Goal: Task Accomplishment & Management: Complete application form

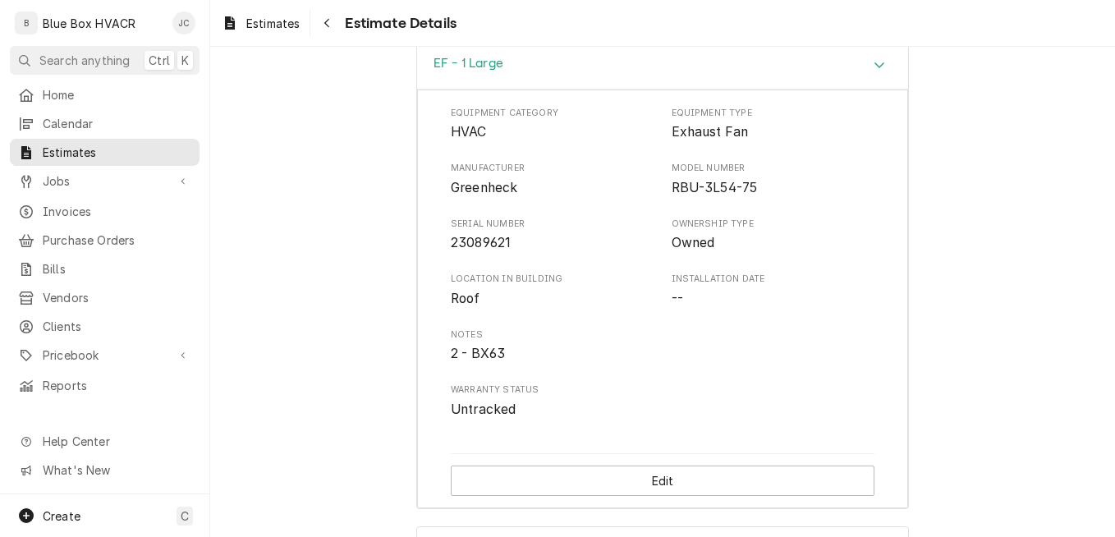
scroll to position [4377, 0]
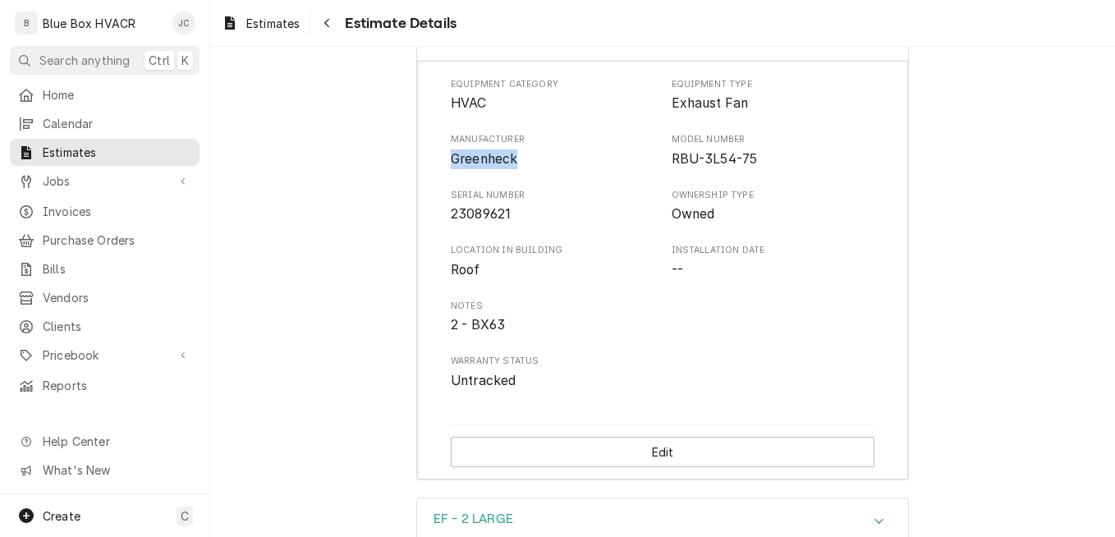
drag, startPoint x: 447, startPoint y: 213, endPoint x: 514, endPoint y: 209, distance: 67.4
click at [514, 169] on span "Greenheck" at bounding box center [553, 159] width 204 height 20
copy span "Greenheck"
click at [672, 167] on span "RBU-3L54-75" at bounding box center [715, 159] width 86 height 16
drag, startPoint x: 666, startPoint y: 214, endPoint x: 796, endPoint y: 210, distance: 130.6
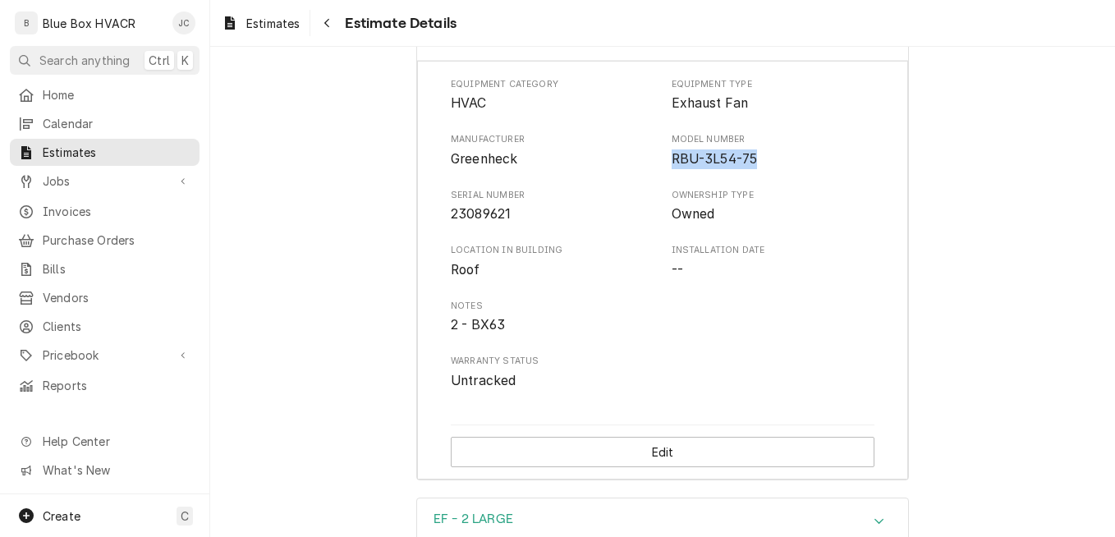
click at [796, 169] on span "RBU-3L54-75" at bounding box center [774, 159] width 204 height 20
copy span "RBU-3L54-75"
drag, startPoint x: 443, startPoint y: 268, endPoint x: 526, endPoint y: 268, distance: 82.9
click at [526, 268] on div "Equipment Category HVAC Equipment Type Exhaust Fan Manufacturer Greenheck Model…" at bounding box center [662, 271] width 491 height 420
copy span "23089621"
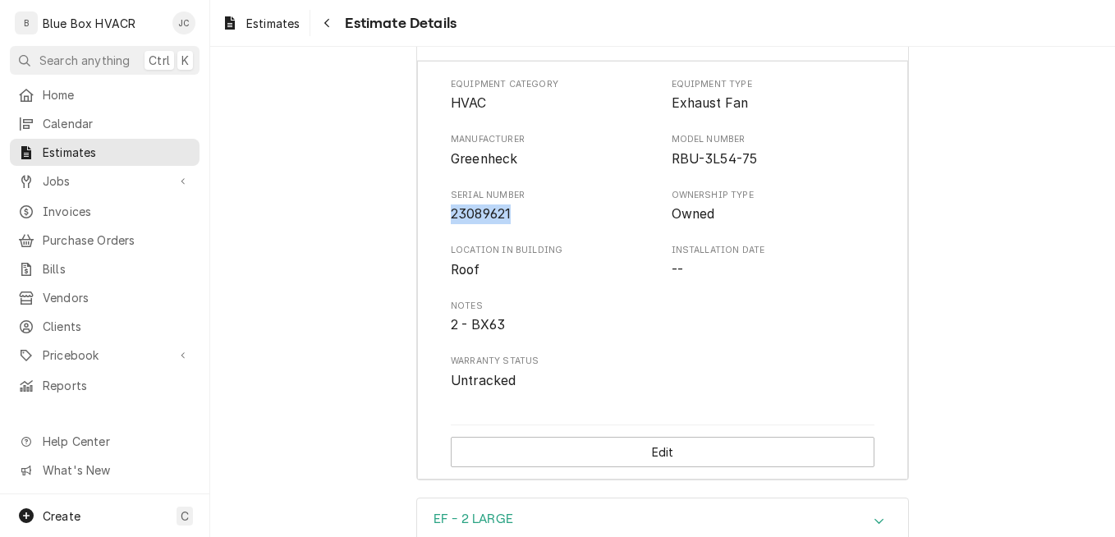
drag, startPoint x: 535, startPoint y: 90, endPoint x: 454, endPoint y: 90, distance: 81.3
click at [455, 61] on div "EF - 1 Large" at bounding box center [662, 37] width 491 height 47
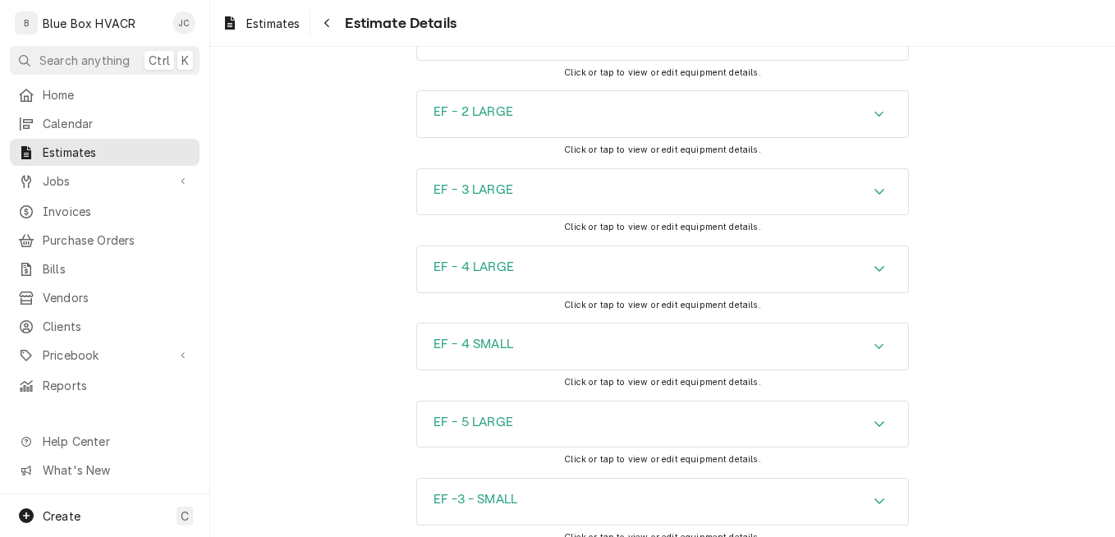
drag, startPoint x: 375, startPoint y: 94, endPoint x: 510, endPoint y: 92, distance: 134.7
click at [510, 90] on div "EF - 1 Large Click or tap to view or edit equipment details." at bounding box center [662, 51] width 905 height 77
copy h3 "EF - 1 Large"
drag, startPoint x: 384, startPoint y: 167, endPoint x: 558, endPoint y: 167, distance: 174.1
click at [558, 167] on div "EF - 2 LARGE Click or tap to view or edit equipment details." at bounding box center [662, 128] width 905 height 77
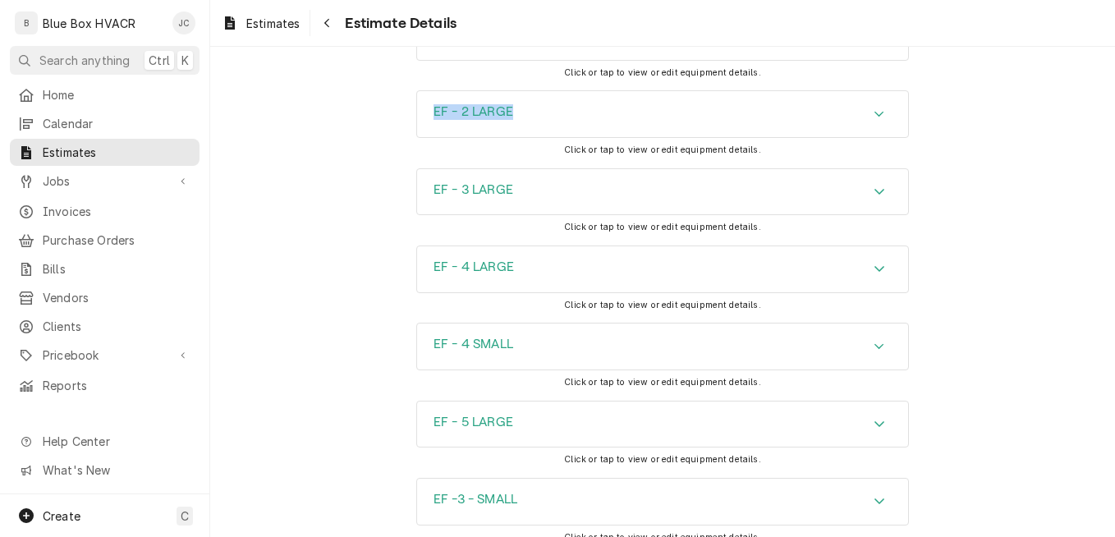
copy h3 "EF - 2 LARGE"
click at [870, 137] on div "EF - 2 LARGE" at bounding box center [662, 114] width 491 height 46
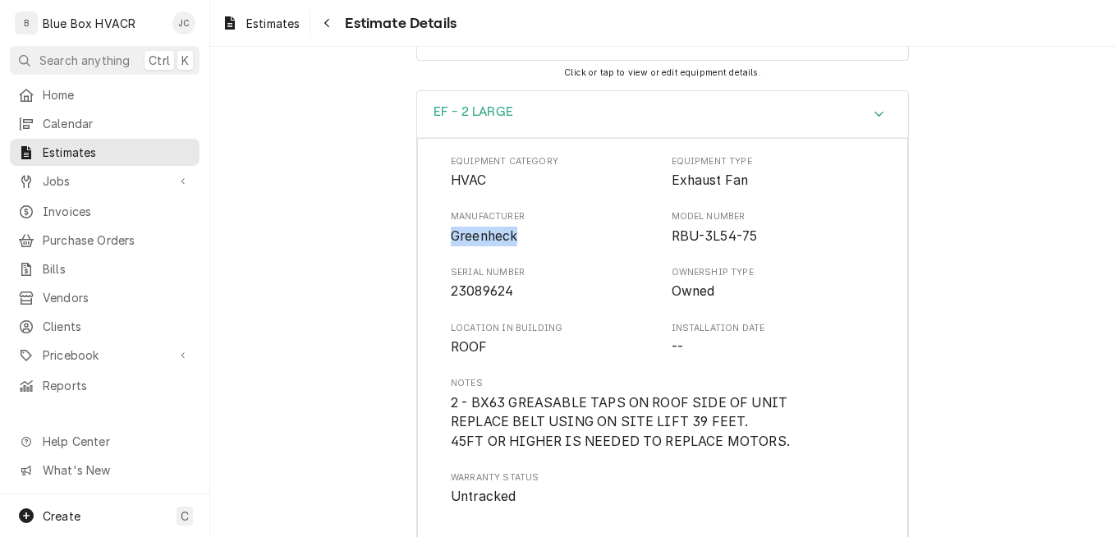
drag, startPoint x: 446, startPoint y: 294, endPoint x: 539, endPoint y: 297, distance: 93.7
click at [539, 246] on span "Greenheck" at bounding box center [553, 237] width 204 height 20
copy span "Greenheck"
click at [513, 301] on span "23089624" at bounding box center [553, 292] width 204 height 20
drag, startPoint x: 514, startPoint y: 348, endPoint x: 443, endPoint y: 338, distance: 71.3
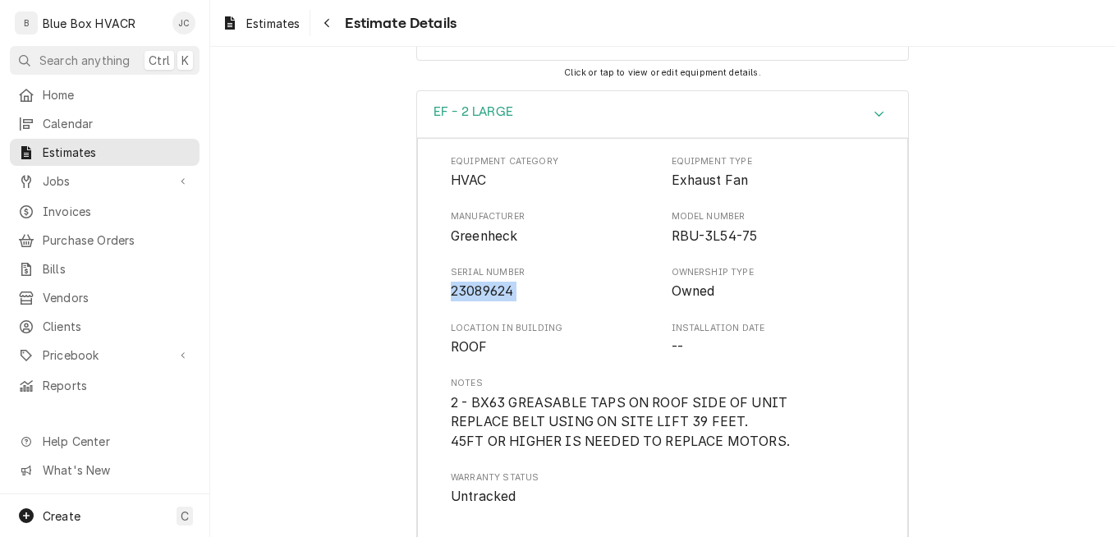
click at [443, 338] on div "Equipment Category HVAC Equipment Type Exhaust Fan Manufacturer Greenheck Model…" at bounding box center [662, 367] width 491 height 458
copy span "23089624"
click at [867, 124] on div "Accordion Header" at bounding box center [879, 114] width 25 height 20
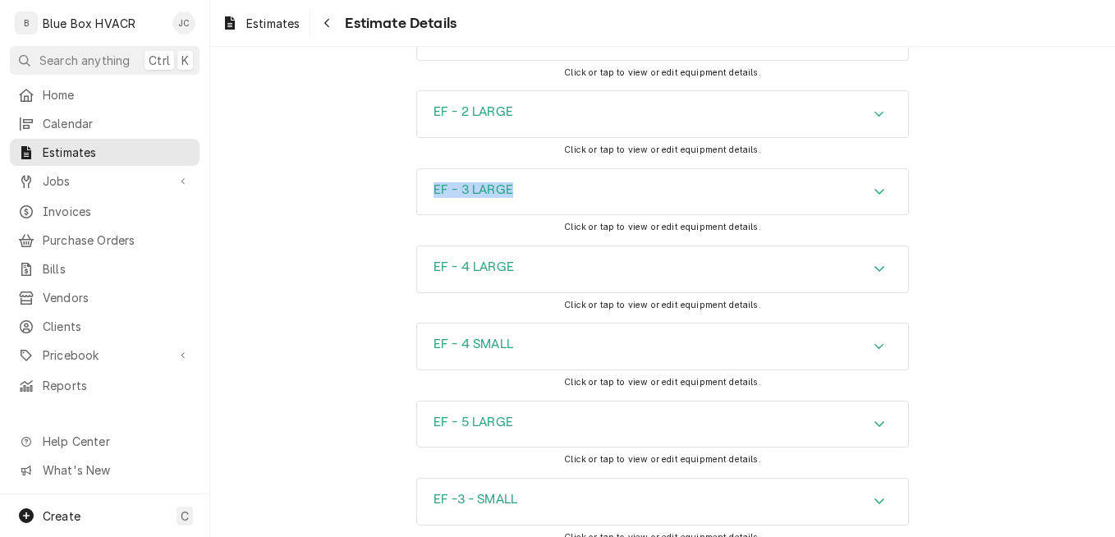
drag, startPoint x: 372, startPoint y: 249, endPoint x: 545, endPoint y: 241, distance: 173.5
click at [545, 241] on div "EF - 3 LARGE Click or tap to view or edit equipment details." at bounding box center [662, 206] width 905 height 77
copy h3 "EF - 3 LARGE"
click at [555, 215] on div "EF - 3 LARGE" at bounding box center [662, 192] width 491 height 46
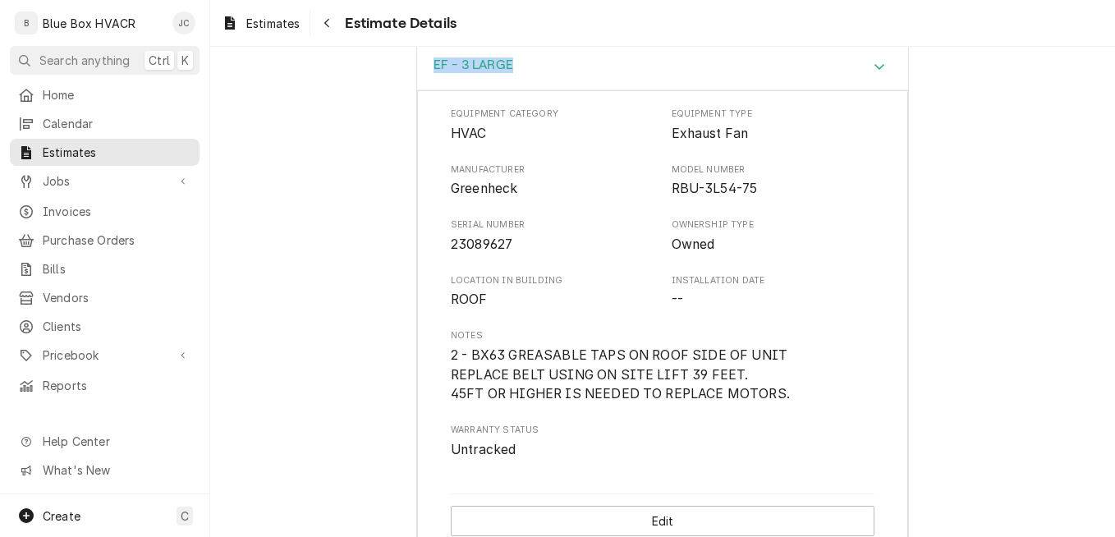
scroll to position [4542, 0]
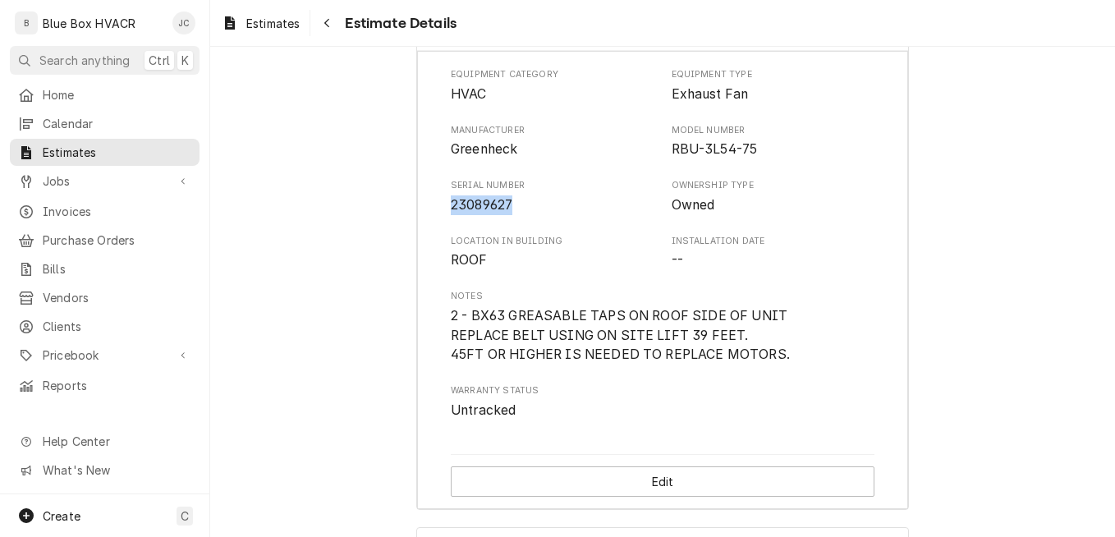
drag, startPoint x: 448, startPoint y: 262, endPoint x: 524, endPoint y: 259, distance: 76.4
click at [524, 215] on span "23089627" at bounding box center [553, 205] width 204 height 20
copy span "23089627"
click at [831, 52] on div "EF - 3 LARGE" at bounding box center [662, 28] width 491 height 47
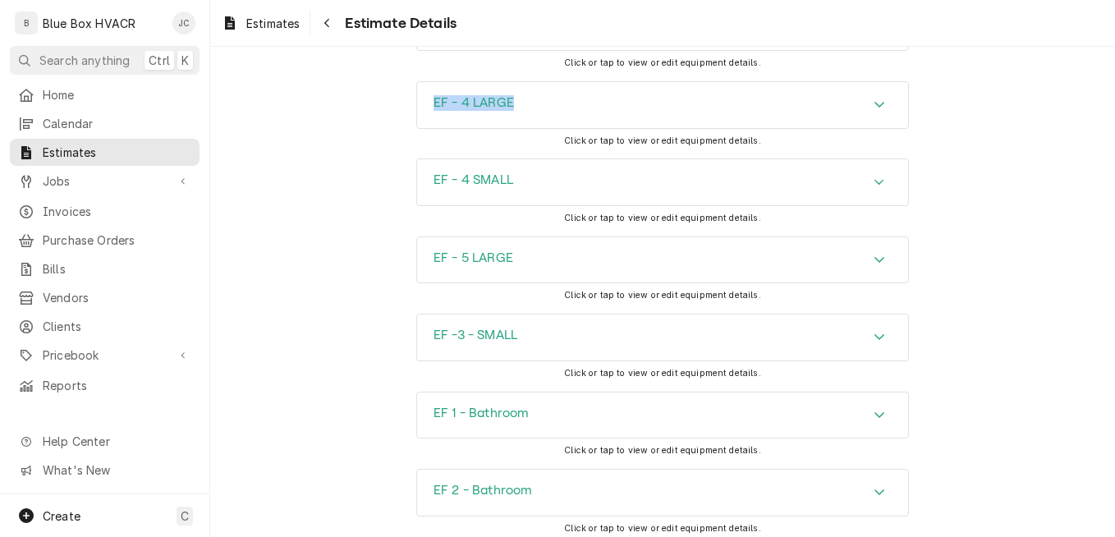
drag, startPoint x: 344, startPoint y: 163, endPoint x: 560, endPoint y: 161, distance: 216.0
click at [560, 158] on div "EF - 4 LARGE Click or tap to view or edit equipment details." at bounding box center [662, 119] width 905 height 77
copy h3 "EF - 4 LARGE"
click at [681, 128] on div "EF - 4 LARGE" at bounding box center [662, 105] width 491 height 46
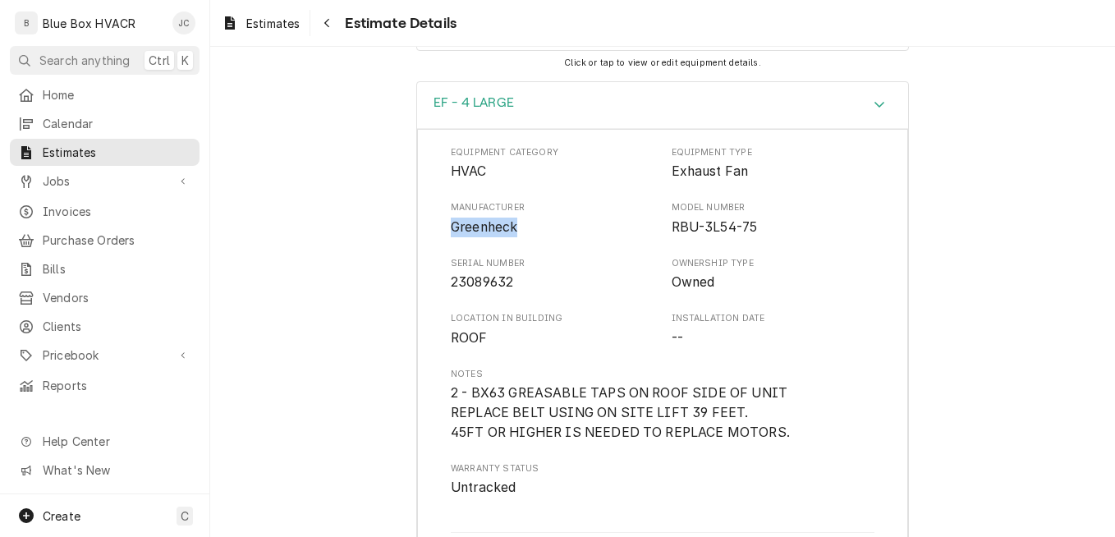
drag, startPoint x: 444, startPoint y: 280, endPoint x: 534, endPoint y: 281, distance: 89.5
click at [534, 237] on span "Greenheck" at bounding box center [553, 228] width 204 height 20
drag, startPoint x: 670, startPoint y: 298, endPoint x: 680, endPoint y: 298, distance: 9.9
click at [680, 298] on div "Equipment Category HVAC Equipment Type Exhaust Fan Manufacturer Greenheck Model…" at bounding box center [663, 321] width 424 height 351
drag, startPoint x: 680, startPoint y: 298, endPoint x: 652, endPoint y: 284, distance: 31.2
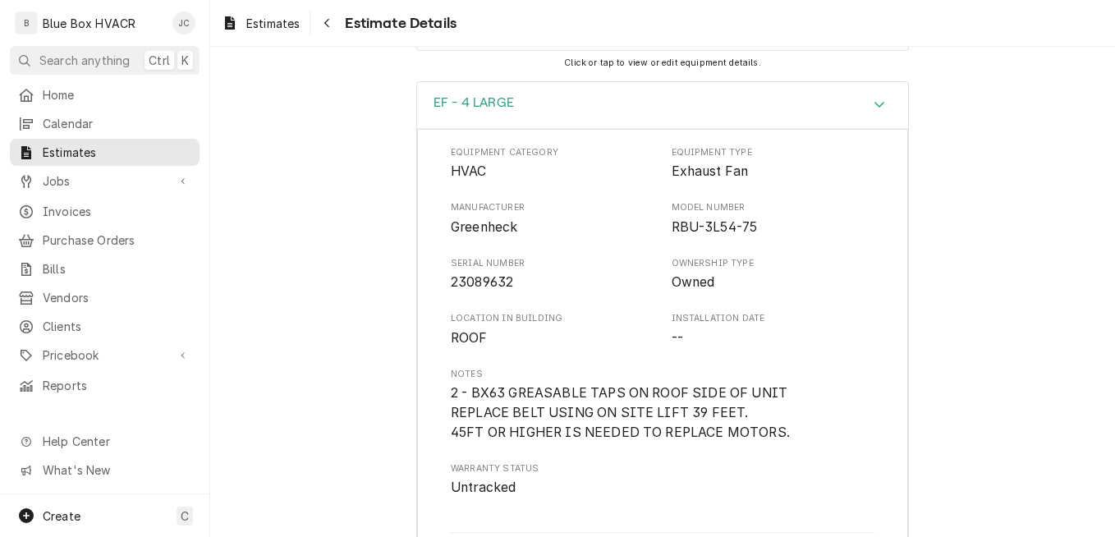
click at [652, 236] on div "Manufacturer Greenheck Model Number RBU-3L54-75" at bounding box center [663, 218] width 424 height 35
drag, startPoint x: 652, startPoint y: 284, endPoint x: 816, endPoint y: 276, distance: 164.4
click at [816, 236] on div "Manufacturer Greenheck Model Number RBU-3L54-75" at bounding box center [663, 218] width 424 height 35
click at [817, 237] on span "RBU-3L54-75" at bounding box center [774, 228] width 204 height 20
drag, startPoint x: 659, startPoint y: 283, endPoint x: 787, endPoint y: 293, distance: 129.3
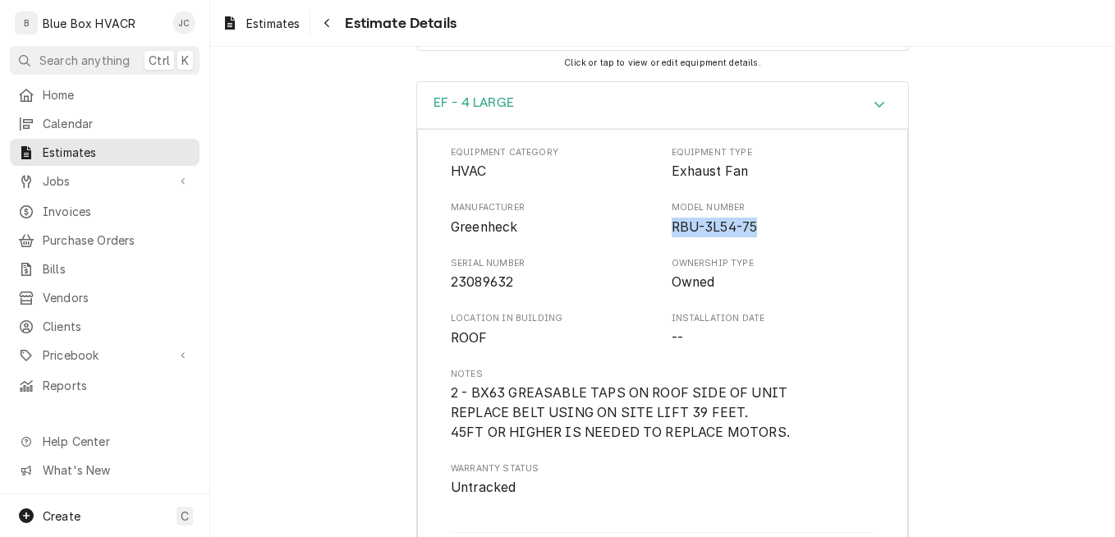
click at [787, 293] on div "Equipment Category HVAC Equipment Type Exhaust Fan Manufacturer Greenheck Model…" at bounding box center [663, 321] width 424 height 351
drag, startPoint x: 443, startPoint y: 338, endPoint x: 526, endPoint y: 341, distance: 83.0
click at [526, 341] on div "Equipment Category HVAC Equipment Type Exhaust Fan Manufacturer Greenheck Model…" at bounding box center [662, 358] width 491 height 458
click at [725, 129] on div "EF - 4 LARGE" at bounding box center [662, 105] width 491 height 47
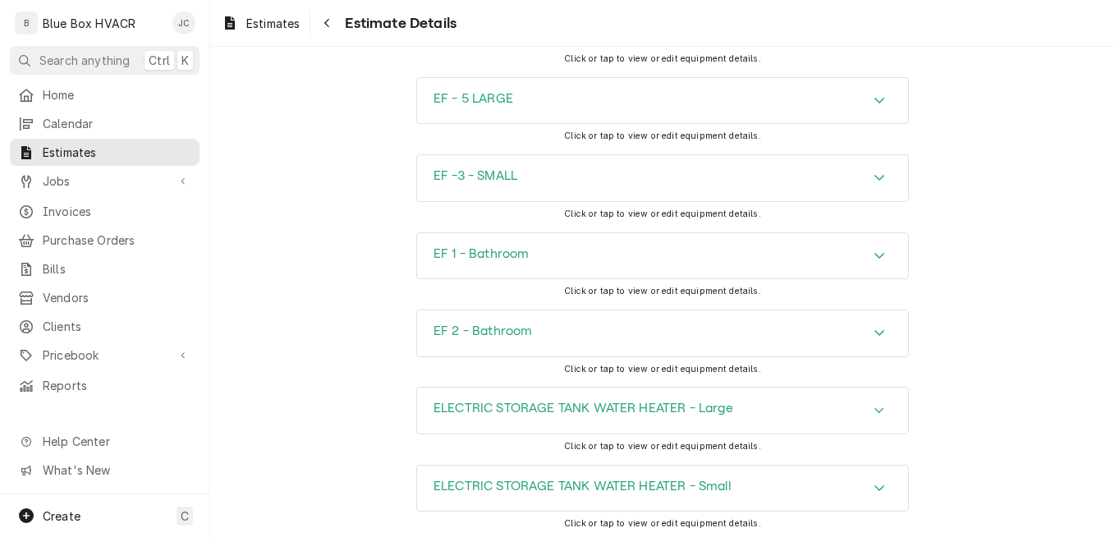
scroll to position [4706, 0]
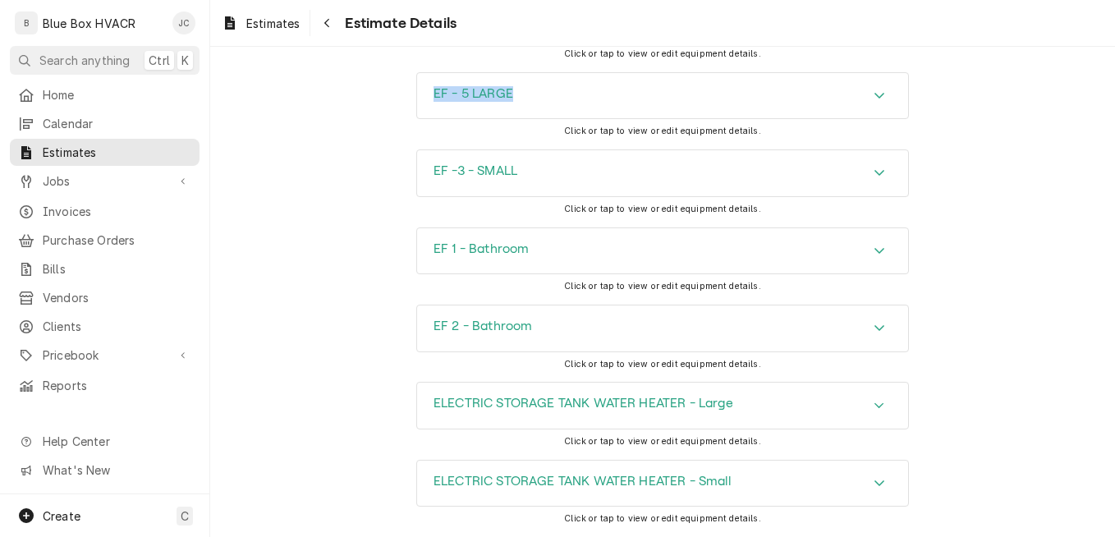
drag, startPoint x: 335, startPoint y: 154, endPoint x: 536, endPoint y: 149, distance: 201.2
click at [536, 149] on div "EF - 5 LARGE Click or tap to view or edit equipment details." at bounding box center [662, 110] width 905 height 77
click at [542, 119] on div "EF - 5 LARGE" at bounding box center [662, 96] width 491 height 46
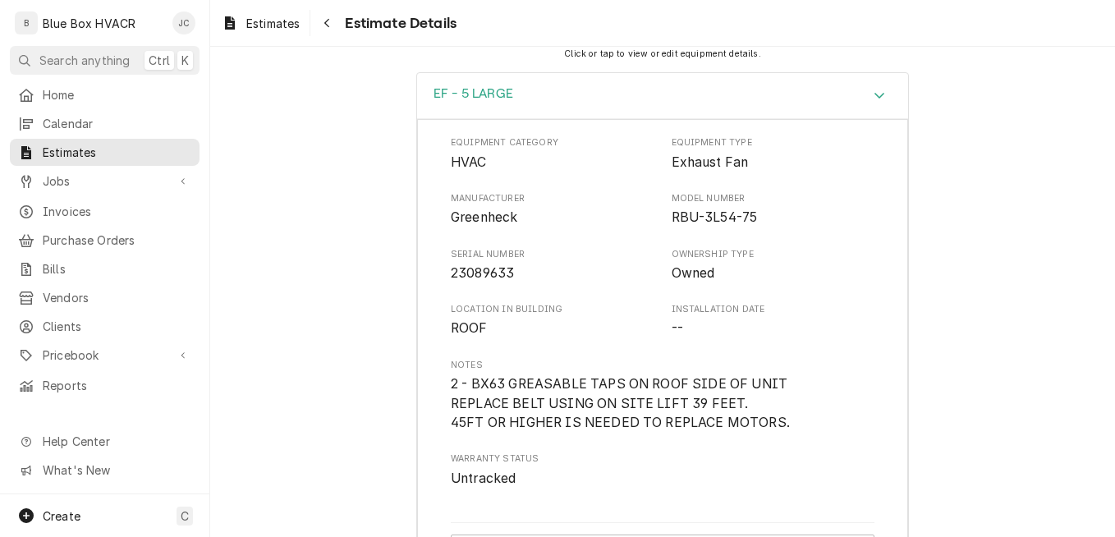
click at [502, 225] on span "Greenheck" at bounding box center [484, 217] width 67 height 16
drag, startPoint x: 517, startPoint y: 273, endPoint x: 449, endPoint y: 273, distance: 68.2
click at [451, 227] on span "Greenheck" at bounding box center [553, 218] width 204 height 20
drag, startPoint x: 763, startPoint y: 264, endPoint x: 746, endPoint y: 269, distance: 18.2
click at [746, 227] on span "RBU-3L54-75" at bounding box center [774, 218] width 204 height 20
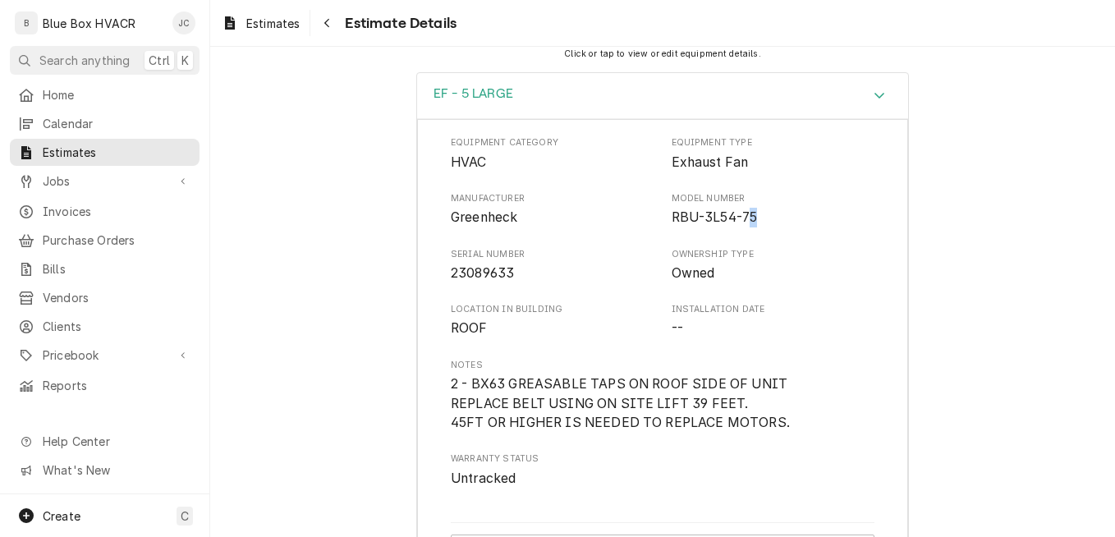
click at [752, 227] on span "RBU-3L54-75" at bounding box center [774, 218] width 204 height 20
drag, startPoint x: 752, startPoint y: 273, endPoint x: 673, endPoint y: 275, distance: 79.7
click at [673, 227] on span "RBU-3L54-75" at bounding box center [774, 218] width 204 height 20
click at [516, 283] on span "23089633" at bounding box center [553, 274] width 204 height 20
drag, startPoint x: 516, startPoint y: 323, endPoint x: 429, endPoint y: 324, distance: 87.0
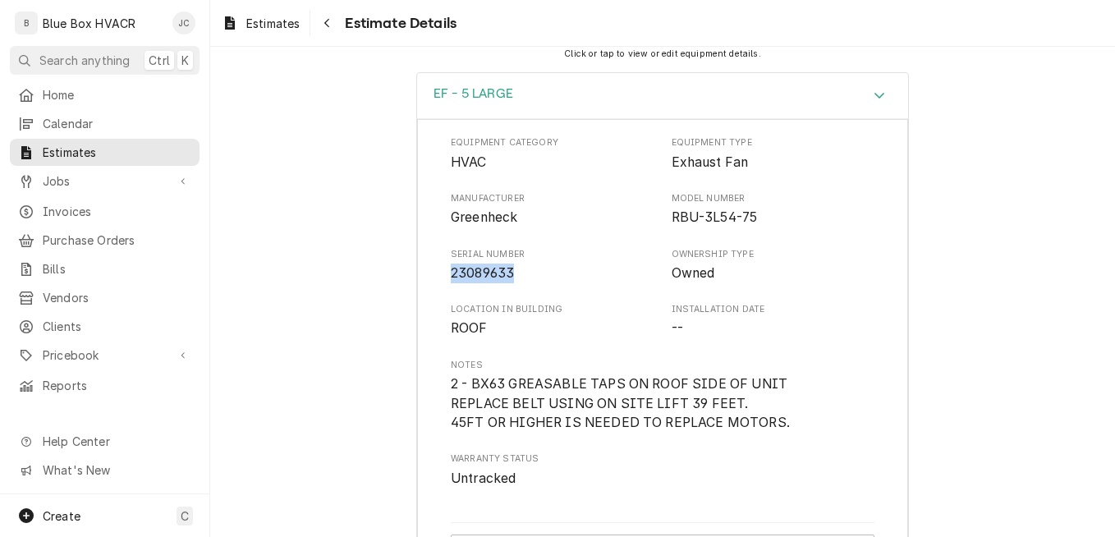
click at [429, 324] on div "Equipment Category HVAC Equipment Type Exhaust Fan Manufacturer Greenheck Model…" at bounding box center [662, 348] width 491 height 458
click at [563, 120] on div "EF - 5 LARGE" at bounding box center [662, 96] width 491 height 47
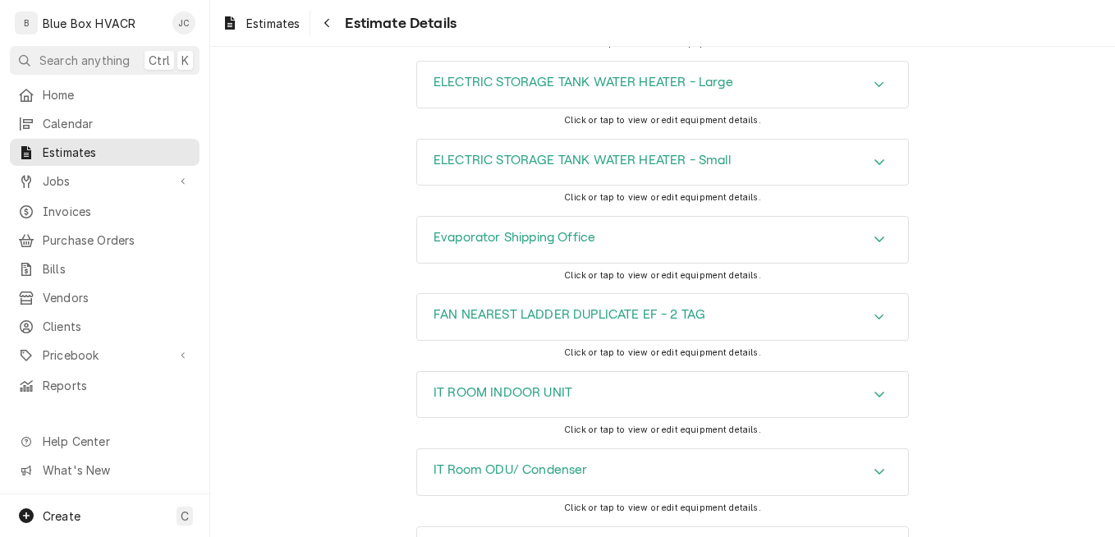
scroll to position [5034, 0]
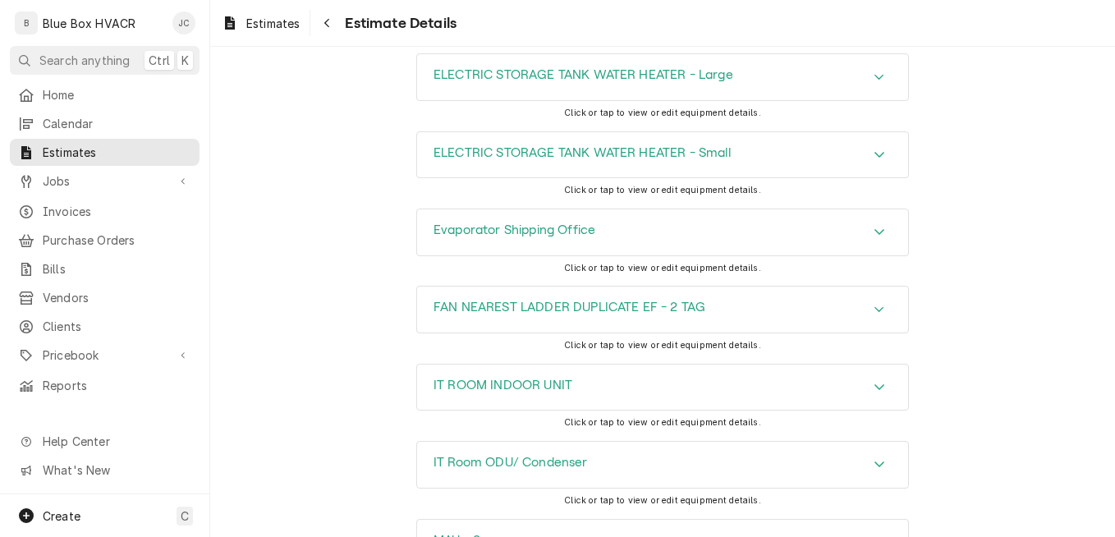
click at [811, 100] on div "ELECTRIC STORAGE TANK WATER HEATER - Large" at bounding box center [662, 77] width 491 height 46
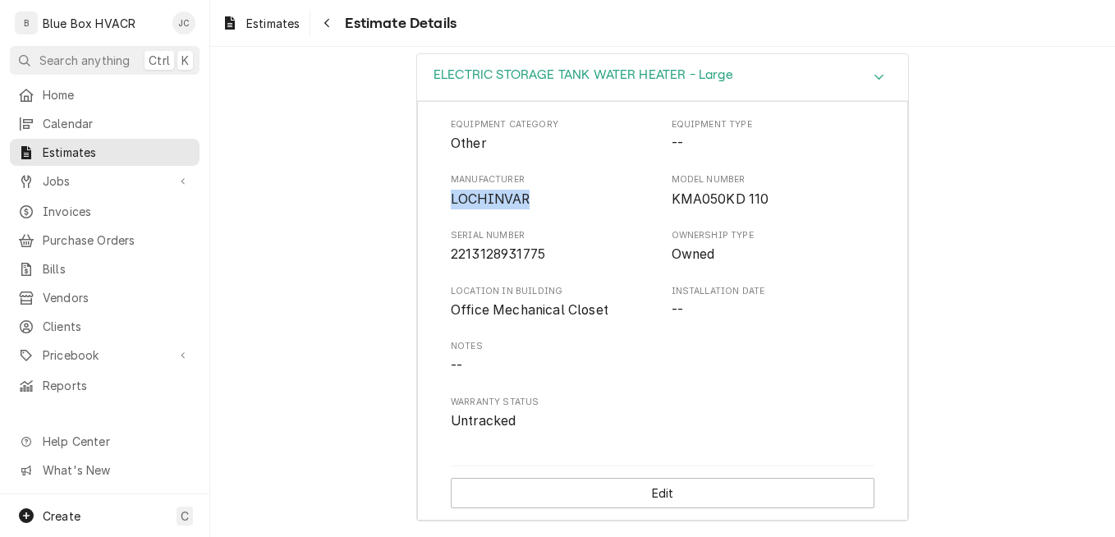
drag, startPoint x: 440, startPoint y: 255, endPoint x: 526, endPoint y: 250, distance: 85.5
click at [526, 250] on div "Equipment Category Other Equipment Type -- Manufacturer LOCHINVAR Model Number …" at bounding box center [662, 311] width 491 height 420
drag, startPoint x: 351, startPoint y: 173, endPoint x: 369, endPoint y: 166, distance: 19.5
click at [351, 173] on div "ELECTRIC STORAGE TANK WATER HEATER - Large Equipment Category Other Equipment T…" at bounding box center [662, 295] width 905 height 484
click at [796, 101] on div "ELECTRIC STORAGE TANK WATER HEATER - Large" at bounding box center [662, 77] width 491 height 47
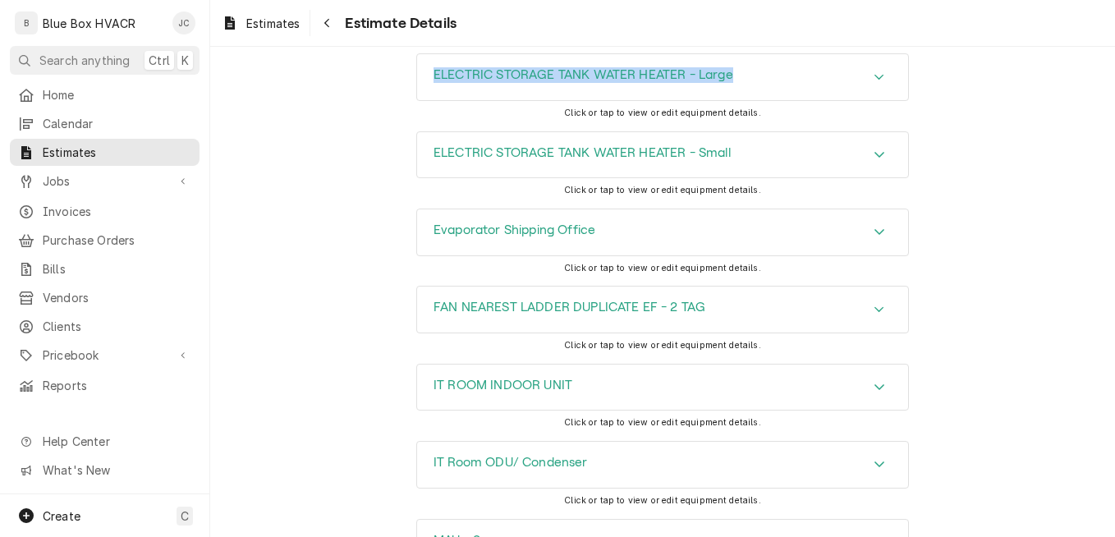
drag, startPoint x: 380, startPoint y: 121, endPoint x: 755, endPoint y: 129, distance: 374.5
click at [755, 129] on div "ELECTRIC STORAGE TANK WATER HEATER - Large Click or tap to view or edit equipme…" at bounding box center [662, 91] width 905 height 77
click at [811, 100] on div "ELECTRIC STORAGE TANK WATER HEATER - Large" at bounding box center [662, 77] width 491 height 46
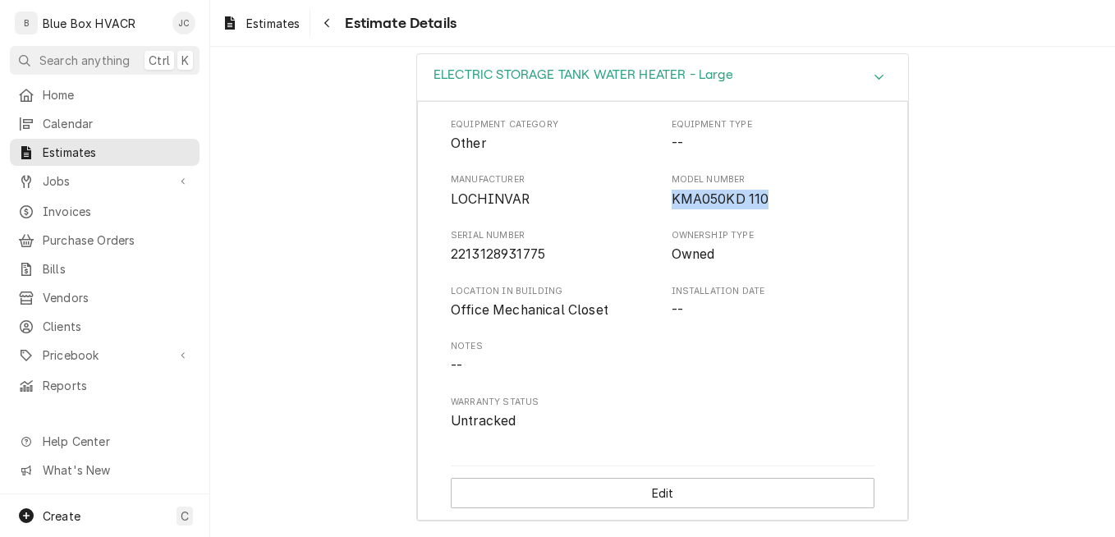
drag, startPoint x: 659, startPoint y: 251, endPoint x: 787, endPoint y: 251, distance: 127.3
click at [787, 209] on div "Manufacturer LOCHINVAR Model Number KMA050KD 110" at bounding box center [663, 190] width 424 height 35
drag, startPoint x: 443, startPoint y: 309, endPoint x: 562, endPoint y: 309, distance: 119.1
click at [562, 309] on div "Equipment Category Other Equipment Type -- Manufacturer LOCHINVAR Model Number …" at bounding box center [662, 311] width 491 height 420
drag, startPoint x: 588, startPoint y: 275, endPoint x: 520, endPoint y: 264, distance: 69.1
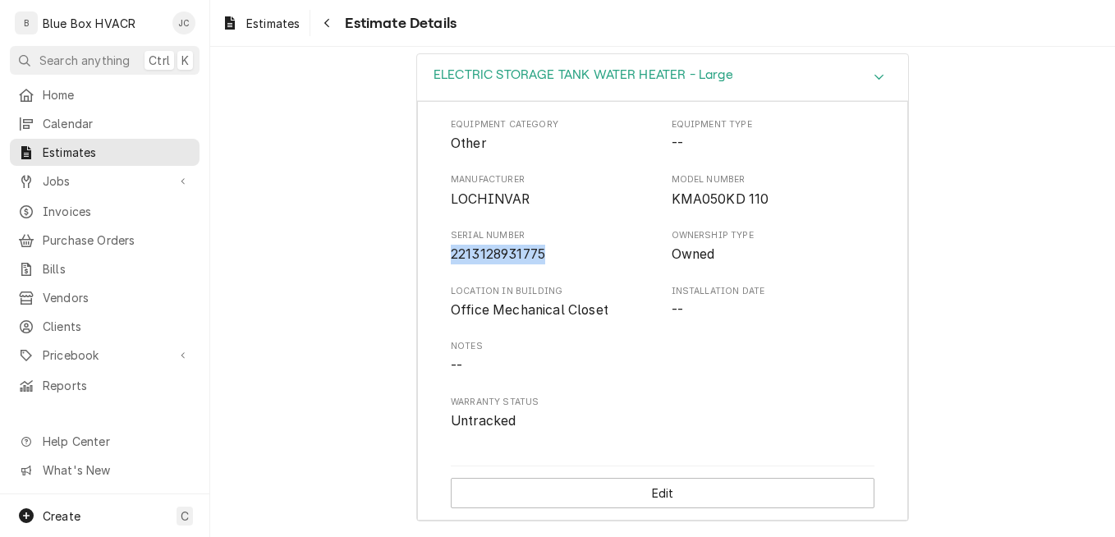
click at [585, 274] on div "Equipment Category Other Equipment Type -- Manufacturer LOCHINVAR Model Number …" at bounding box center [663, 274] width 424 height 313
drag, startPoint x: 529, startPoint y: 258, endPoint x: 436, endPoint y: 252, distance: 93.0
click at [436, 252] on div "Equipment Category Other Equipment Type -- Manufacturer LOCHINVAR Model Number …" at bounding box center [662, 311] width 491 height 420
click at [847, 101] on div "ELECTRIC STORAGE TANK WATER HEATER - Large" at bounding box center [662, 77] width 491 height 47
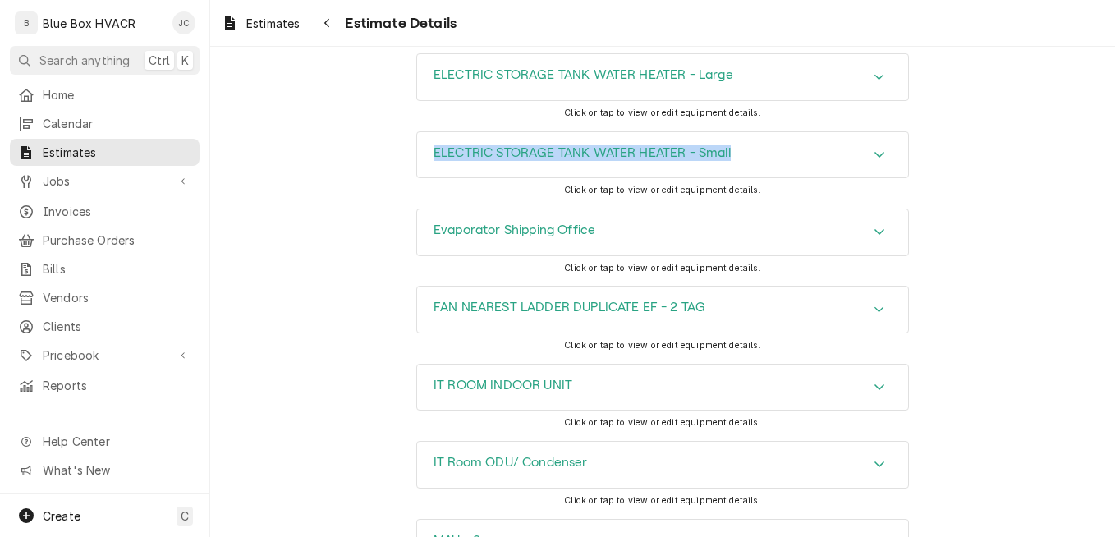
drag, startPoint x: 402, startPoint y: 201, endPoint x: 799, endPoint y: 191, distance: 396.7
click at [799, 191] on div "ELECTRIC STORAGE TANK WATER HEATER - Small Click or tap to view or edit equipme…" at bounding box center [662, 169] width 905 height 77
click at [741, 178] on div "ELECTRIC STORAGE TANK WATER HEATER - Small" at bounding box center [662, 155] width 491 height 46
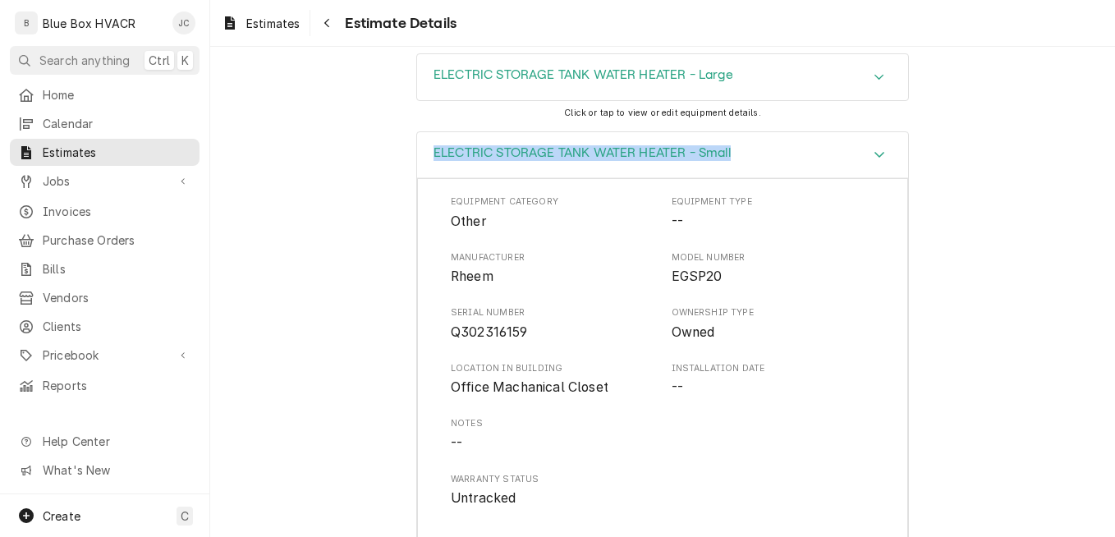
click at [468, 354] on div "Equipment Category Other Equipment Type -- Manufacturer Rheem Model Number EGSP…" at bounding box center [663, 351] width 424 height 313
drag, startPoint x: 444, startPoint y: 329, endPoint x: 508, endPoint y: 327, distance: 64.1
click at [508, 287] on span "Rheem" at bounding box center [553, 277] width 204 height 20
click at [652, 287] on div "Manufacturer Rheem Model Number EGSP20" at bounding box center [663, 268] width 424 height 35
click at [661, 287] on div "Manufacturer Rheem Model Number EGSP20" at bounding box center [663, 268] width 424 height 35
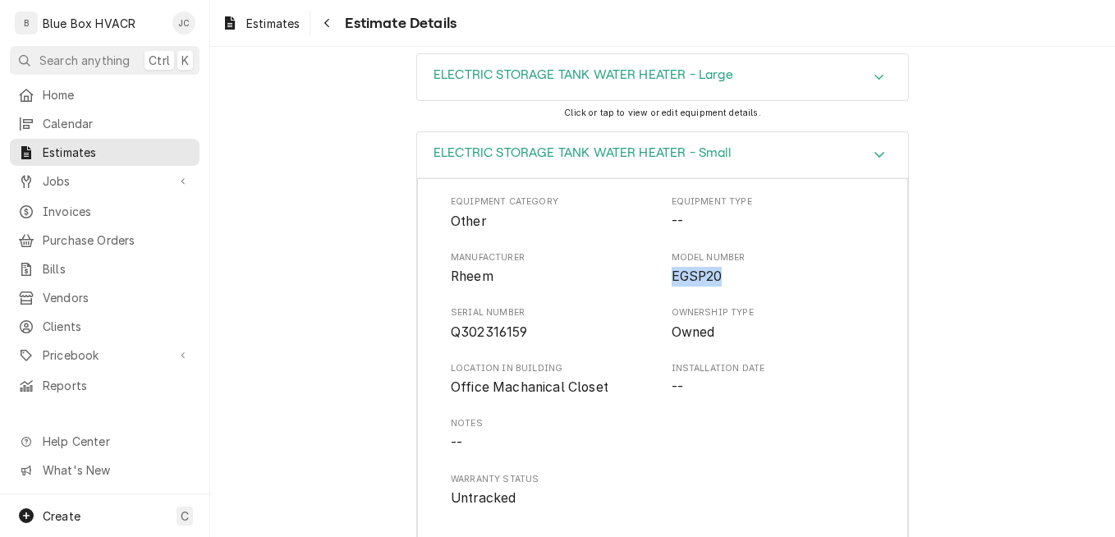
drag, startPoint x: 667, startPoint y: 337, endPoint x: 771, endPoint y: 347, distance: 104.8
click at [771, 347] on div "Equipment Category Other Equipment Type -- Manufacturer Rheem Model Number EGSP…" at bounding box center [663, 351] width 424 height 313
drag, startPoint x: 530, startPoint y: 388, endPoint x: 442, endPoint y: 385, distance: 87.9
click at [442, 385] on div "Equipment Category Other Equipment Type -- Manufacturer Rheem Model Number EGSP…" at bounding box center [662, 388] width 491 height 420
drag, startPoint x: 862, startPoint y: 199, endPoint x: 856, endPoint y: 206, distance: 9.4
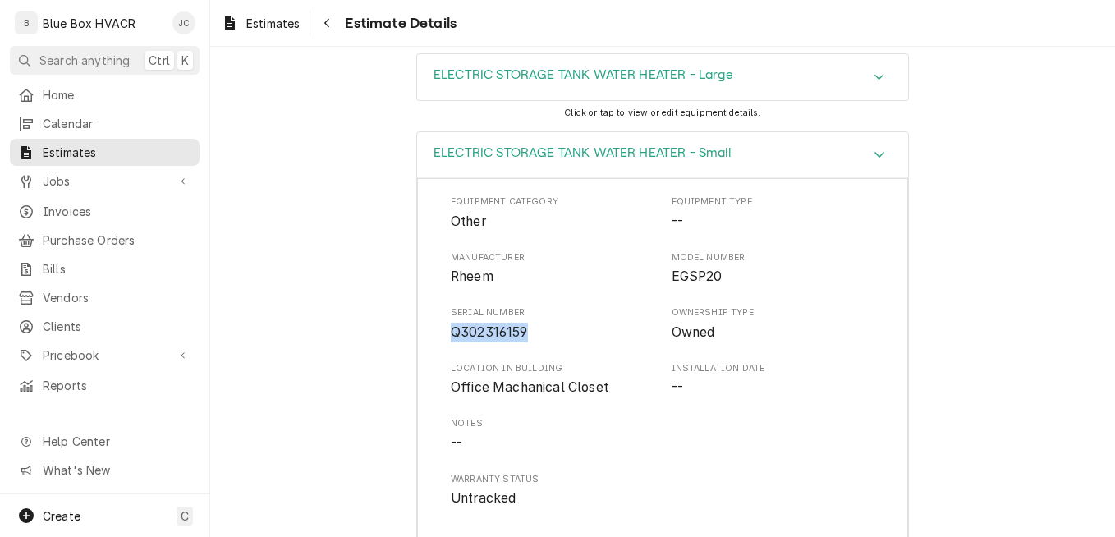
click at [867, 165] on div "Accordion Header" at bounding box center [879, 155] width 25 height 20
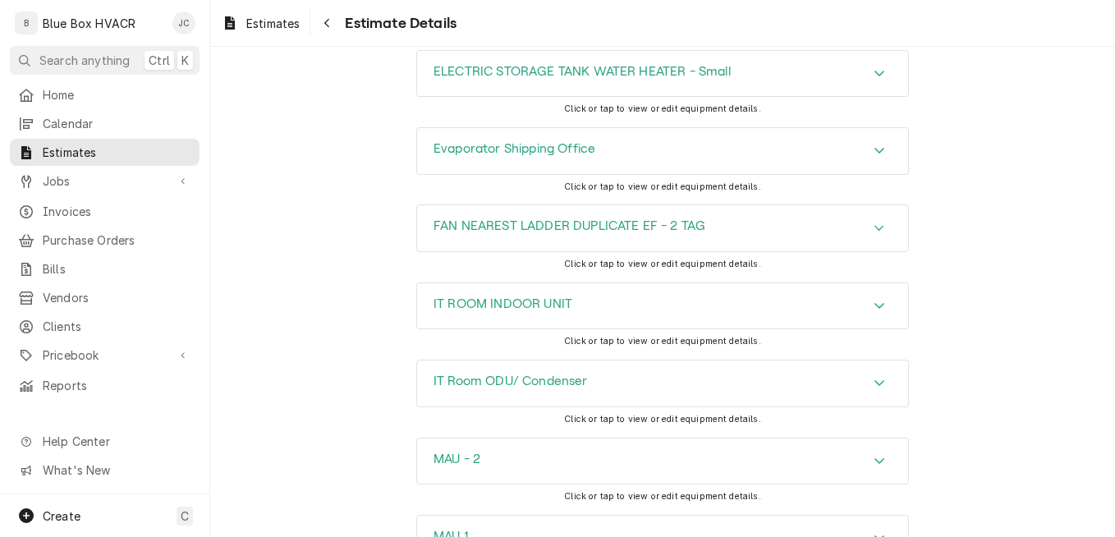
scroll to position [5038, 0]
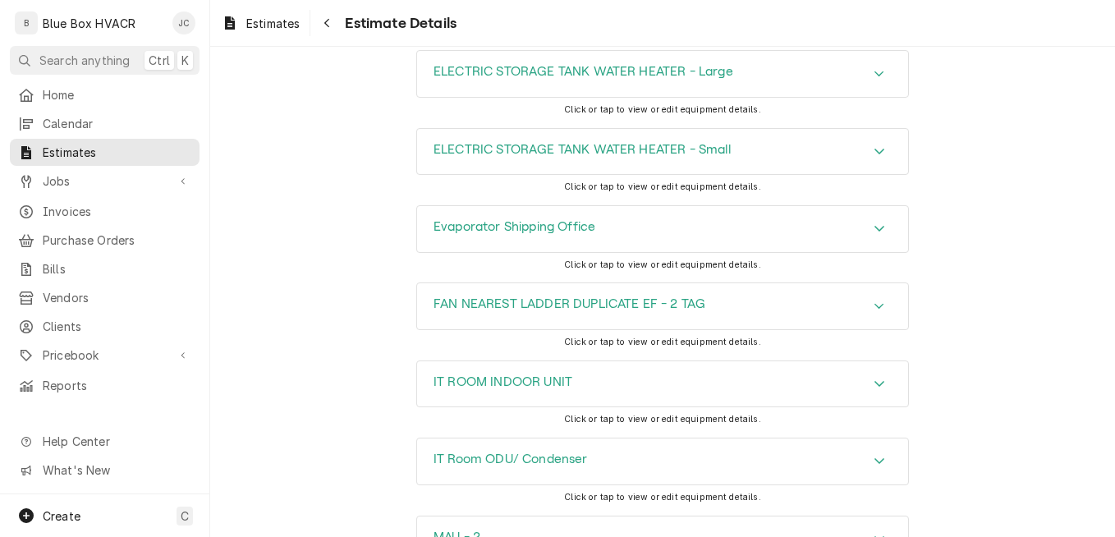
click at [749, 252] on div "Evaporator Shipping Office" at bounding box center [662, 229] width 491 height 46
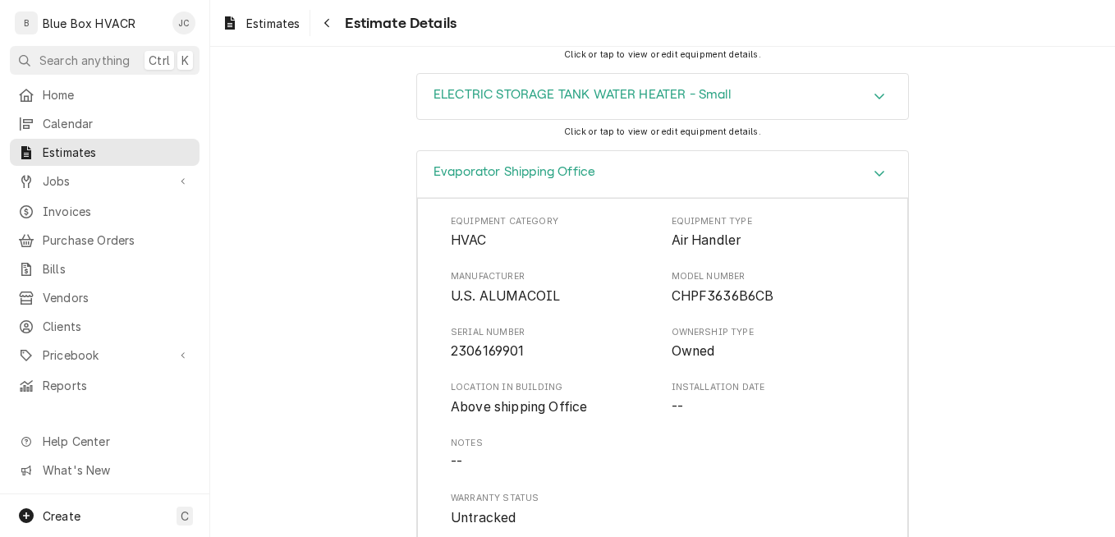
scroll to position [5202, 0]
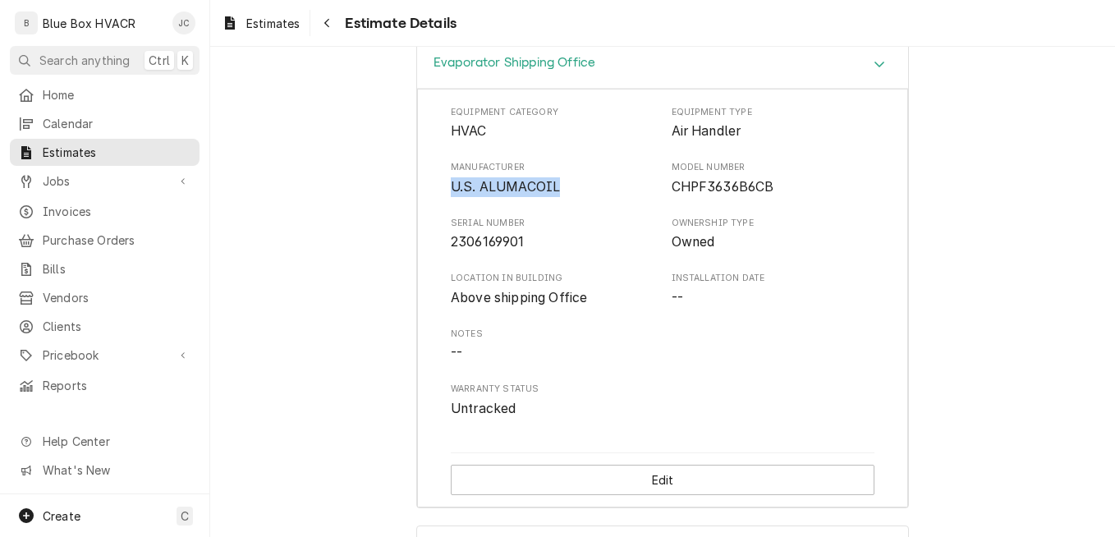
drag, startPoint x: 443, startPoint y: 243, endPoint x: 566, endPoint y: 239, distance: 122.4
click at [566, 239] on div "Equipment Category HVAC Equipment Type Air Handler Manufacturer U.S. ALUMACOIL …" at bounding box center [662, 299] width 491 height 420
click at [672, 195] on span "CHPF3636B6CB" at bounding box center [723, 187] width 103 height 16
click at [663, 196] on div "Manufacturer U.S. ALUMACOIL Model Number CHPF3636B6CB" at bounding box center [663, 178] width 424 height 35
drag, startPoint x: 663, startPoint y: 245, endPoint x: 824, endPoint y: 245, distance: 160.9
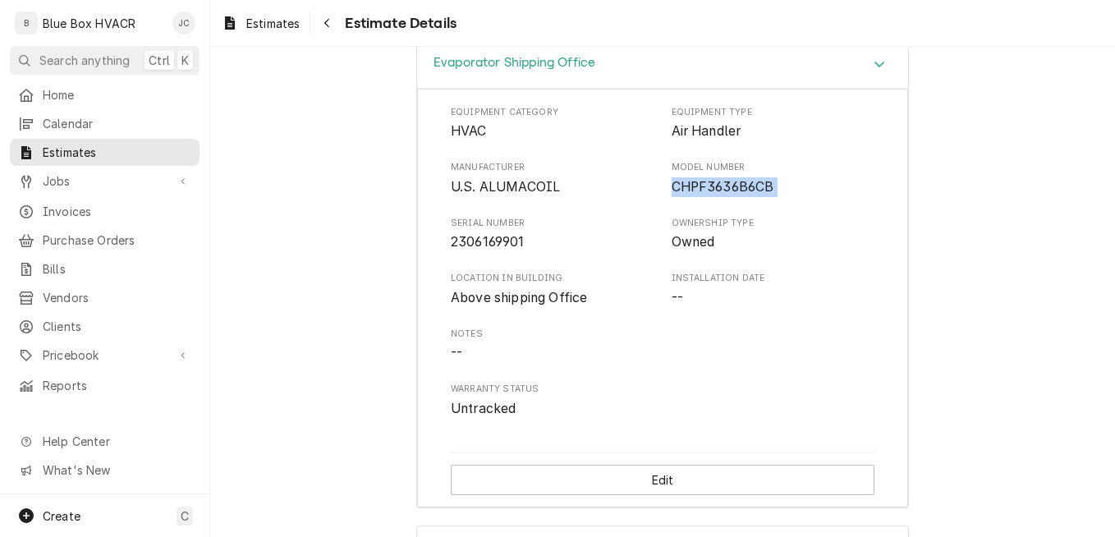
click at [824, 196] on div "Manufacturer U.S. ALUMACOIL Model Number CHPF3636B6CB" at bounding box center [663, 178] width 424 height 35
click at [506, 250] on span "2306169901" at bounding box center [488, 242] width 74 height 16
drag, startPoint x: 539, startPoint y: 294, endPoint x: 438, endPoint y: 298, distance: 101.1
click at [438, 298] on div "Equipment Category HVAC Equipment Type Air Handler Manufacturer U.S. ALUMACOIL …" at bounding box center [662, 299] width 491 height 420
drag, startPoint x: 349, startPoint y: 122, endPoint x: 650, endPoint y: 117, distance: 301.4
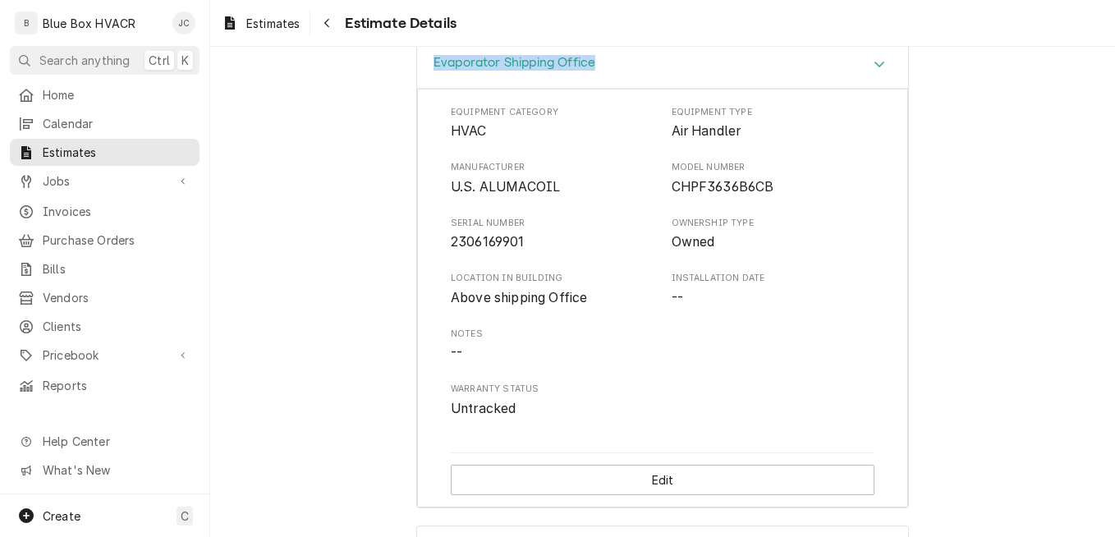
click at [650, 117] on div "Evaporator Shipping Office Equipment Category HVAC Equipment Type Air Handler M…" at bounding box center [662, 283] width 905 height 484
click at [833, 143] on div "Equipment Category HVAC Equipment Type Air Handler Manufacturer U.S. ALUMACOIL …" at bounding box center [662, 299] width 491 height 420
click at [759, 89] on div "Evaporator Shipping Office" at bounding box center [662, 65] width 491 height 47
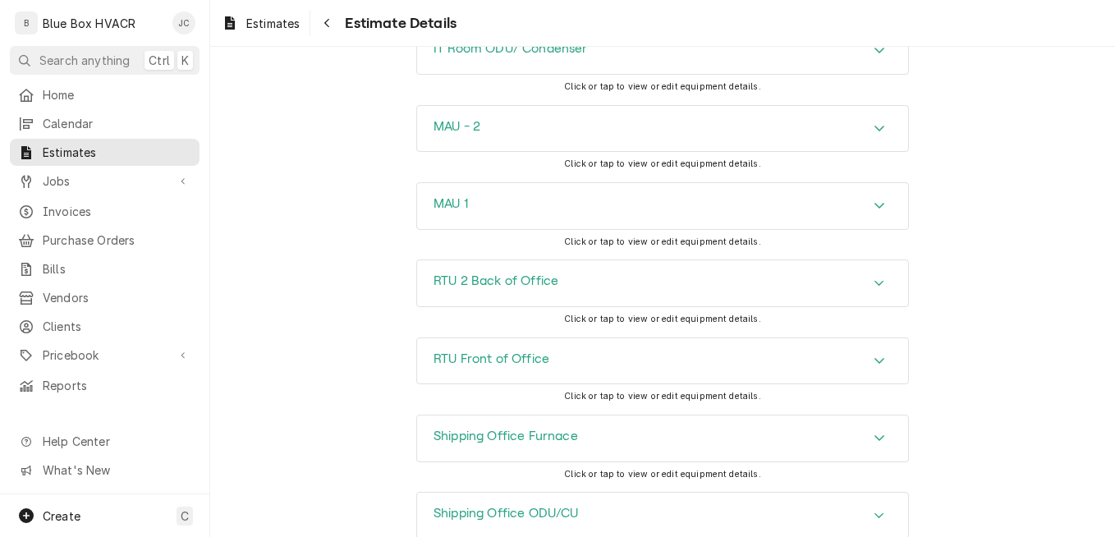
scroll to position [5612, 0]
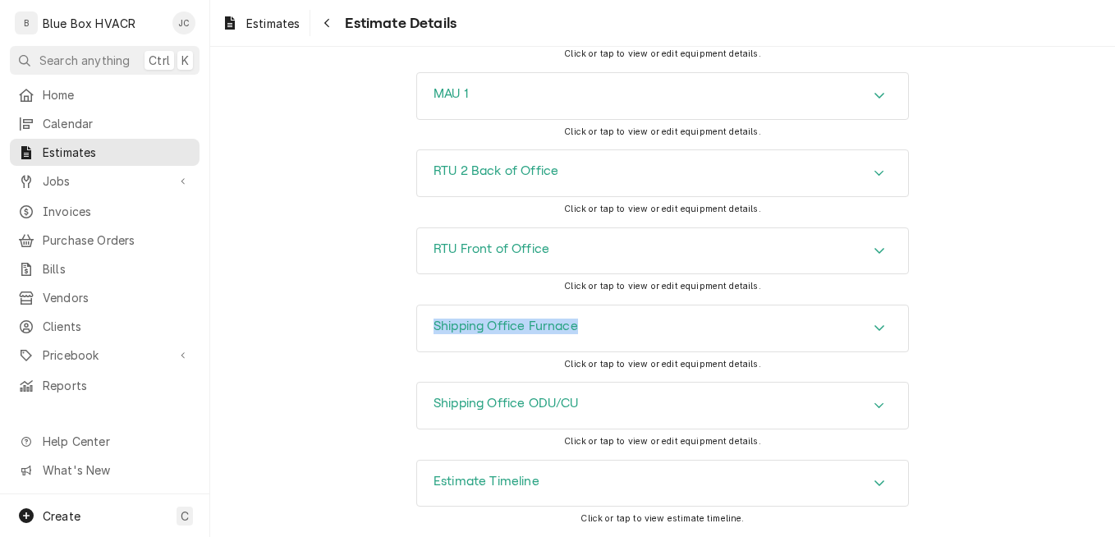
drag, startPoint x: 383, startPoint y: 329, endPoint x: 585, endPoint y: 319, distance: 203.1
click at [585, 319] on div "Shipping Office Furnace Click or tap to view or edit equipment details." at bounding box center [662, 343] width 905 height 77
click at [750, 332] on div "Shipping Office Furnace" at bounding box center [662, 328] width 491 height 46
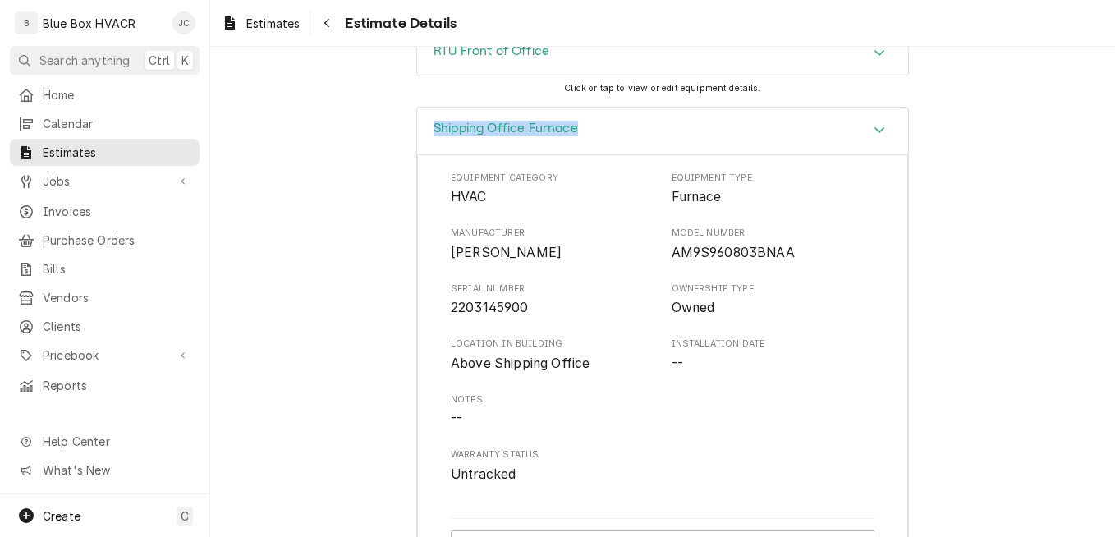
scroll to position [5777, 0]
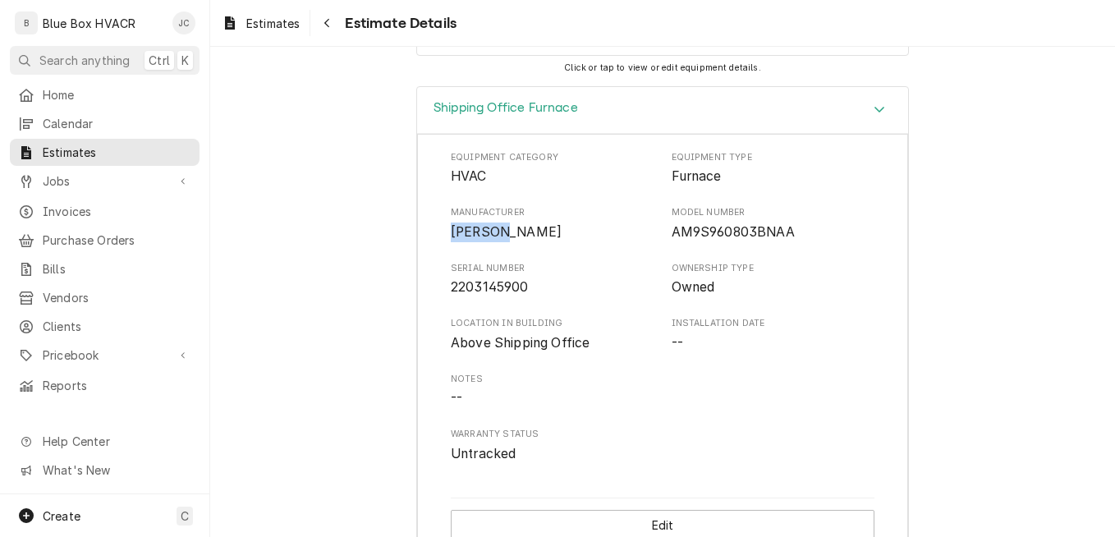
drag, startPoint x: 443, startPoint y: 283, endPoint x: 520, endPoint y: 280, distance: 76.4
click at [520, 280] on div "Equipment Category HVAC Equipment Type Furnace Manufacturer GOODMAN Model Numbe…" at bounding box center [662, 344] width 491 height 420
drag, startPoint x: 800, startPoint y: 302, endPoint x: 794, endPoint y: 288, distance: 15.1
click at [799, 303] on div "Equipment Category HVAC Equipment Type Furnace Manufacturer GOODMAN Model Numbe…" at bounding box center [663, 307] width 424 height 313
drag, startPoint x: 794, startPoint y: 287, endPoint x: 645, endPoint y: 284, distance: 149.5
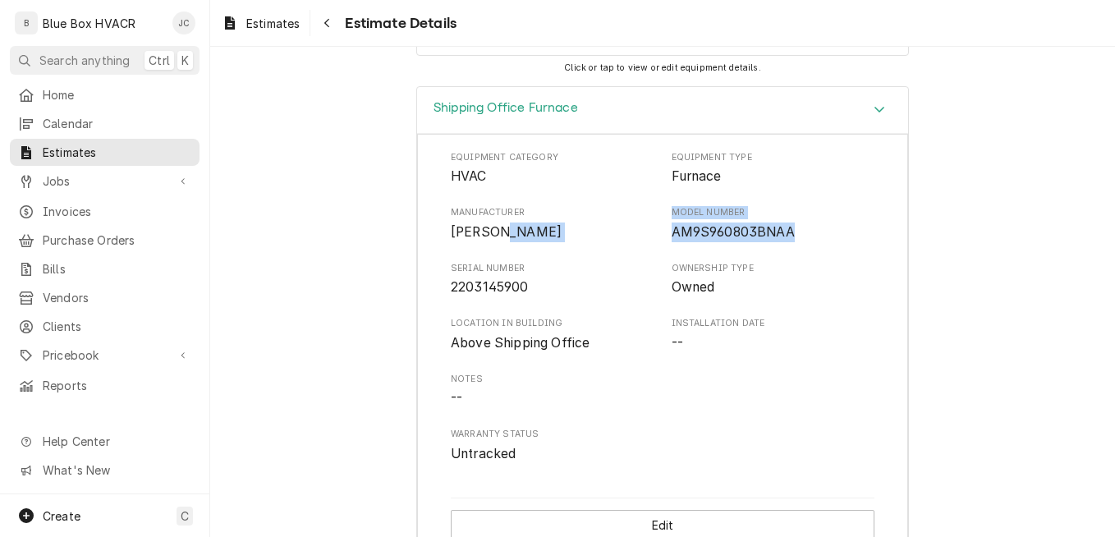
click at [645, 241] on div "Manufacturer GOODMAN Model Number AM9S960803BNAA" at bounding box center [663, 223] width 424 height 35
click at [672, 240] on span "AM9S960803BNAA" at bounding box center [733, 232] width 123 height 16
drag, startPoint x: 666, startPoint y: 289, endPoint x: 769, endPoint y: 279, distance: 103.9
click at [769, 240] on span "AM9S960803BNAA" at bounding box center [733, 232] width 123 height 16
click at [451, 295] on span "2203145900" at bounding box center [490, 287] width 78 height 16
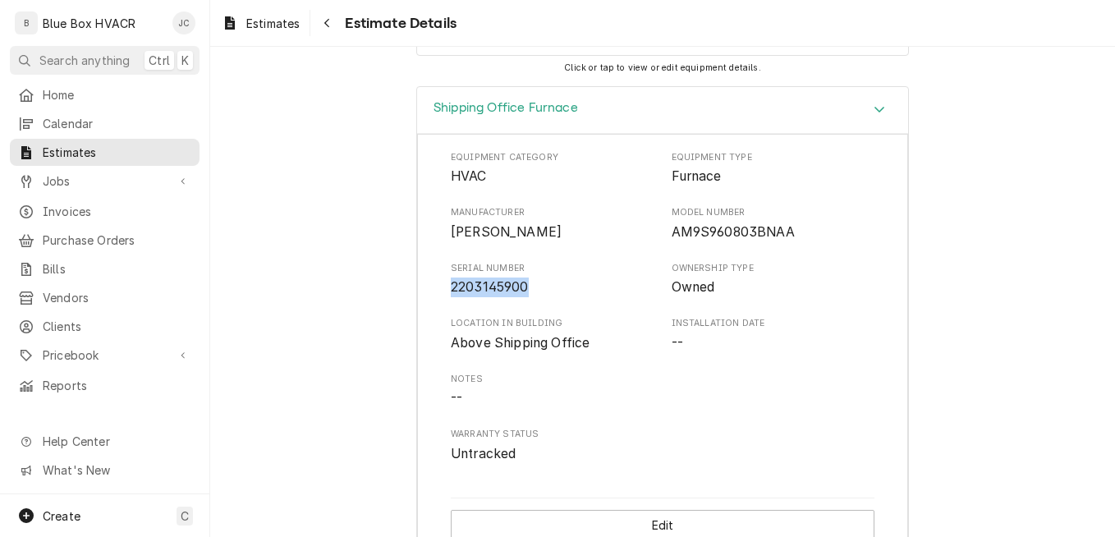
drag, startPoint x: 439, startPoint y: 337, endPoint x: 539, endPoint y: 336, distance: 100.2
click at [537, 337] on div "Equipment Category HVAC Equipment Type Furnace Manufacturer GOODMAN Model Numbe…" at bounding box center [662, 344] width 491 height 420
click at [741, 134] on div "Shipping Office Furnace" at bounding box center [662, 110] width 491 height 47
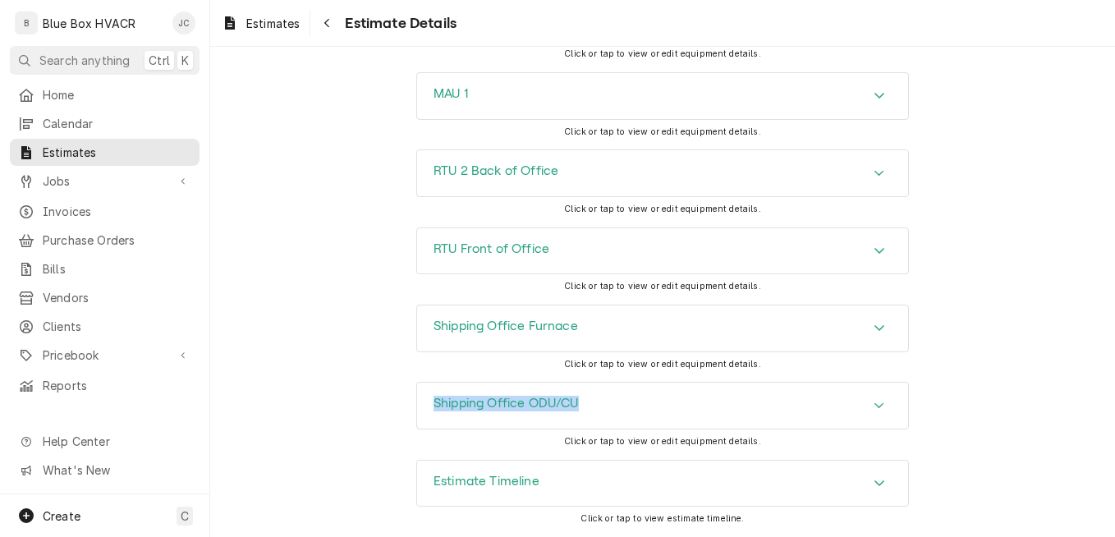
drag, startPoint x: 391, startPoint y: 399, endPoint x: 617, endPoint y: 397, distance: 226.6
click at [617, 397] on div "Shipping Office ODU/CU Click or tap to view or edit equipment details." at bounding box center [662, 420] width 905 height 77
click at [867, 396] on div "Accordion Header" at bounding box center [879, 406] width 25 height 20
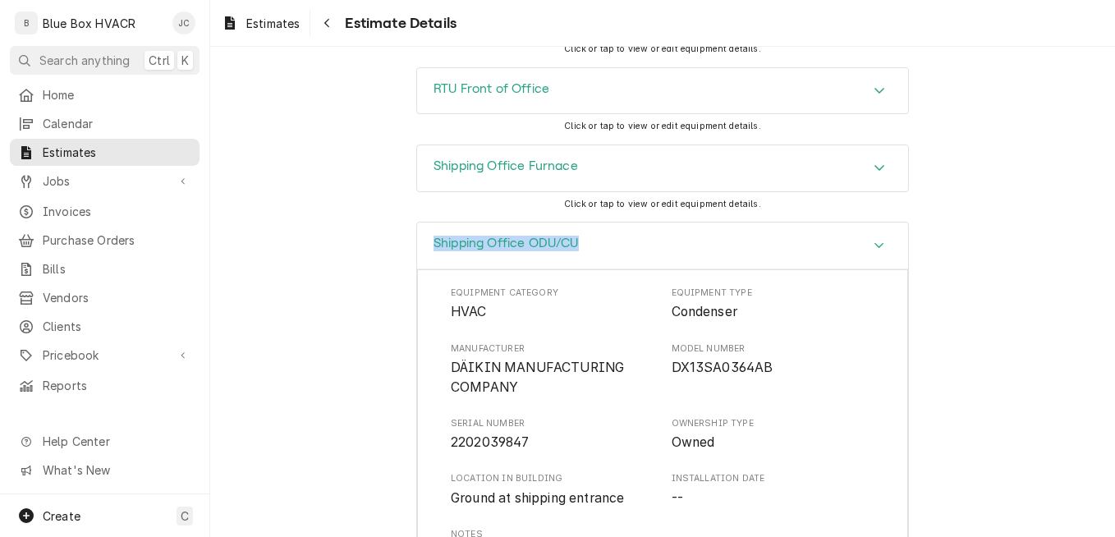
scroll to position [5859, 0]
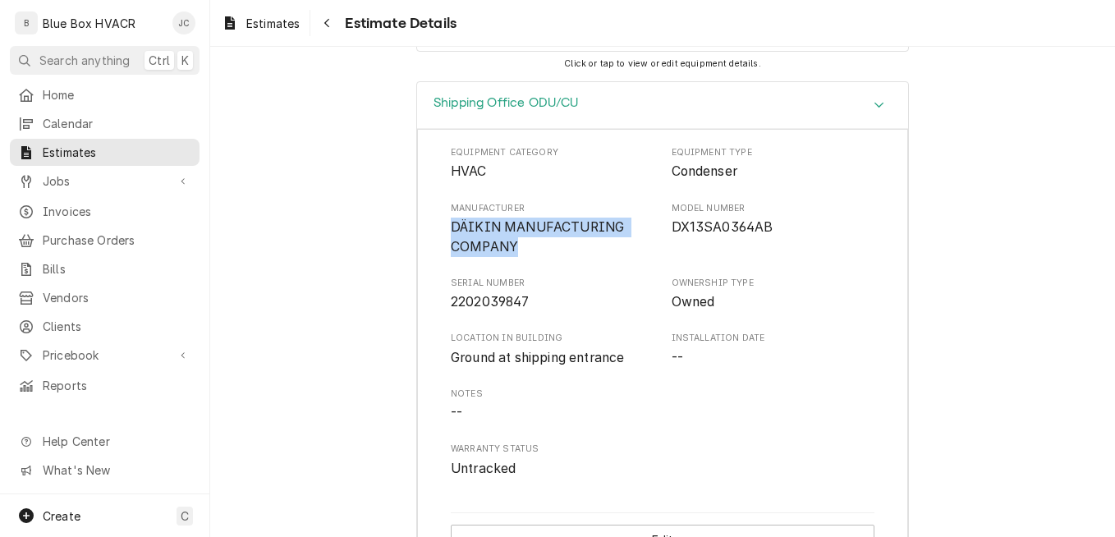
drag, startPoint x: 447, startPoint y: 278, endPoint x: 551, endPoint y: 306, distance: 108.0
click at [551, 256] on span "DÄIKIN MANUFACTURING COMPANY" at bounding box center [553, 237] width 204 height 39
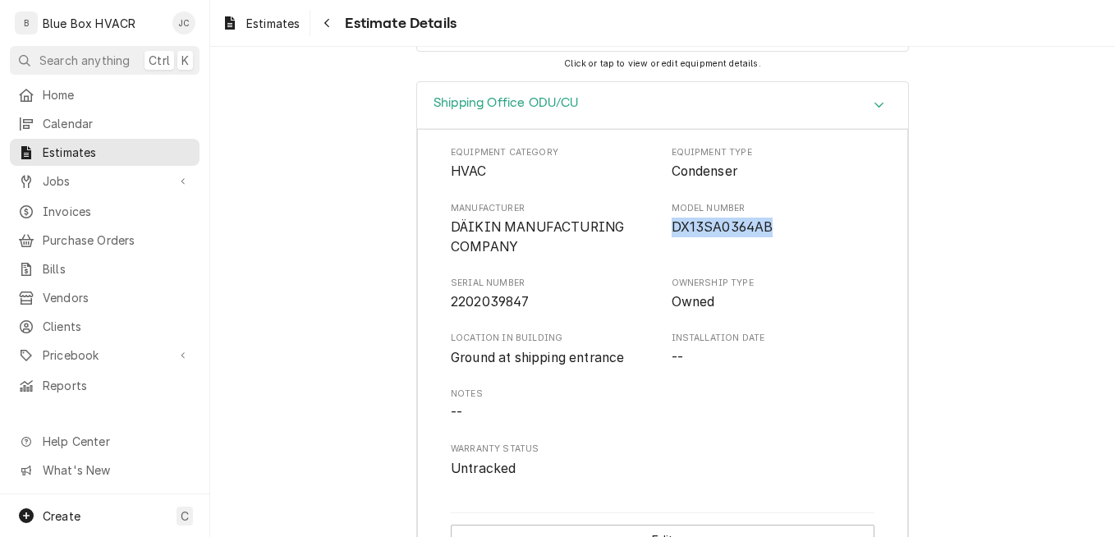
drag, startPoint x: 667, startPoint y: 282, endPoint x: 765, endPoint y: 287, distance: 98.7
click at [765, 237] on span "DX13SA0364AB" at bounding box center [774, 228] width 204 height 20
drag, startPoint x: 447, startPoint y: 355, endPoint x: 549, endPoint y: 356, distance: 101.8
click at [549, 312] on span "2202039847" at bounding box center [553, 302] width 204 height 20
click at [685, 129] on div "Shipping Office ODU/CU" at bounding box center [662, 105] width 491 height 47
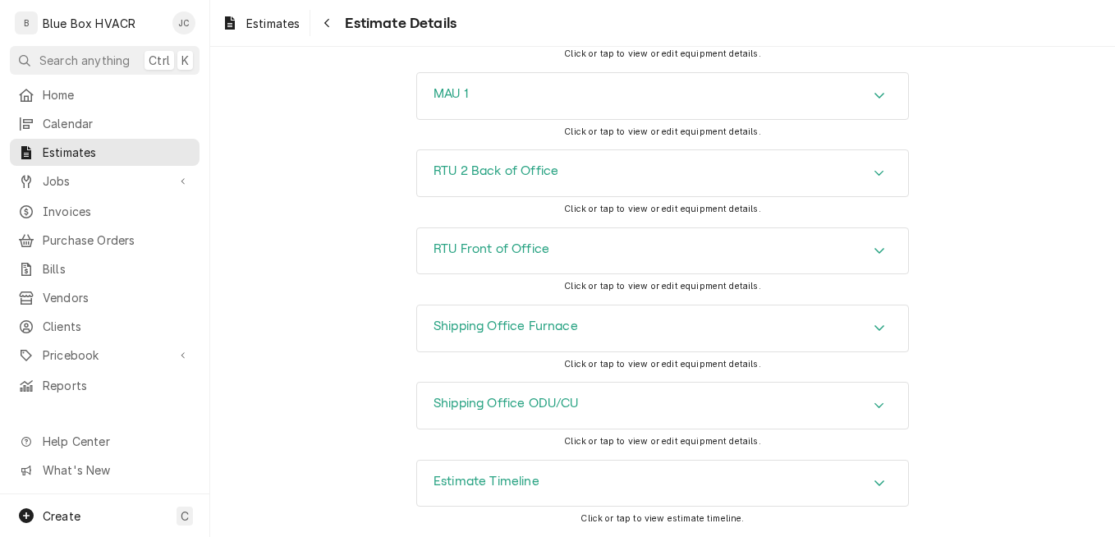
scroll to position [5612, 0]
click at [793, 474] on div "Estimate Timeline" at bounding box center [662, 484] width 491 height 46
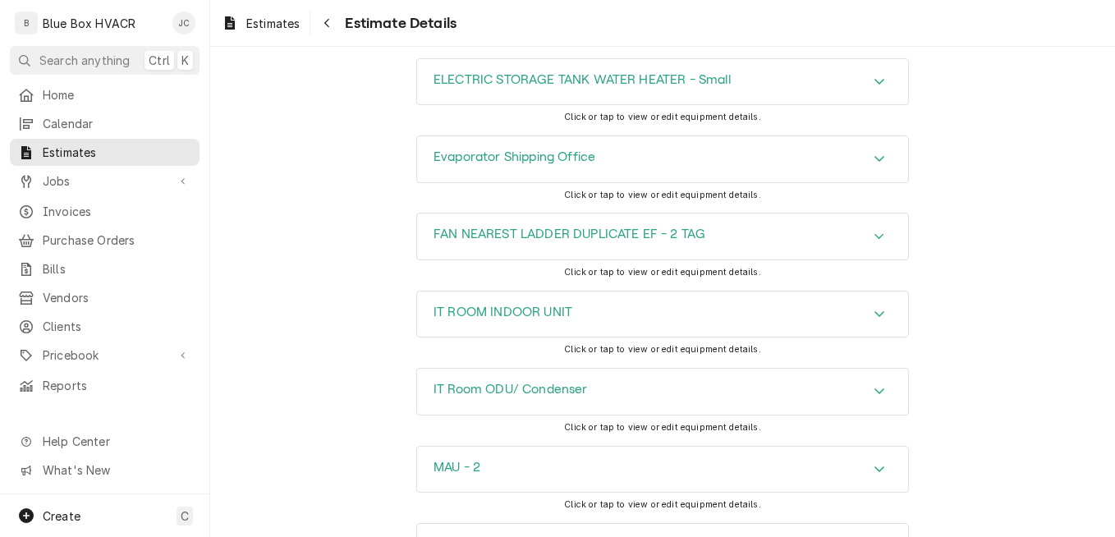
scroll to position [5272, 0]
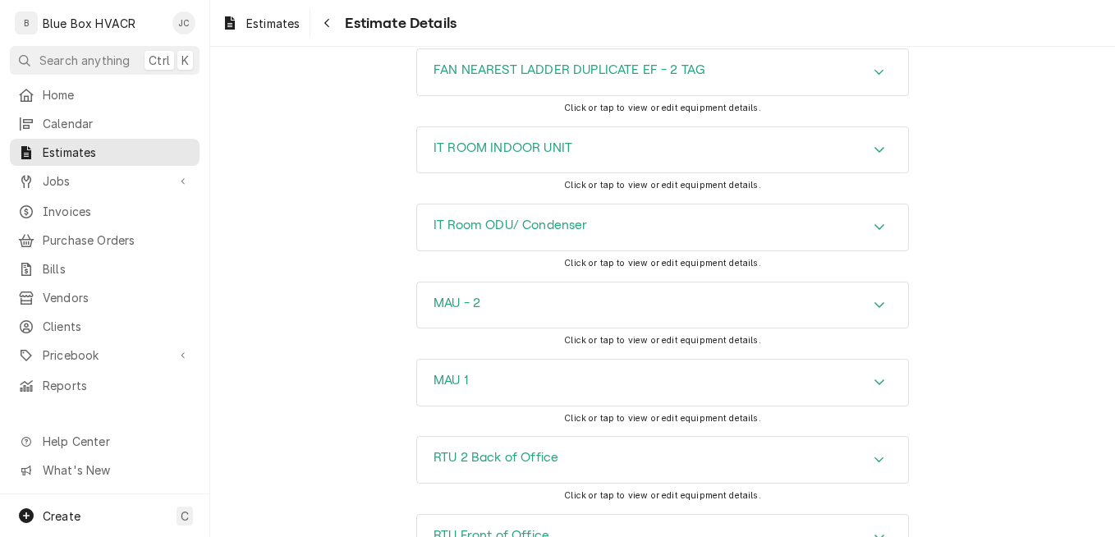
click at [707, 173] on div "IT ROOM INDOOR UNIT" at bounding box center [662, 150] width 491 height 46
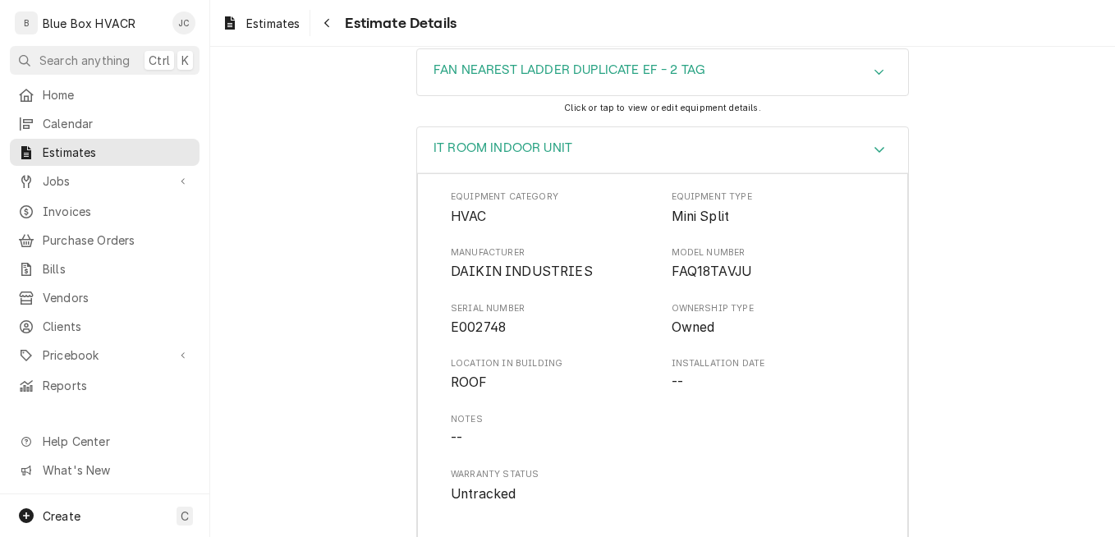
click at [369, 219] on div "IT ROOM INDOOR UNIT Equipment Category HVAC Equipment Type Mini Split Manufactu…" at bounding box center [662, 368] width 905 height 484
click at [844, 174] on div "IT ROOM INDOOR UNIT" at bounding box center [662, 150] width 491 height 47
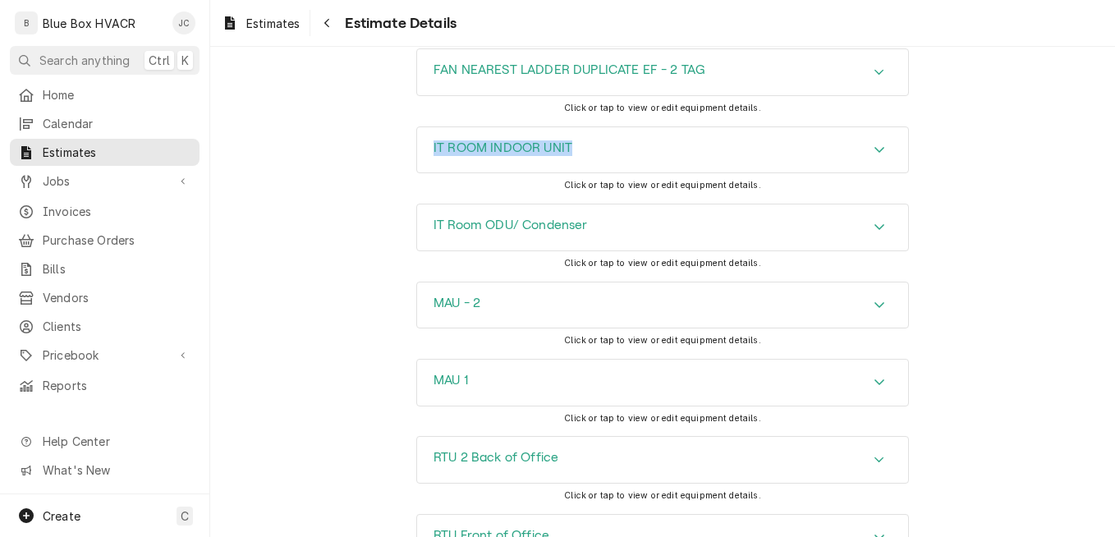
drag, startPoint x: 370, startPoint y: 194, endPoint x: 589, endPoint y: 200, distance: 218.5
click at [589, 200] on div "IT ROOM INDOOR UNIT Click or tap to view or edit equipment details." at bounding box center [662, 164] width 905 height 77
click at [669, 173] on div "IT ROOM INDOOR UNIT" at bounding box center [662, 150] width 491 height 46
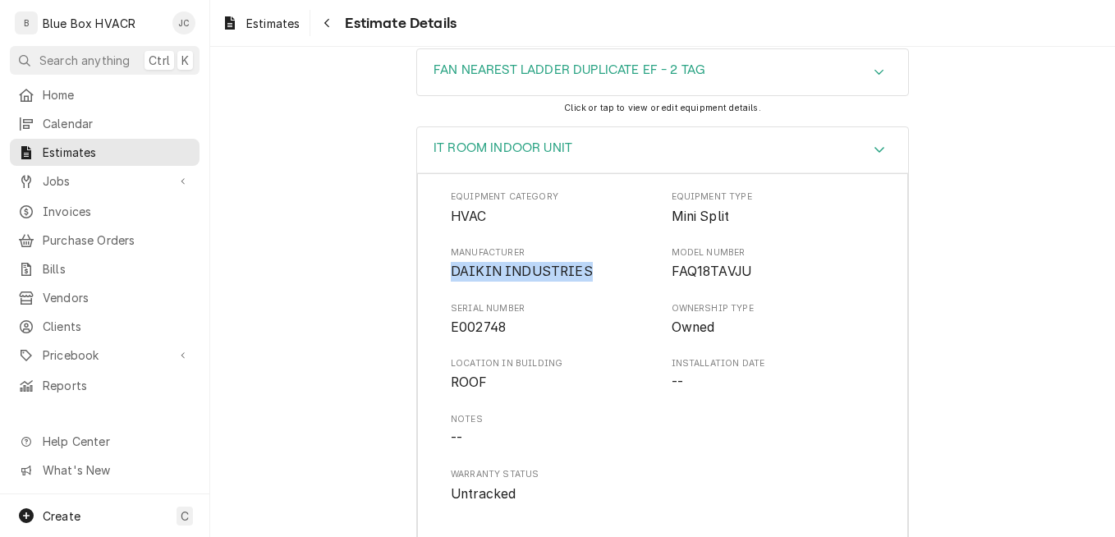
drag, startPoint x: 448, startPoint y: 326, endPoint x: 578, endPoint y: 325, distance: 130.6
click at [578, 279] on span "DAIKIN INDUSTRIES" at bounding box center [522, 272] width 142 height 16
click at [651, 282] on div "Manufacturer DAIKIN INDUSTRIES Model Number FAQ18TAVJU" at bounding box center [663, 263] width 424 height 35
drag, startPoint x: 665, startPoint y: 326, endPoint x: 748, endPoint y: 322, distance: 83.0
click at [748, 282] on span "FAQ18TAVJU" at bounding box center [774, 272] width 204 height 20
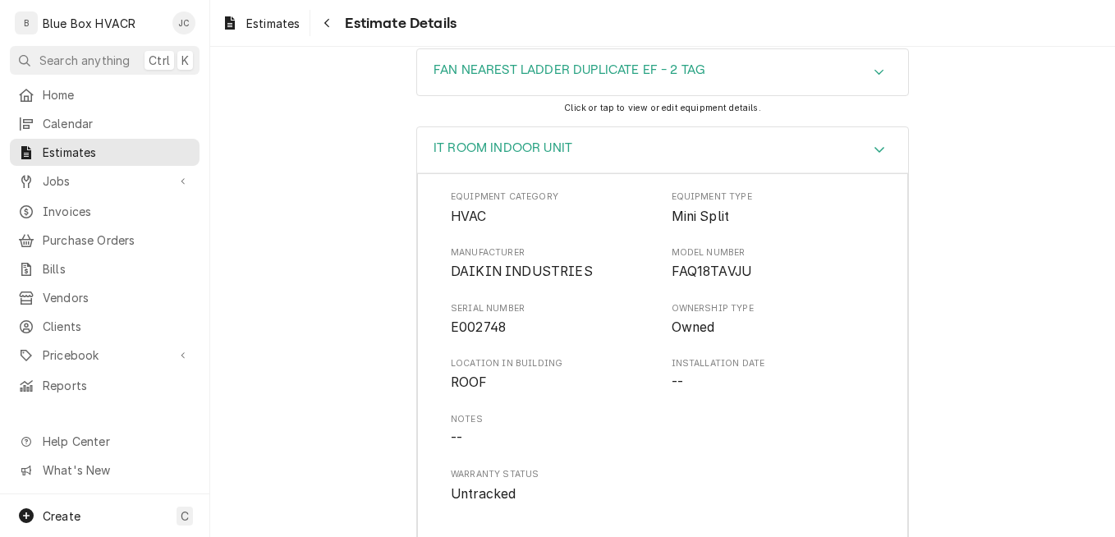
click at [439, 382] on div "Equipment Category HVAC Equipment Type Mini Split Manufacturer DAIKIN INDUSTRIE…" at bounding box center [662, 383] width 491 height 420
drag, startPoint x: 440, startPoint y: 381, endPoint x: 490, endPoint y: 376, distance: 50.3
click at [490, 376] on div "Equipment Category HVAC Equipment Type Mini Split Manufacturer DAIKIN INDUSTRIE…" at bounding box center [662, 383] width 491 height 420
click at [564, 160] on div "IT ROOM INDOOR UNIT" at bounding box center [503, 150] width 139 height 20
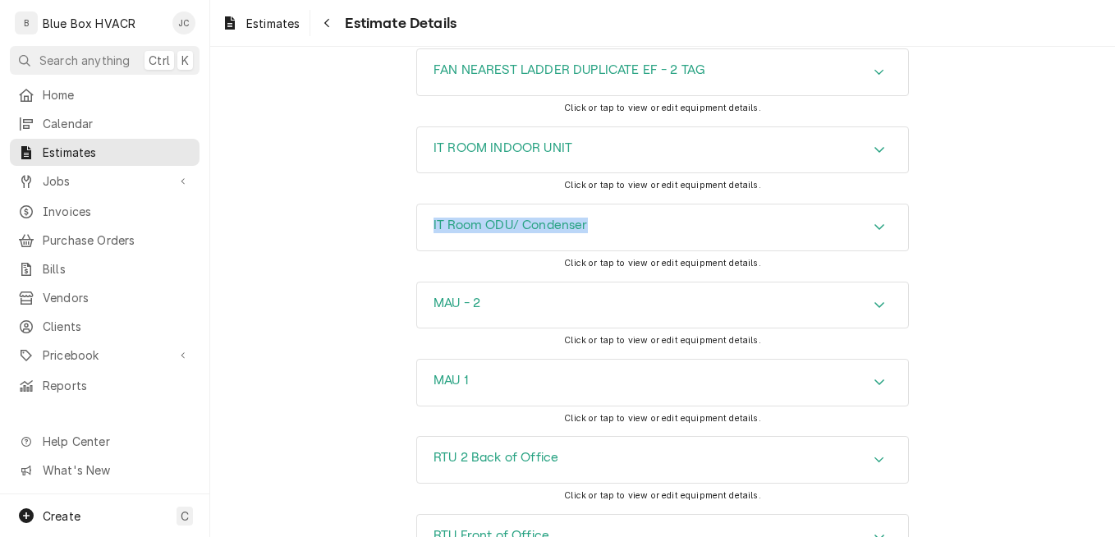
drag, startPoint x: 339, startPoint y: 286, endPoint x: 622, endPoint y: 282, distance: 282.5
click at [622, 281] on div "IT Room ODU/ Condenser Click or tap to view or edit equipment details." at bounding box center [662, 242] width 905 height 77
click at [627, 250] on div "IT Room ODU/ Condenser" at bounding box center [662, 227] width 491 height 46
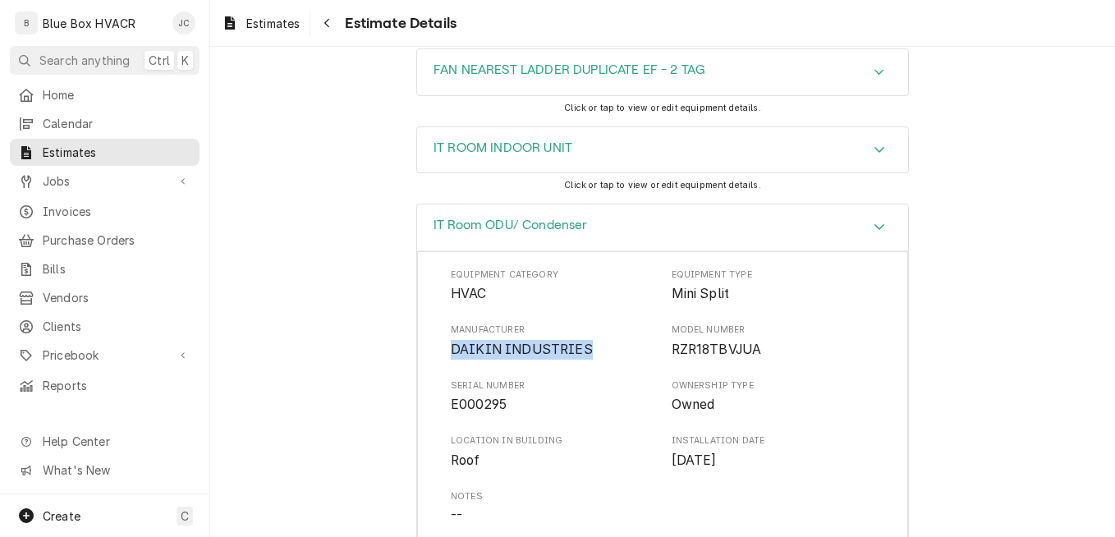
drag, startPoint x: 440, startPoint y: 405, endPoint x: 581, endPoint y: 404, distance: 141.2
click at [581, 404] on div "Equipment Category HVAC Equipment Type Mini Split Manufacturer DAIKIN INDUSTRIE…" at bounding box center [662, 461] width 491 height 420
drag, startPoint x: 663, startPoint y: 405, endPoint x: 767, endPoint y: 405, distance: 103.5
click at [767, 359] on div "Manufacturer DAIKIN INDUSTRIES Model Number RZR18TBVJUA" at bounding box center [663, 341] width 424 height 35
drag, startPoint x: 445, startPoint y: 461, endPoint x: 514, endPoint y: 456, distance: 69.2
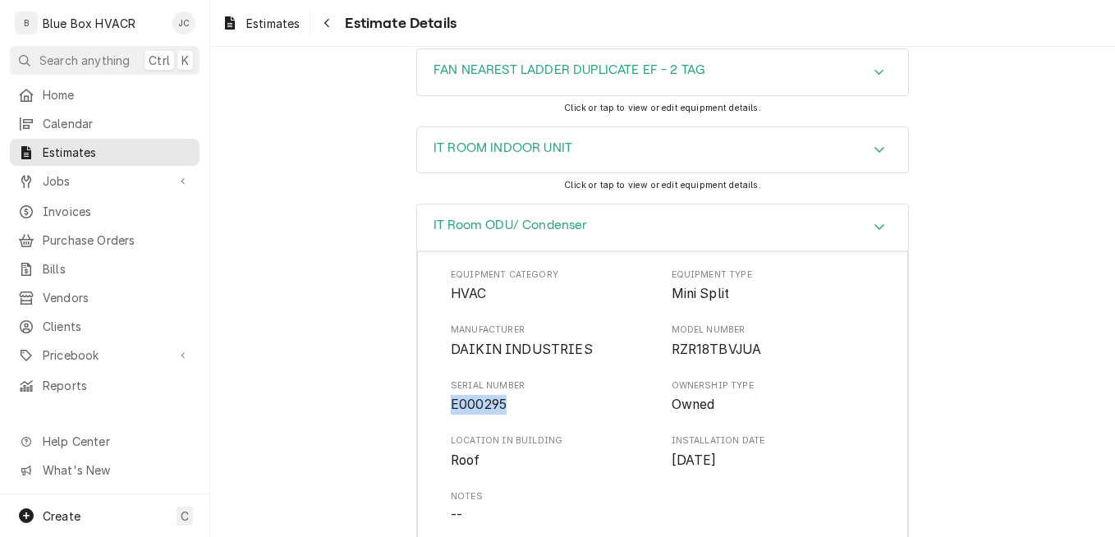
click at [514, 415] on span "E000295" at bounding box center [553, 405] width 204 height 20
click at [612, 251] on div "IT Room ODU/ Condenser" at bounding box center [662, 227] width 491 height 47
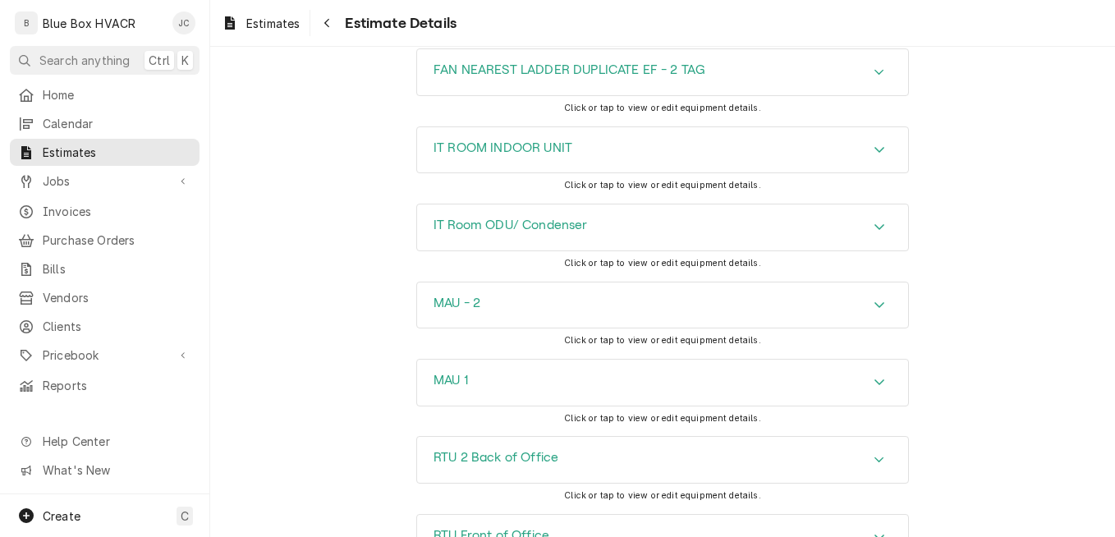
scroll to position [5518, 0]
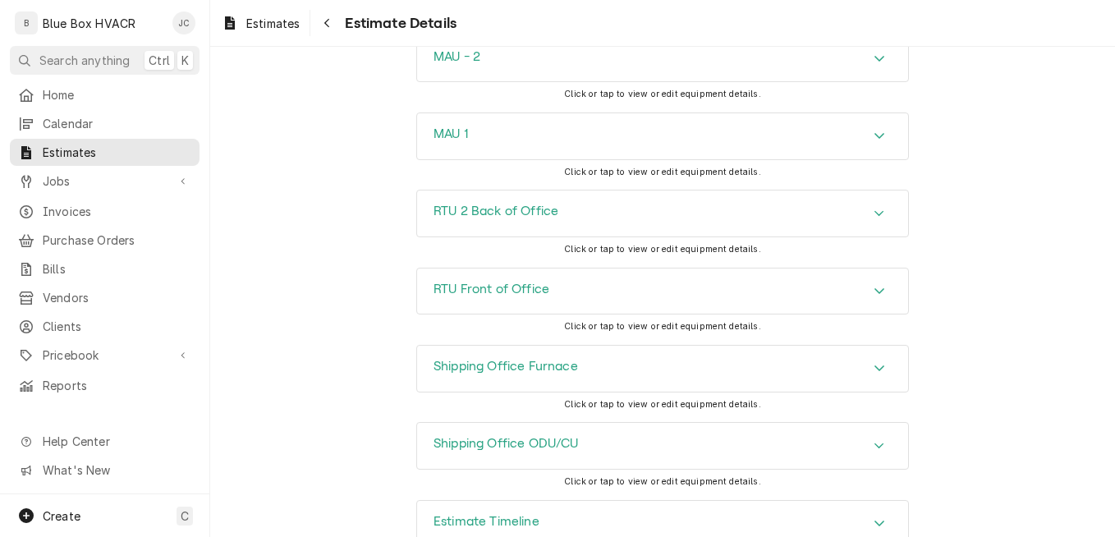
click at [594, 159] on div "MAU 1" at bounding box center [662, 136] width 491 height 46
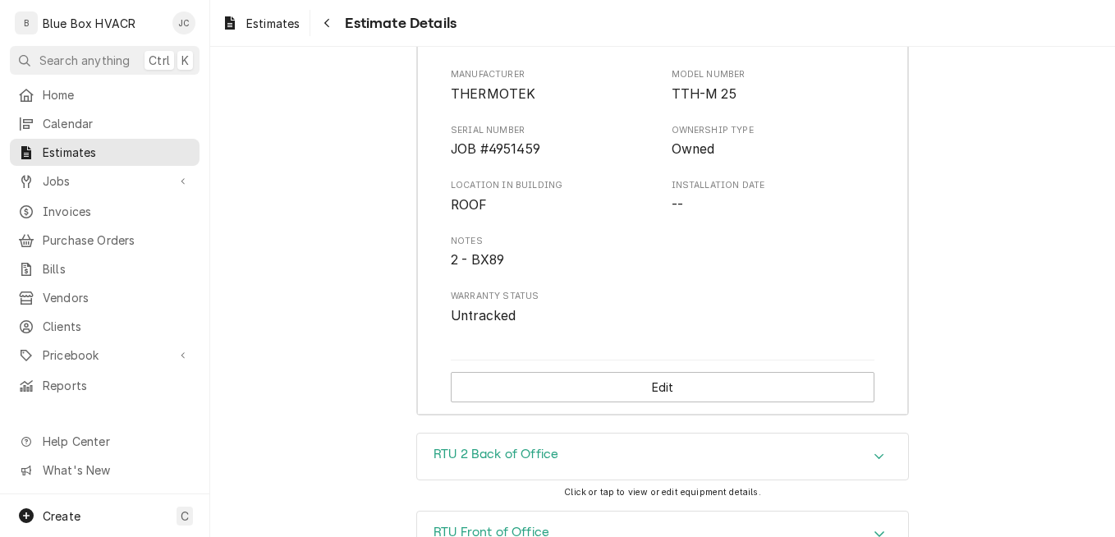
scroll to position [5600, 0]
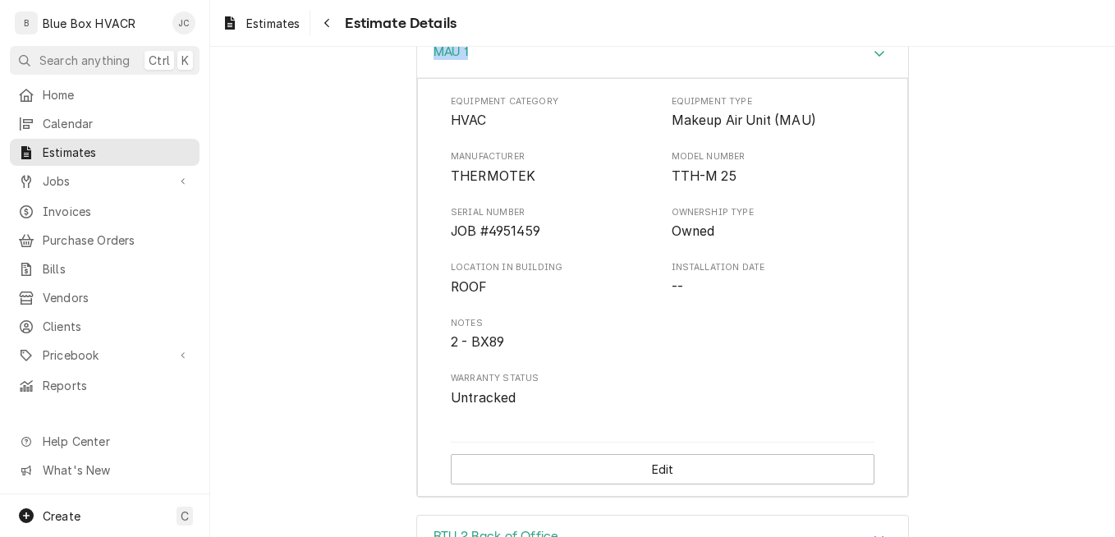
drag, startPoint x: 402, startPoint y: 111, endPoint x: 564, endPoint y: 105, distance: 162.7
click at [564, 105] on div "MAU 1 Equipment Category HVAC Equipment Type Makeup Air Unit (MAU) Manufacturer…" at bounding box center [662, 272] width 905 height 484
click at [410, 252] on div "MAU 1 Equipment Category HVAC Equipment Type Makeup Air Unit (MAU) Manufacturer…" at bounding box center [662, 272] width 905 height 484
drag, startPoint x: 442, startPoint y: 231, endPoint x: 541, endPoint y: 224, distance: 99.6
click at [541, 224] on div "Equipment Category HVAC Equipment Type Makeup Air Unit (MAU) Manufacturer THERM…" at bounding box center [662, 288] width 491 height 420
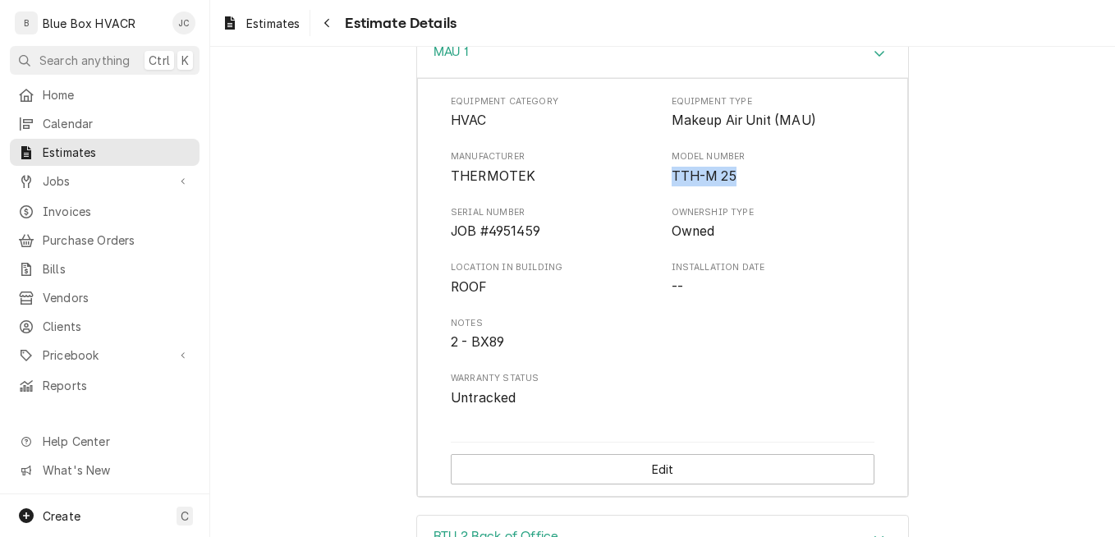
drag, startPoint x: 664, startPoint y: 232, endPoint x: 744, endPoint y: 232, distance: 79.6
click at [744, 186] on div "Manufacturer THERMOTEK Model Number TTH-M 25" at bounding box center [663, 167] width 424 height 35
drag, startPoint x: 446, startPoint y: 288, endPoint x: 567, endPoint y: 289, distance: 121.5
click at [567, 241] on span "JOB #4951459" at bounding box center [553, 232] width 204 height 20
click at [535, 78] on div "MAU 1" at bounding box center [662, 54] width 491 height 47
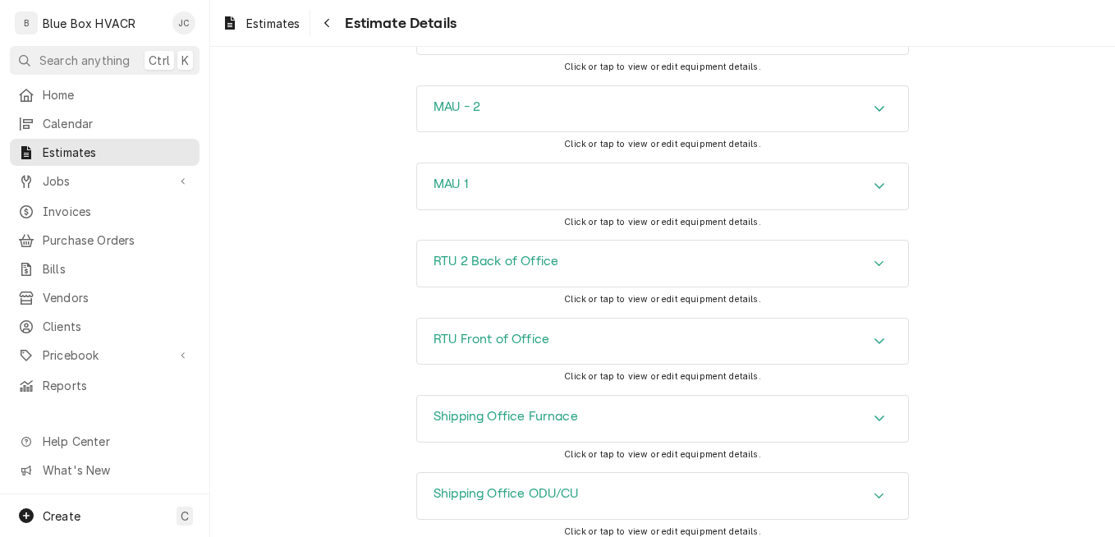
scroll to position [5436, 0]
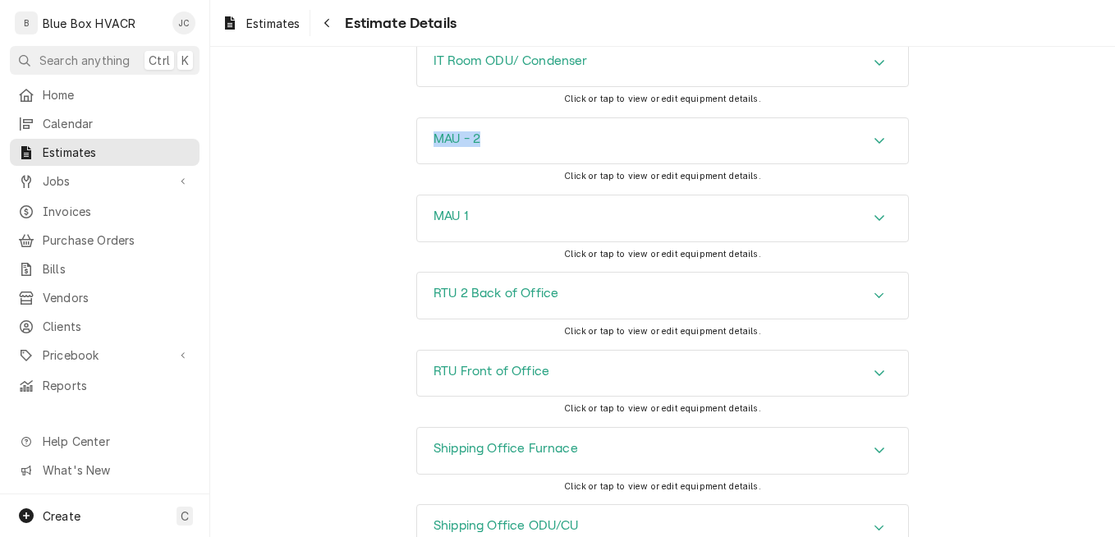
drag, startPoint x: 397, startPoint y: 181, endPoint x: 528, endPoint y: 186, distance: 130.7
click at [528, 186] on div "MAU - 2 Click or tap to view or edit equipment details." at bounding box center [662, 155] width 905 height 77
click at [530, 164] on div "MAU - 2" at bounding box center [662, 141] width 491 height 46
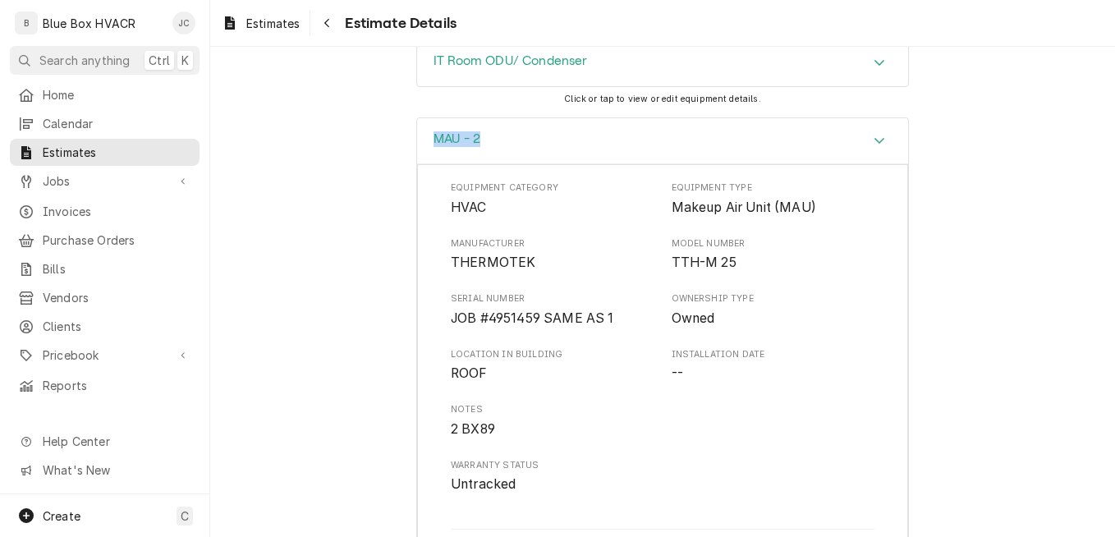
click at [750, 165] on div "MAU - 2" at bounding box center [662, 141] width 491 height 47
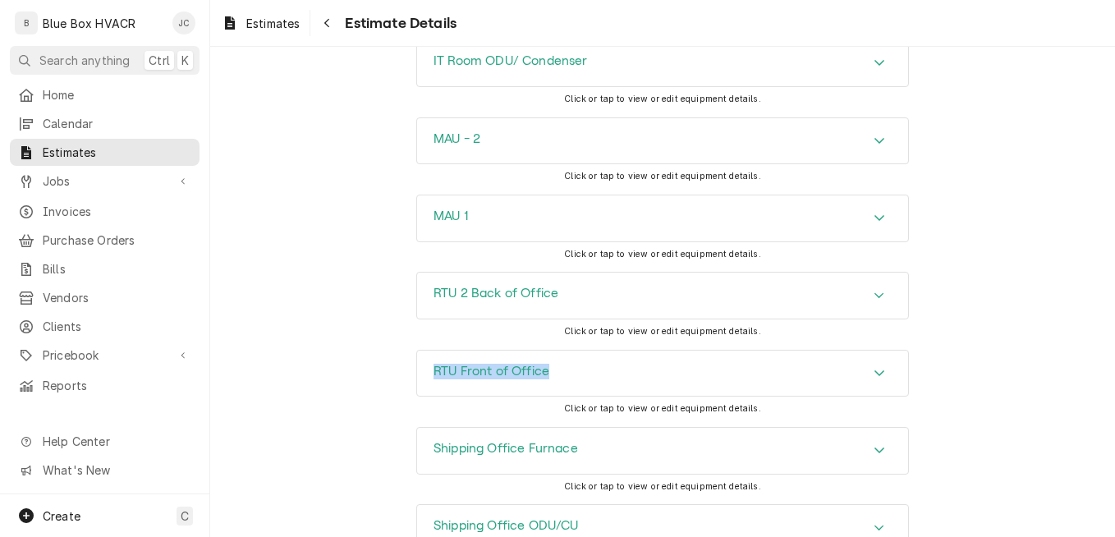
drag, startPoint x: 387, startPoint y: 413, endPoint x: 582, endPoint y: 420, distance: 195.5
click at [582, 420] on div "RTU Front of Office Click or tap to view or edit equipment details." at bounding box center [662, 388] width 905 height 77
click at [635, 397] on div "RTU Front of Office" at bounding box center [662, 374] width 491 height 46
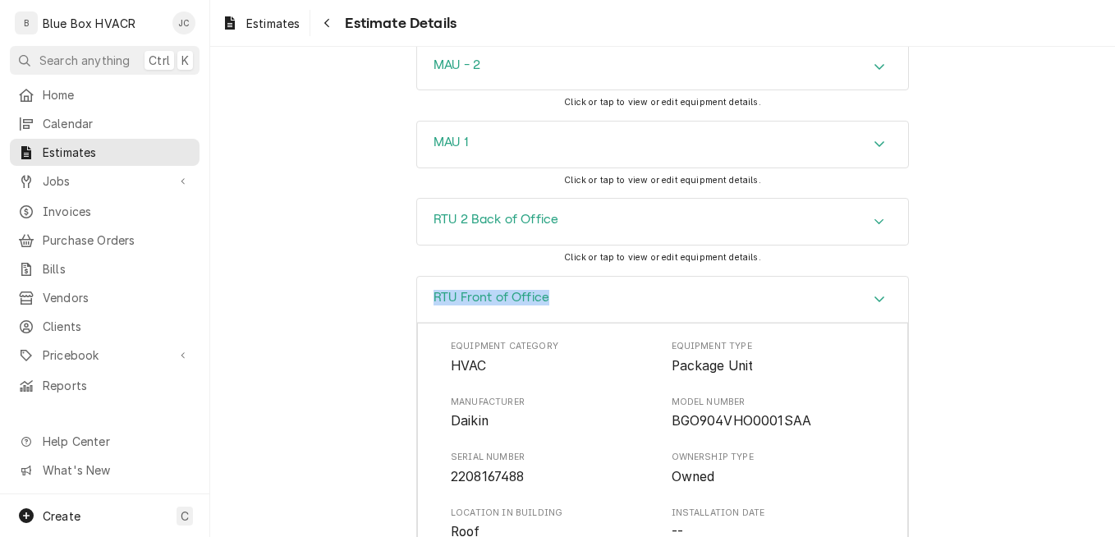
scroll to position [5764, 0]
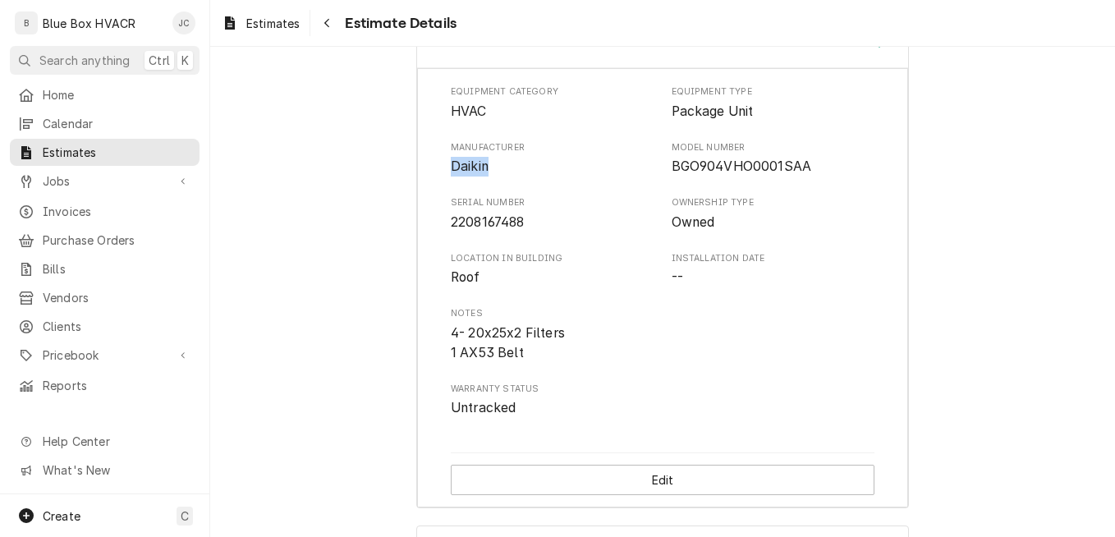
drag, startPoint x: 444, startPoint y: 223, endPoint x: 482, endPoint y: 223, distance: 37.8
click at [482, 174] on span "Daikin" at bounding box center [470, 166] width 38 height 16
drag, startPoint x: 663, startPoint y: 219, endPoint x: 827, endPoint y: 230, distance: 163.8
click at [827, 177] on div "Manufacturer Daikin Model Number BGO904VHO0001SAA" at bounding box center [663, 158] width 424 height 35
drag, startPoint x: 442, startPoint y: 282, endPoint x: 535, endPoint y: 279, distance: 93.6
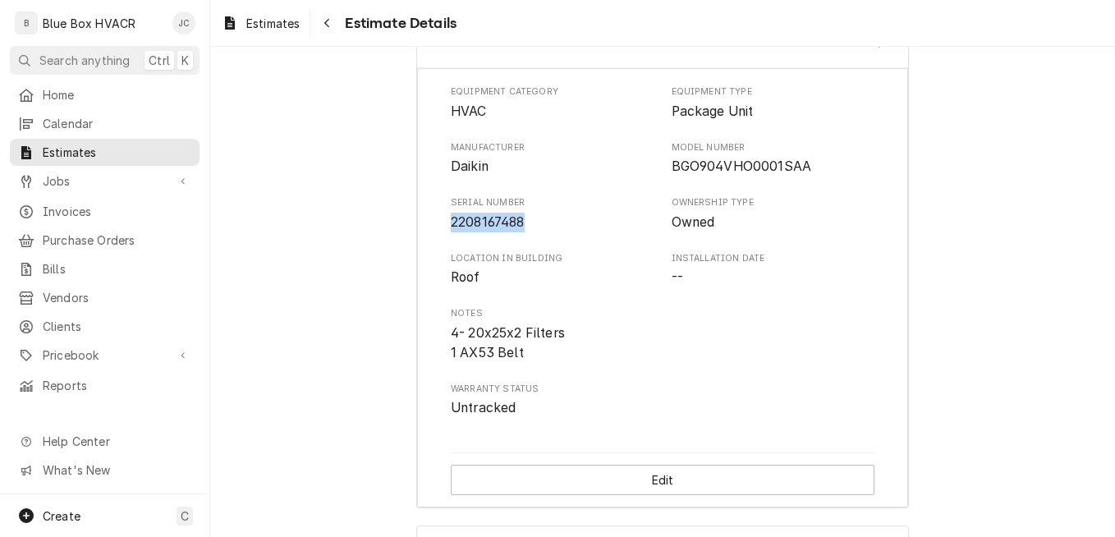
click at [535, 279] on div "Equipment Category HVAC Equipment Type Package Unit Manufacturer Daikin Model N…" at bounding box center [662, 287] width 491 height 438
click at [516, 69] on div "RTU Front of Office" at bounding box center [662, 45] width 491 height 47
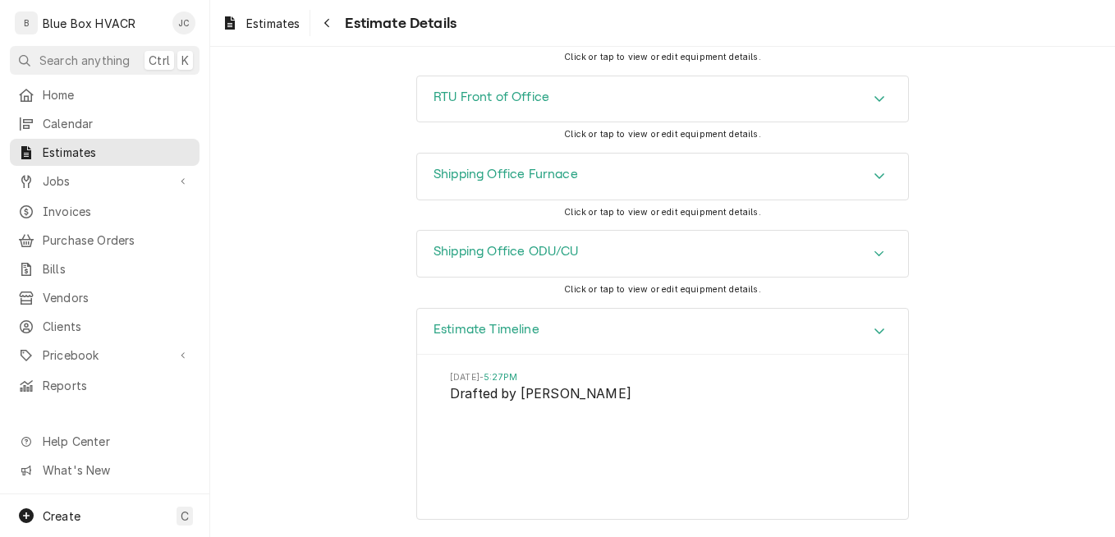
scroll to position [5682, 0]
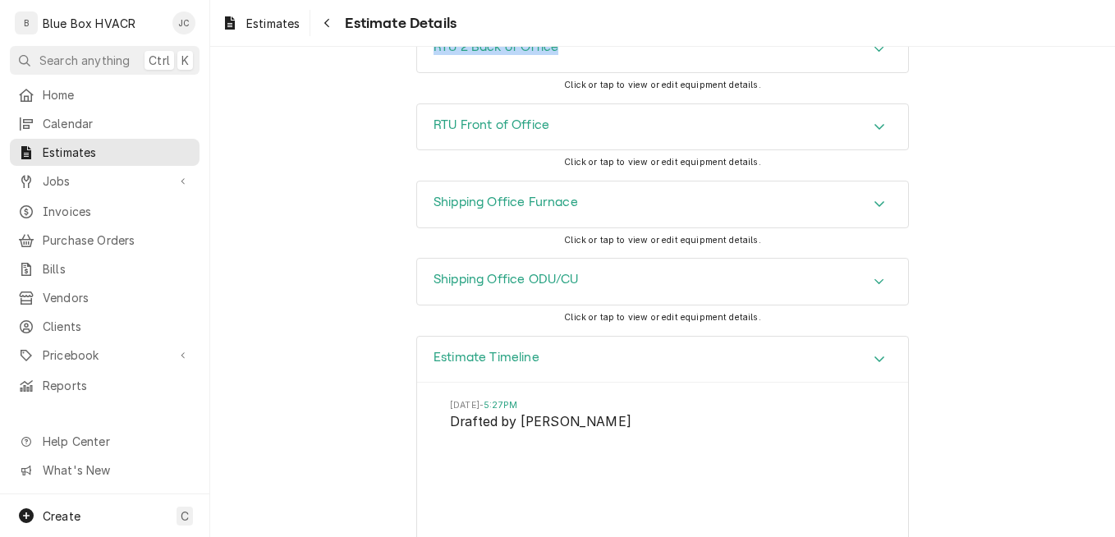
drag, startPoint x: 397, startPoint y: 98, endPoint x: 577, endPoint y: 98, distance: 179.8
click at [577, 98] on div "RTU 2 Back of Office Click or tap to view or edit equipment details." at bounding box center [662, 63] width 905 height 77
click at [614, 72] on div "RTU 2 Back of Office" at bounding box center [662, 49] width 491 height 46
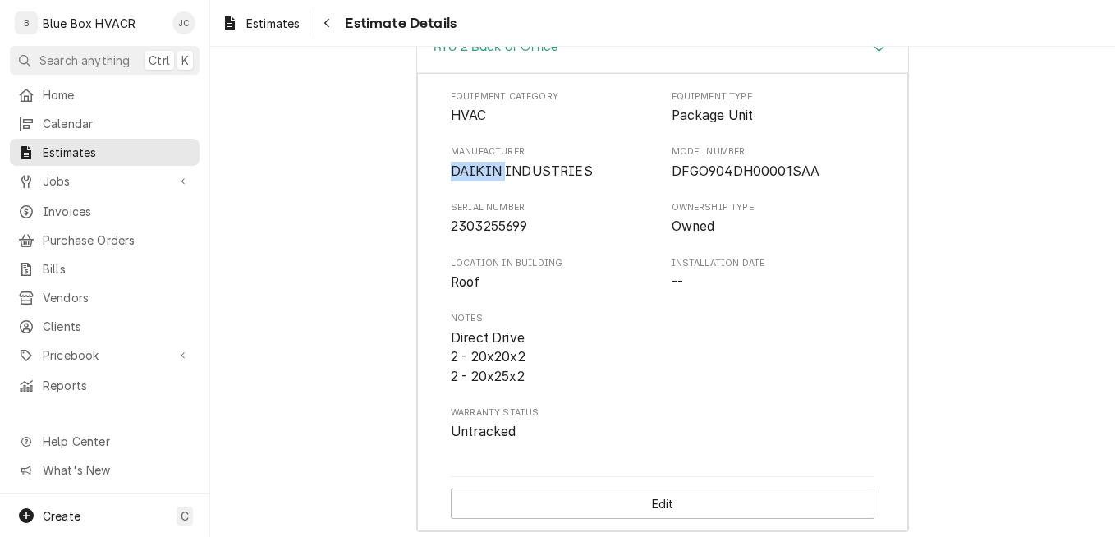
drag, startPoint x: 445, startPoint y: 229, endPoint x: 495, endPoint y: 229, distance: 50.1
click at [495, 179] on span "DAIKIN INDUSTRIES" at bounding box center [522, 171] width 142 height 16
drag, startPoint x: 663, startPoint y: 228, endPoint x: 807, endPoint y: 228, distance: 144.5
click at [807, 181] on div "Manufacturer DAIKIN INDUSTRIES Model Number DFGO904DH00001SAA" at bounding box center [663, 162] width 424 height 35
click at [451, 234] on span "2303255699" at bounding box center [489, 226] width 77 height 16
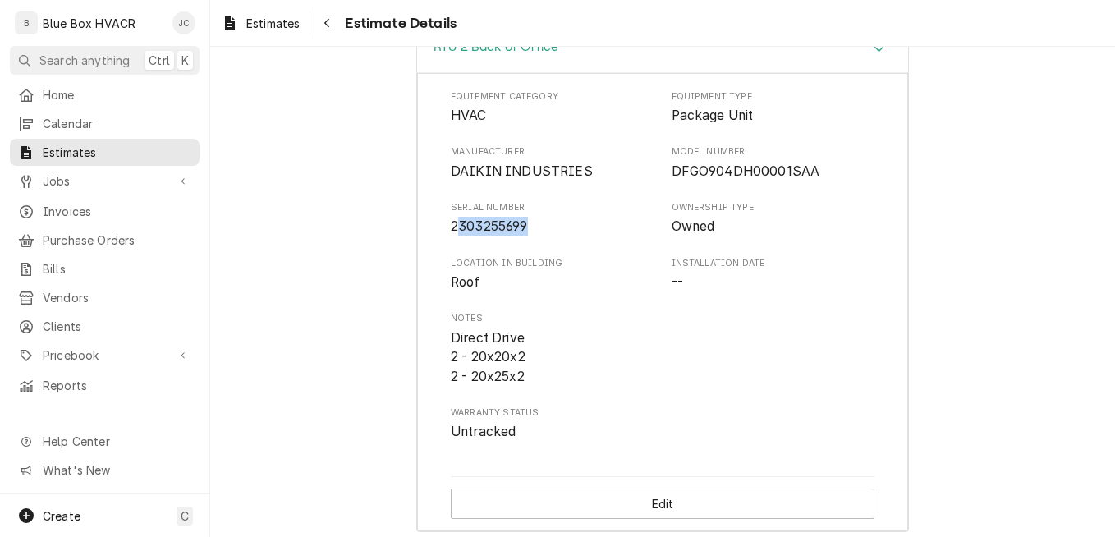
drag, startPoint x: 449, startPoint y: 285, endPoint x: 551, endPoint y: 282, distance: 101.9
click at [551, 236] on span "2303255699" at bounding box center [553, 227] width 204 height 20
drag, startPoint x: 551, startPoint y: 282, endPoint x: 477, endPoint y: 282, distance: 73.9
click at [487, 234] on span "2303255699" at bounding box center [489, 226] width 77 height 16
drag, startPoint x: 441, startPoint y: 286, endPoint x: 543, endPoint y: 279, distance: 102.0
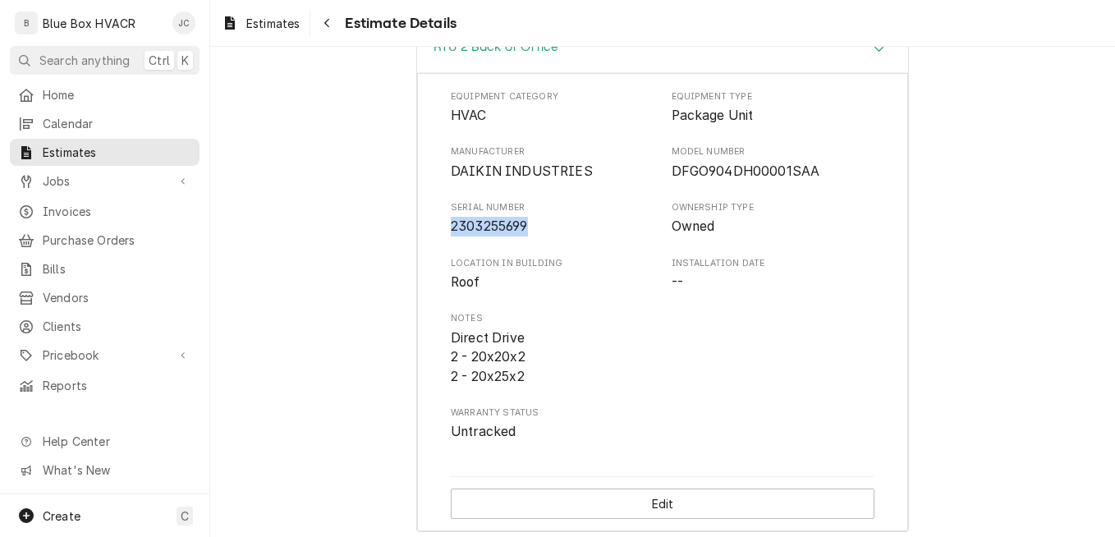
click at [543, 279] on div "Equipment Category HVAC Equipment Type Package Unit Manufacturer DAIKIN INDUSTR…" at bounding box center [662, 302] width 491 height 458
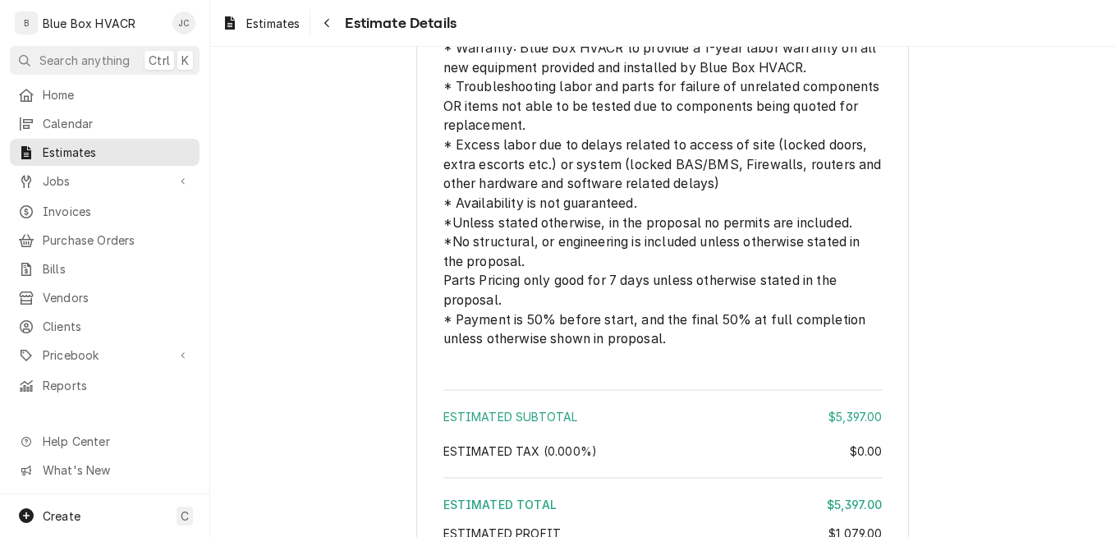
scroll to position [4188, 0]
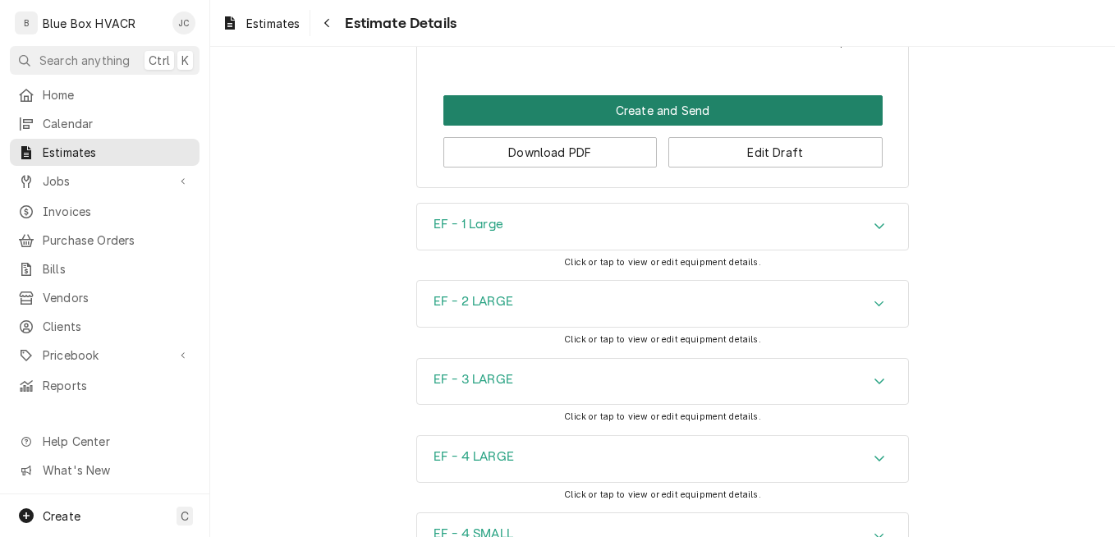
click at [659, 126] on button "Create and Send" at bounding box center [662, 110] width 439 height 30
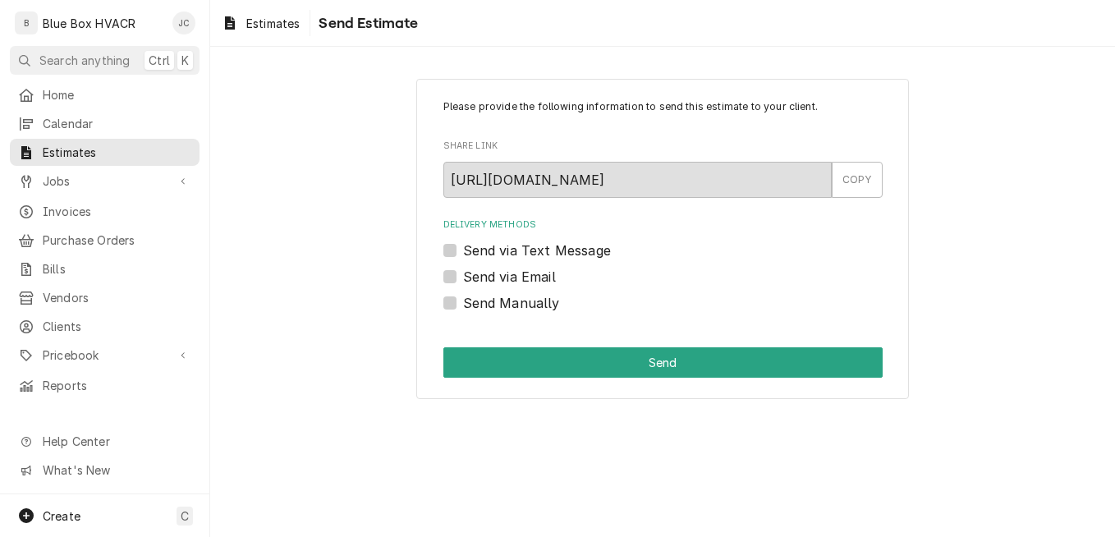
click at [475, 305] on label "Send Manually" at bounding box center [511, 303] width 97 height 20
click at [475, 305] on input "Send Manually" at bounding box center [682, 311] width 439 height 36
checkbox input "true"
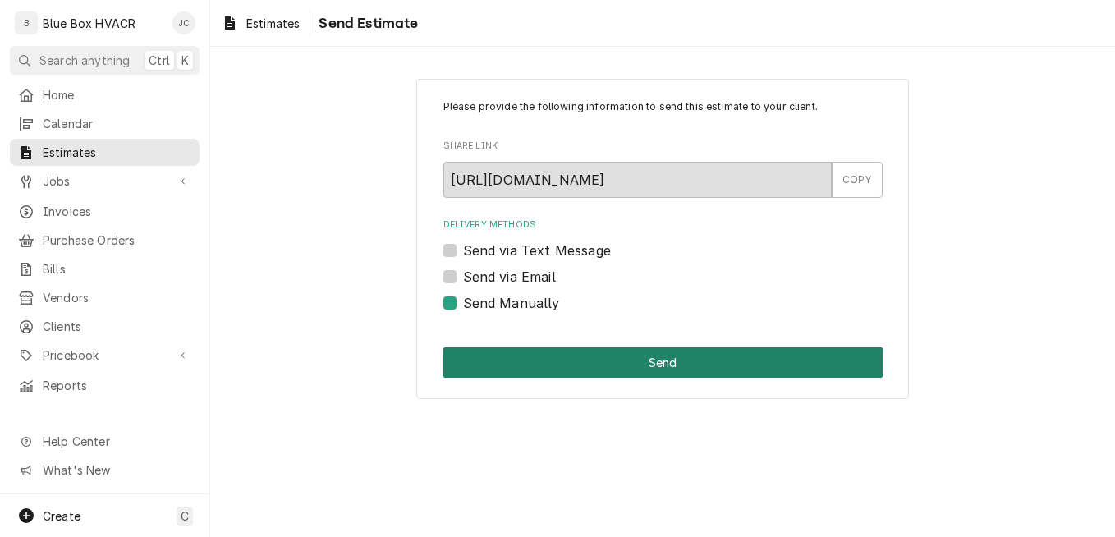
click at [546, 354] on button "Send" at bounding box center [662, 362] width 439 height 30
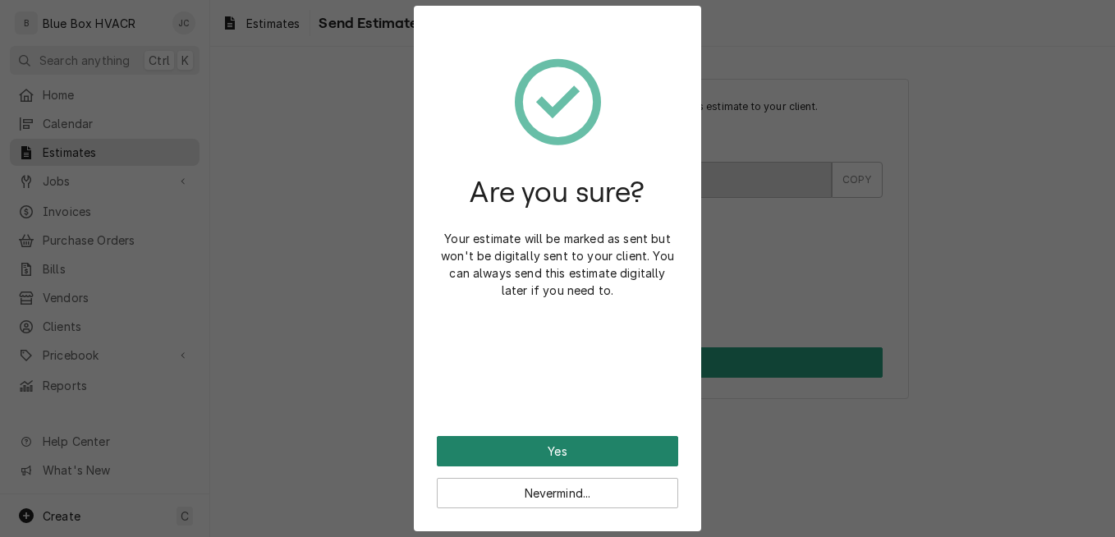
click at [577, 441] on button "Yes" at bounding box center [557, 451] width 241 height 30
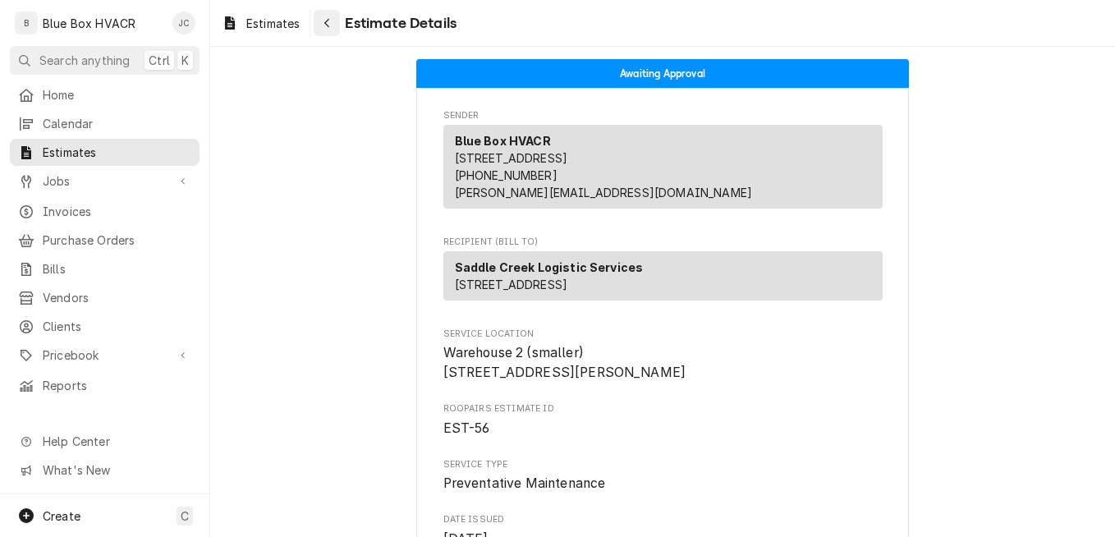
click at [338, 27] on button "Navigate back" at bounding box center [327, 23] width 26 height 26
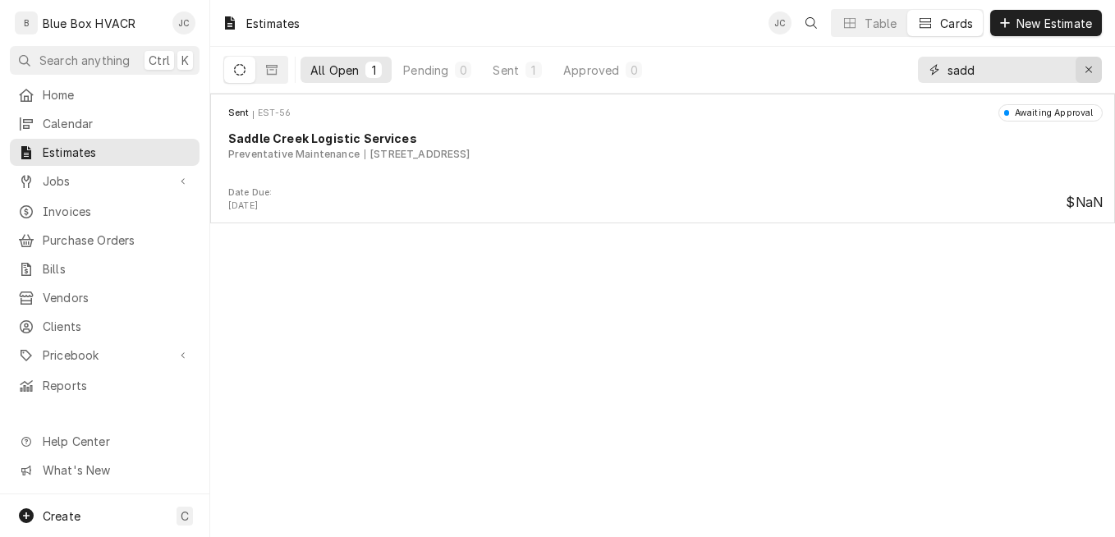
click at [1083, 68] on div "Erase input" at bounding box center [1089, 70] width 16 height 16
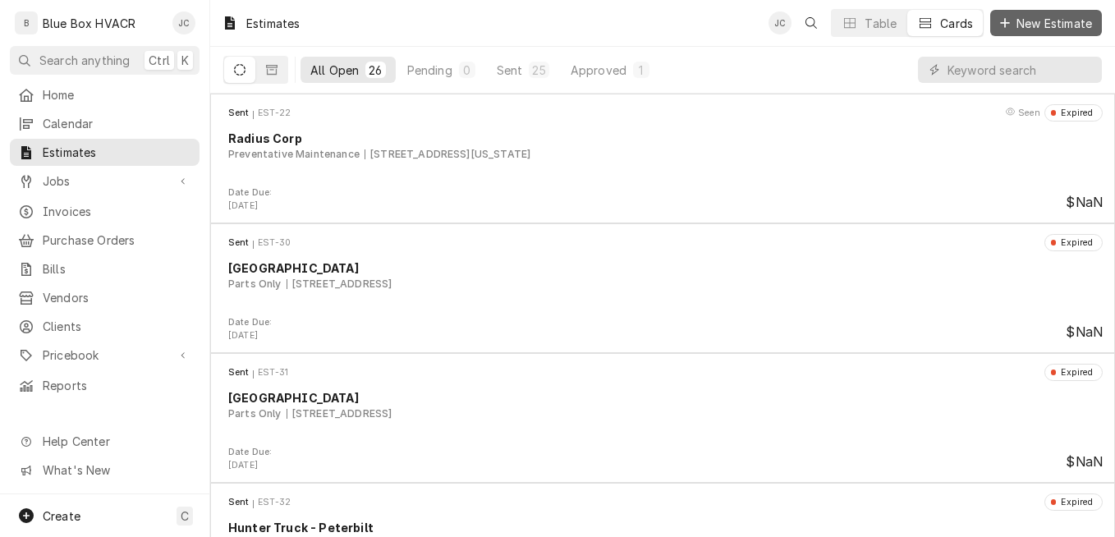
click at [1038, 25] on span "New Estimate" at bounding box center [1054, 23] width 82 height 17
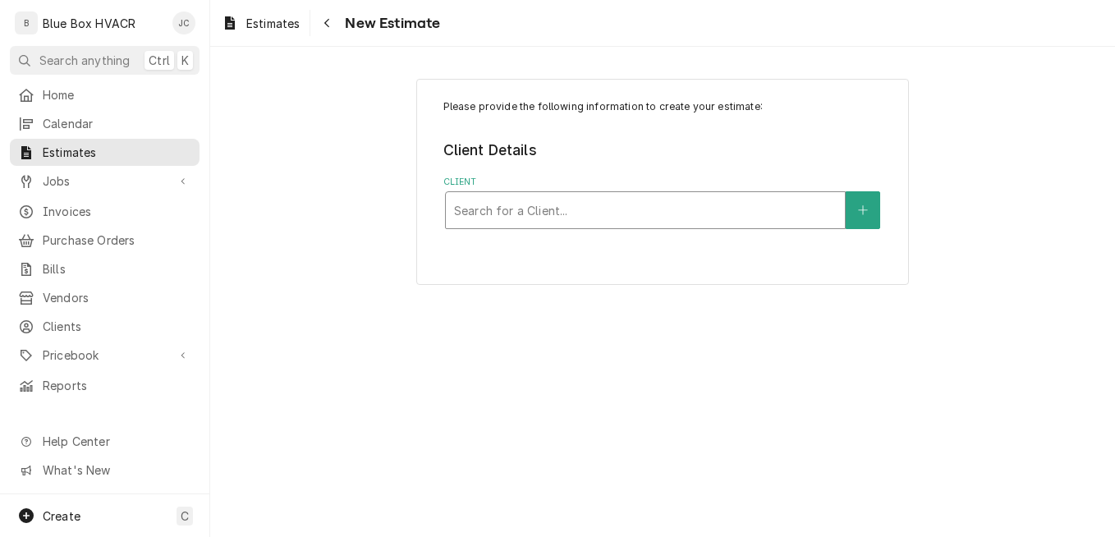
click at [670, 212] on div "Client" at bounding box center [645, 210] width 383 height 30
type input "Pocono West High Scool"
click at [858, 213] on icon "Create New Client" at bounding box center [863, 209] width 10 height 11
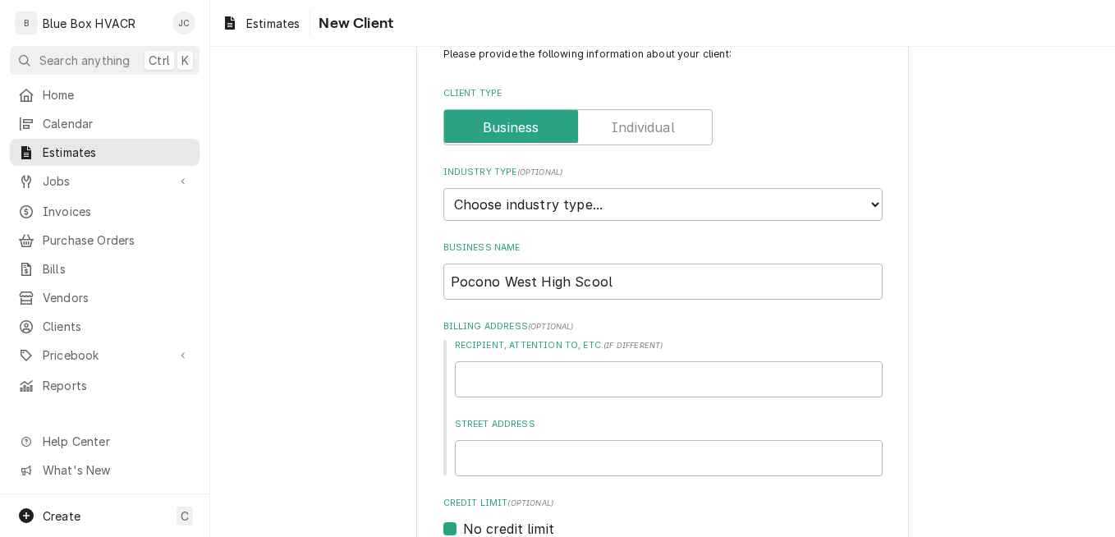
scroll to position [82, 0]
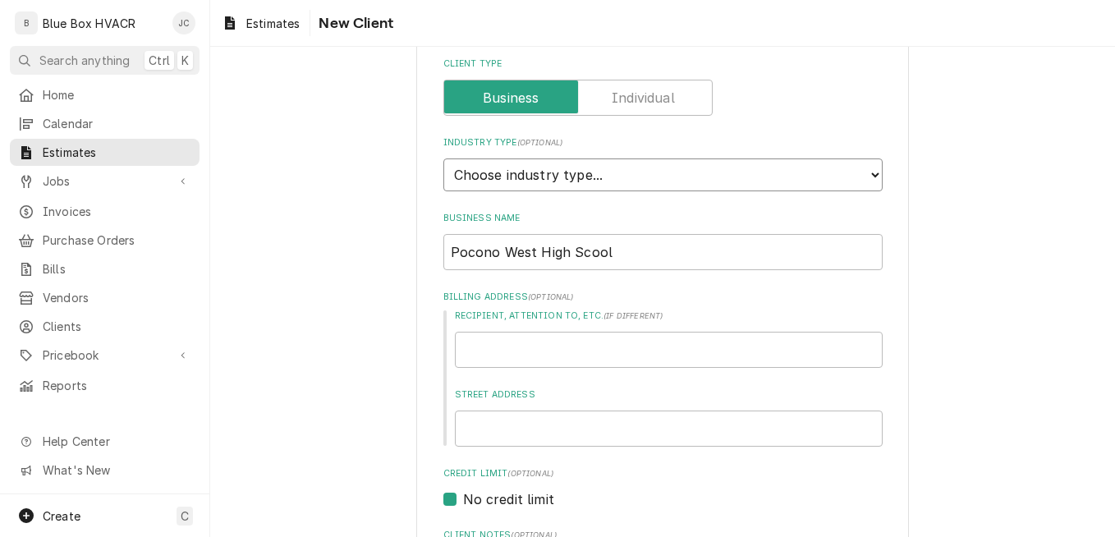
click at [585, 174] on select "Choose industry type... Residential Commercial Industrial Government" at bounding box center [662, 174] width 439 height 33
select select "4"
click at [443, 158] on select "Choose industry type... Residential Commercial Industrial Government" at bounding box center [662, 174] width 439 height 33
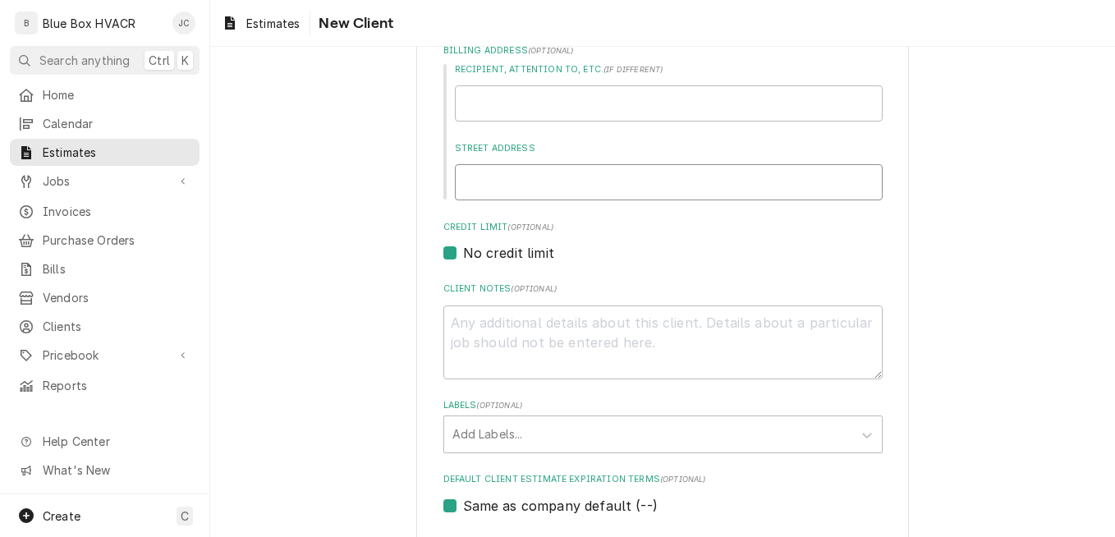
click at [505, 179] on input "Street Address" at bounding box center [669, 182] width 428 height 36
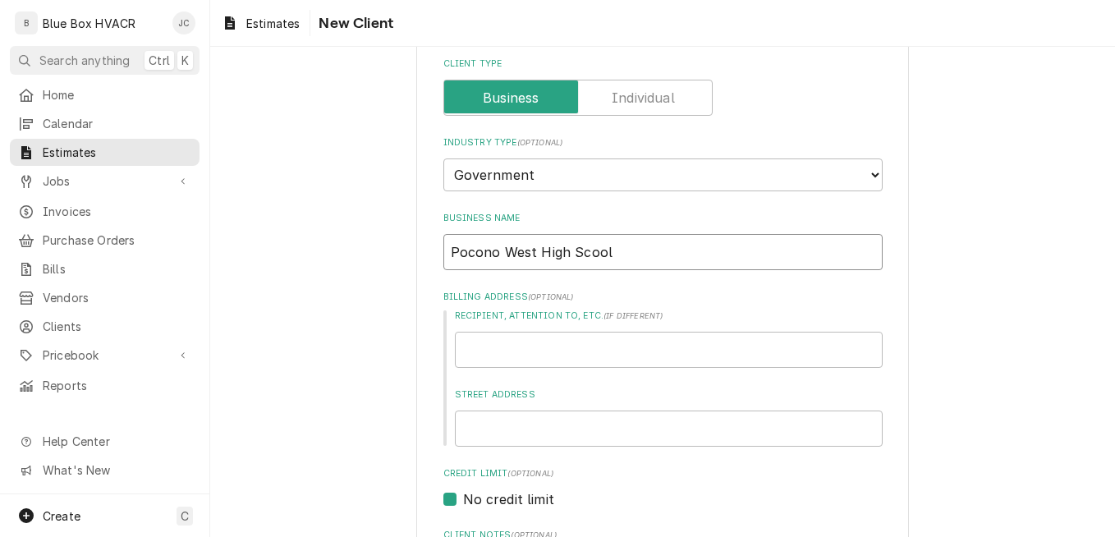
drag, startPoint x: 604, startPoint y: 253, endPoint x: 503, endPoint y: 256, distance: 101.1
click at [503, 256] on input "Pocono West High Scool" at bounding box center [662, 252] width 439 height 36
type textarea "x"
type input "Pocono W"
type textarea "x"
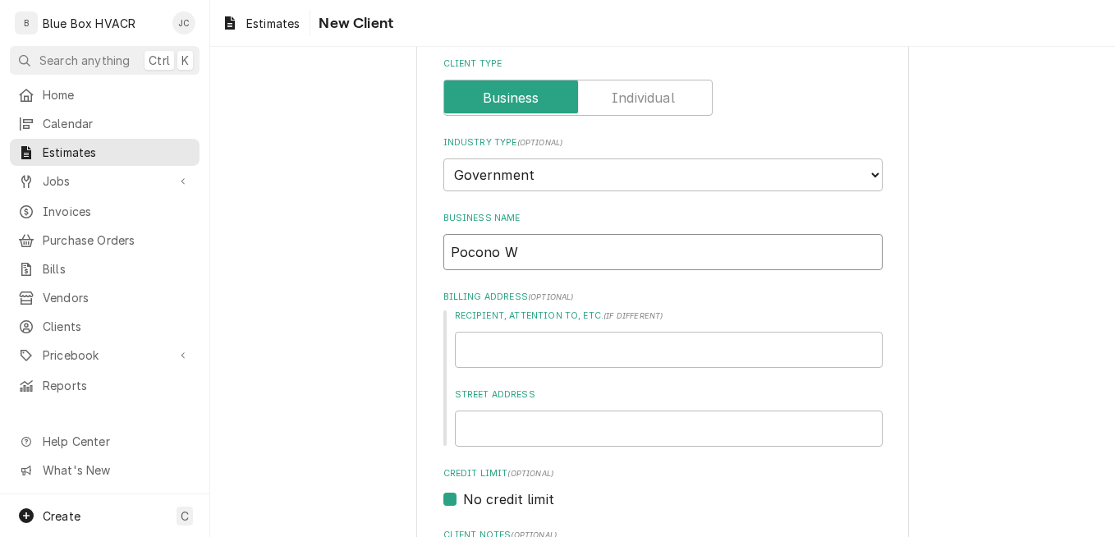
type input "Pocono"
type textarea "x"
type input "Pocono M"
type textarea "x"
type input "Pocono Mo"
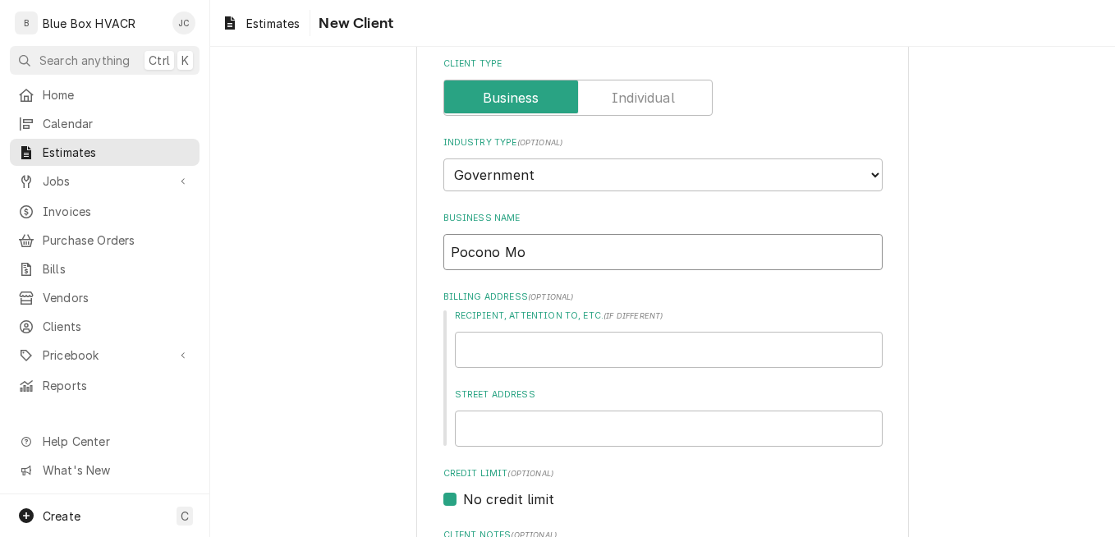
type textarea "x"
type input "Pocono Mou"
type textarea "x"
type input "Pocono Moun"
type textarea "x"
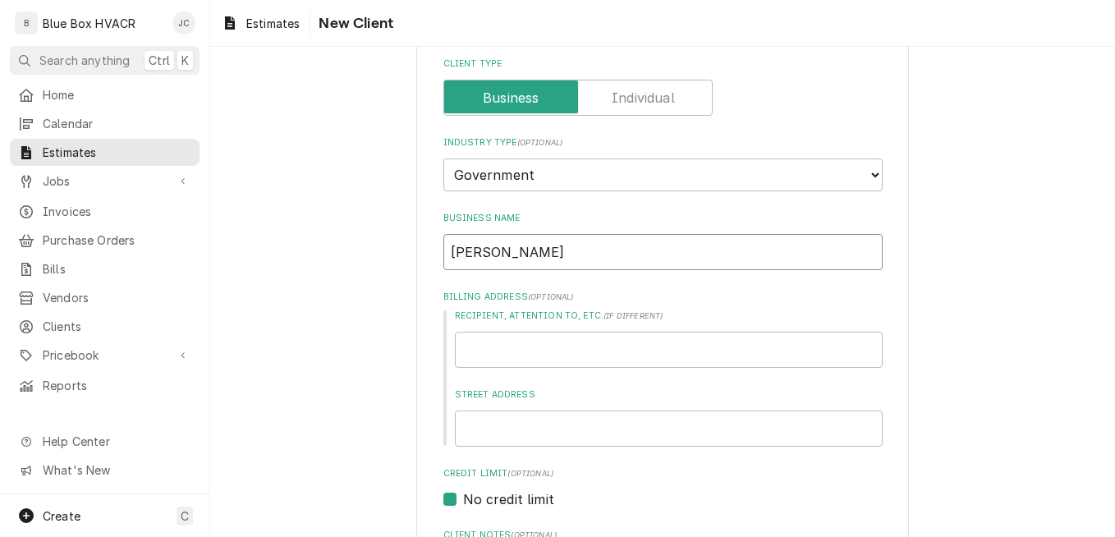
type input "Pocono Mount"
type textarea "x"
type input "Pocono Mounta"
type textarea "x"
type input "Pocono Mountai"
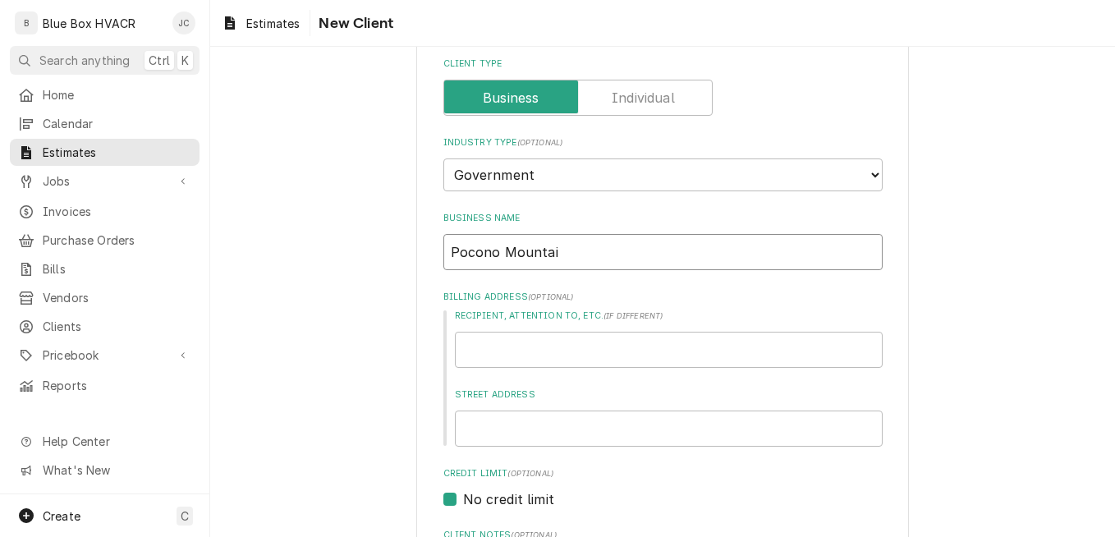
type textarea "x"
type input "Pocono Mountain"
type textarea "x"
type input "Pocono Mountain"
type textarea "x"
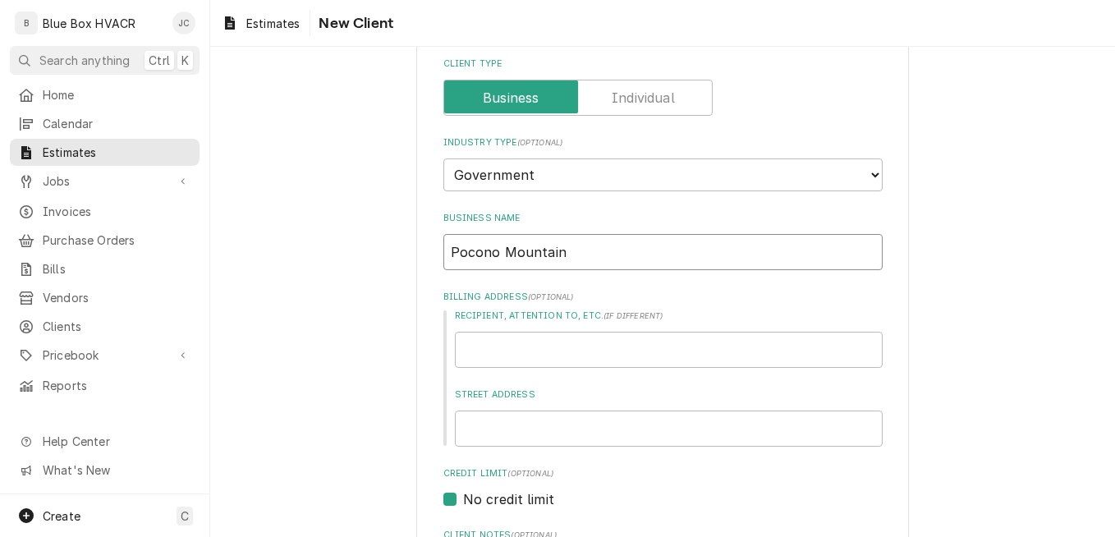
type input "Pocono Mountain S"
type textarea "x"
type input "Pocono Mountain Sc"
type textarea "x"
type input "Pocono Mountain Sch"
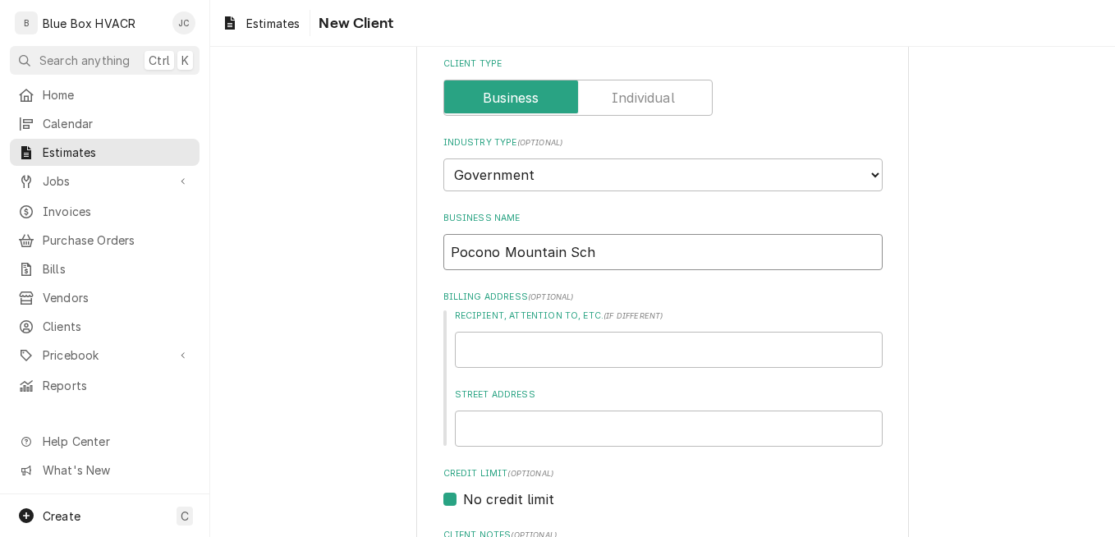
type textarea "x"
type input "Pocono Mountain Scho"
type textarea "x"
type input "Pocono Mountain Schoo"
type textarea "x"
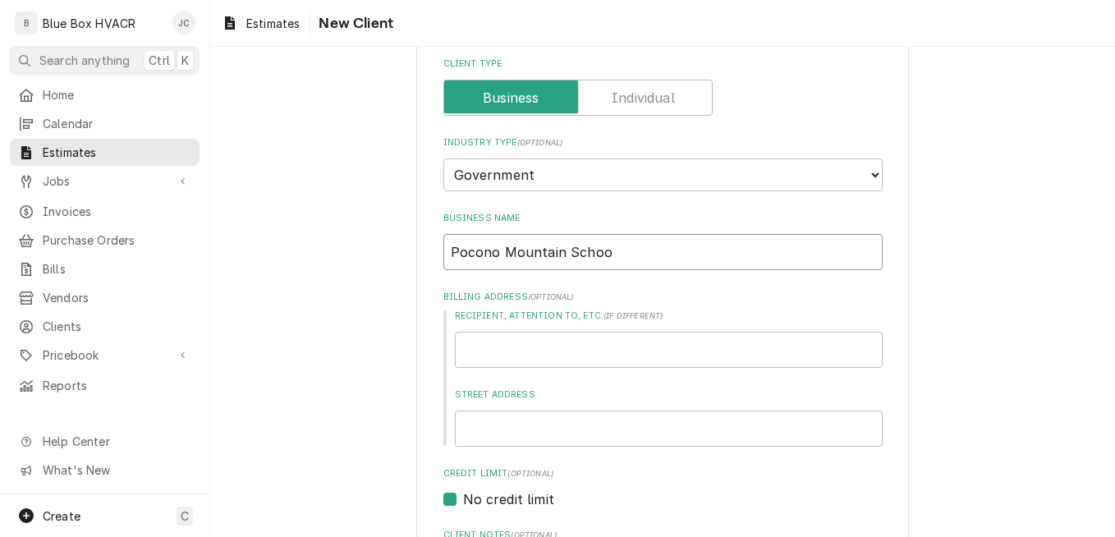
type input "Pocono Mountain School"
type textarea "x"
type input "Pocono Mountain School"
type textarea "x"
type input "Pocono Mountain School D"
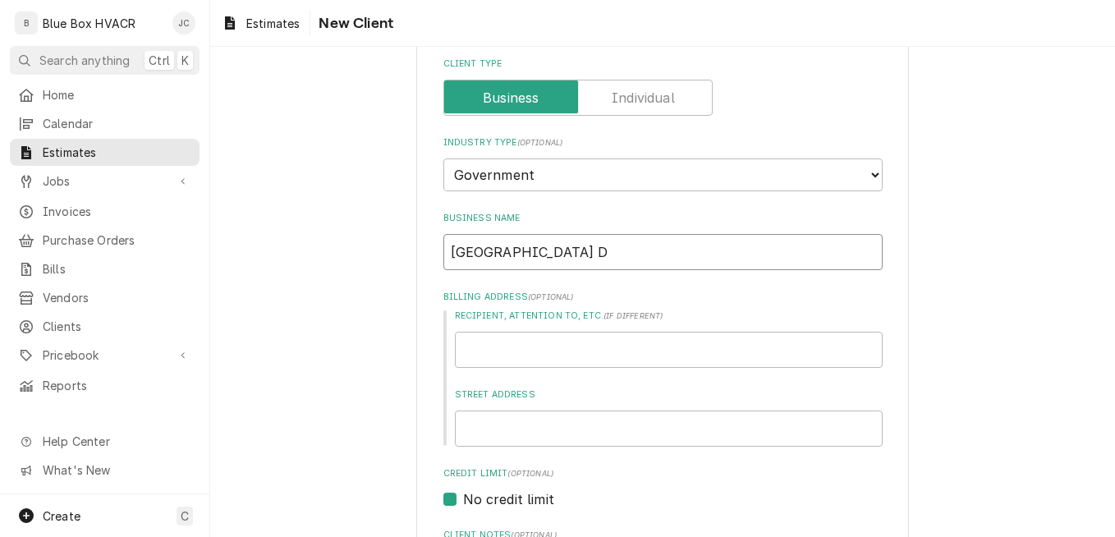
type textarea "x"
type input "Pocono Mountain School Di"
type textarea "x"
type input "Pocono Mountain School Dis"
type textarea "x"
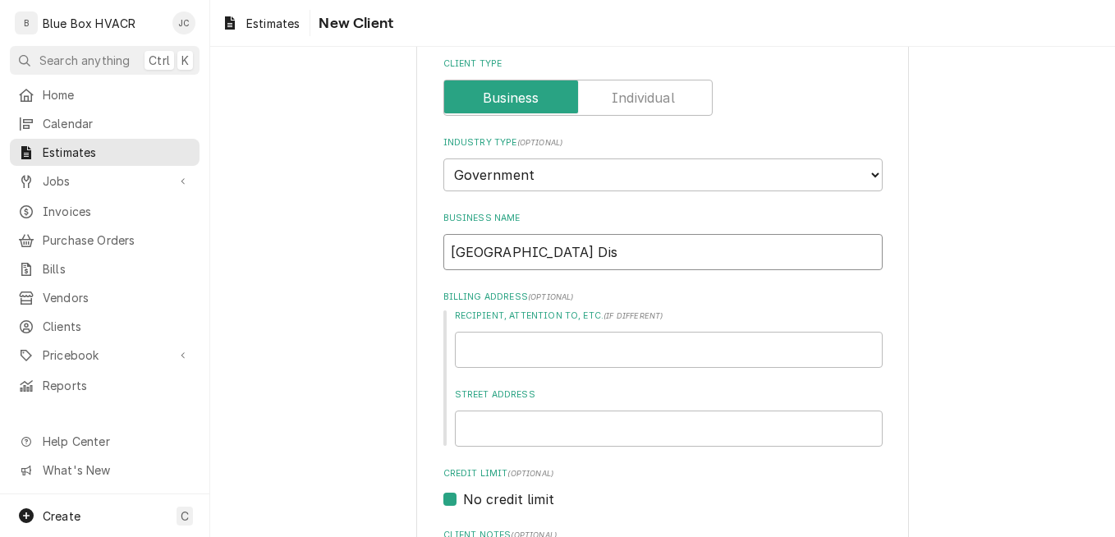
type input "Pocono Mountain School Dist"
type textarea "x"
type input "Pocono Mountain School Distr"
type textarea "x"
type input "Pocono Mountain School Distri"
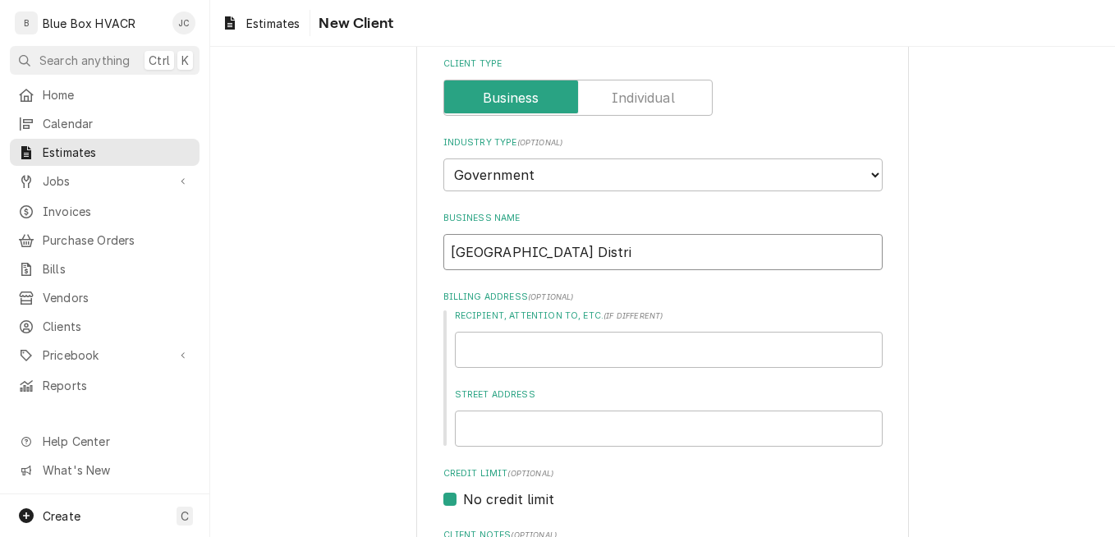
type textarea "x"
type input "Pocono Mountain School Distric"
type textarea "x"
type input "Pocono Mountain School District"
type textarea "x"
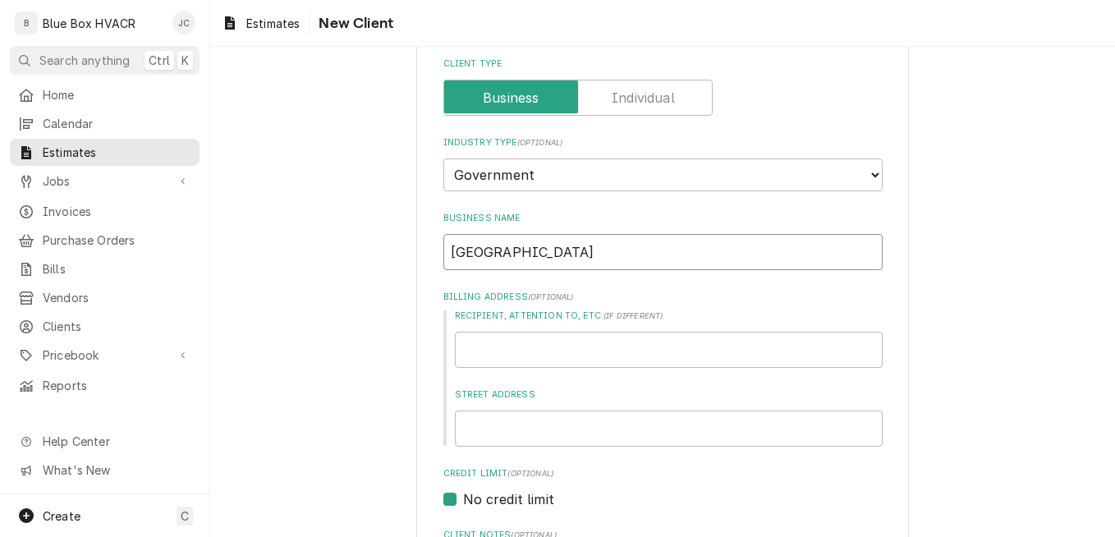
type input "Pocono Mountain School District"
click at [498, 425] on input "Street Address" at bounding box center [669, 429] width 428 height 36
click at [489, 347] on input "Recipient, Attention To, etc. ( if different )" at bounding box center [669, 350] width 428 height 36
type textarea "x"
type input "V"
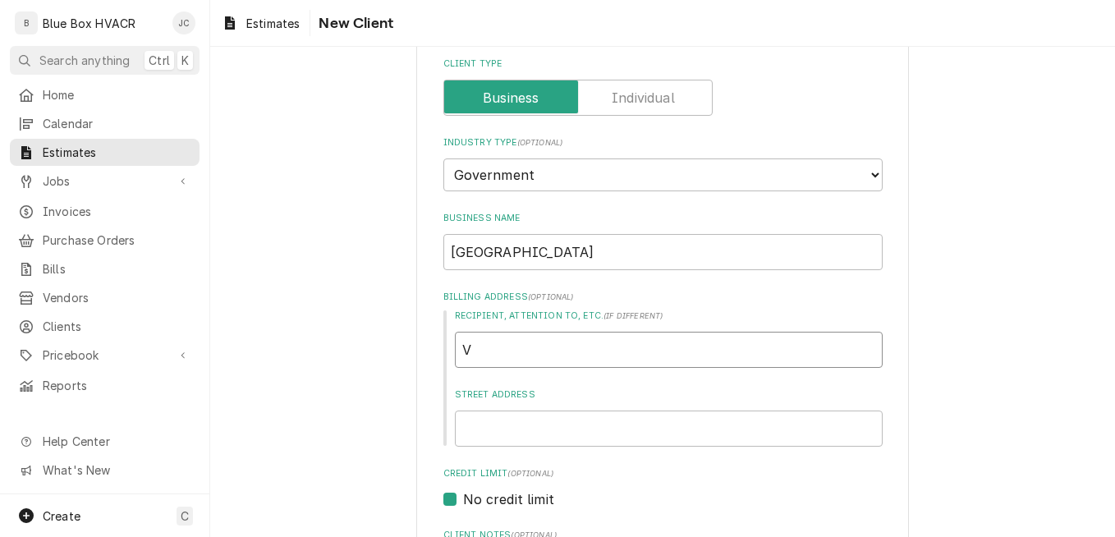
type textarea "x"
type input "Vi"
type textarea "x"
type input "Vic"
type textarea "x"
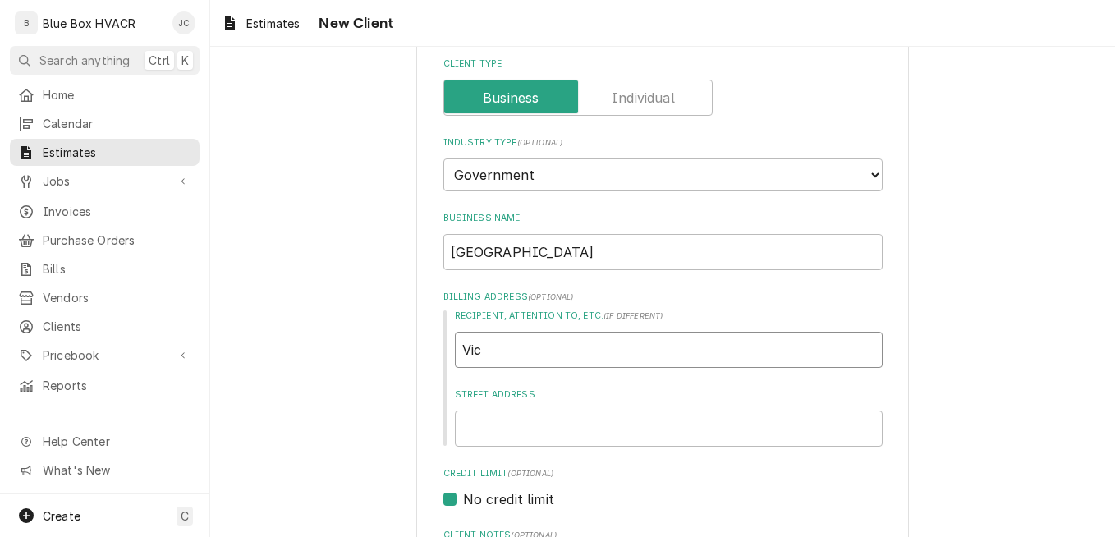
type input "Vick"
type textarea "x"
type input "Vicky"
type textarea "x"
type input "Vicky"
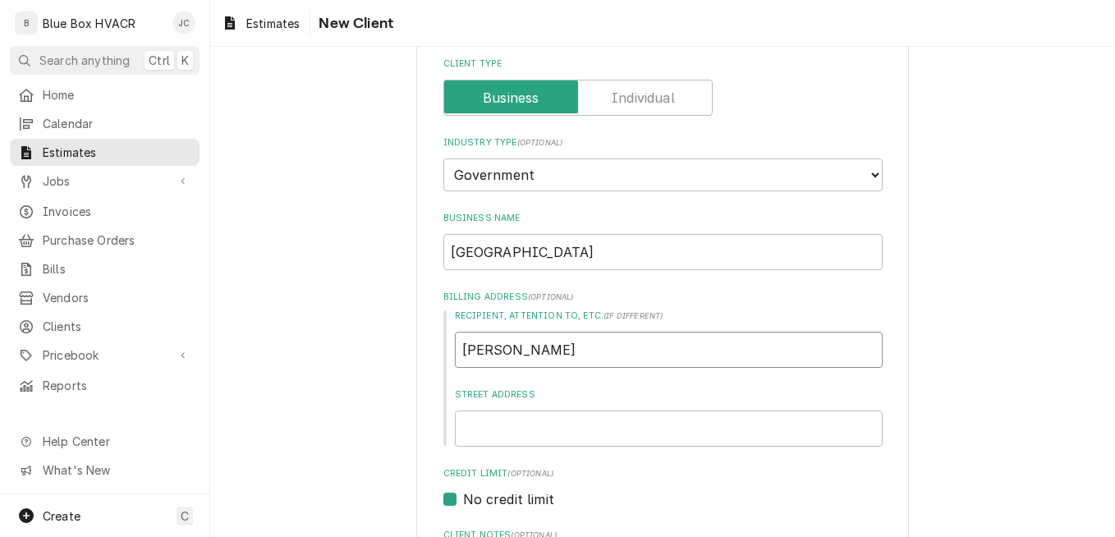
type textarea "x"
type input "Vicky S"
type textarea "x"
type input "Vicky Sc"
type textarea "x"
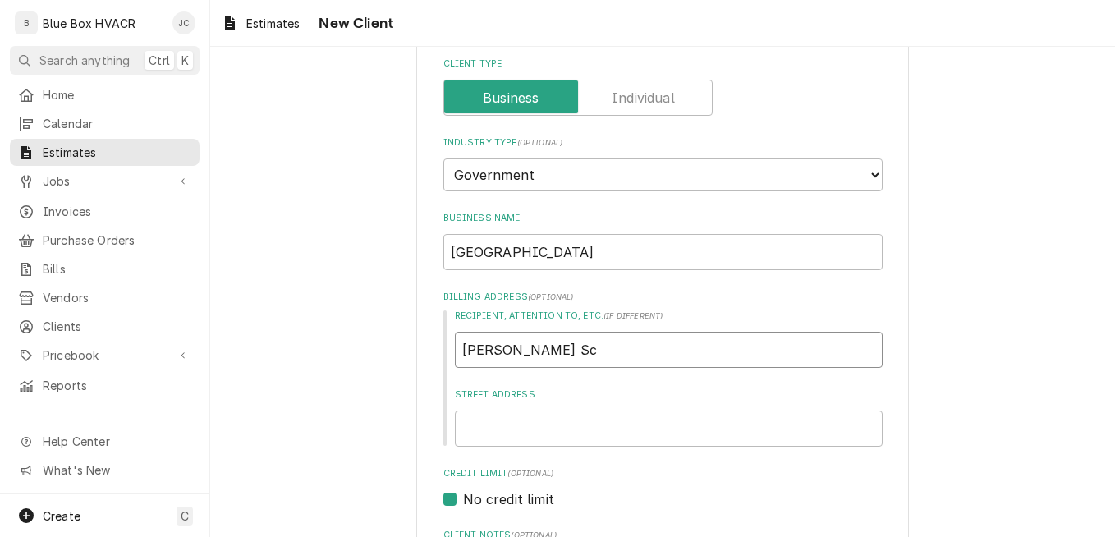
type input "Vicky Sch"
type textarea "x"
type input "Vicky Schu"
type textarea "x"
type input "Vicky Schuc"
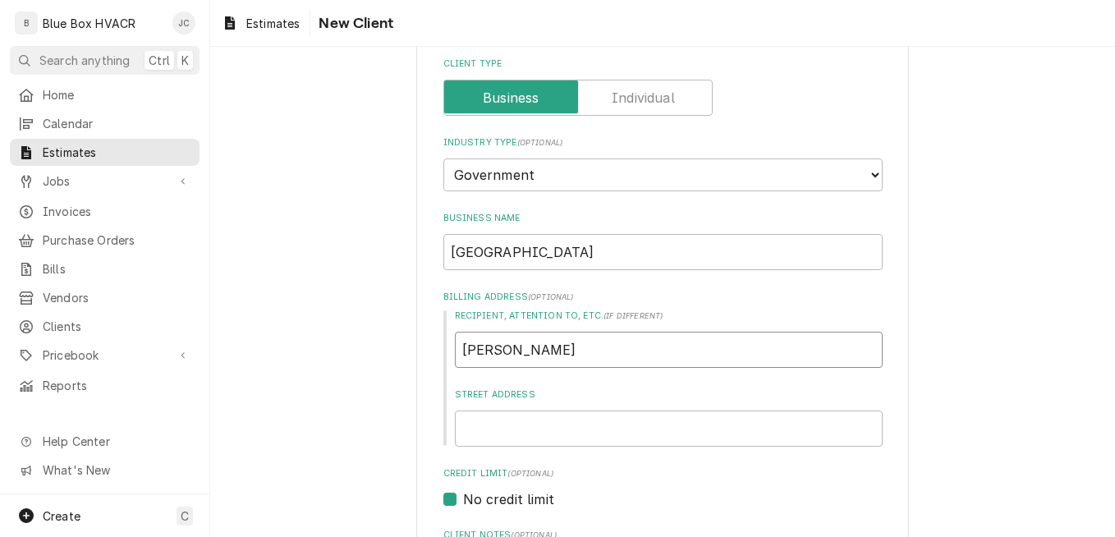
type textarea "x"
type input "Vicky Schuch"
type textarea "x"
type input "Vicky Schuch"
click at [498, 420] on input "Street Address" at bounding box center [669, 429] width 428 height 36
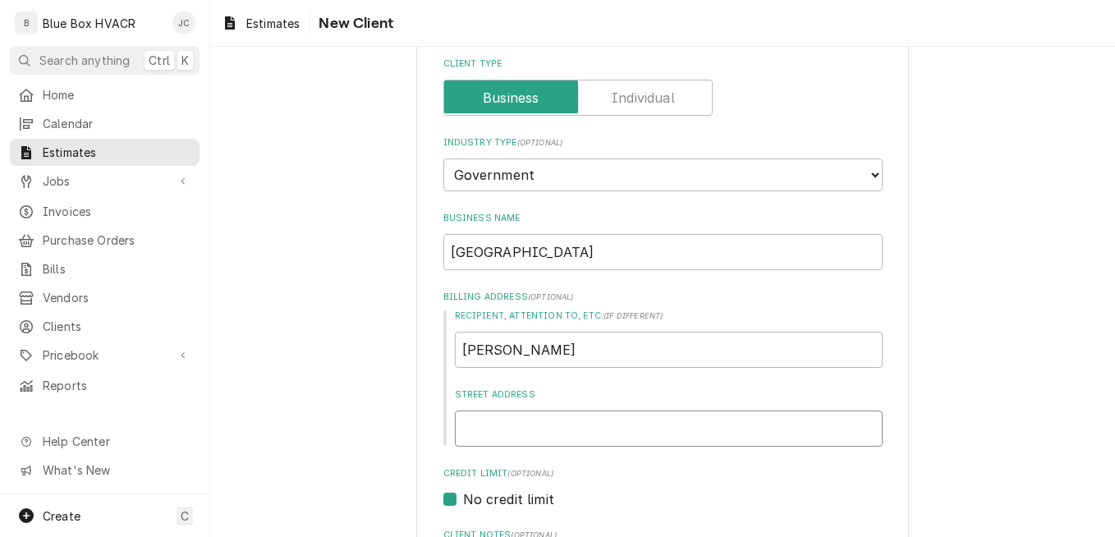
type textarea "x"
type input "1"
type textarea "x"
type input "13"
type textarea "x"
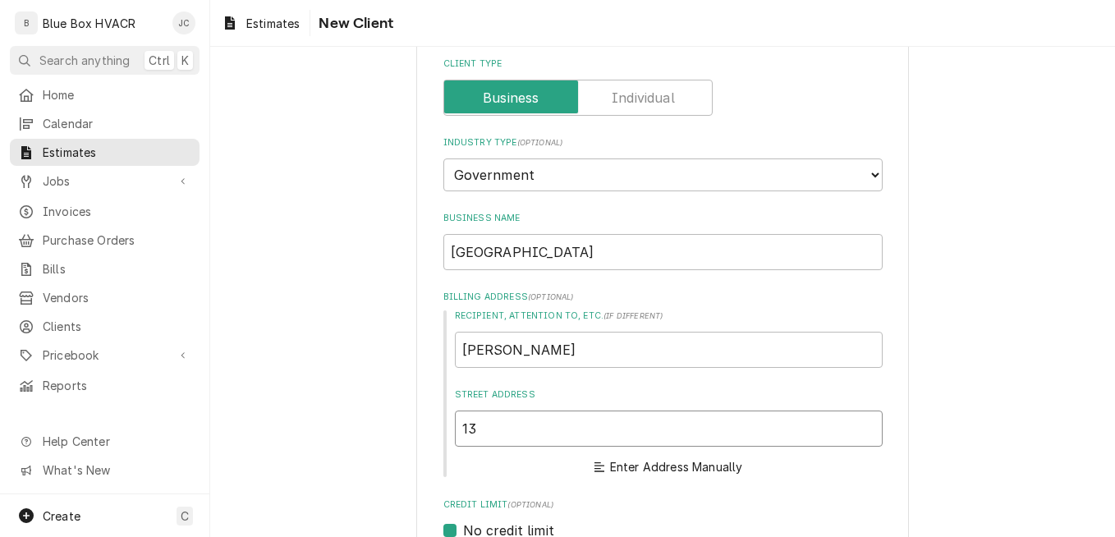
type input "135"
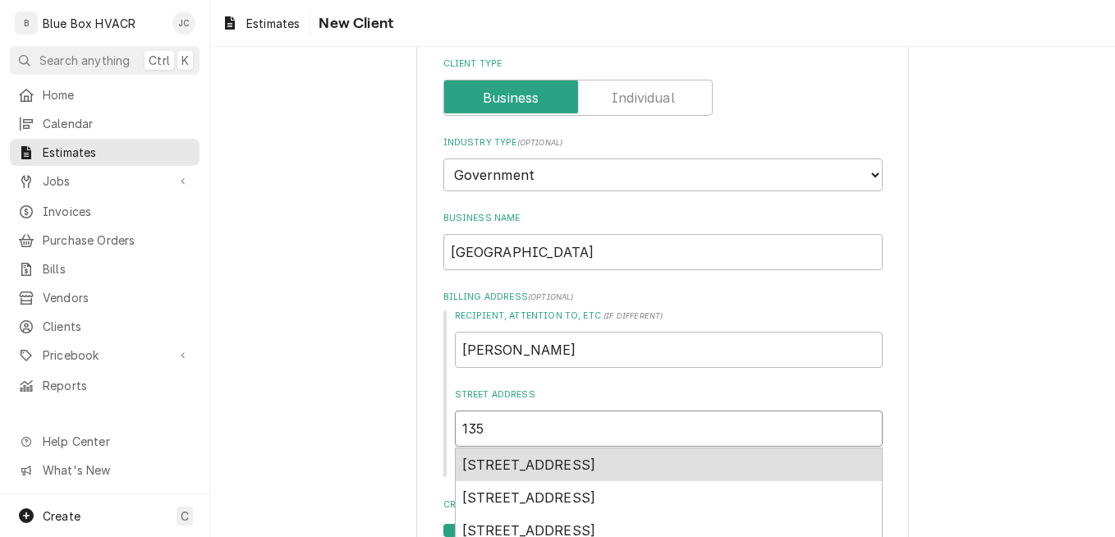
type textarea "x"
type input "135"
type textarea "x"
type input "135 p"
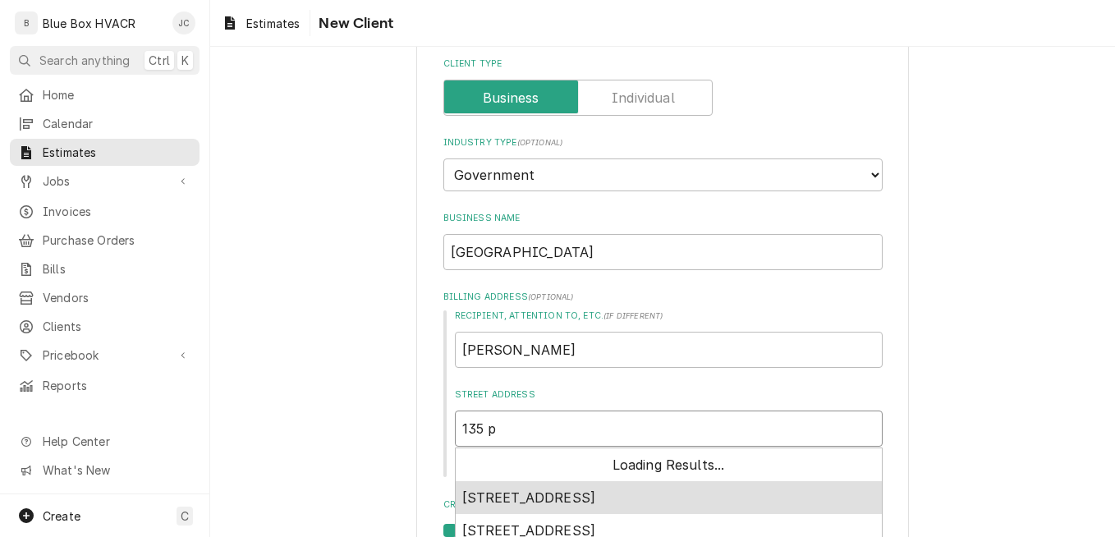
type textarea "x"
type input "135 po"
type textarea "x"
type input "135 poc"
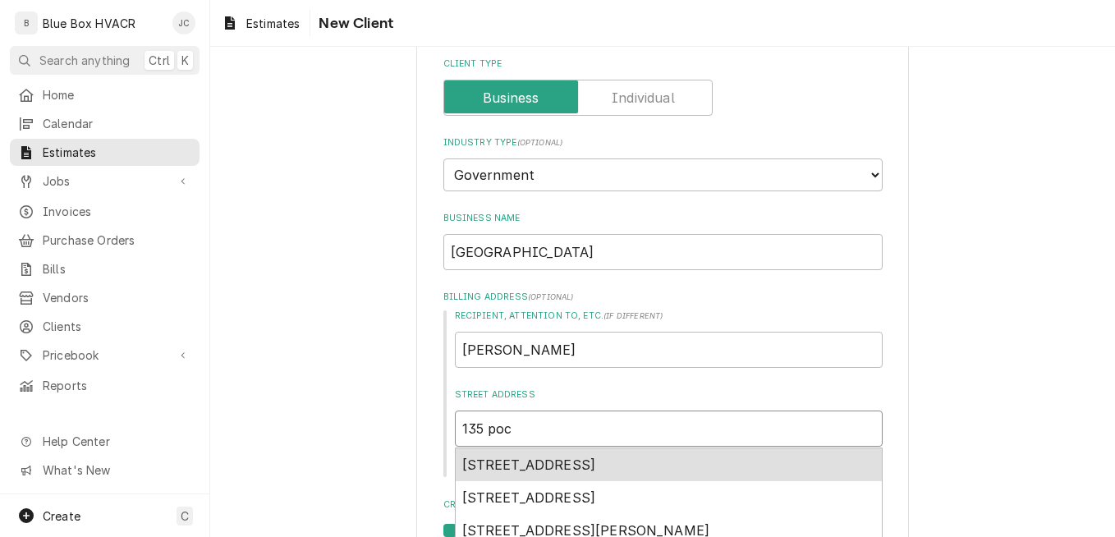
type textarea "x"
type input "135 poco"
type textarea "x"
type input "135 pocon"
type textarea "x"
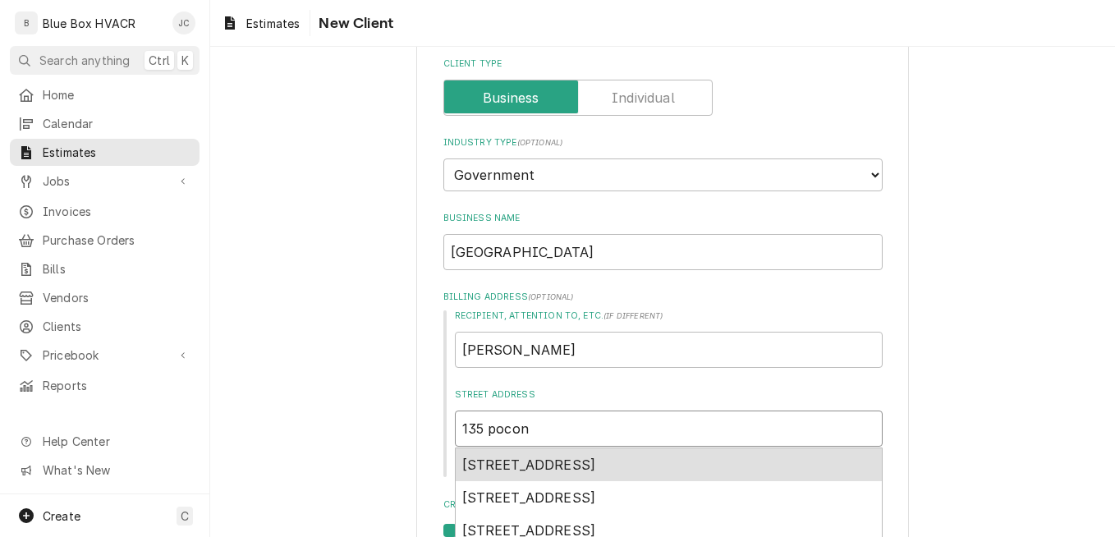
type input "135 pocono"
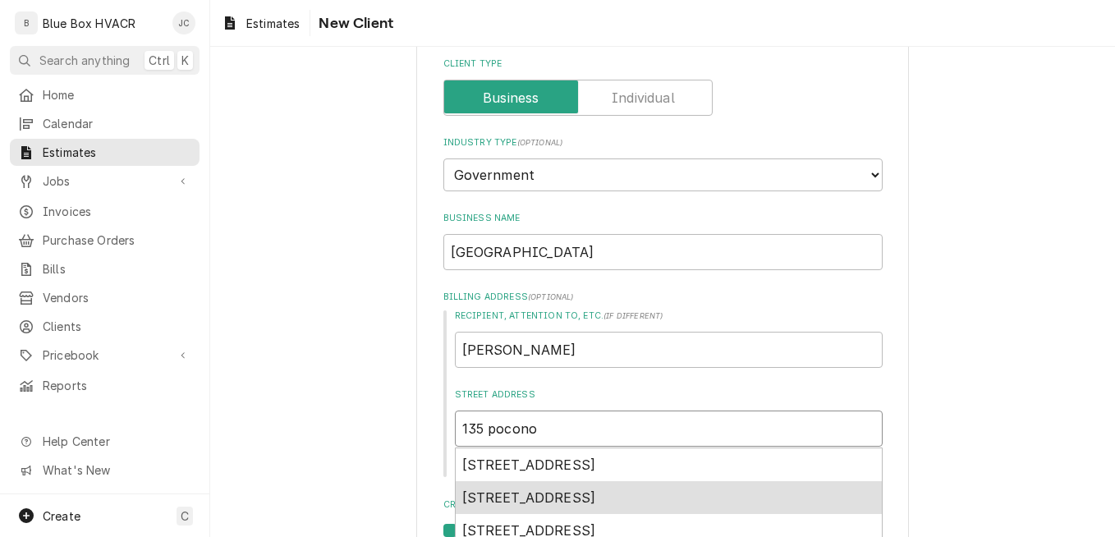
click at [588, 502] on span "135 Pocono Mountain School Road, Mount Pocono, PA, USA" at bounding box center [529, 497] width 134 height 16
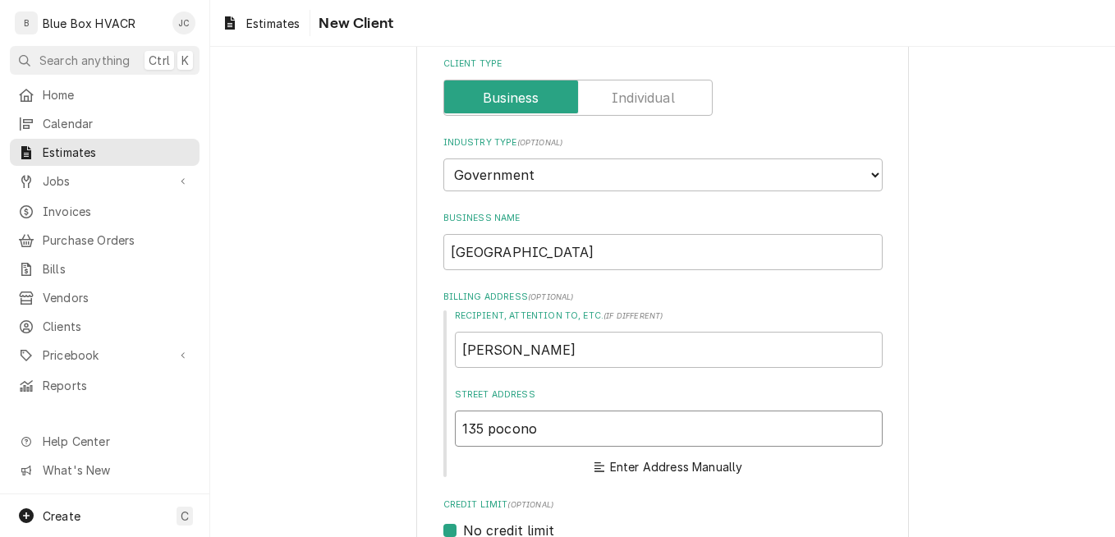
type textarea "x"
type input "135 Pocono Mountain School Rd"
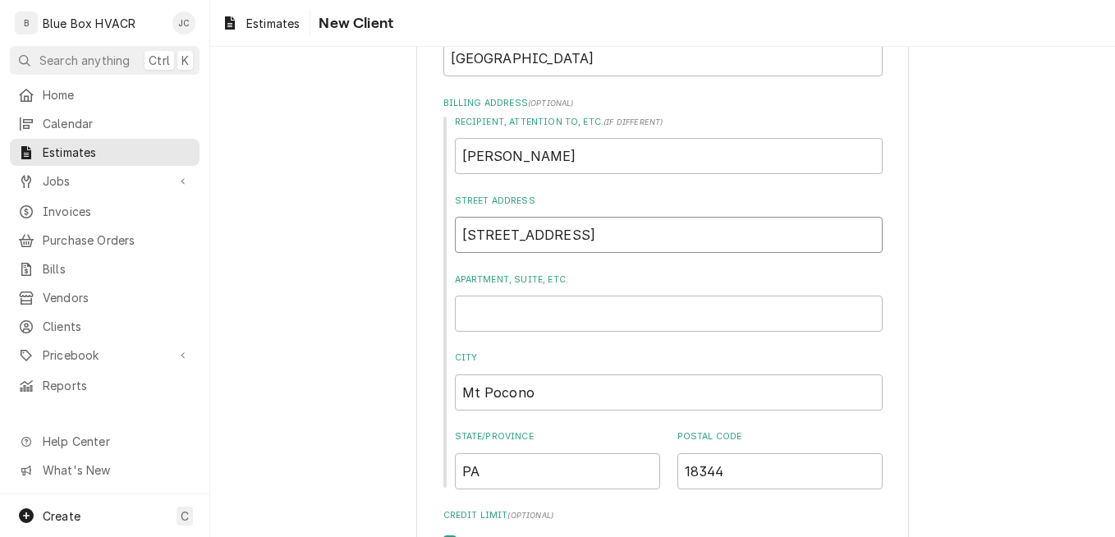
scroll to position [246, 0]
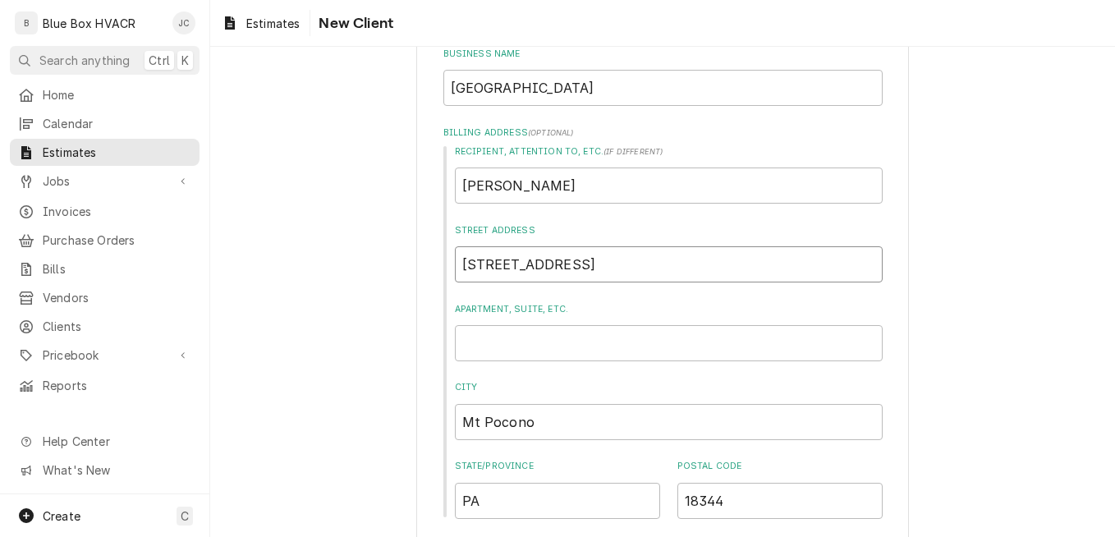
click at [694, 264] on input "135 Pocono Mountain School Rd" at bounding box center [669, 264] width 428 height 36
type textarea "x"
type input "135 Pocono Mountain School R"
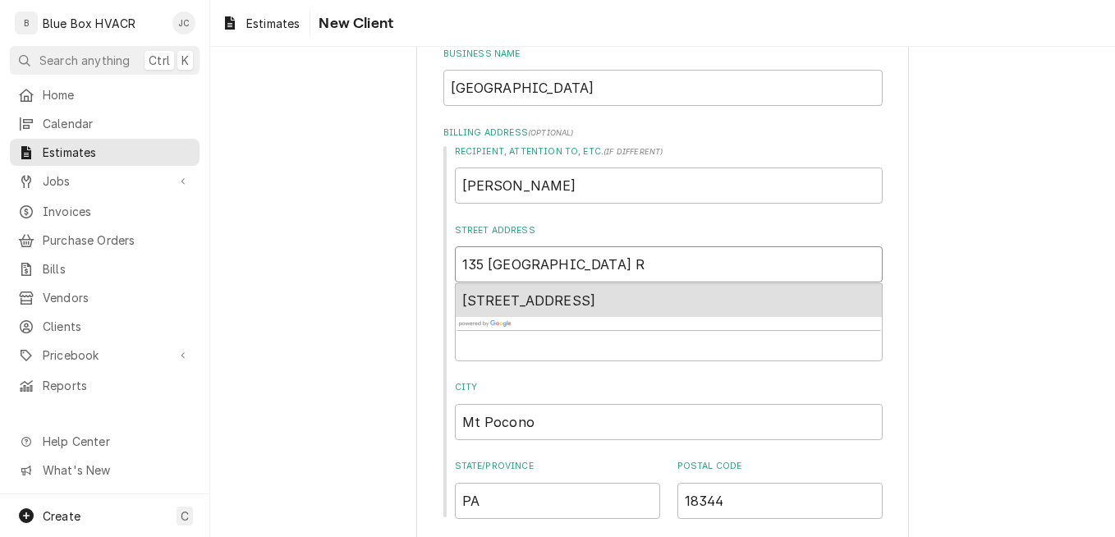
type textarea "x"
type input "135 Pocono Mountain School"
type textarea "x"
type input "135 Pocono Mountain School"
type textarea "x"
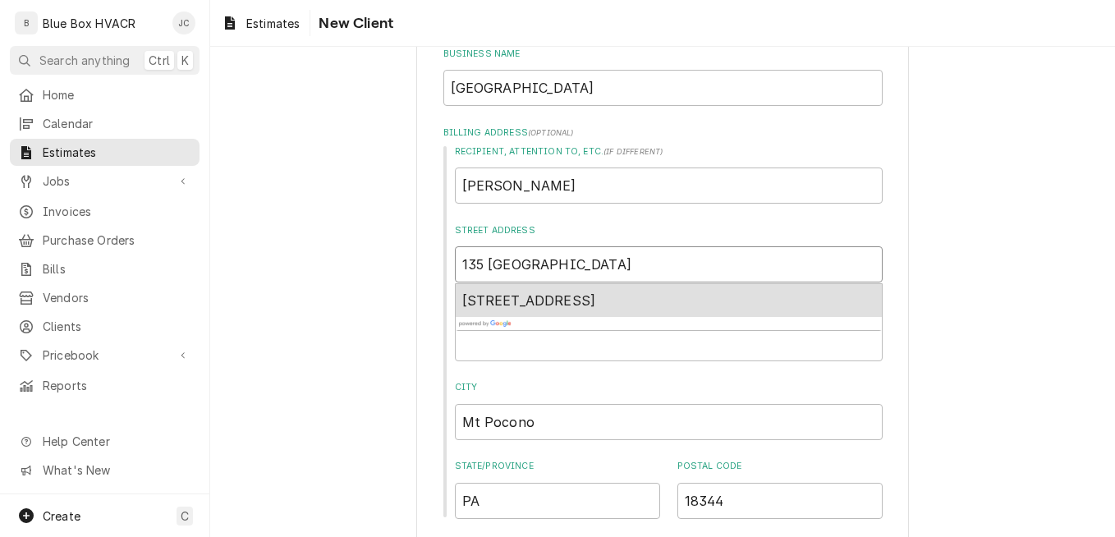
type input "135 Pocono Mountain Schoo"
type textarea "x"
type input "135 Pocono Mountain Scho"
type textarea "x"
type input "135 Pocono Mountain Sch"
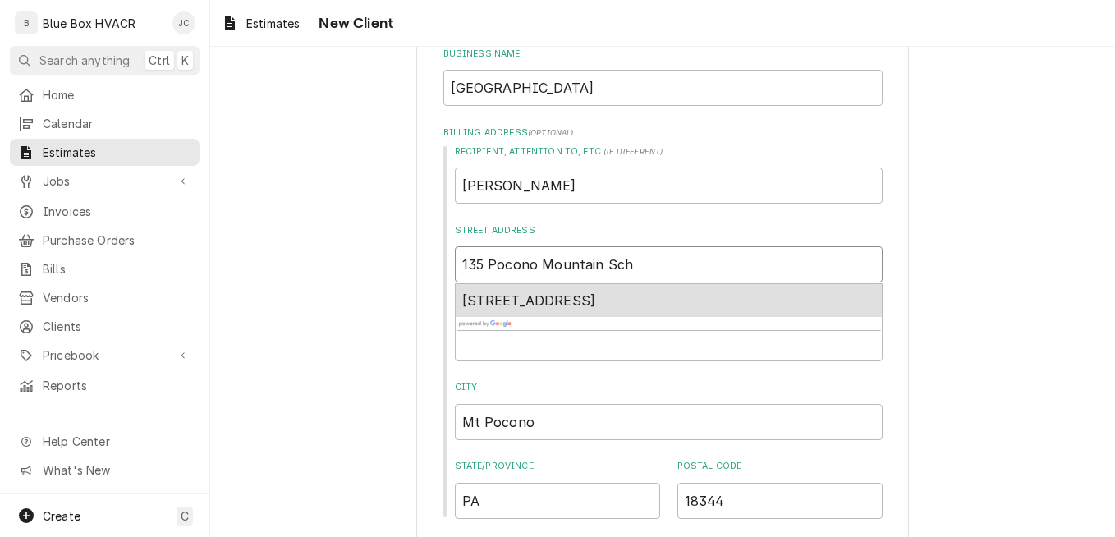
type textarea "x"
type input "135 Pocono Mountain Sc"
type textarea "x"
type input "135 Pocono Mountain S"
type textarea "x"
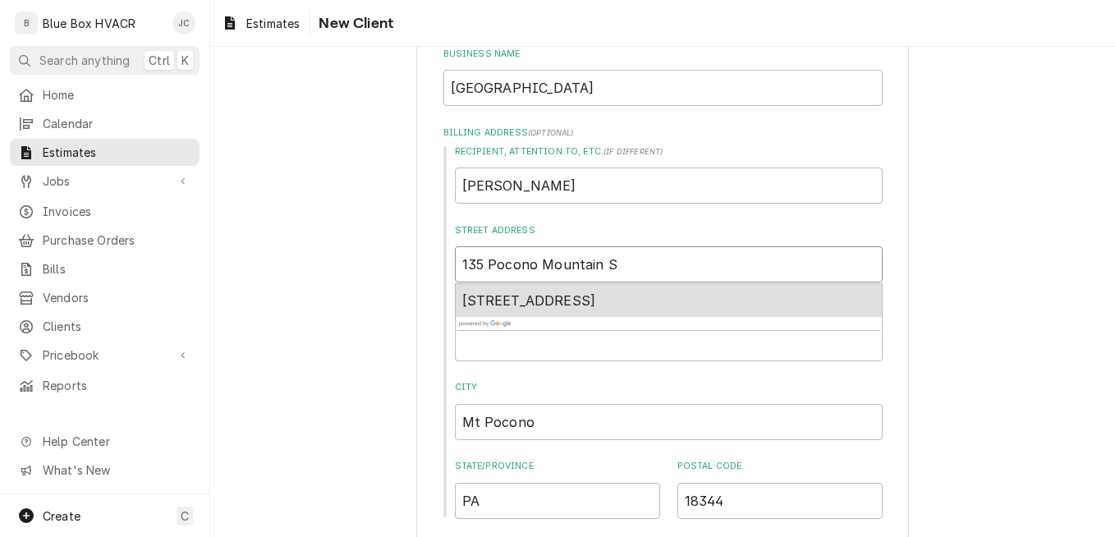
type input "135 Pocono Mountain"
type textarea "x"
type input "135 Pocono Mountain"
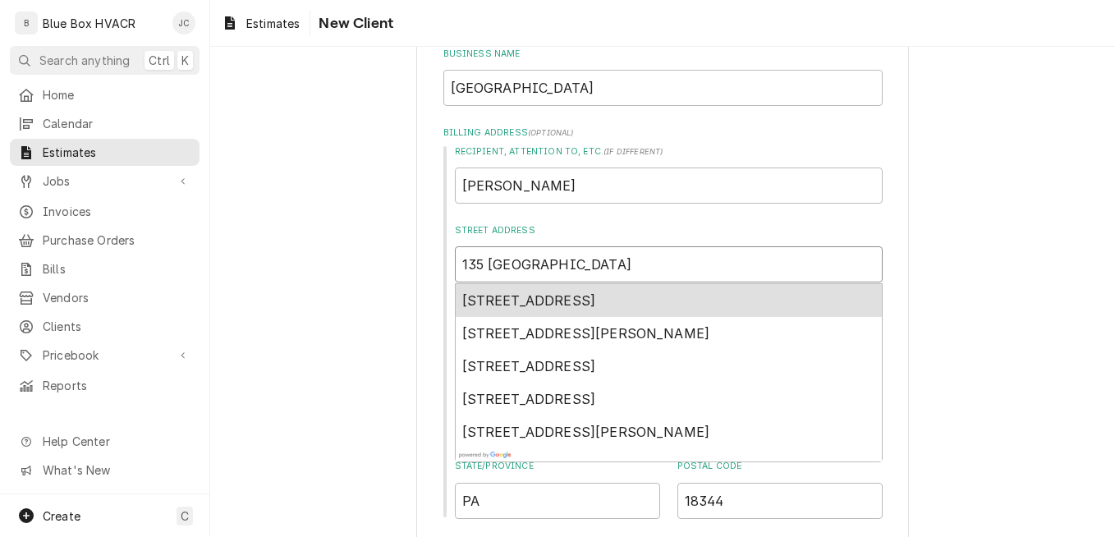
click at [596, 299] on span "135 Pocono Mountain School Road, Mount Pocono, PA, USA" at bounding box center [529, 300] width 134 height 16
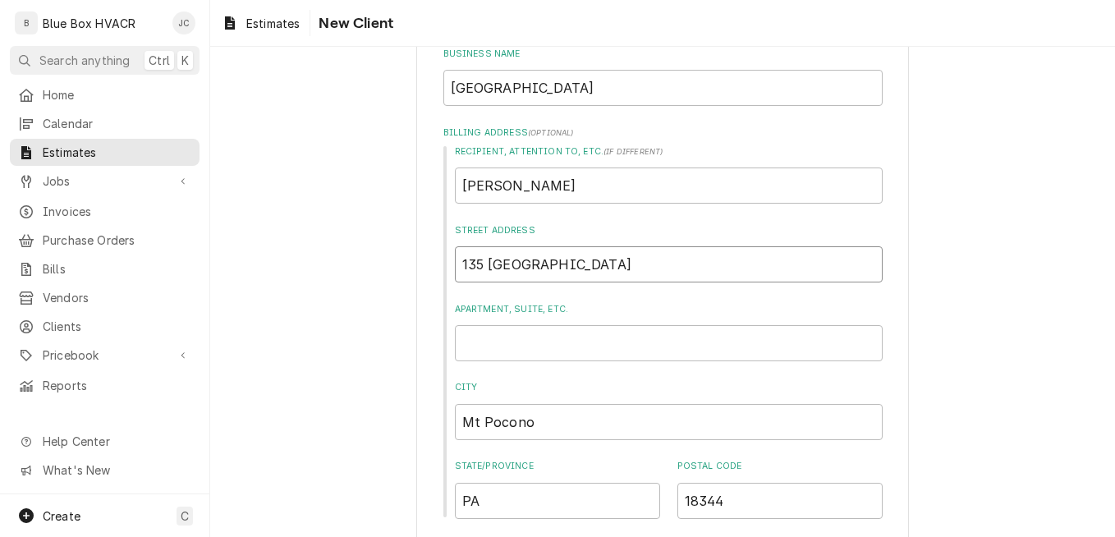
type textarea "x"
type input "135 Pocono Mountain School Rd"
type textarea "x"
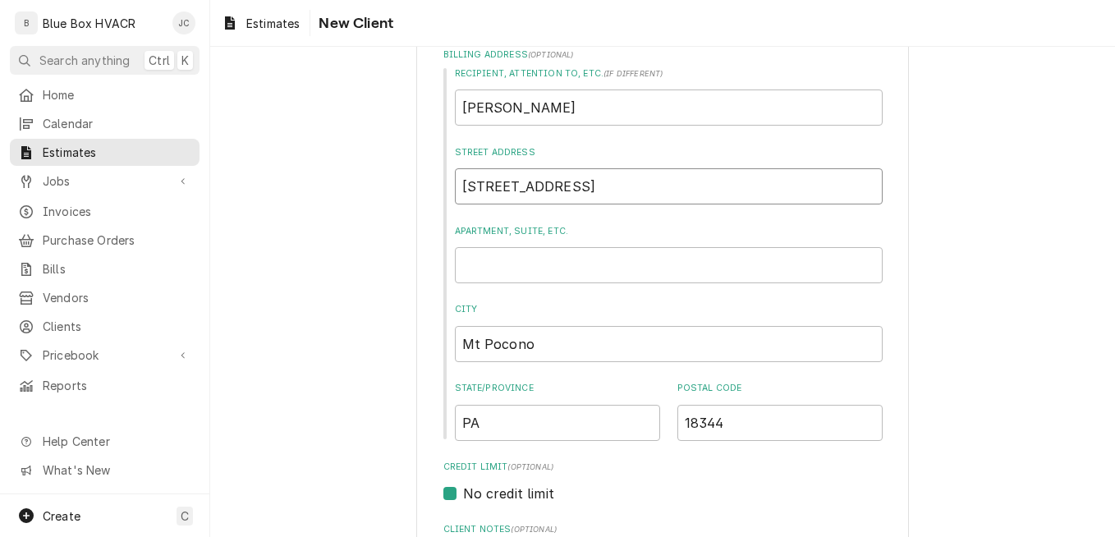
scroll to position [411, 0]
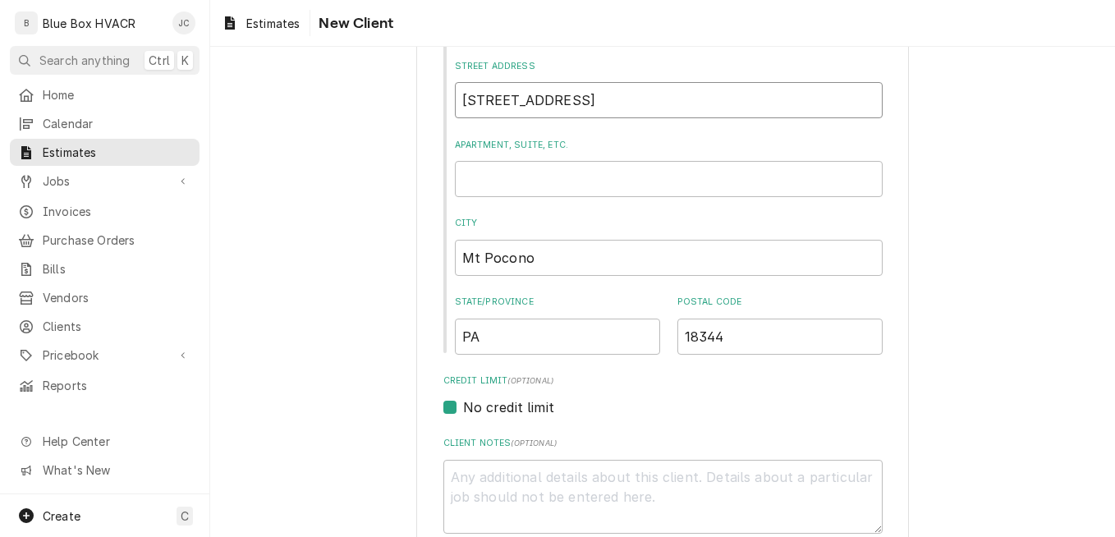
type input "135 Pocono Mountain School Rd"
drag, startPoint x: 569, startPoint y: 253, endPoint x: 337, endPoint y: 253, distance: 231.6
click at [337, 253] on div "Please provide the following information about your client: Client Type Industr…" at bounding box center [662, 310] width 905 height 1315
type textarea "x"
type input "S"
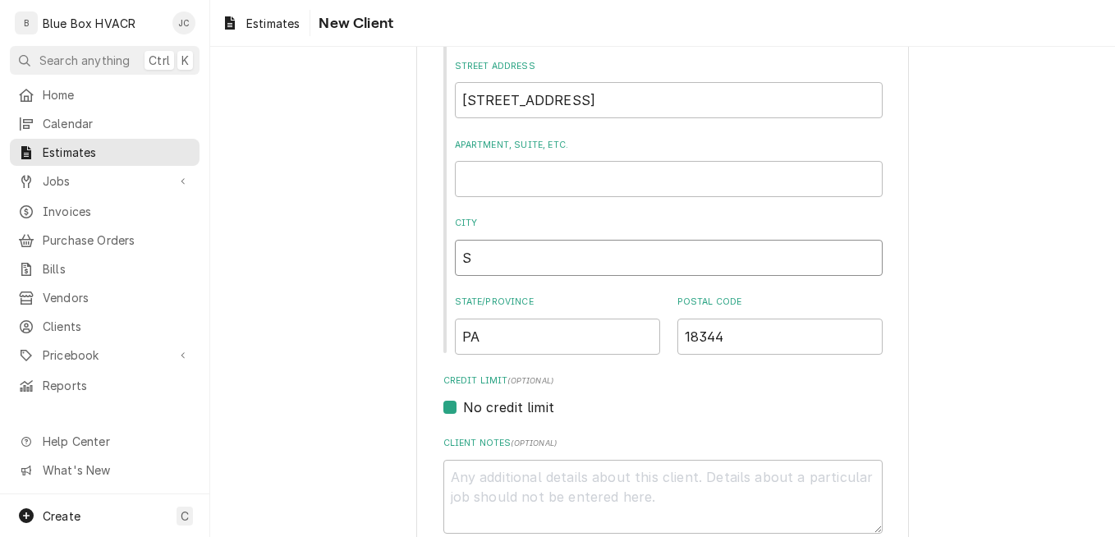
type textarea "x"
type input "Sw"
type textarea "x"
type input "Swi"
type textarea "x"
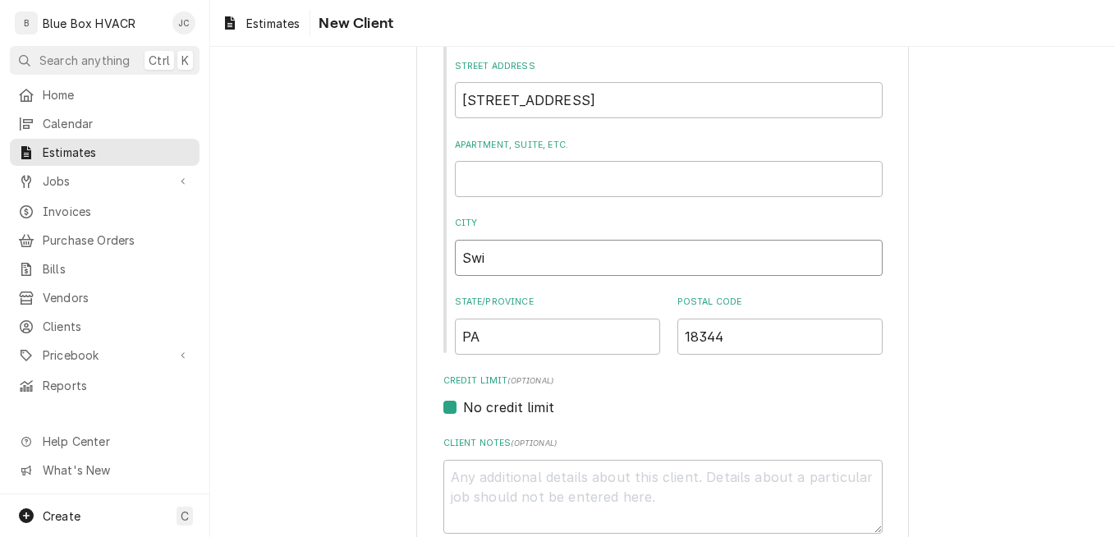
type input "Swif"
type textarea "x"
type input "Swift"
type textarea "x"
type input "Swiftw"
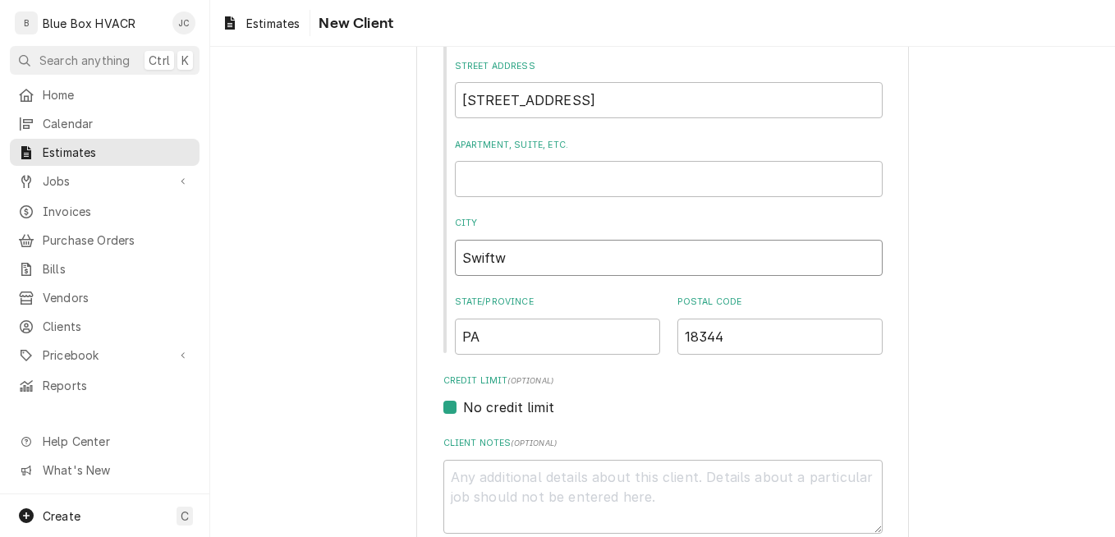
type textarea "x"
type input "Swiftwa"
type textarea "x"
type input "Swiftwat"
type textarea "x"
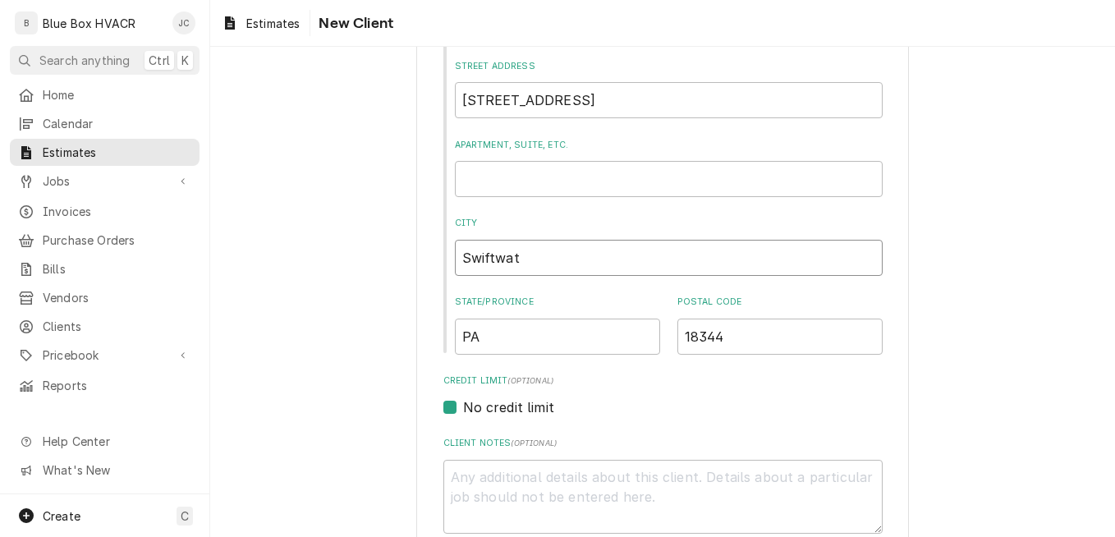
type input "Swiftwate"
type textarea "x"
type input "Swiftwater"
type textarea "x"
type input "Swiftwater"
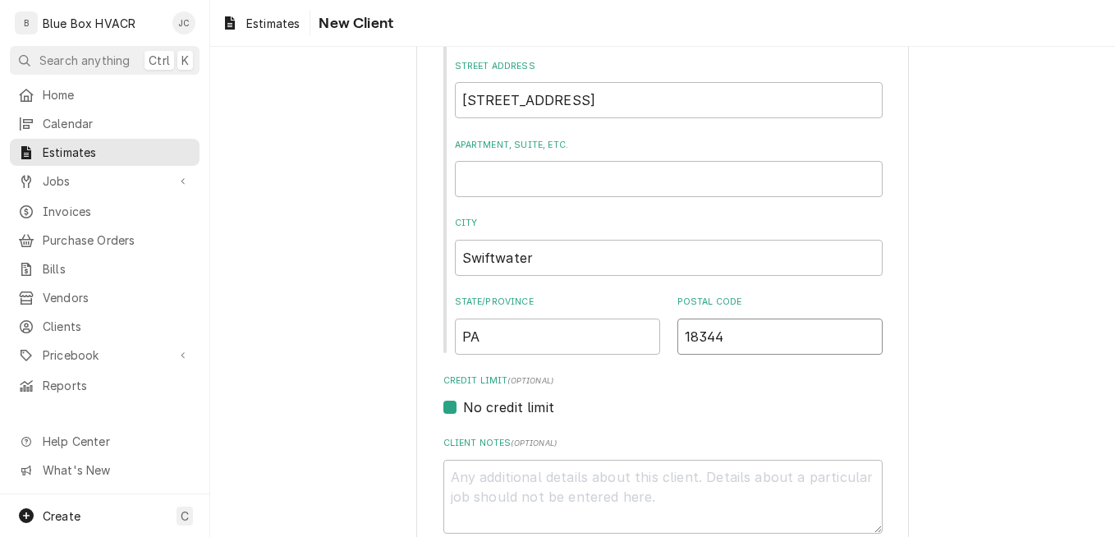
drag, startPoint x: 733, startPoint y: 337, endPoint x: 650, endPoint y: 336, distance: 82.9
click at [650, 336] on div "State/Province PA Postal Code 18344" at bounding box center [669, 325] width 428 height 58
type textarea "x"
type input "1"
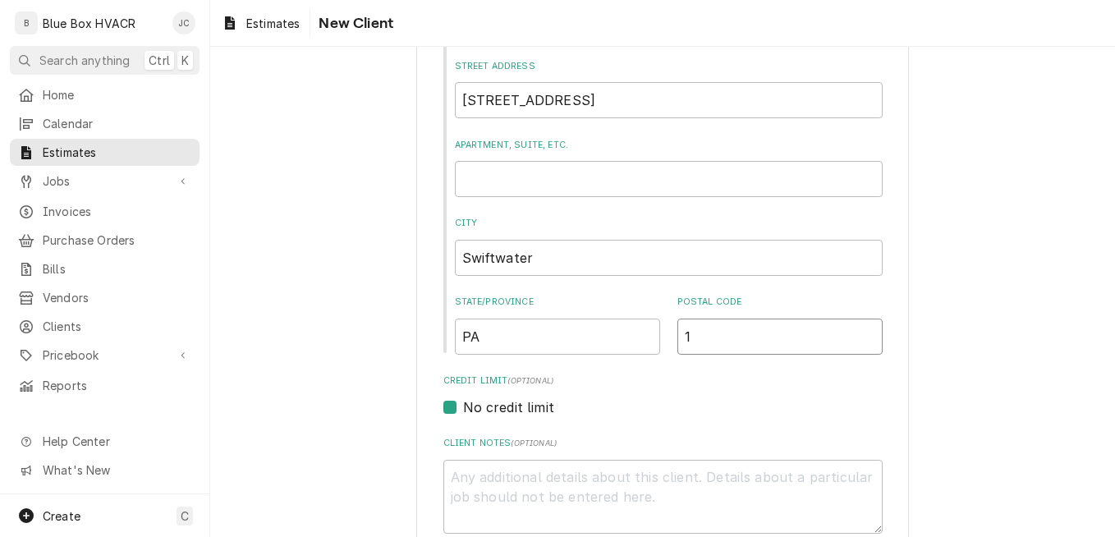
type textarea "x"
type input "18"
type textarea "x"
type input "183"
type textarea "x"
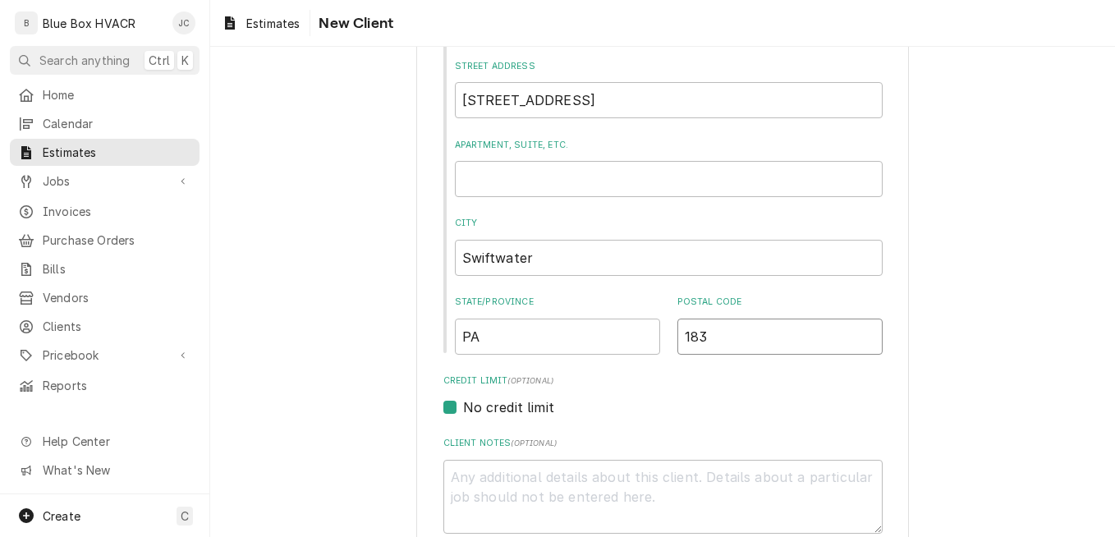
type input "1837"
type textarea "x"
type input "18370"
type textarea "x"
type input "18370"
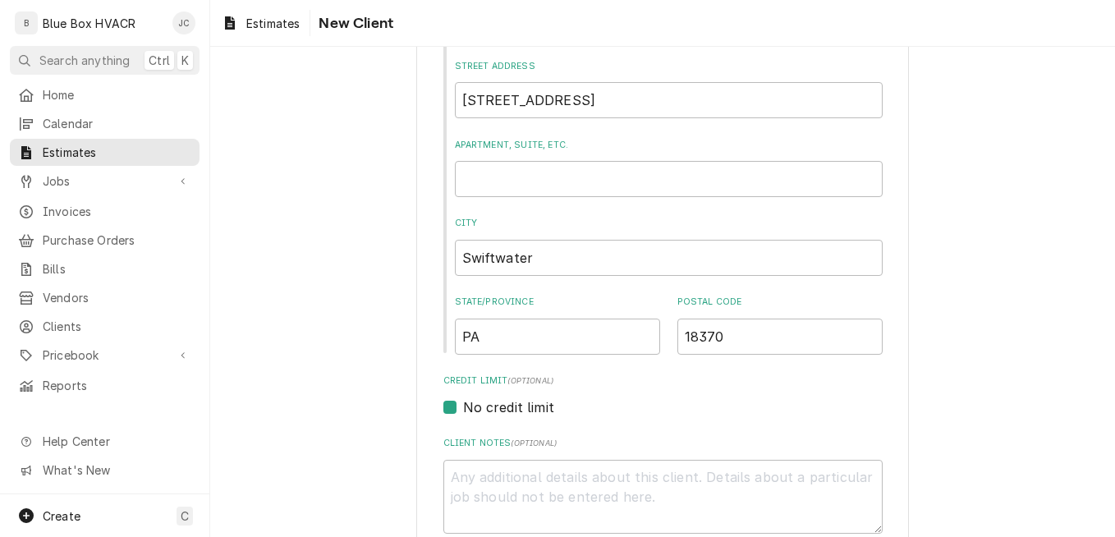
click at [927, 236] on div "Please provide the following information about your client: Client Type Industr…" at bounding box center [662, 310] width 905 height 1315
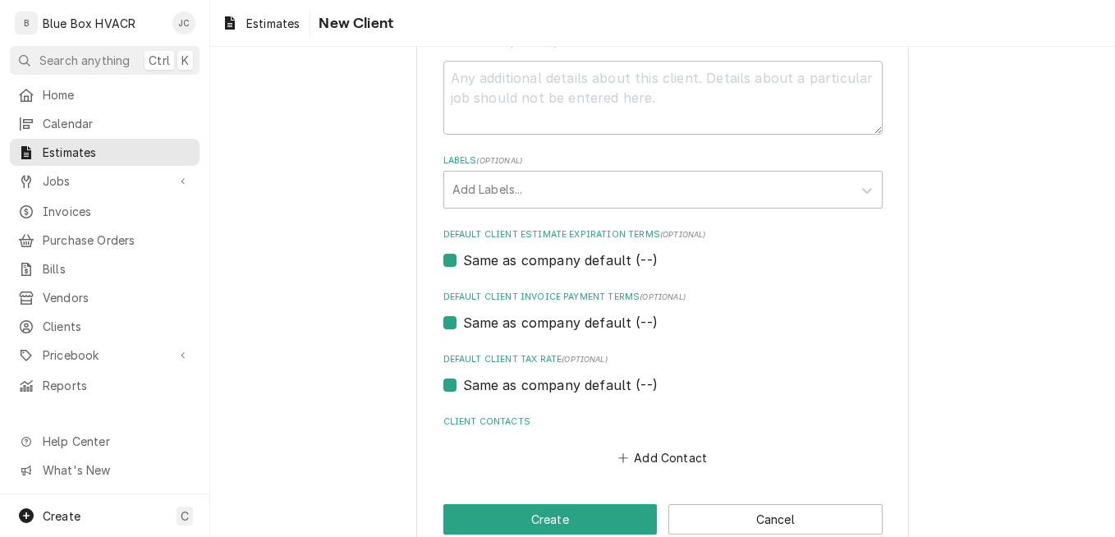
scroll to position [842, 0]
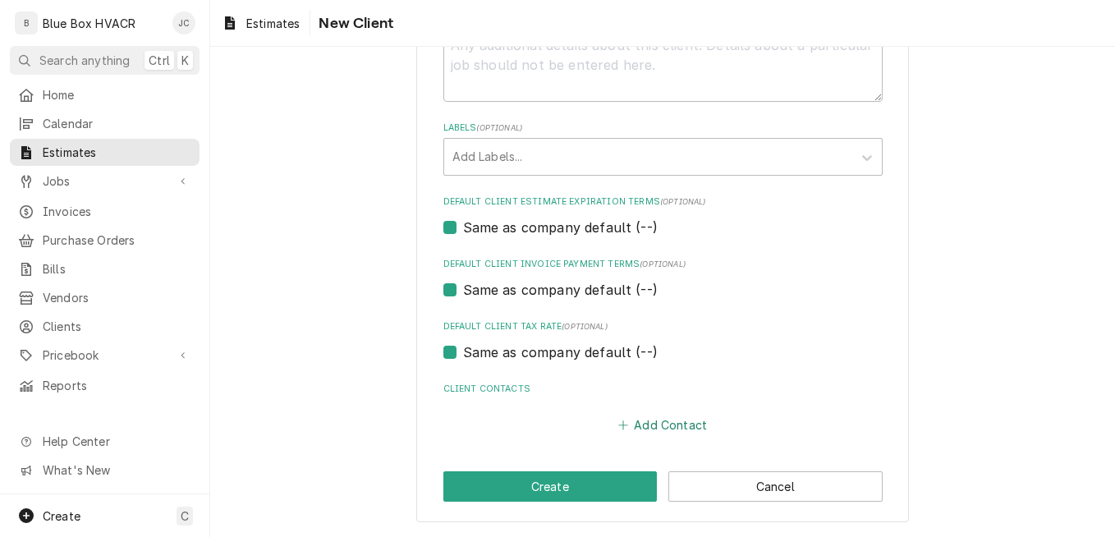
click at [650, 432] on button "Add Contact" at bounding box center [662, 425] width 94 height 23
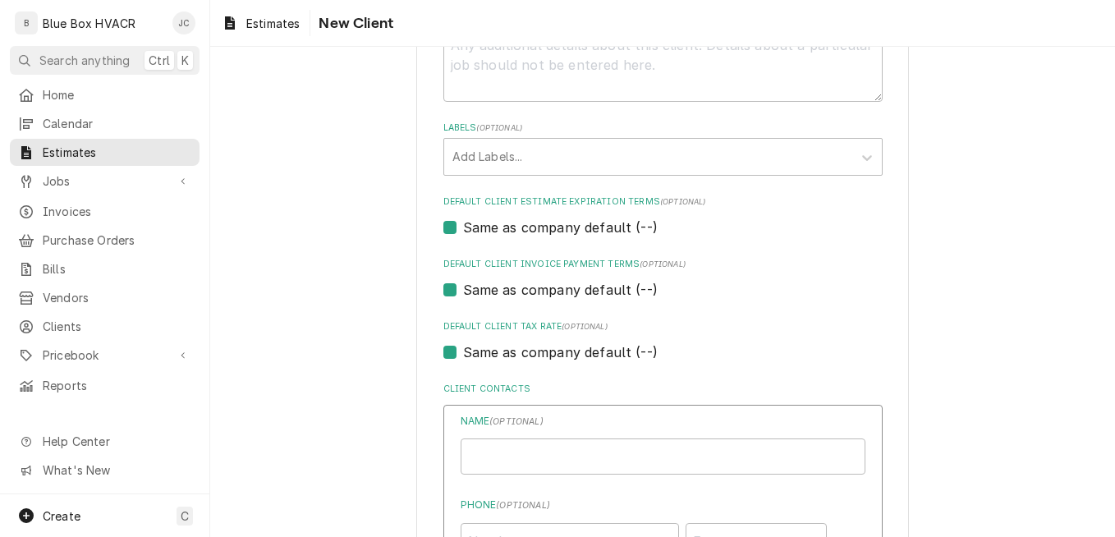
type textarea "x"
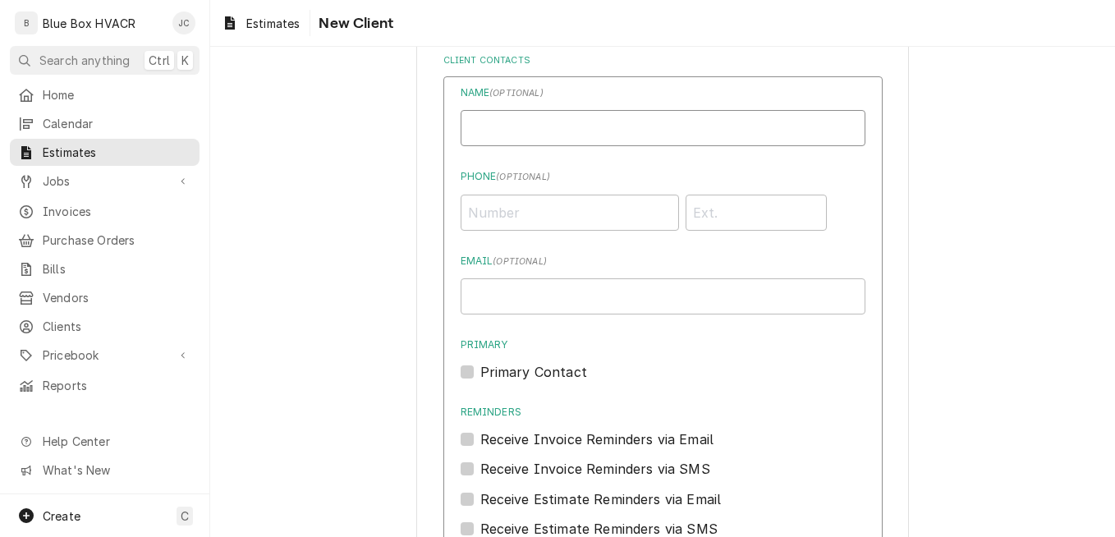
click at [534, 126] on input "Business Name" at bounding box center [663, 128] width 405 height 36
type input "Vicky Schuch"
click at [497, 219] on input "Phone ( optional )" at bounding box center [570, 213] width 218 height 36
type input "(570) 839-7121"
click at [698, 211] on input "Phone" at bounding box center [757, 213] width 142 height 36
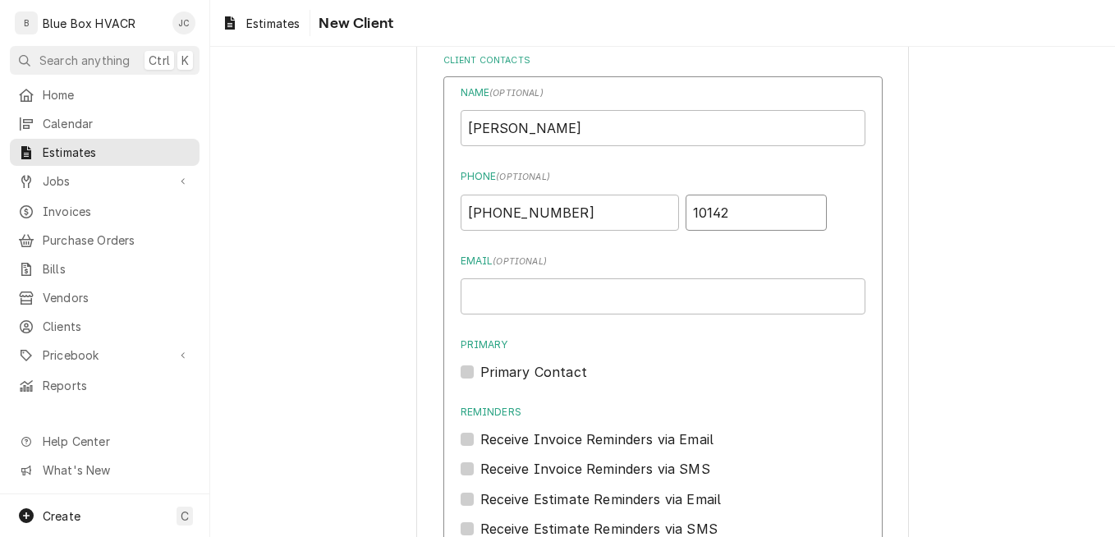
type input "10142"
click at [610, 300] on input "Email ( optional )" at bounding box center [663, 296] width 405 height 36
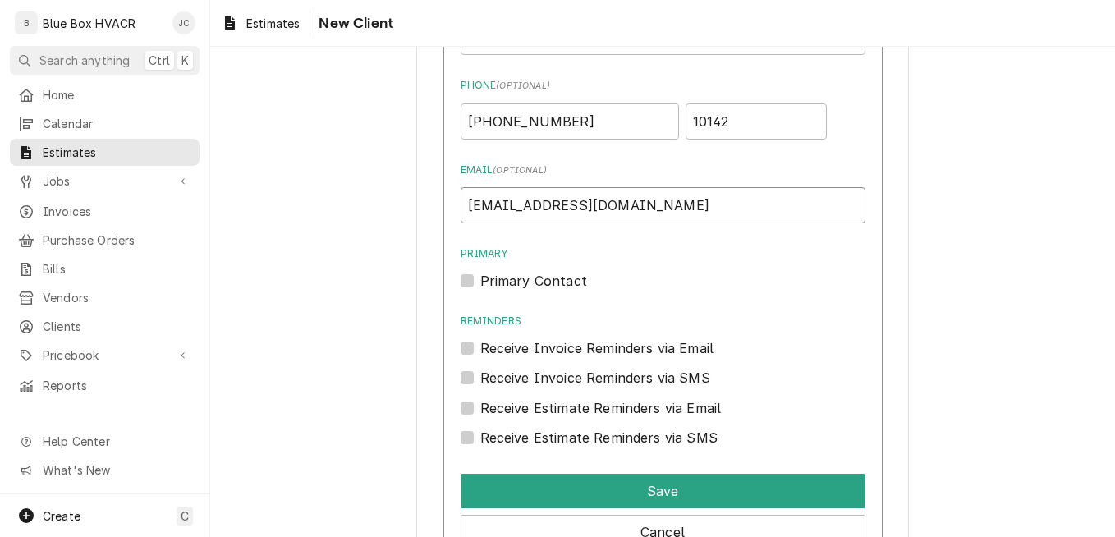
scroll to position [1392, 0]
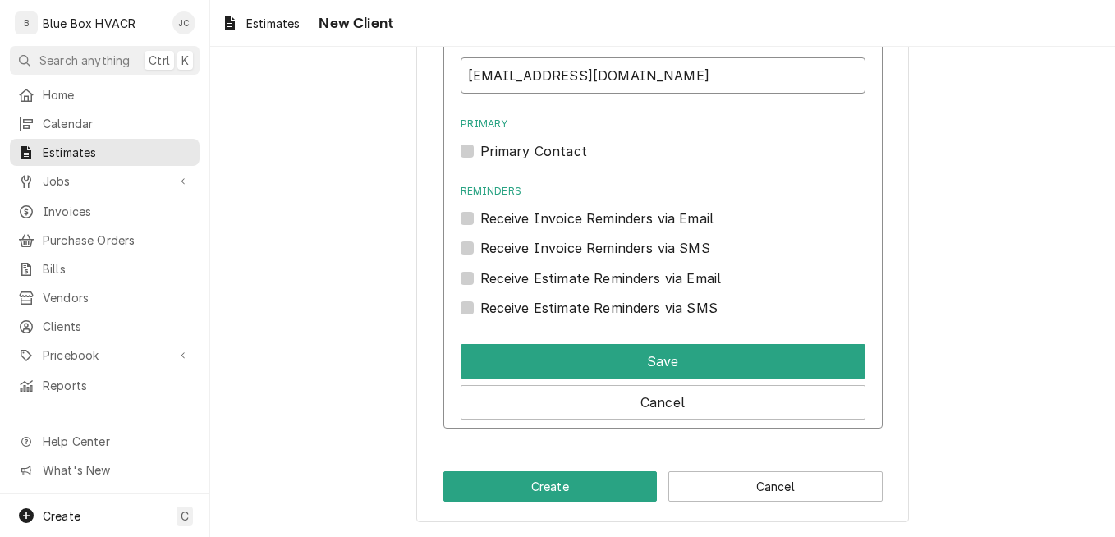
type input "vschuch@pmsd.org"
click at [480, 149] on label "Primary Contact" at bounding box center [533, 151] width 107 height 20
click at [480, 149] on input "Primary" at bounding box center [682, 159] width 405 height 36
checkbox input "true"
click at [480, 215] on label "Receive Invoice Reminders via Email" at bounding box center [597, 219] width 234 height 20
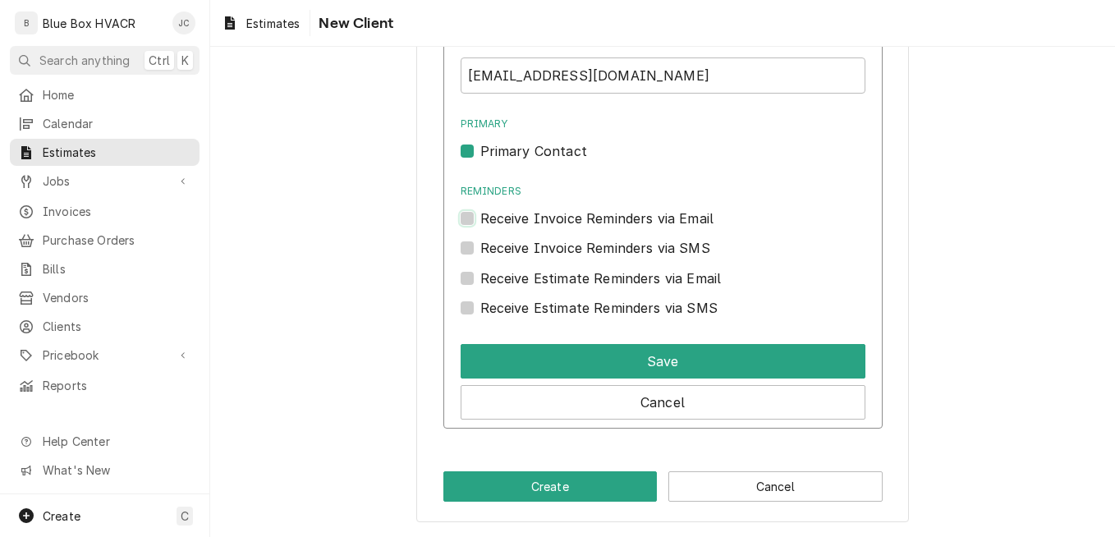
click at [480, 215] on input "Reminders" at bounding box center [682, 227] width 405 height 36
checkbox input "true"
click at [480, 282] on label "Receive Estimate Reminders via Email" at bounding box center [600, 279] width 241 height 20
click at [480, 282] on input "Contact Edit Form" at bounding box center [682, 287] width 405 height 36
checkbox input "true"
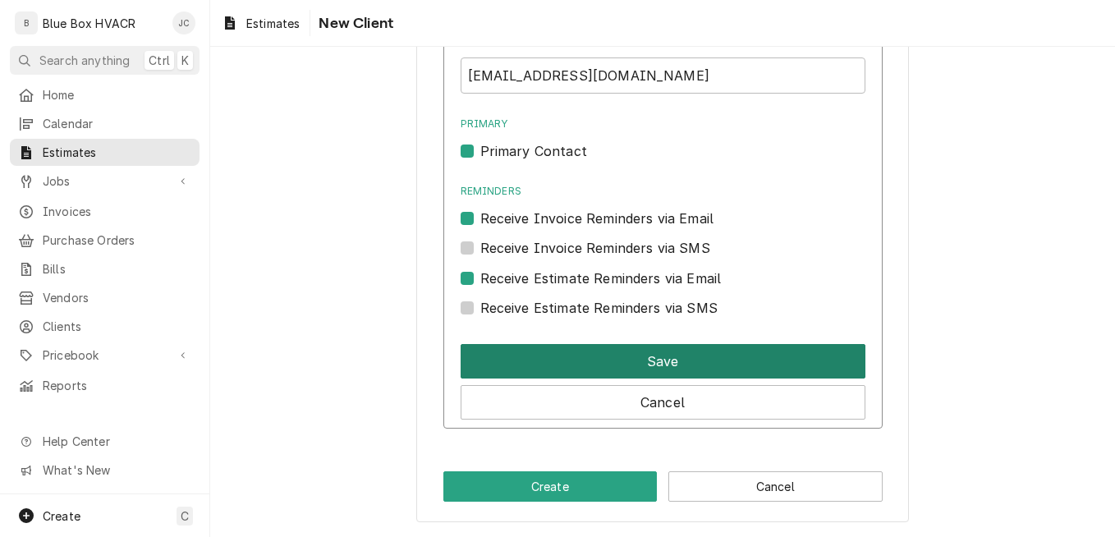
click at [609, 365] on button "Save" at bounding box center [663, 361] width 405 height 34
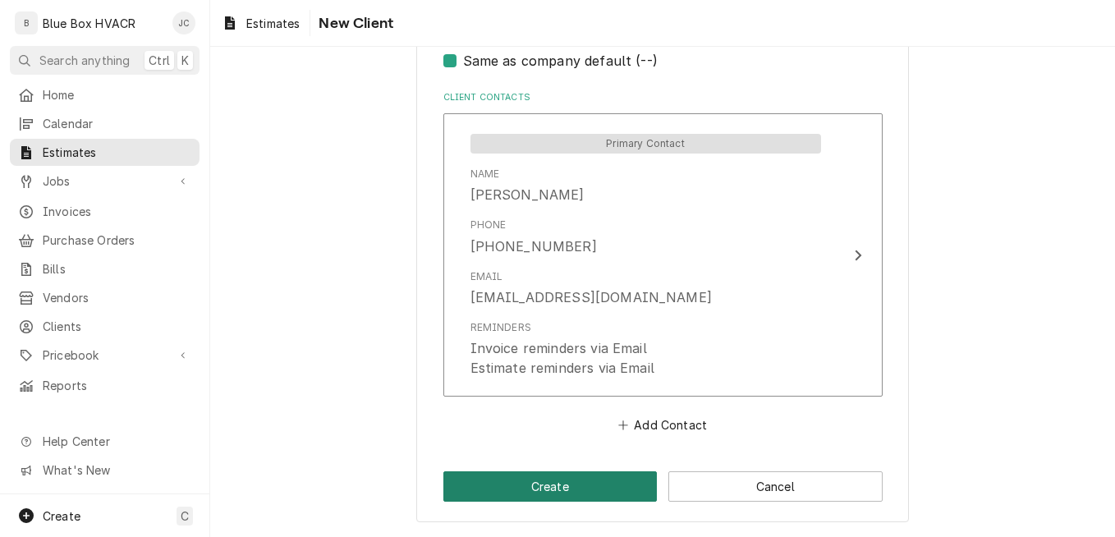
click at [544, 483] on button "Create" at bounding box center [550, 486] width 214 height 30
type textarea "x"
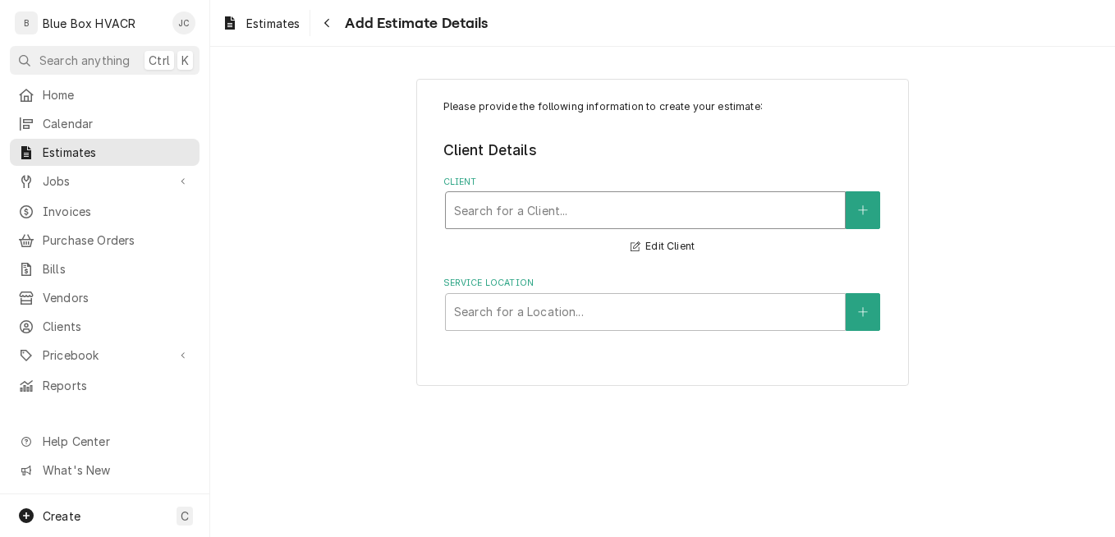
click at [619, 208] on div "Client" at bounding box center [645, 210] width 383 height 30
type input "poc"
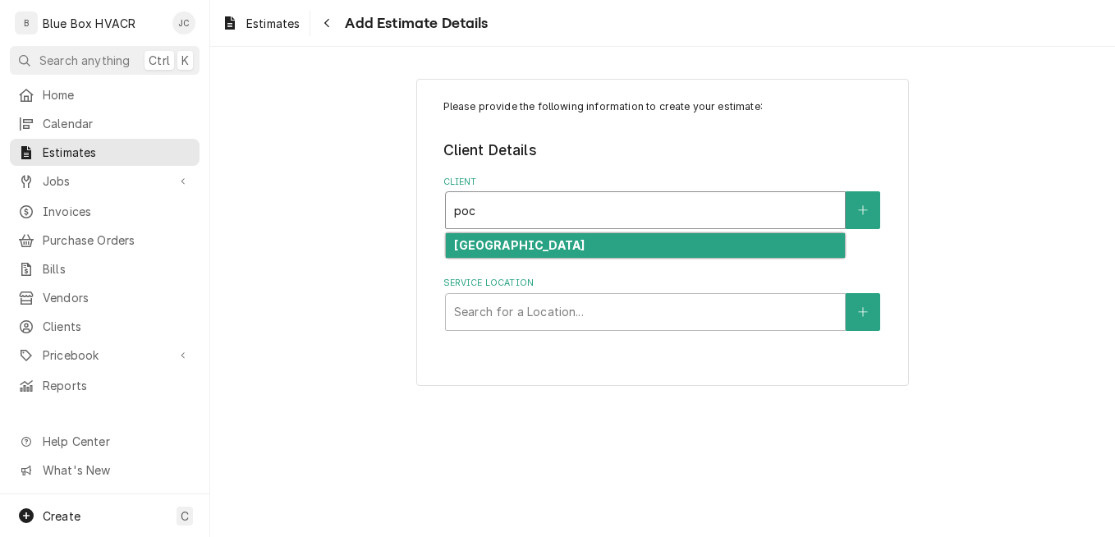
click at [585, 247] on strong "Pocono Mountain School District" at bounding box center [519, 245] width 131 height 14
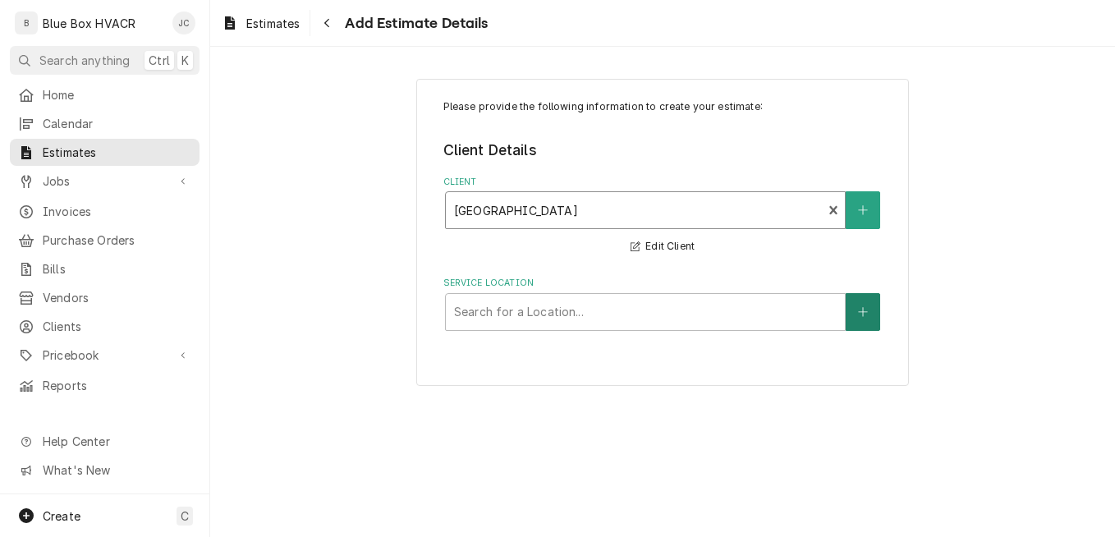
click at [857, 320] on button "Service Location" at bounding box center [863, 312] width 34 height 38
type textarea "x"
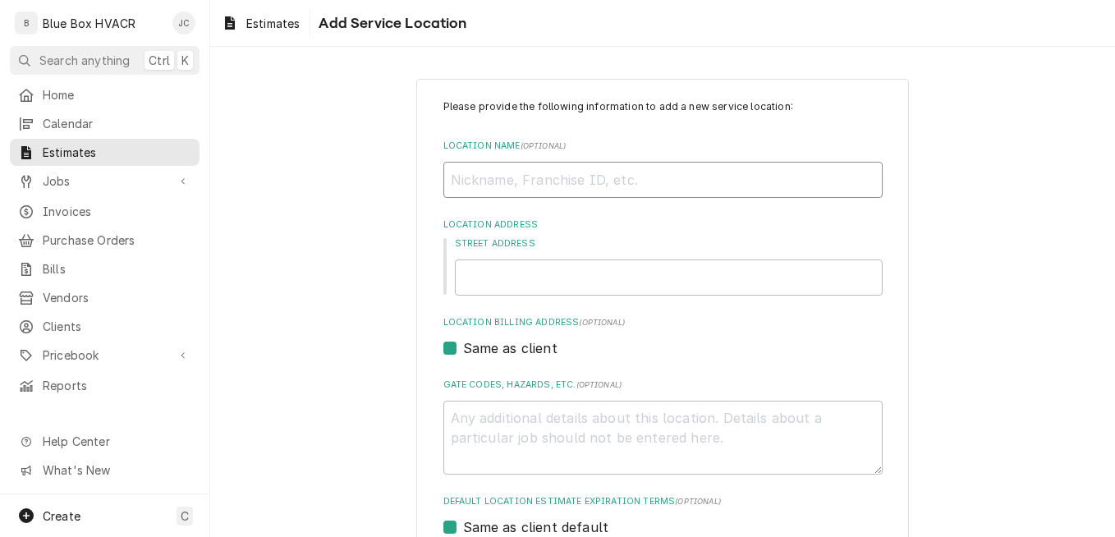
click at [499, 193] on input "Location Name ( optional )" at bounding box center [662, 180] width 439 height 36
paste input "Pocono Mountain West High School"
type input "Pocono Mountain West High School"
type textarea "x"
type input "Pocono Mountain West High School"
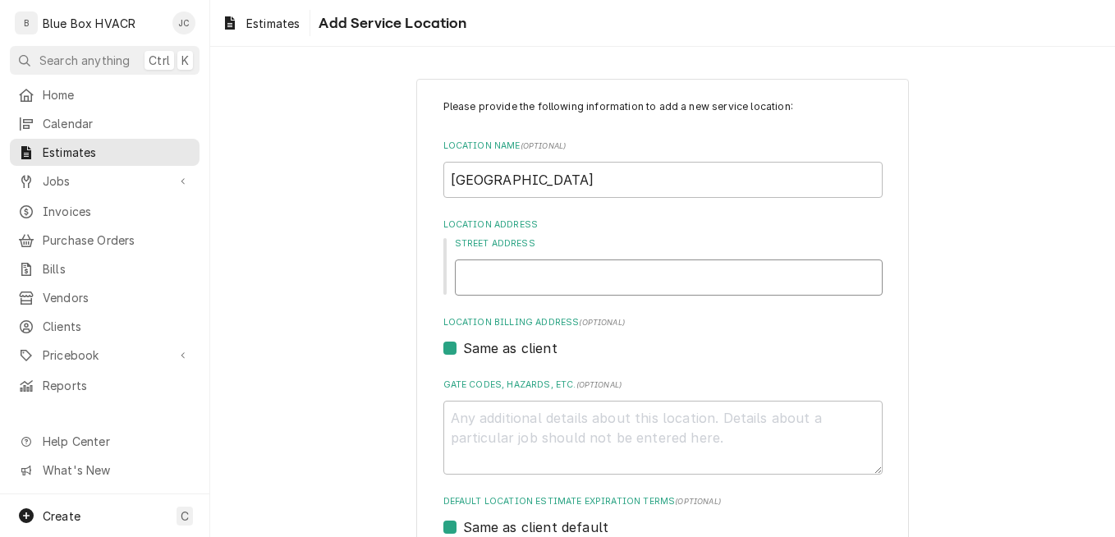
click at [553, 271] on input "Street Address" at bounding box center [669, 277] width 428 height 36
type textarea "x"
type input "1"
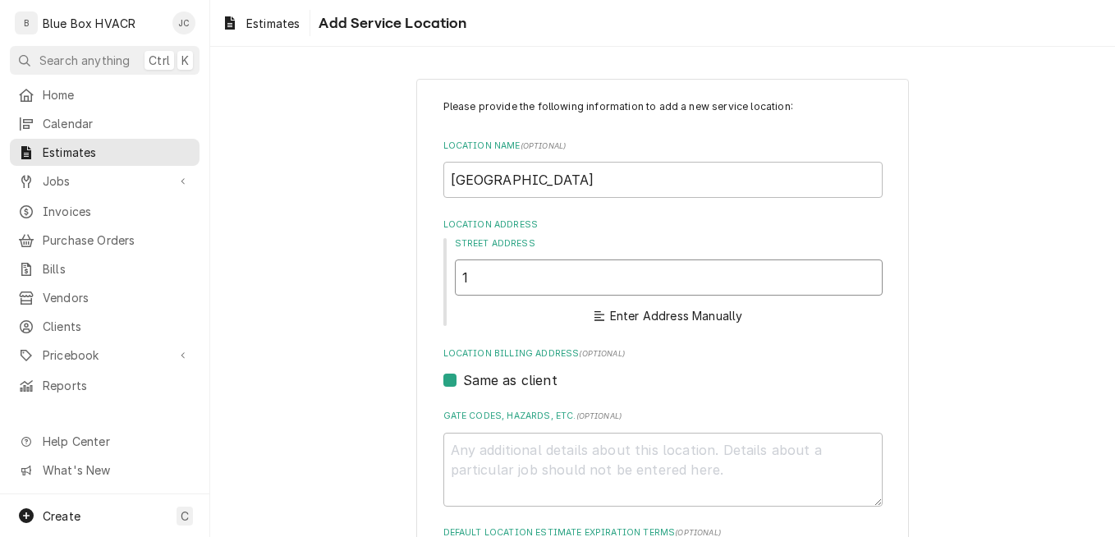
type textarea "x"
type input "18"
type textarea "x"
type input "181"
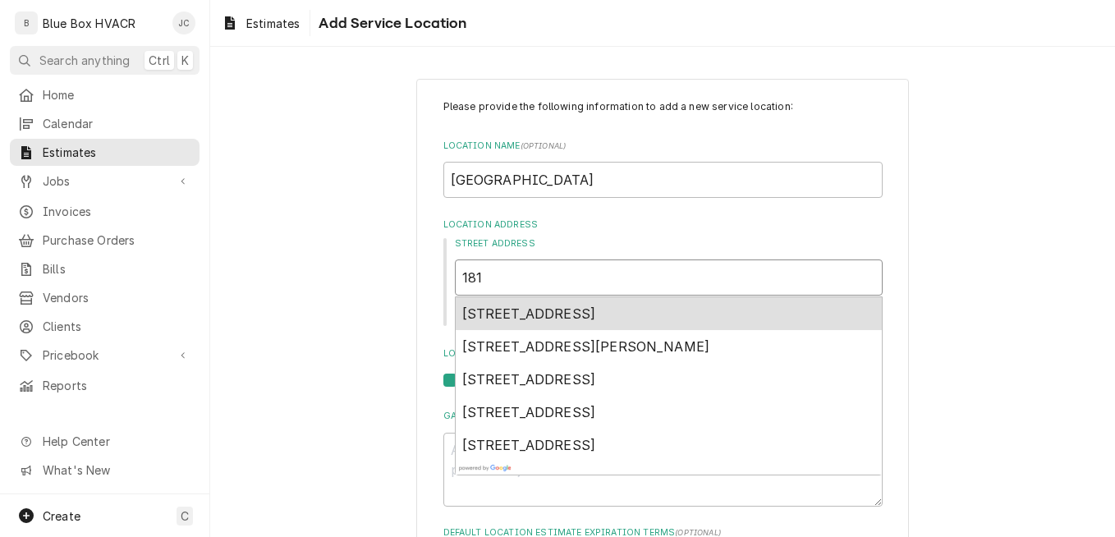
type textarea "x"
type input "181"
type textarea "x"
type input "181 p"
type textarea "x"
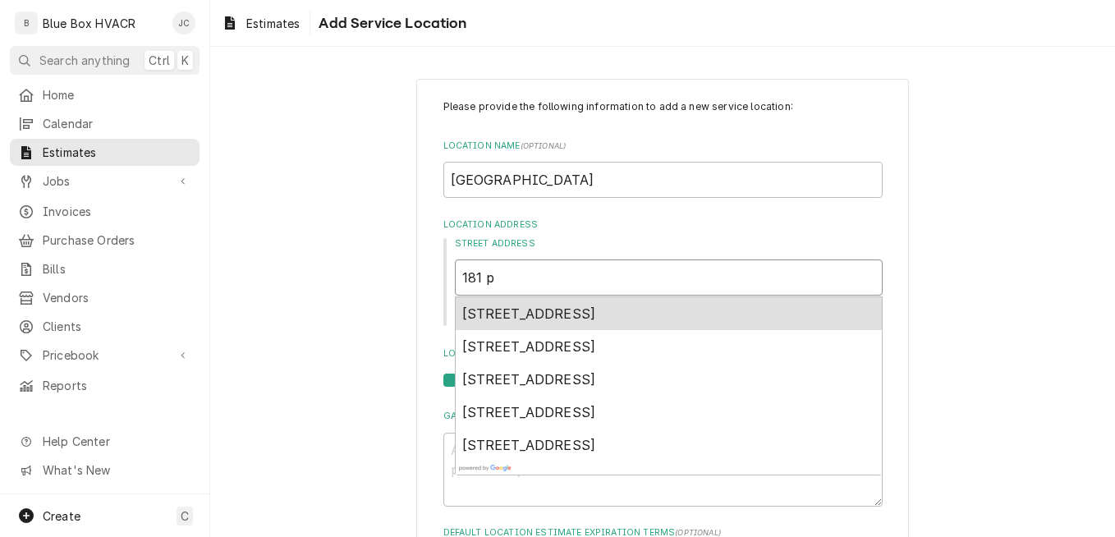
type input "181 pa"
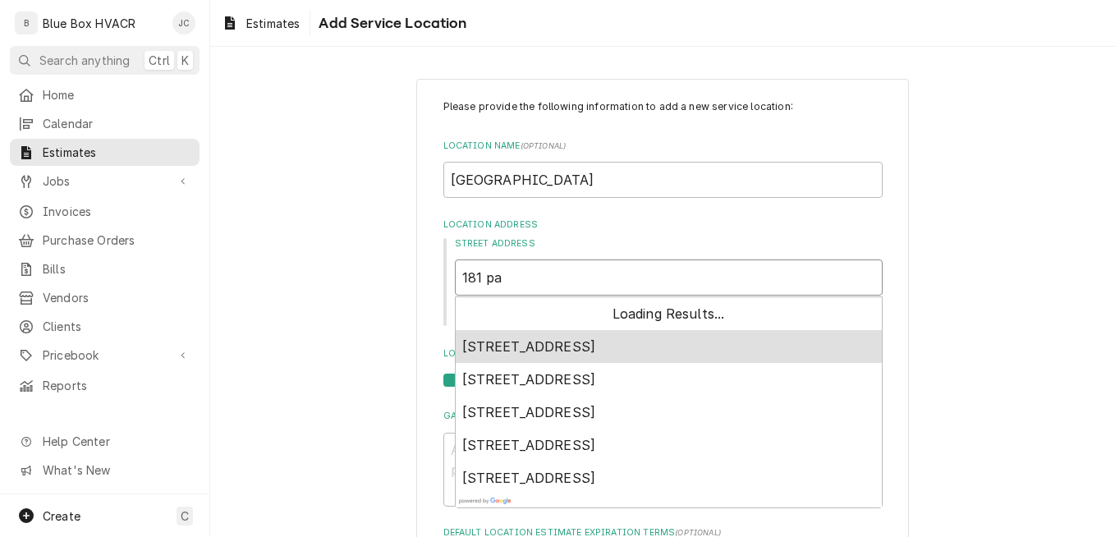
type textarea "x"
type input "181 pan"
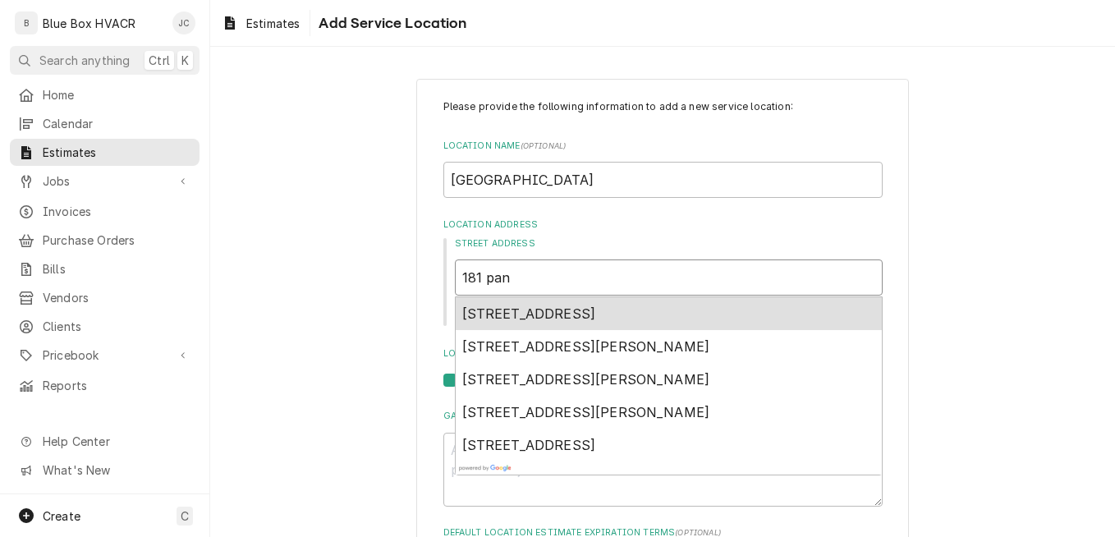
type textarea "x"
type input "181 pant"
type textarea "x"
type input "181 panthe"
type textarea "x"
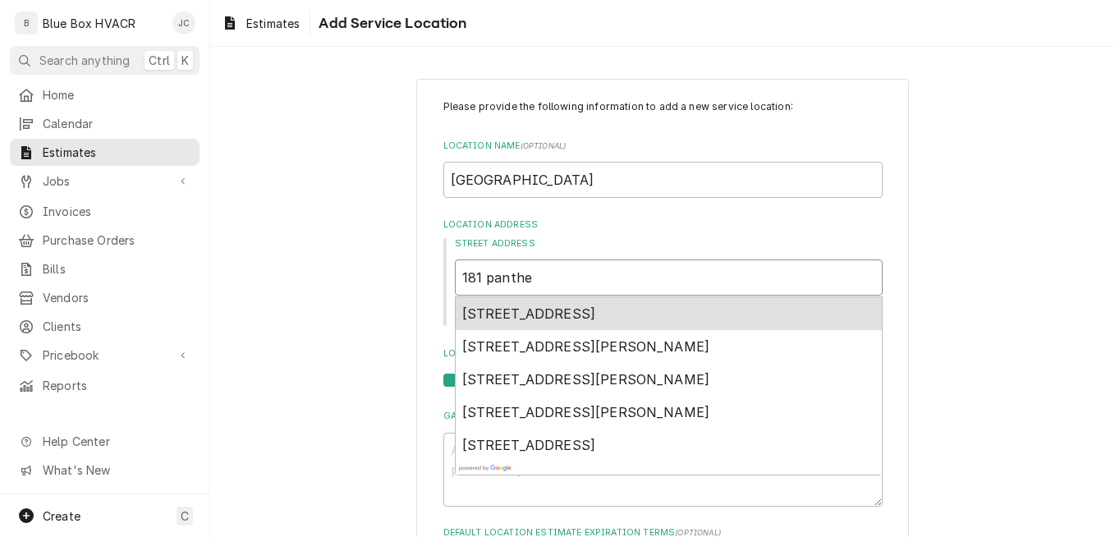
type input "181 panther"
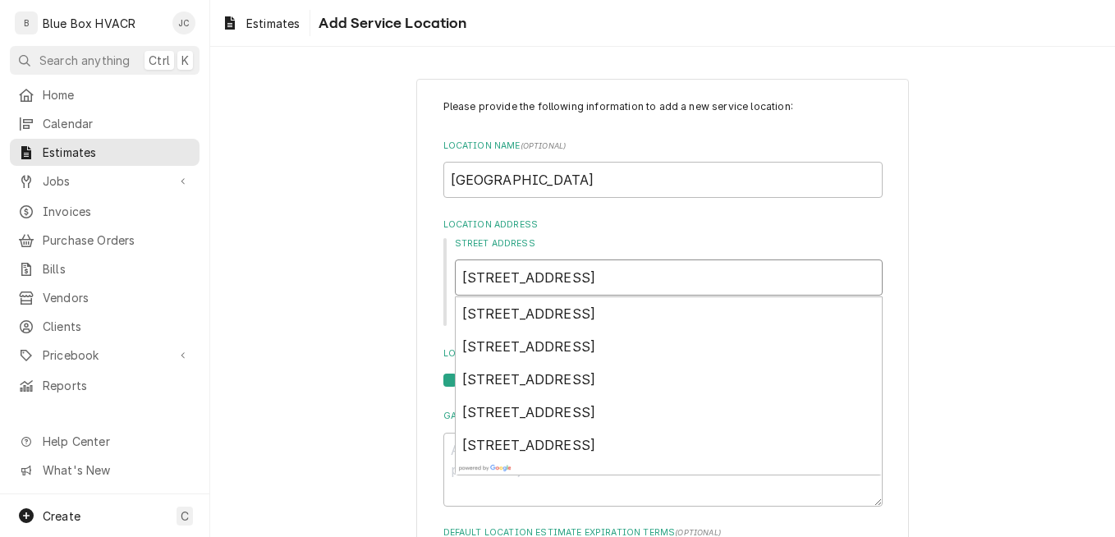
click at [483, 279] on input "181 panther lane" at bounding box center [669, 277] width 428 height 36
click at [1001, 319] on div "Please provide the following information to add a new service location: Locatio…" at bounding box center [662, 466] width 905 height 804
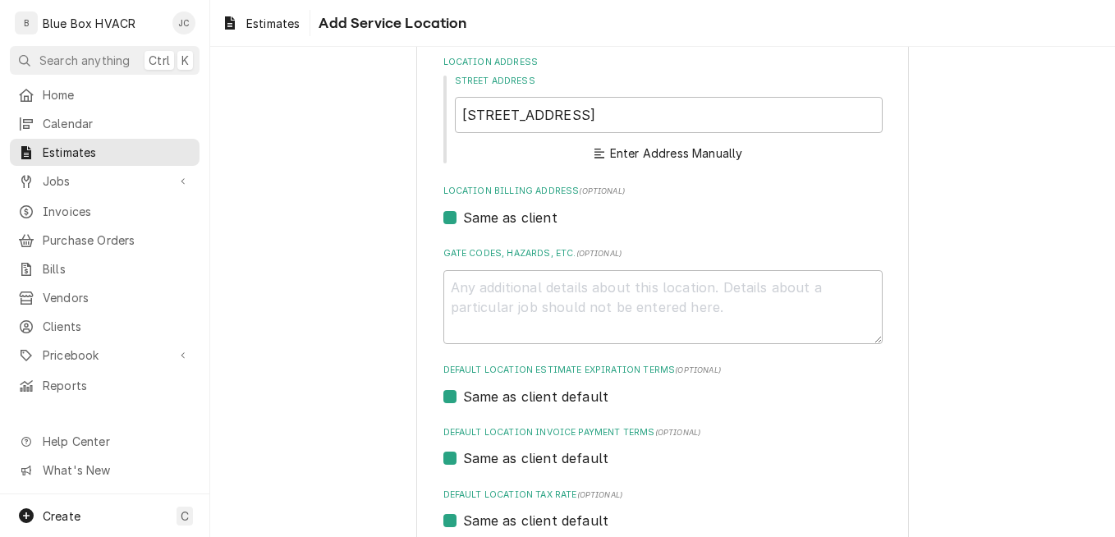
scroll to position [164, 0]
click at [688, 151] on button "Enter Address Manually" at bounding box center [668, 151] width 154 height 23
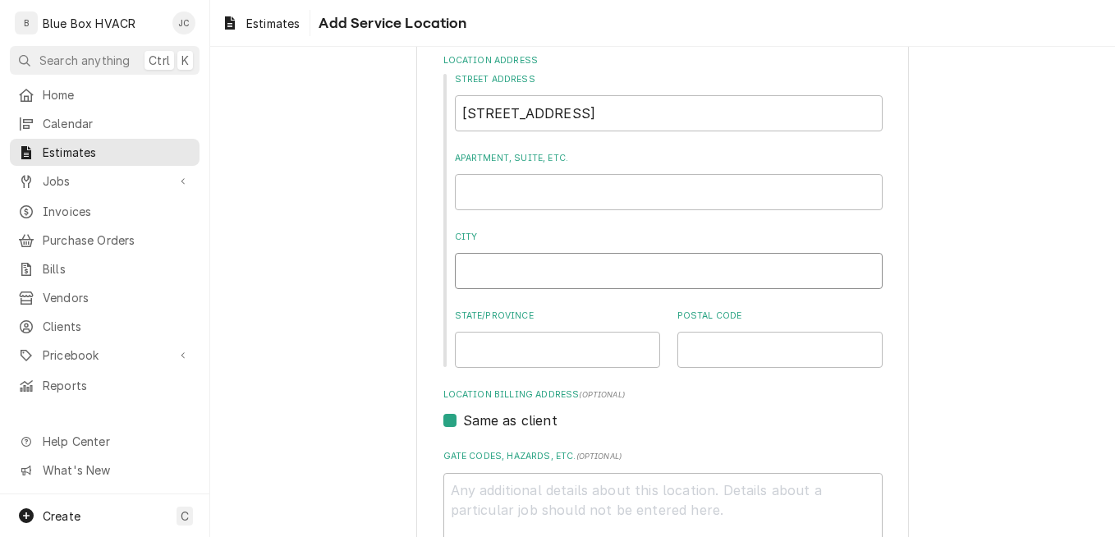
drag, startPoint x: 472, startPoint y: 267, endPoint x: 487, endPoint y: 278, distance: 18.2
click at [472, 267] on input "City" at bounding box center [669, 271] width 428 height 36
click at [482, 356] on input "State/Province" at bounding box center [557, 350] width 205 height 36
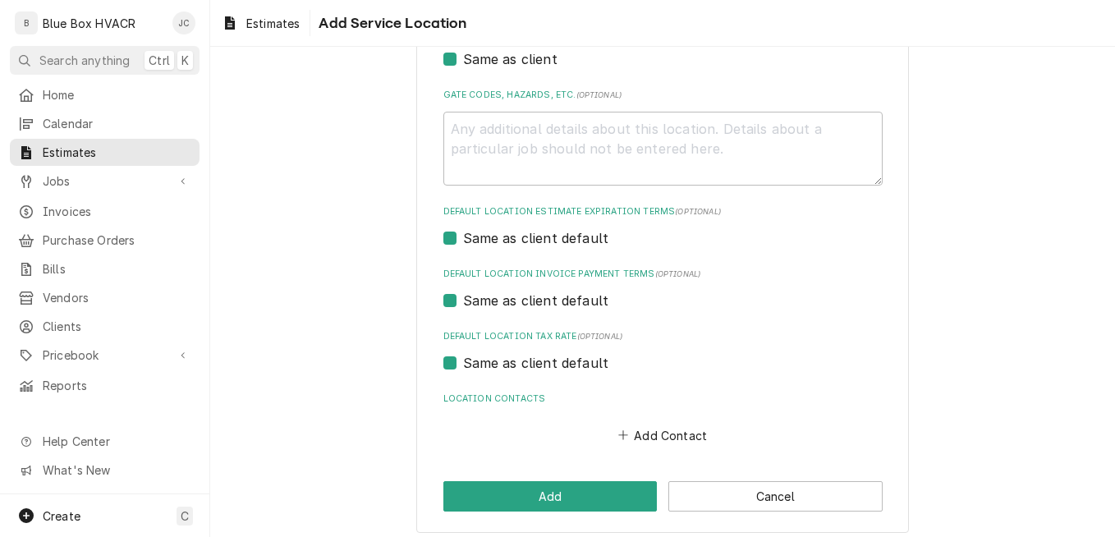
scroll to position [535, 0]
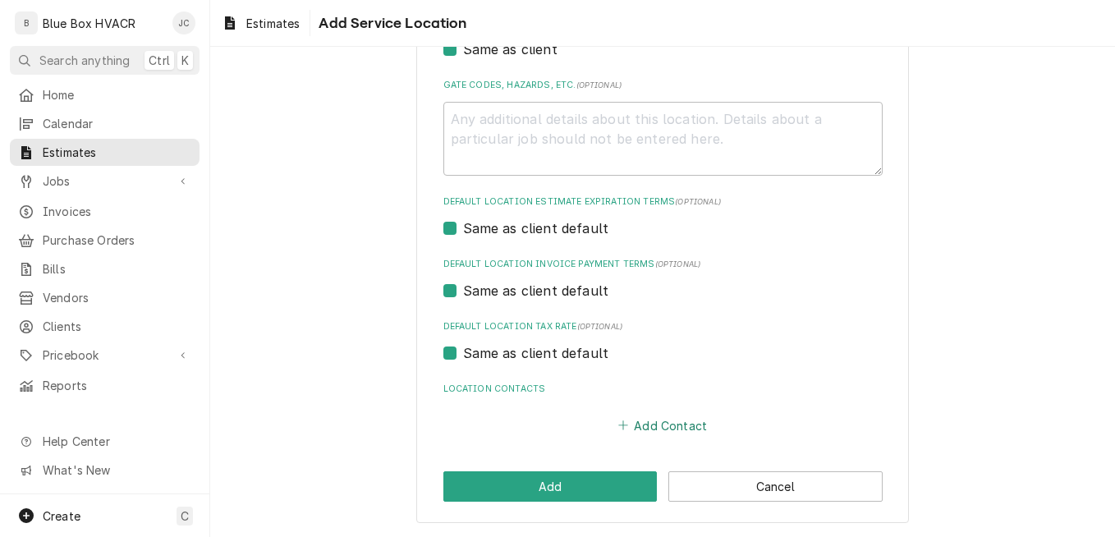
click at [655, 420] on button "Add Contact" at bounding box center [662, 425] width 94 height 23
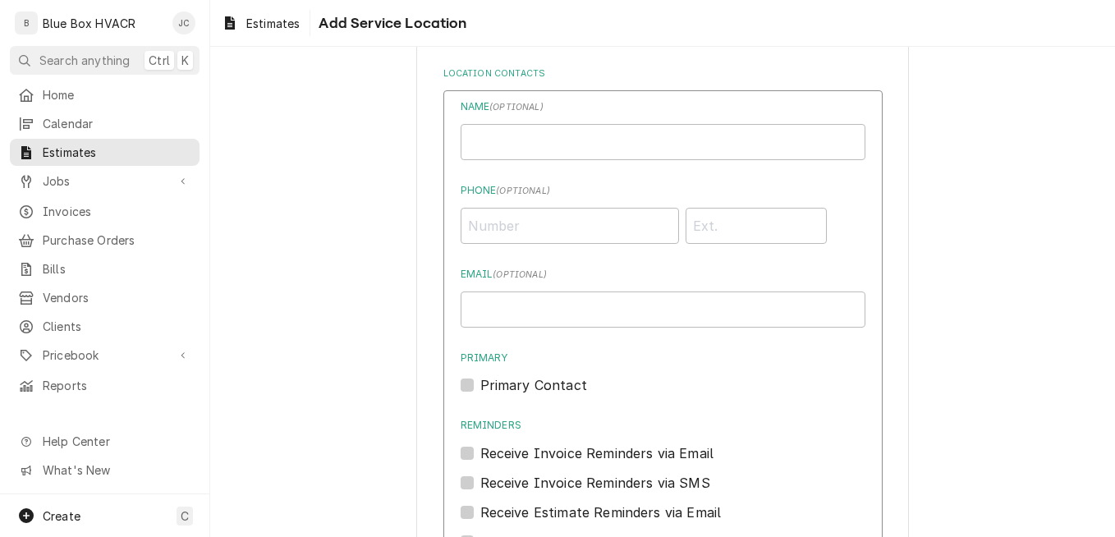
scroll to position [864, 0]
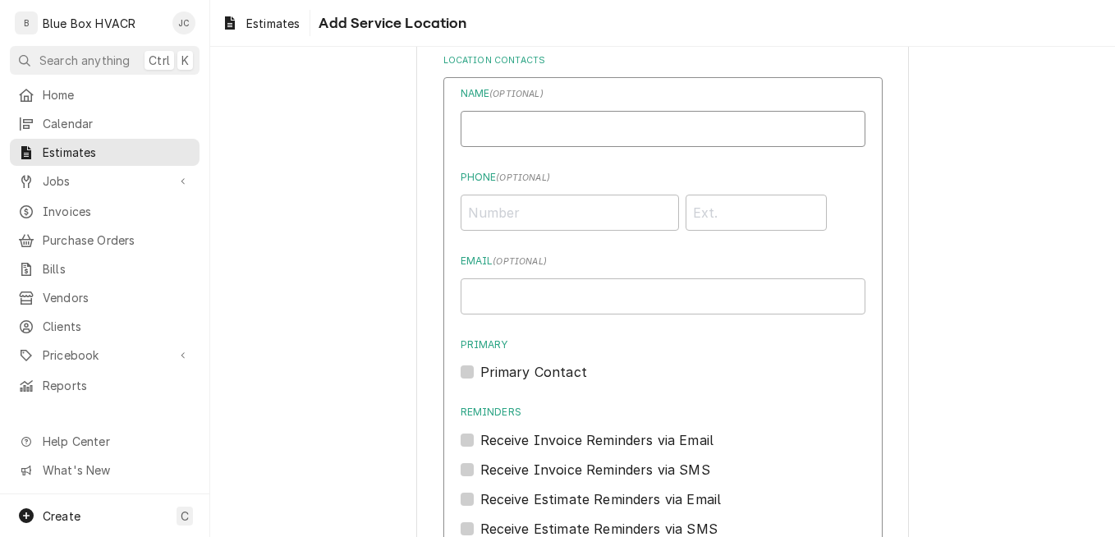
click at [562, 126] on input "Location Name ( optional )" at bounding box center [663, 129] width 405 height 36
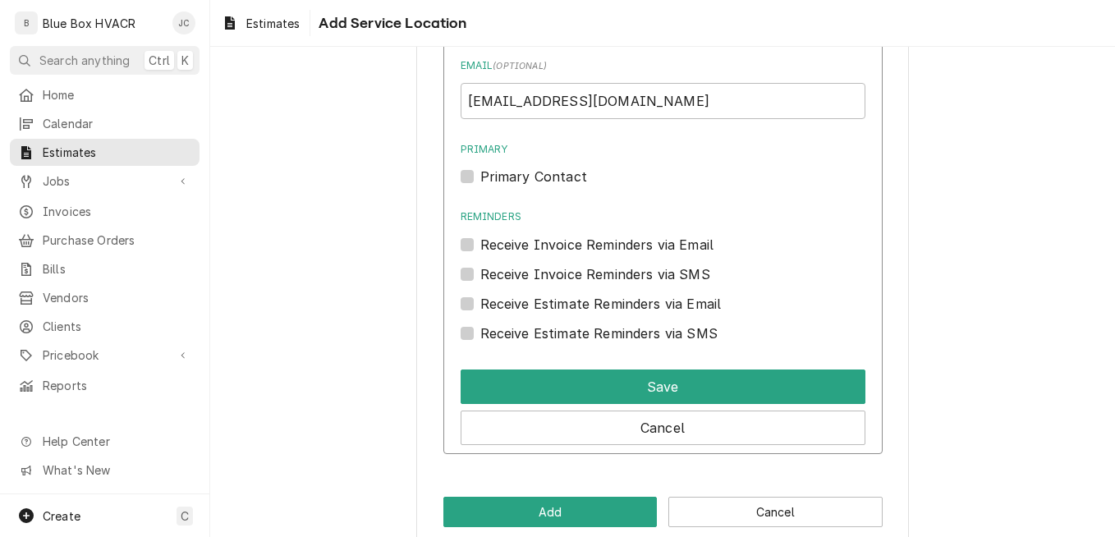
scroll to position [1085, 0]
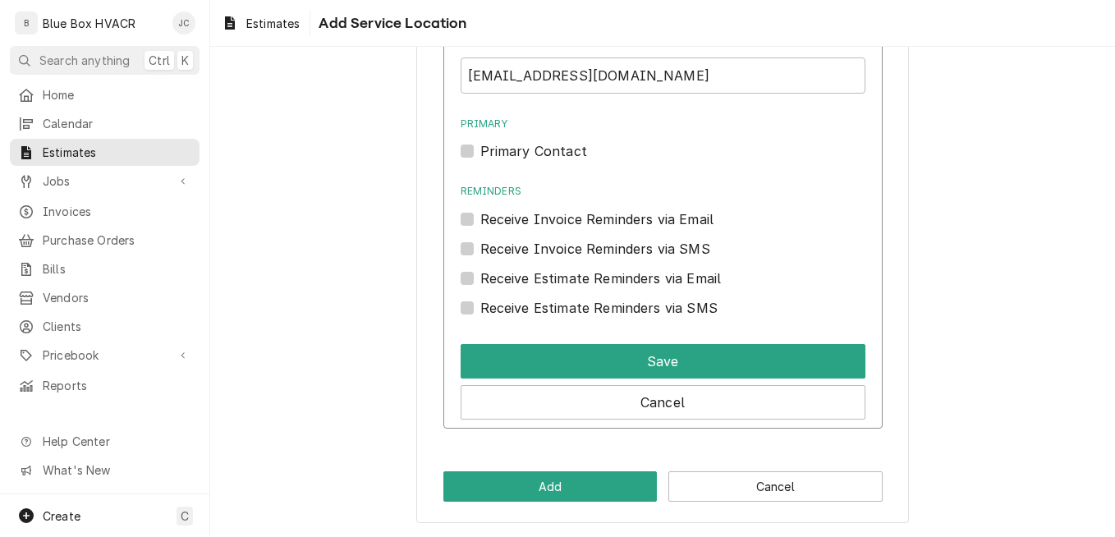
click at [481, 146] on label "Primary Contact" at bounding box center [533, 151] width 107 height 20
click at [481, 146] on input "Primary" at bounding box center [682, 159] width 405 height 36
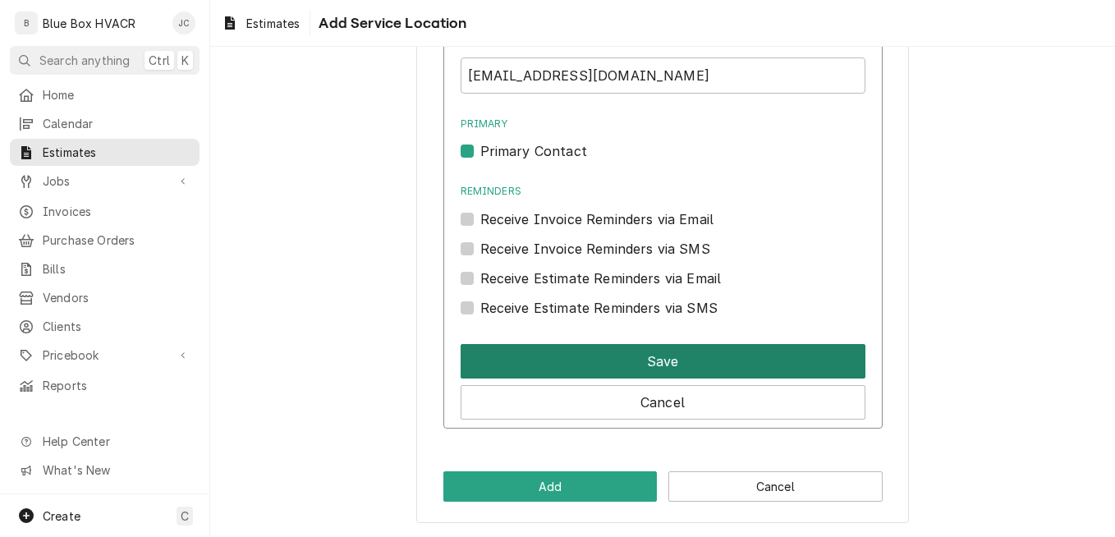
click at [645, 346] on button "Save" at bounding box center [663, 361] width 405 height 34
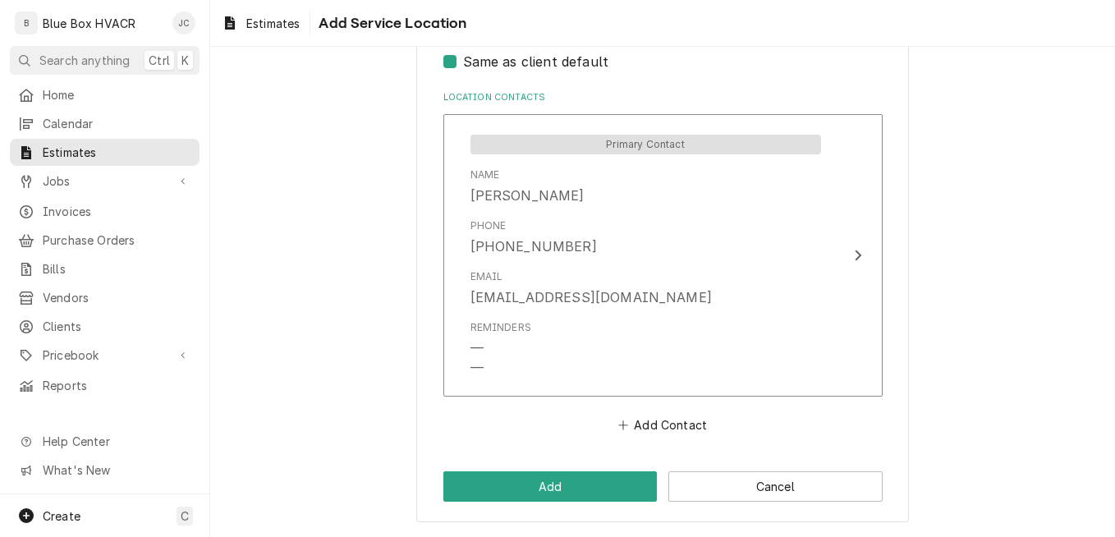
scroll to position [827, 0]
click at [629, 424] on button "Add Contact" at bounding box center [662, 425] width 94 height 23
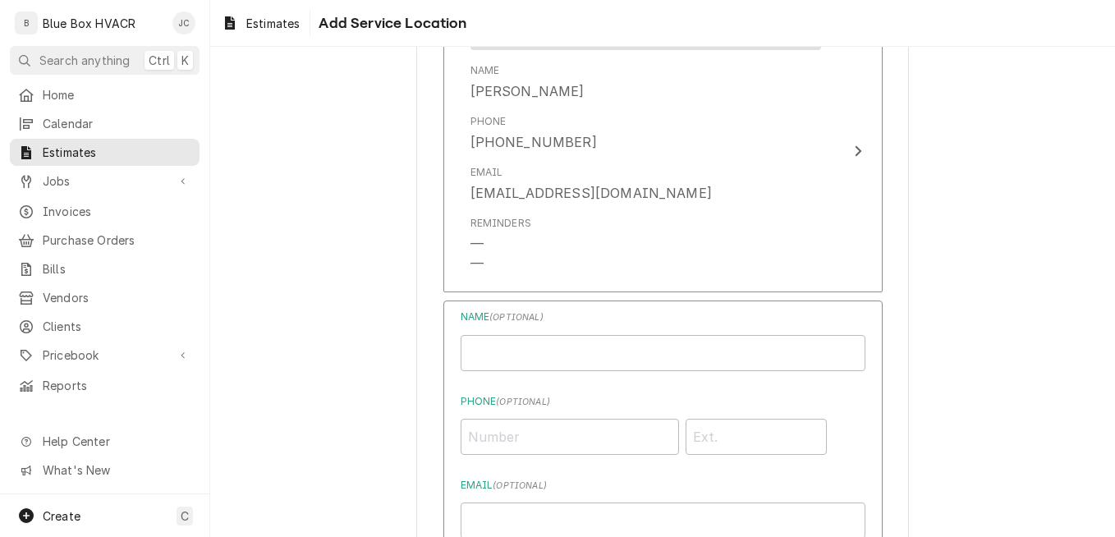
scroll to position [1073, 0]
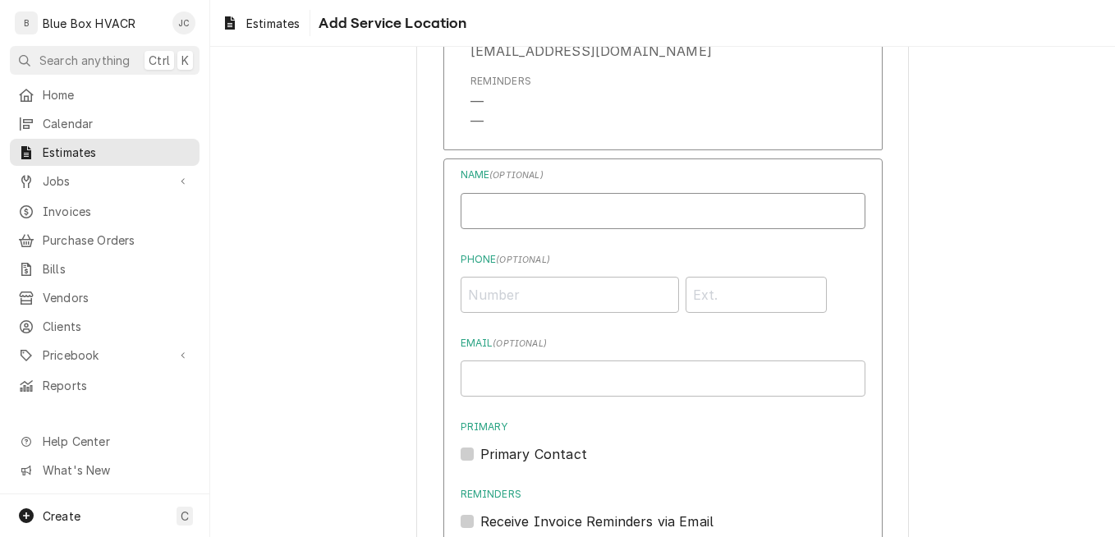
click at [546, 215] on input "Location Name ( optional )" at bounding box center [663, 211] width 405 height 36
click at [503, 296] on input "Phone ( optional )" at bounding box center [570, 295] width 218 height 36
click at [461, 379] on input "Email ( optional )" at bounding box center [663, 378] width 405 height 36
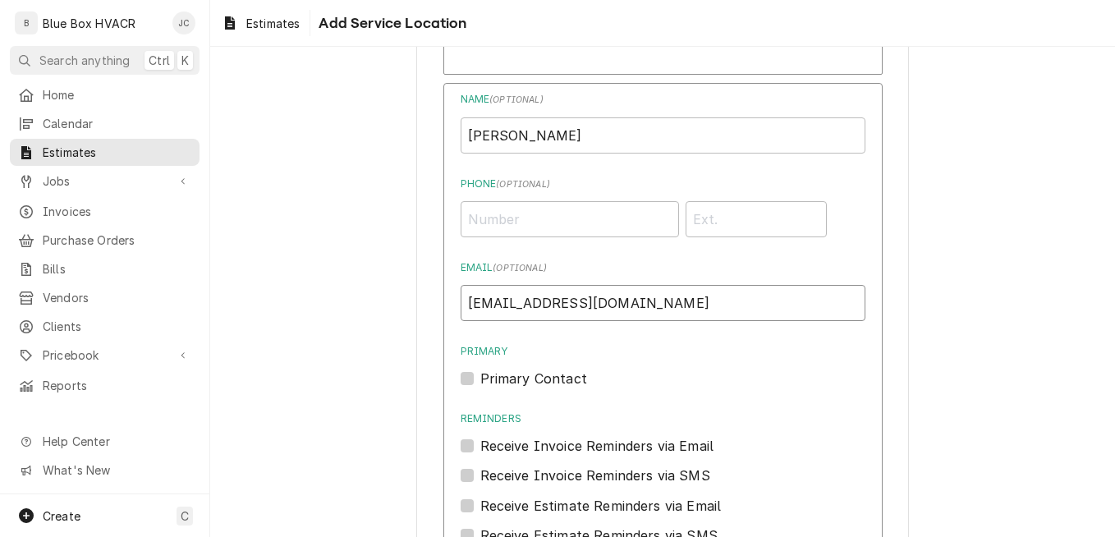
scroll to position [1237, 0]
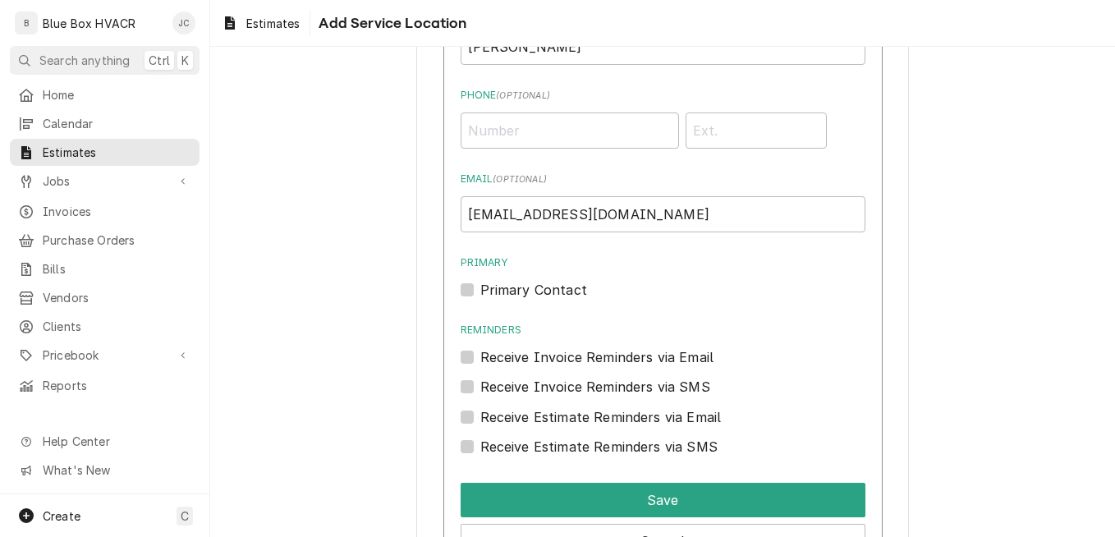
click at [481, 419] on label "Receive Estimate Reminders via Email" at bounding box center [600, 417] width 241 height 20
click at [481, 419] on input "Contact Edit Form" at bounding box center [682, 425] width 405 height 36
click at [501, 357] on label "Receive Invoice Reminders via Email" at bounding box center [597, 357] width 234 height 20
click at [501, 357] on input "Reminders" at bounding box center [682, 365] width 405 height 36
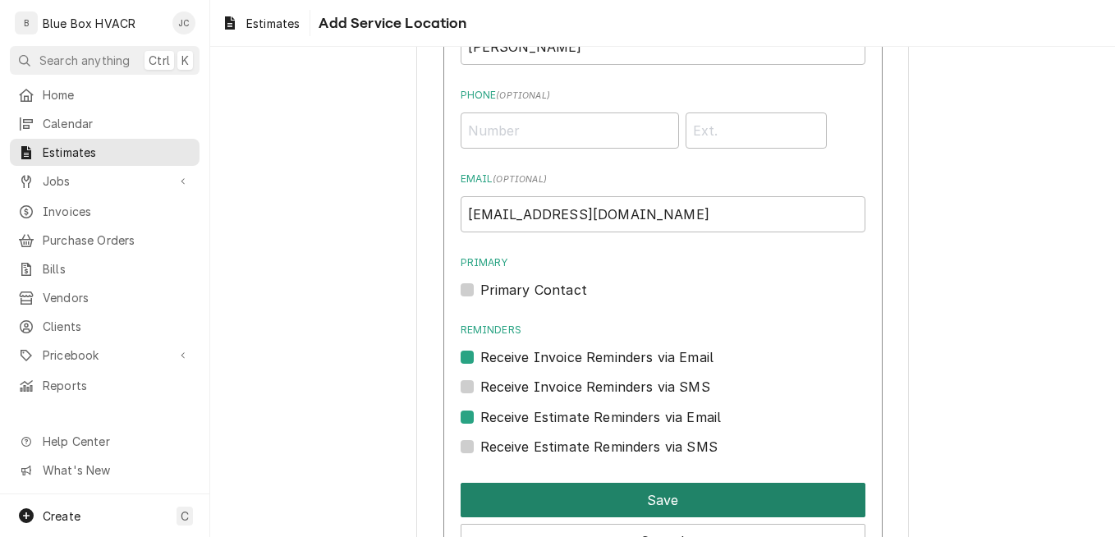
click at [566, 494] on button "Save" at bounding box center [663, 500] width 405 height 34
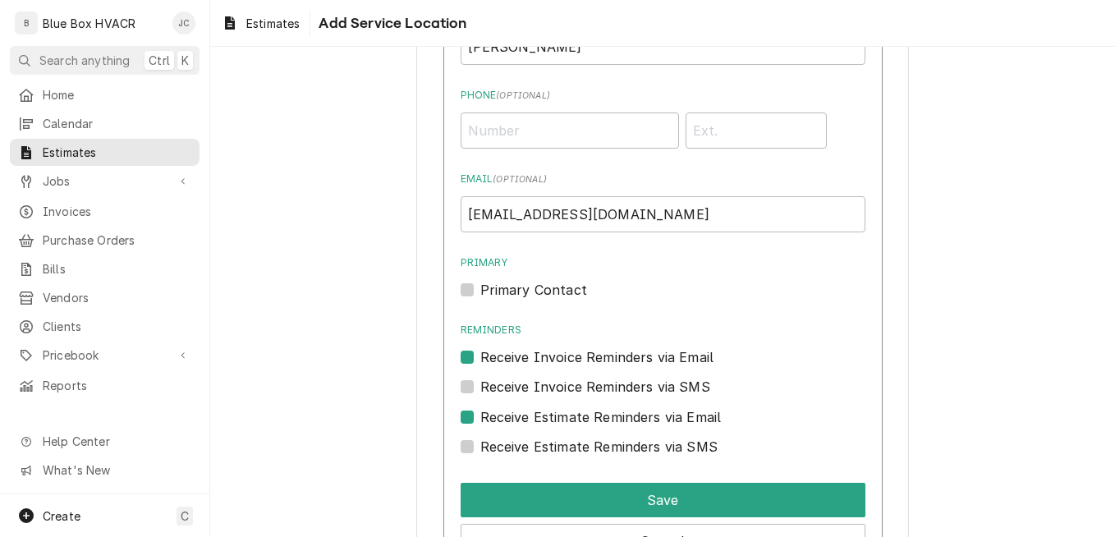
scroll to position [1084, 0]
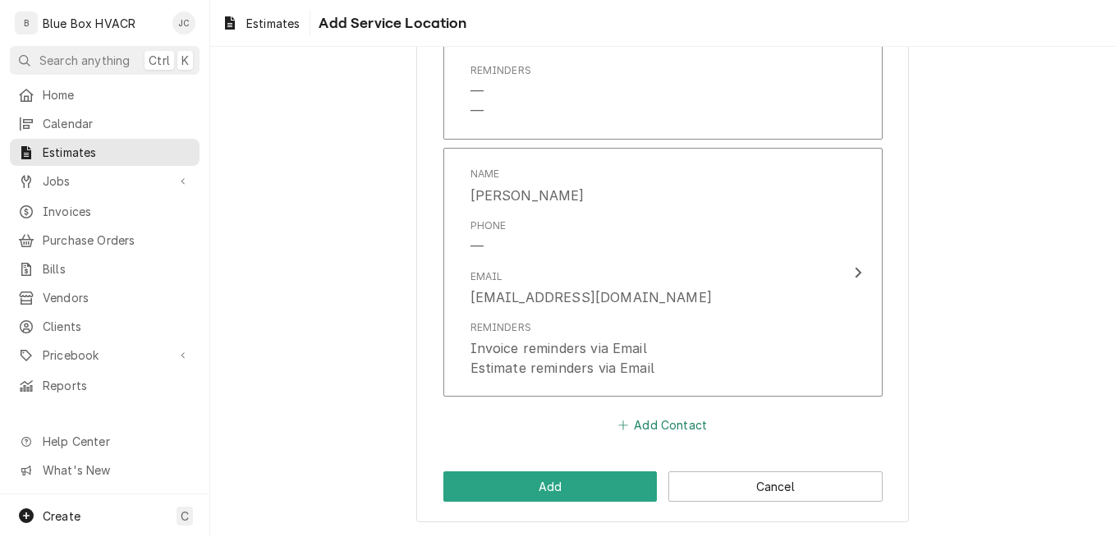
click at [636, 419] on button "Add Contact" at bounding box center [662, 425] width 94 height 23
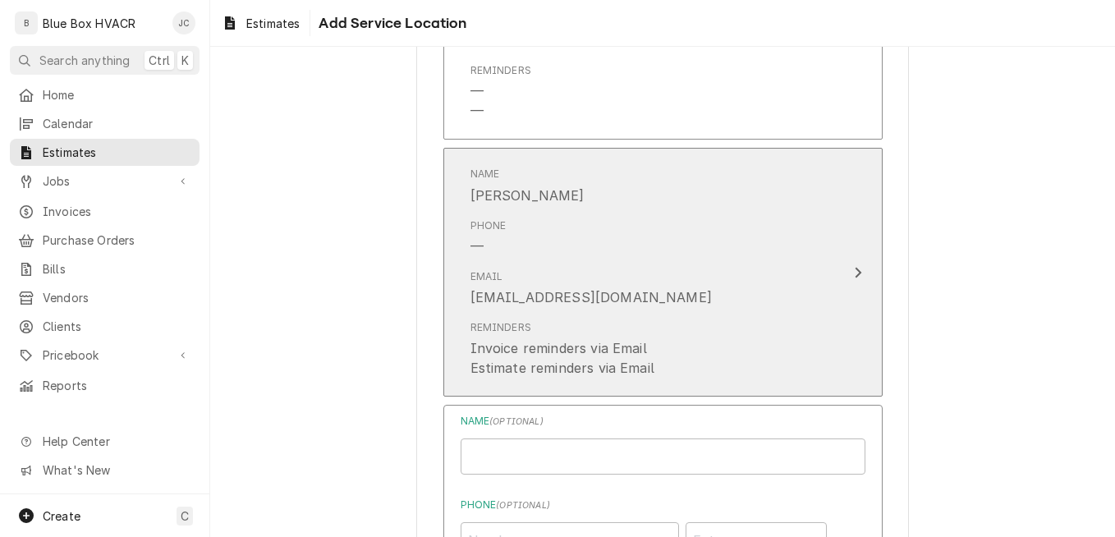
scroll to position [1330, 0]
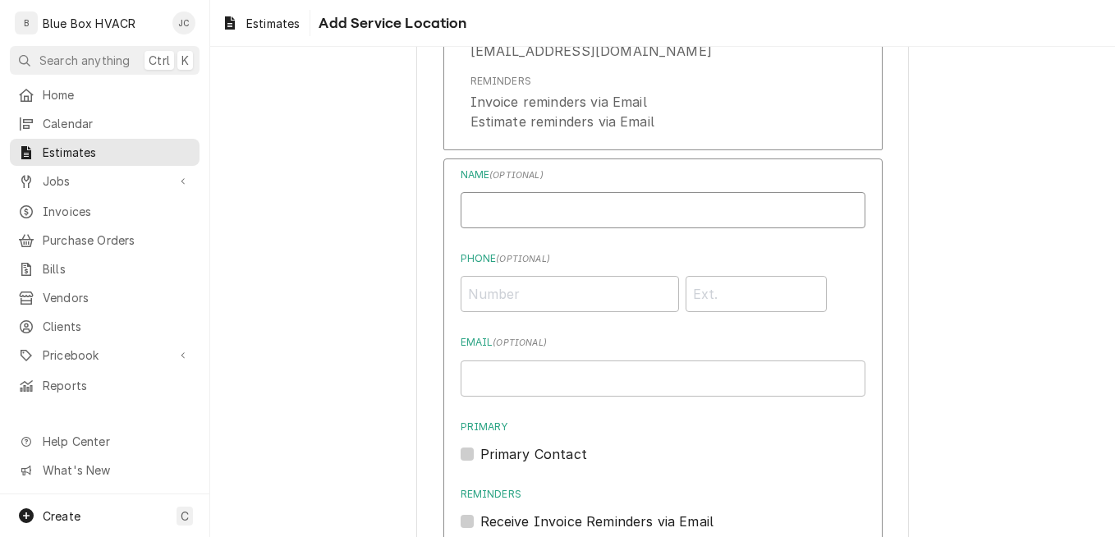
click at [520, 215] on input "Location Name ( optional )" at bounding box center [663, 210] width 405 height 36
click at [514, 304] on input "Phone ( optional )" at bounding box center [570, 294] width 218 height 36
click at [480, 379] on input "Email ( optional )" at bounding box center [663, 378] width 405 height 36
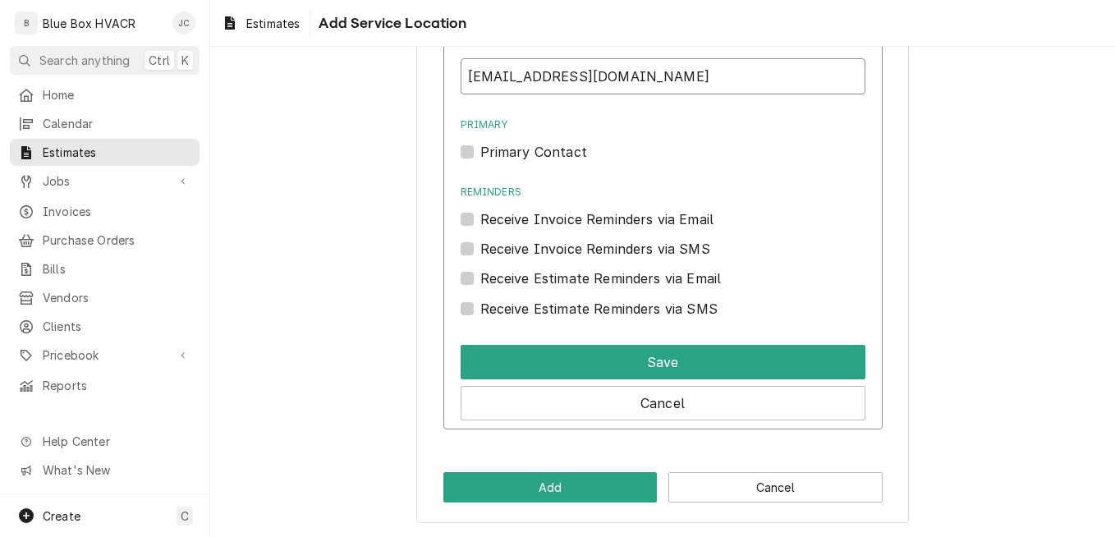
scroll to position [1633, 0]
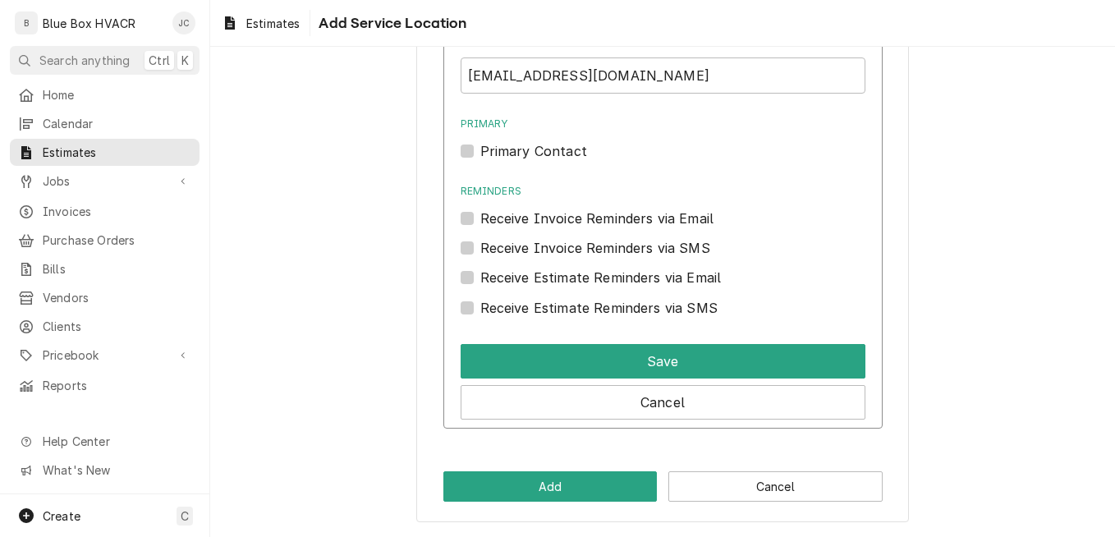
click at [480, 213] on label "Receive Invoice Reminders via Email" at bounding box center [597, 219] width 234 height 20
click at [480, 213] on input "Reminders" at bounding box center [682, 227] width 405 height 36
click at [469, 273] on div "Receive Estimate Reminders via Email" at bounding box center [663, 278] width 405 height 20
click at [468, 280] on div "Receive Estimate Reminders via Email" at bounding box center [663, 278] width 405 height 20
click at [480, 278] on label "Receive Estimate Reminders via Email" at bounding box center [600, 278] width 241 height 20
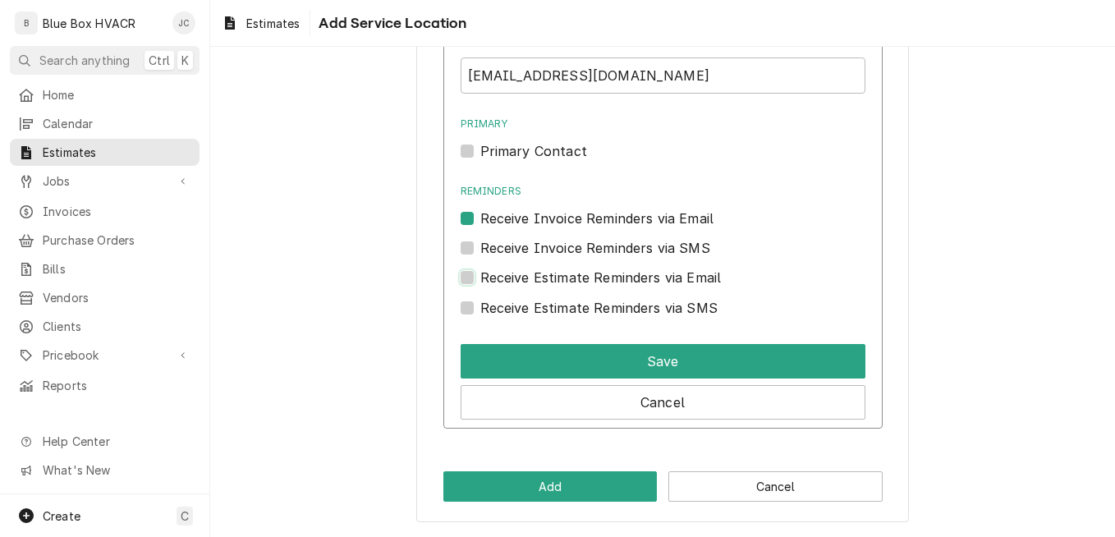
click at [480, 278] on input "Contact Edit Form" at bounding box center [682, 286] width 405 height 36
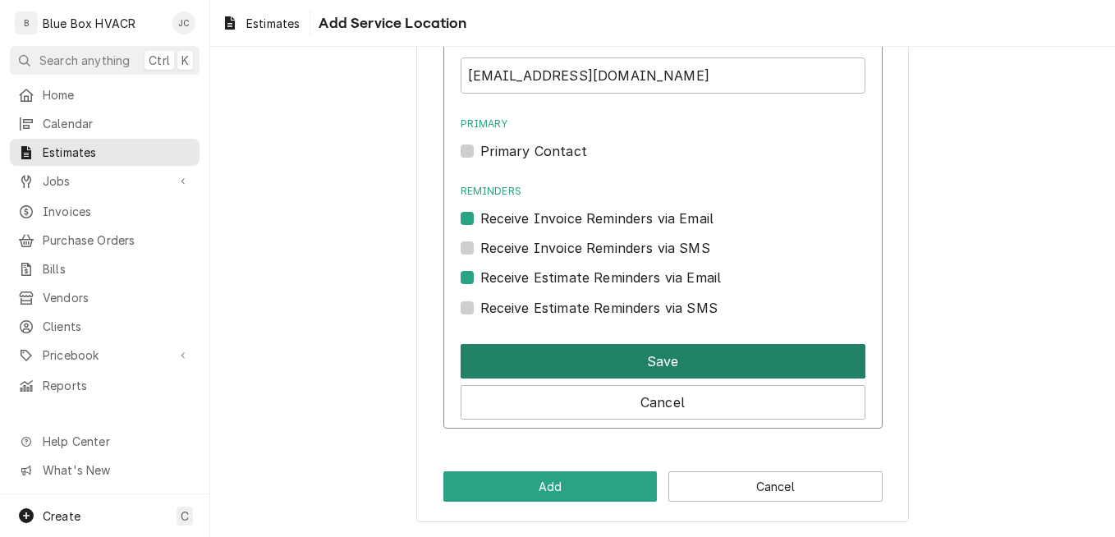
click at [567, 351] on button "Save" at bounding box center [663, 361] width 405 height 34
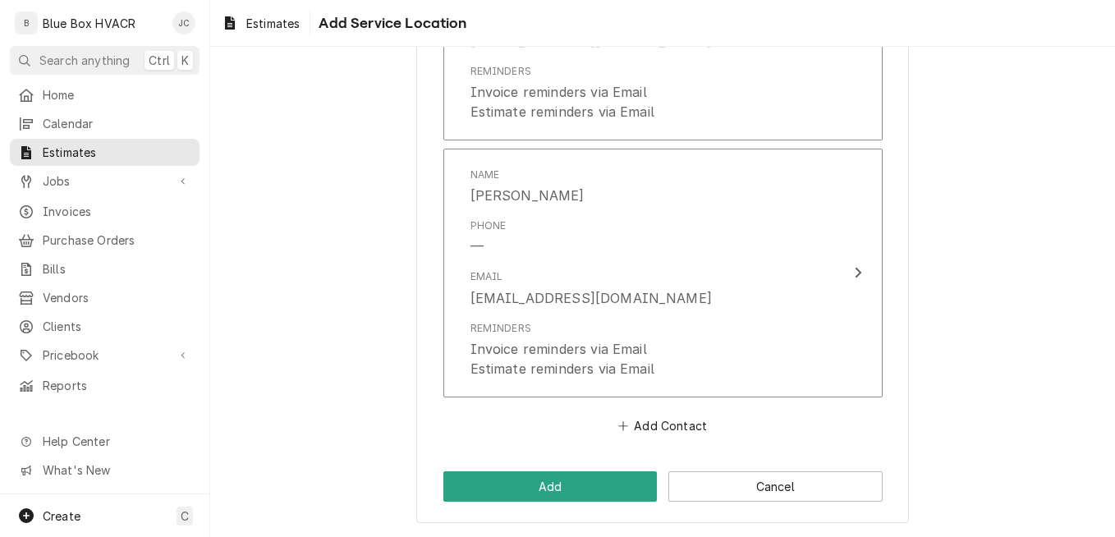
scroll to position [1340, 0]
click at [568, 484] on button "Add" at bounding box center [550, 486] width 214 height 30
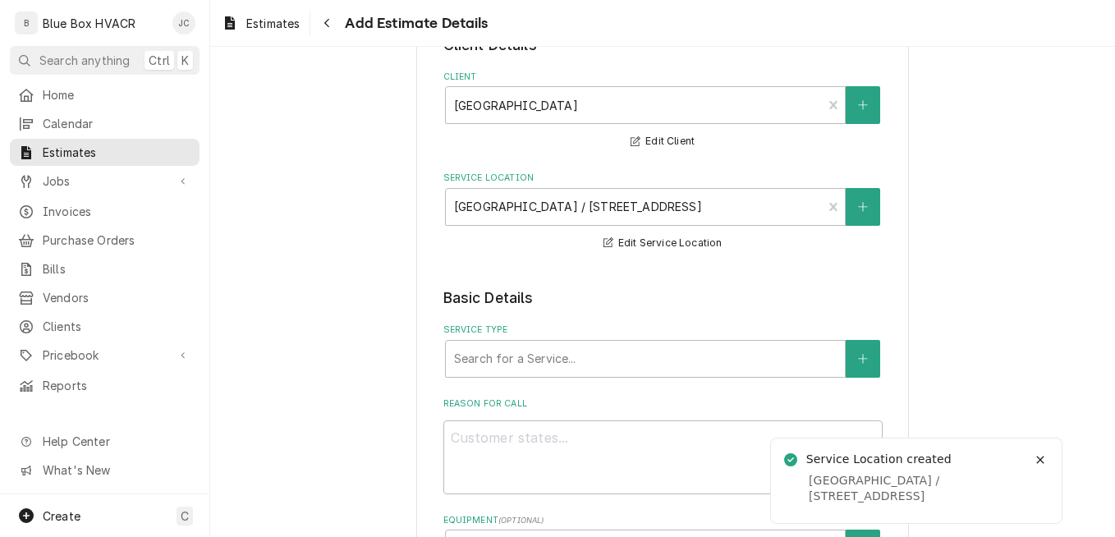
scroll to position [246, 0]
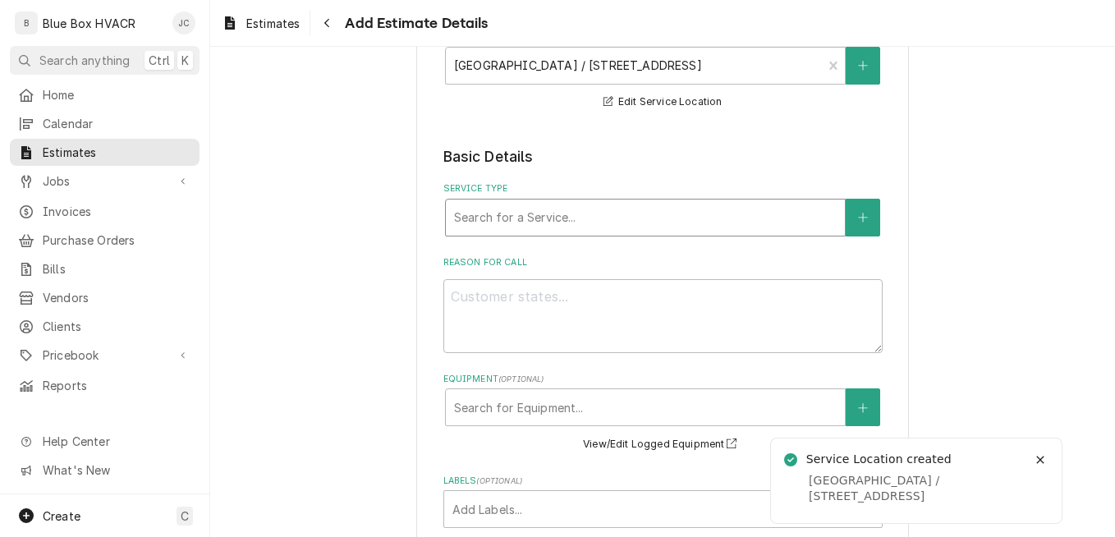
click at [511, 205] on div "Service Type" at bounding box center [645, 218] width 383 height 30
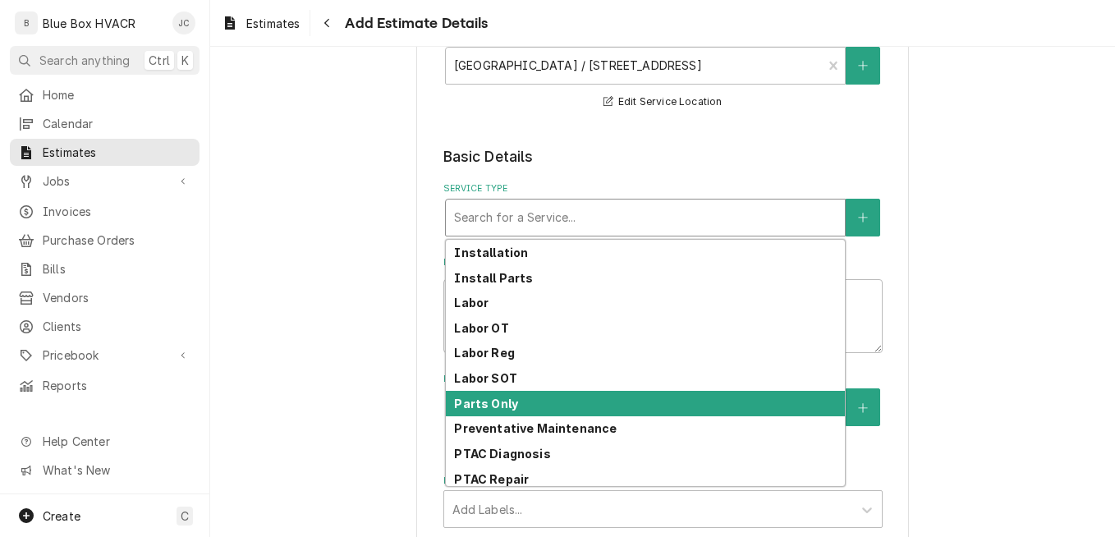
click at [490, 398] on strong "Parts Only" at bounding box center [486, 404] width 64 height 14
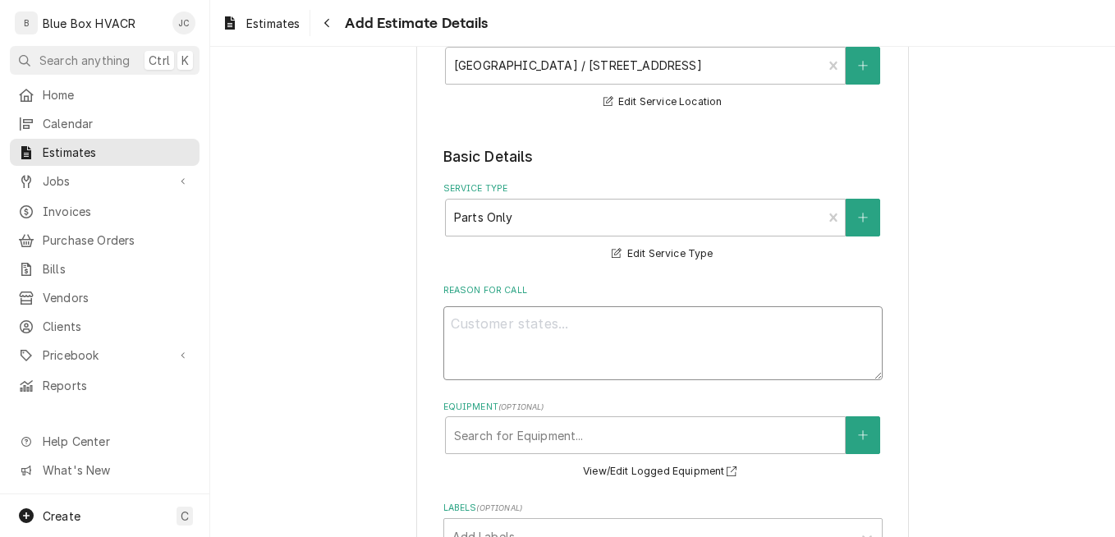
click at [526, 329] on textarea "Reason For Call" at bounding box center [662, 343] width 439 height 74
click at [509, 333] on textarea "Provide" at bounding box center [662, 343] width 439 height 74
paste textarea "quotes for the purchase of one (1) DesertAire Unit under COSTARS Contract 8-MRO"
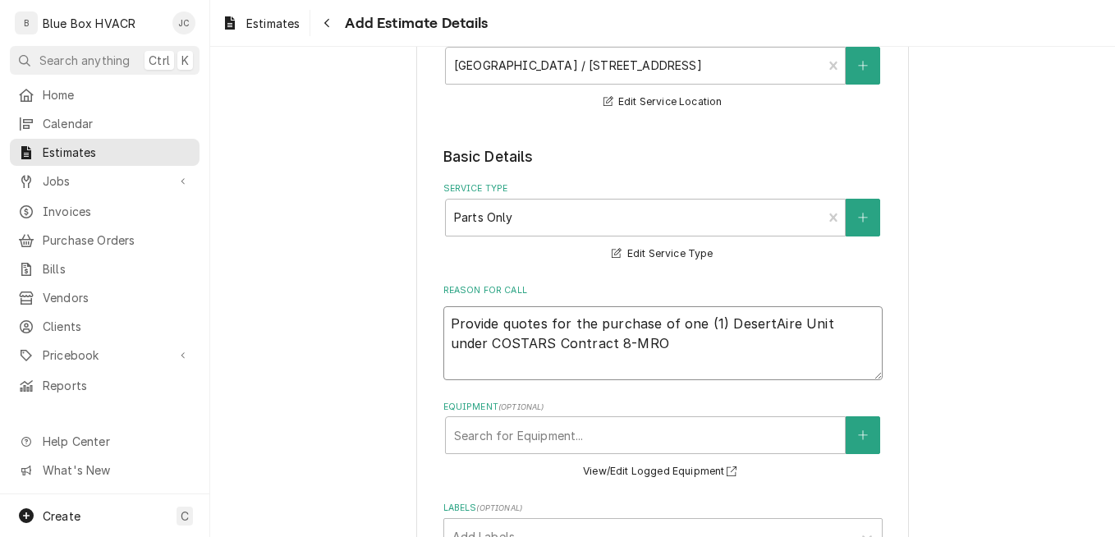
click at [542, 324] on textarea "Provide quotes for the purchase of one (1) DesertAire Unit under COSTARS Contra…" at bounding box center [662, 343] width 439 height 74
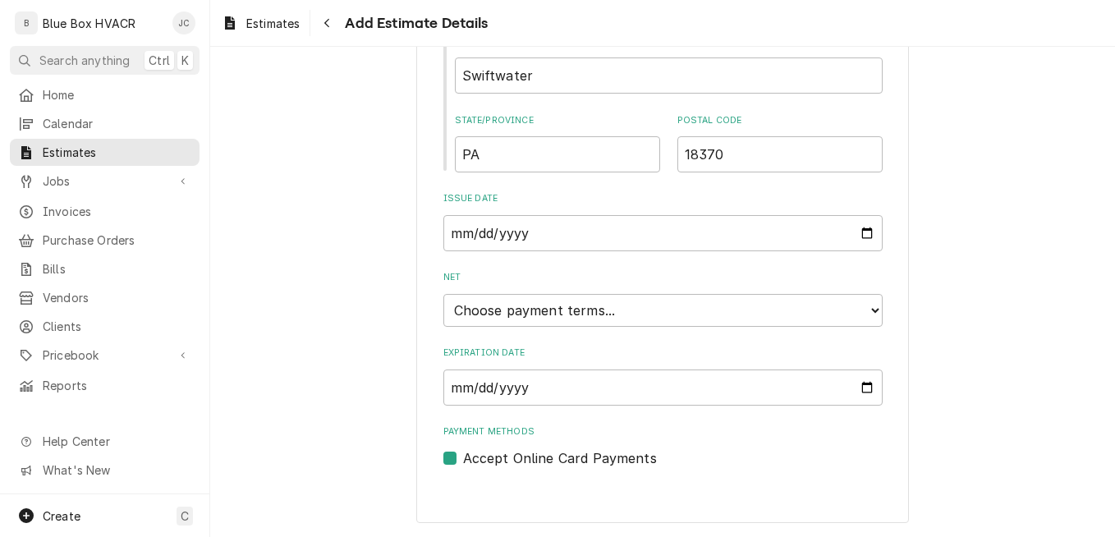
scroll to position [1072, 0]
click at [617, 316] on select "Choose payment terms... Same Day Net 7 Net 14 Net 21 Net 30 Net 45 Net 60 Net 90" at bounding box center [662, 309] width 439 height 33
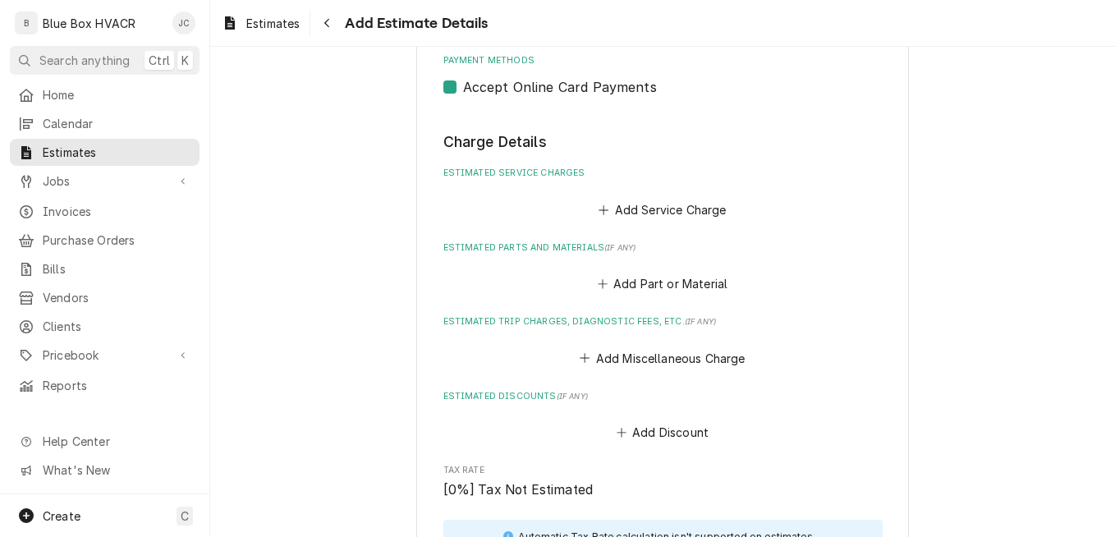
scroll to position [1483, 0]
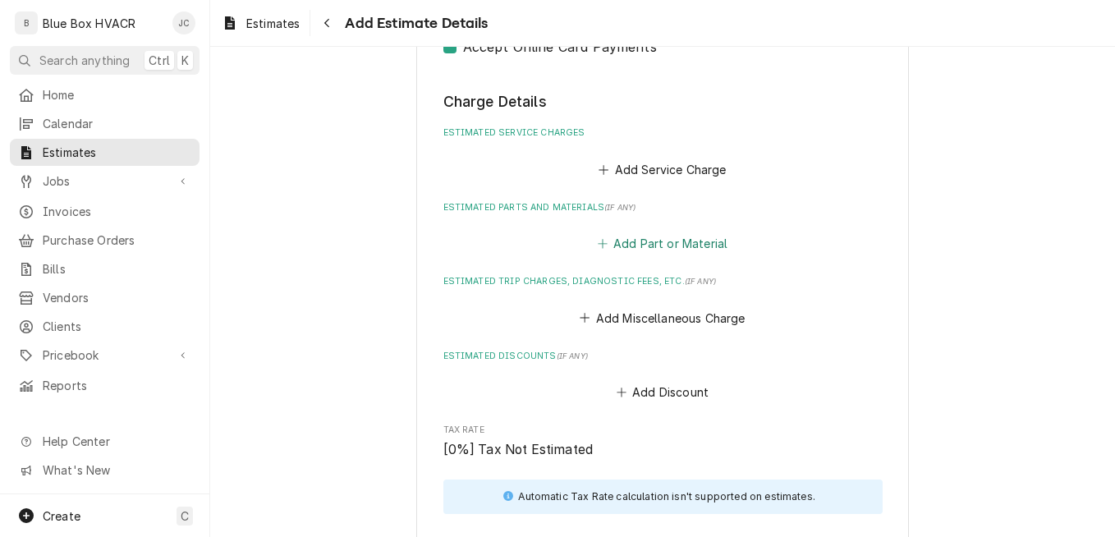
click at [649, 249] on button "Add Part or Material" at bounding box center [661, 243] width 135 height 23
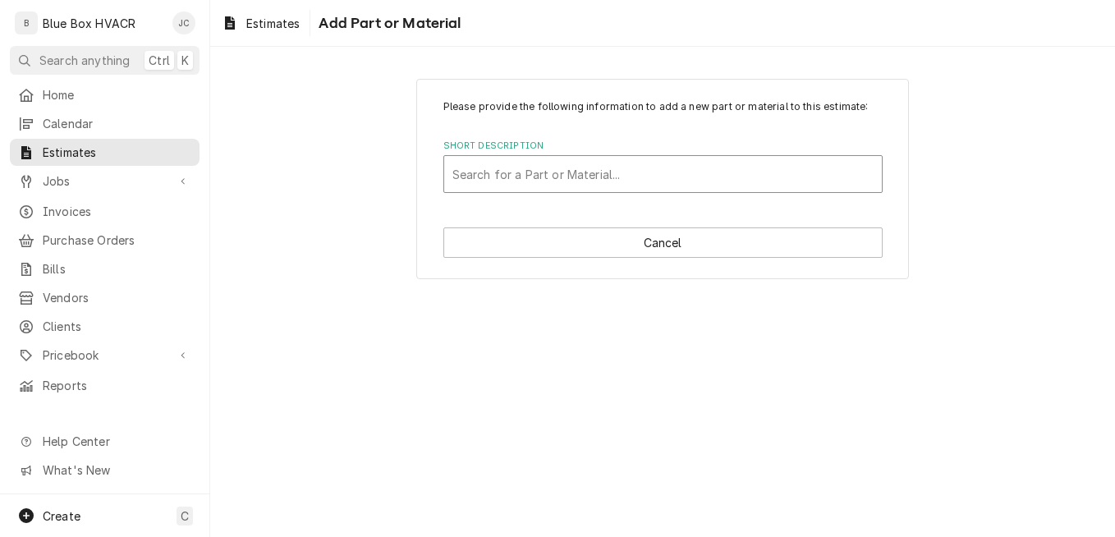
click at [563, 171] on div "Short Description" at bounding box center [662, 174] width 421 height 30
click at [512, 170] on div "Short Description" at bounding box center [662, 174] width 421 height 30
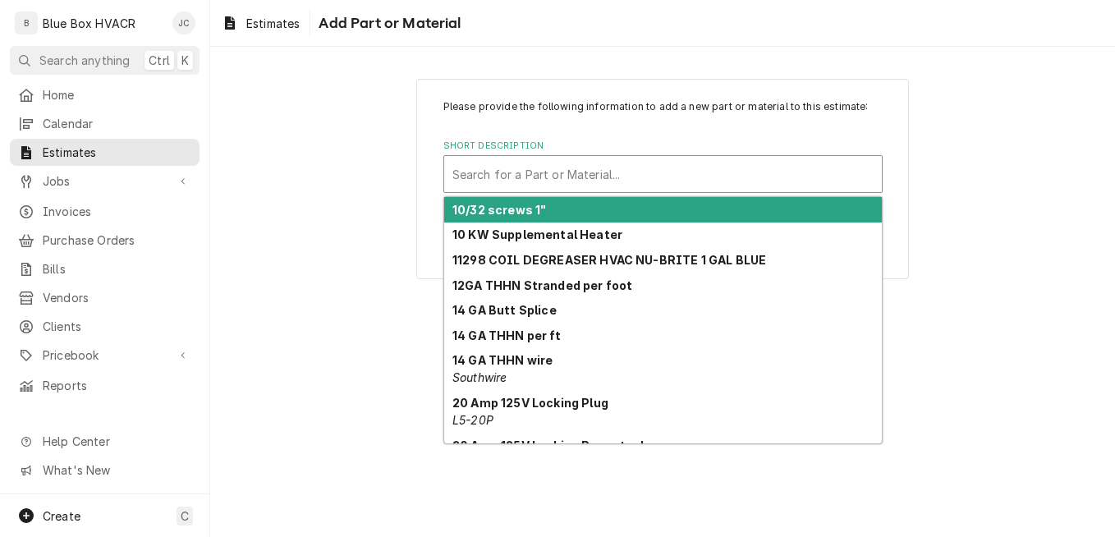
click at [402, 176] on div "Please provide the following information to add a new part or material to this …" at bounding box center [662, 178] width 905 height 229
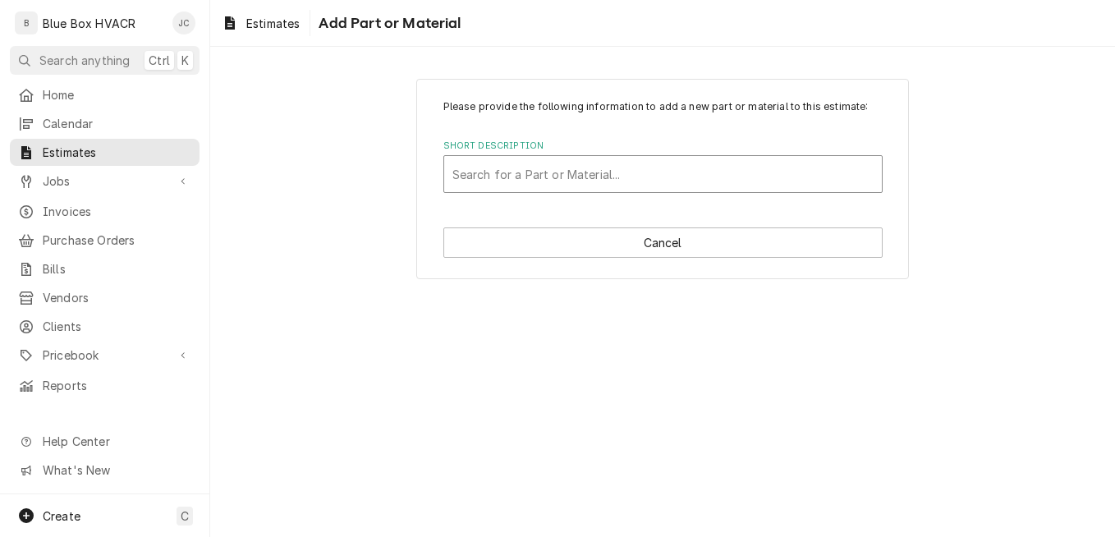
click at [523, 174] on div "Short Description" at bounding box center [662, 174] width 421 height 30
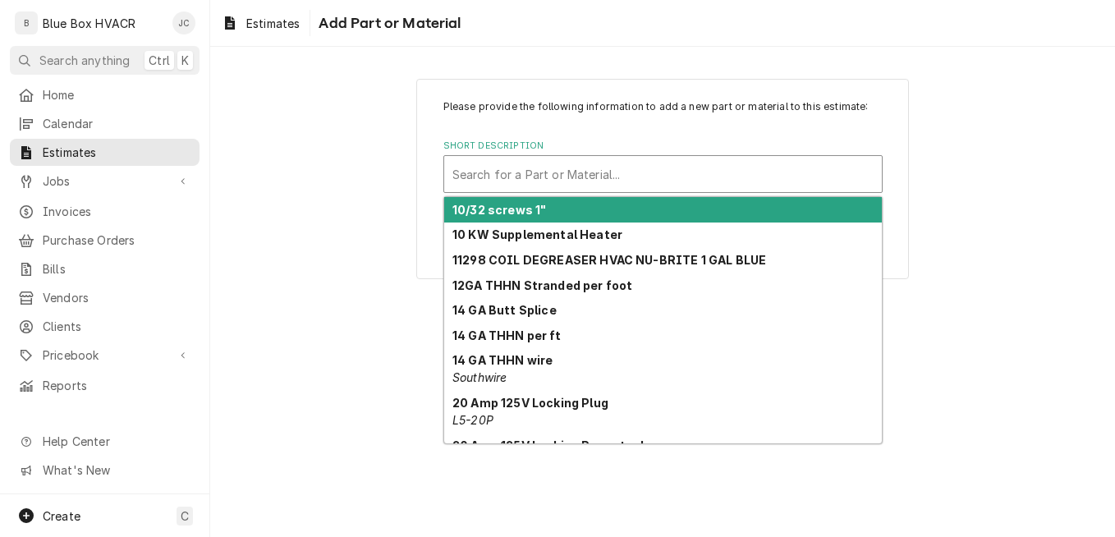
click at [496, 174] on div "Short Description" at bounding box center [662, 174] width 421 height 30
paste input "(1) Desert Aire SA50 poolroom Dehumidification unit,"
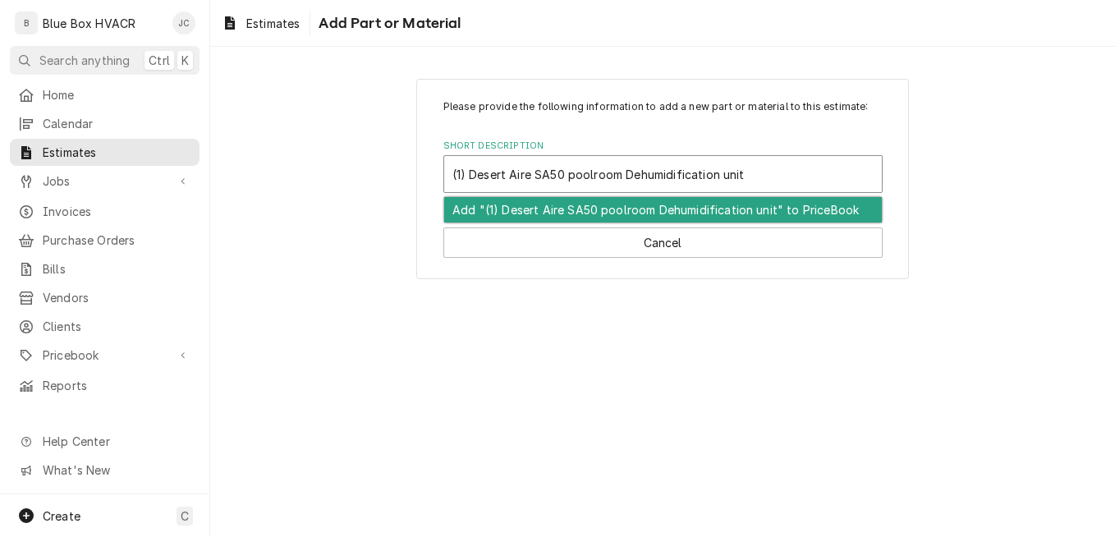
click at [468, 176] on input "(1) Desert Aire SA50 poolroom Dehumidification unit" at bounding box center [600, 174] width 296 height 26
click at [562, 213] on div "Add "Desert Aire SA50 poolroom Dehumidification unit" to PriceBook" at bounding box center [663, 209] width 438 height 25
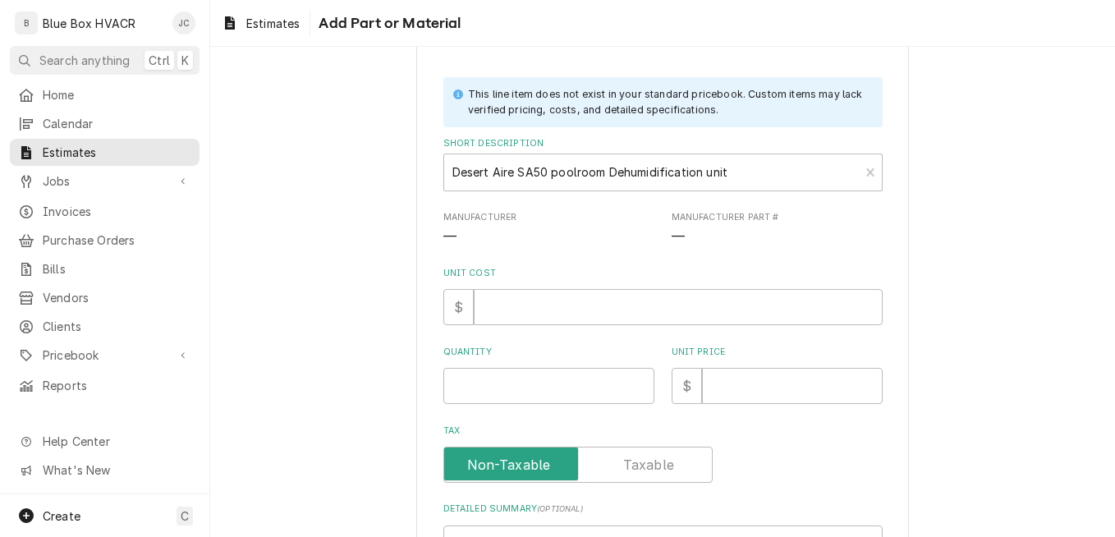
scroll to position [164, 0]
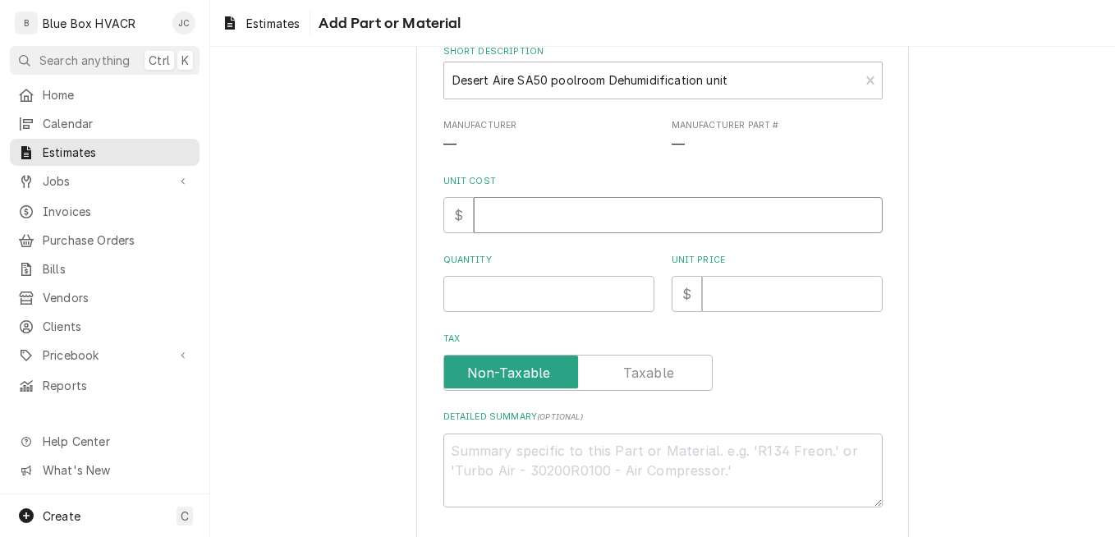
click at [523, 213] on input "Unit Cost" at bounding box center [678, 215] width 409 height 36
click at [520, 213] on input "Unit Cost" at bounding box center [678, 215] width 409 height 36
click at [517, 288] on input "Quantity" at bounding box center [548, 294] width 211 height 36
click at [727, 293] on input "Unit Price" at bounding box center [792, 294] width 181 height 36
click at [733, 294] on input "Unit Price" at bounding box center [792, 294] width 181 height 36
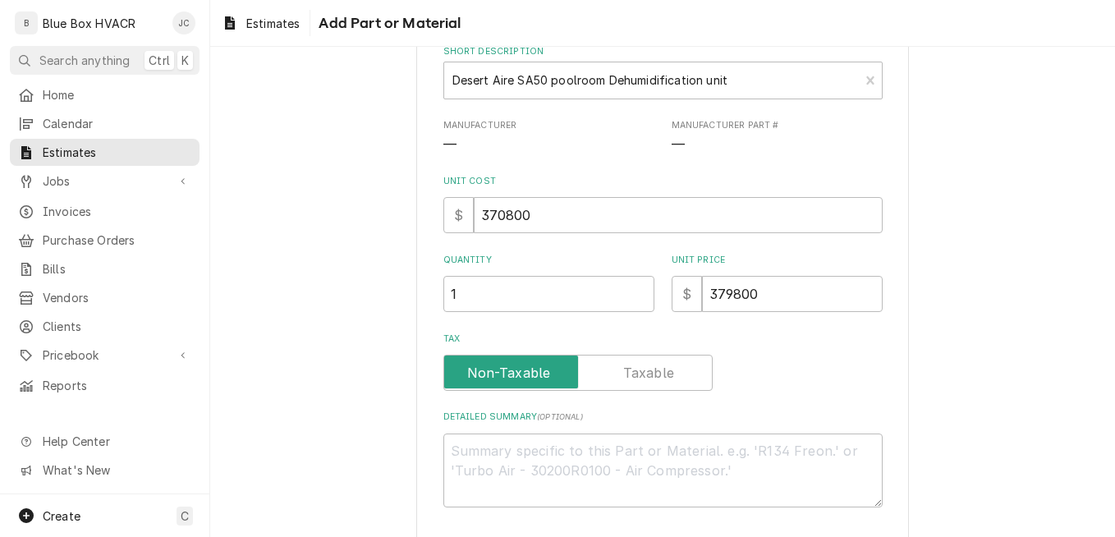
click at [852, 357] on div "Tax" at bounding box center [662, 373] width 439 height 36
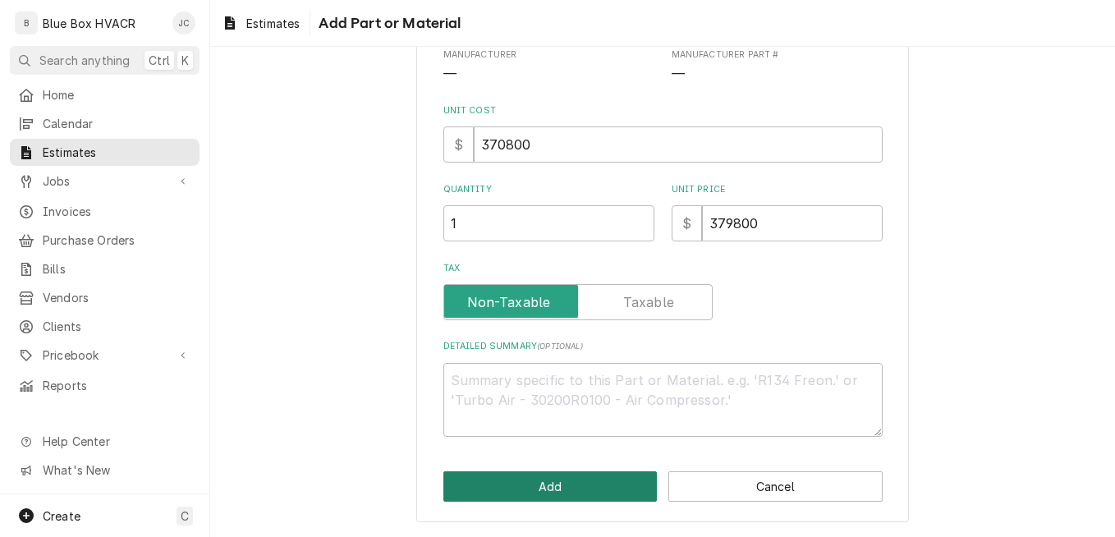
click at [566, 490] on button "Add" at bounding box center [550, 486] width 214 height 30
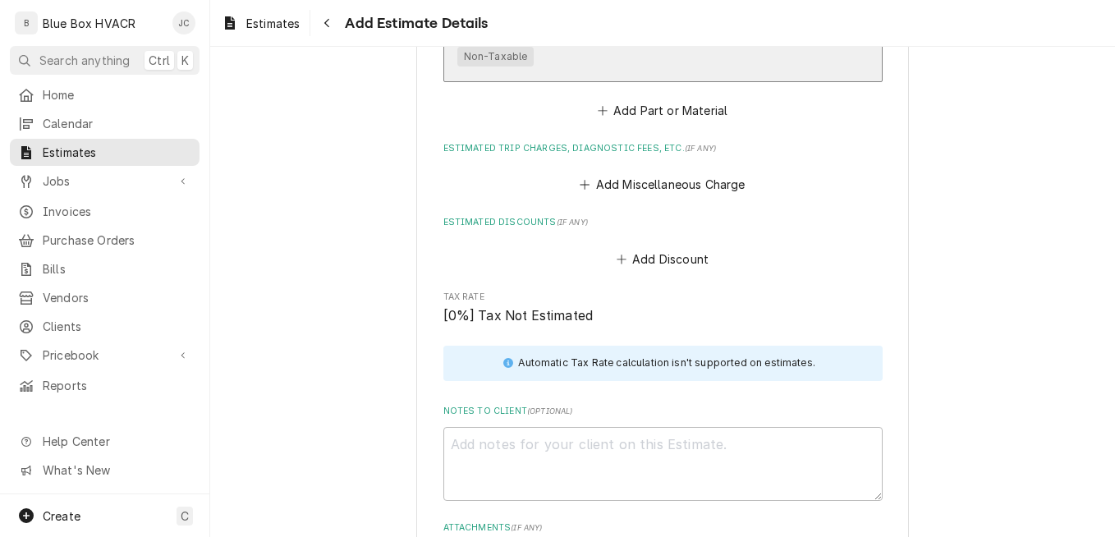
scroll to position [1792, 0]
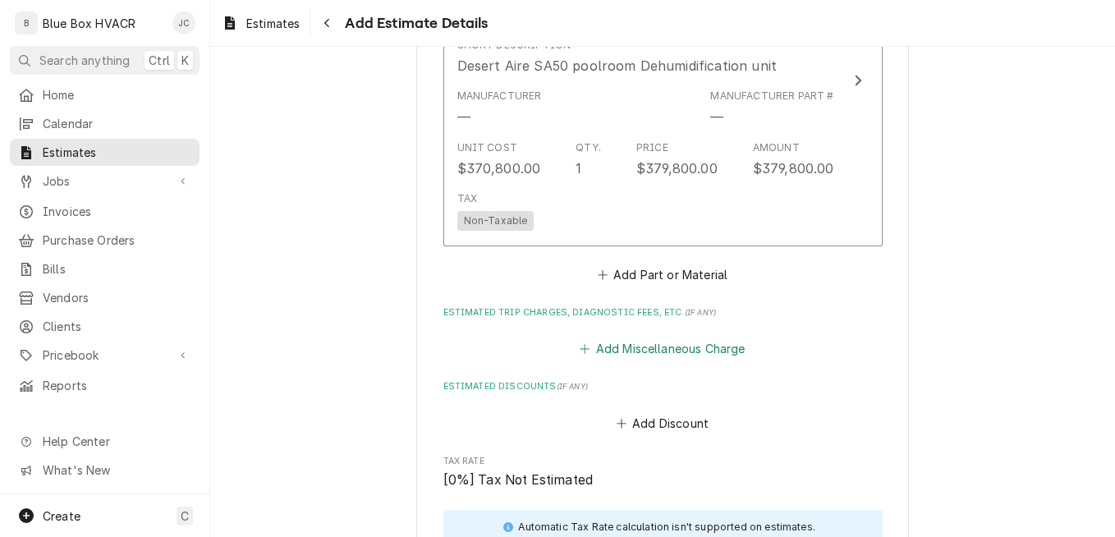
click at [663, 354] on button "Add Miscellaneous Charge" at bounding box center [662, 348] width 171 height 23
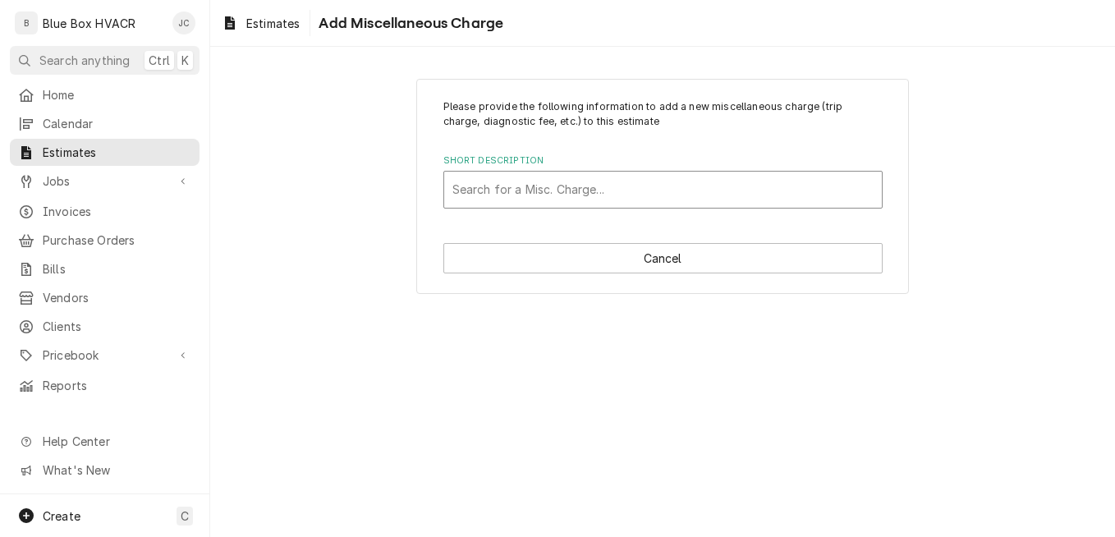
click at [590, 200] on div "Short Description" at bounding box center [662, 190] width 421 height 30
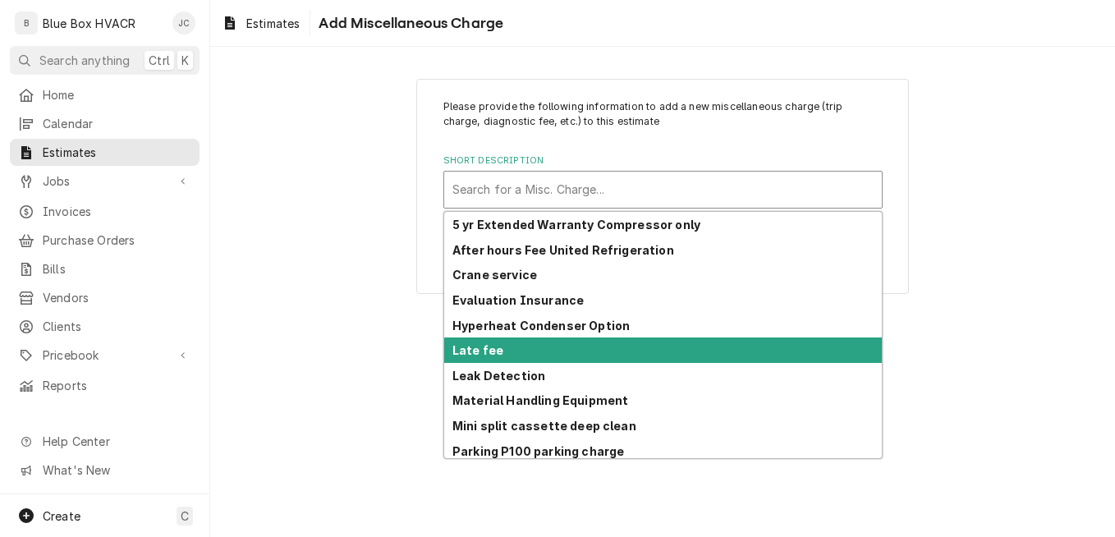
scroll to position [56, 0]
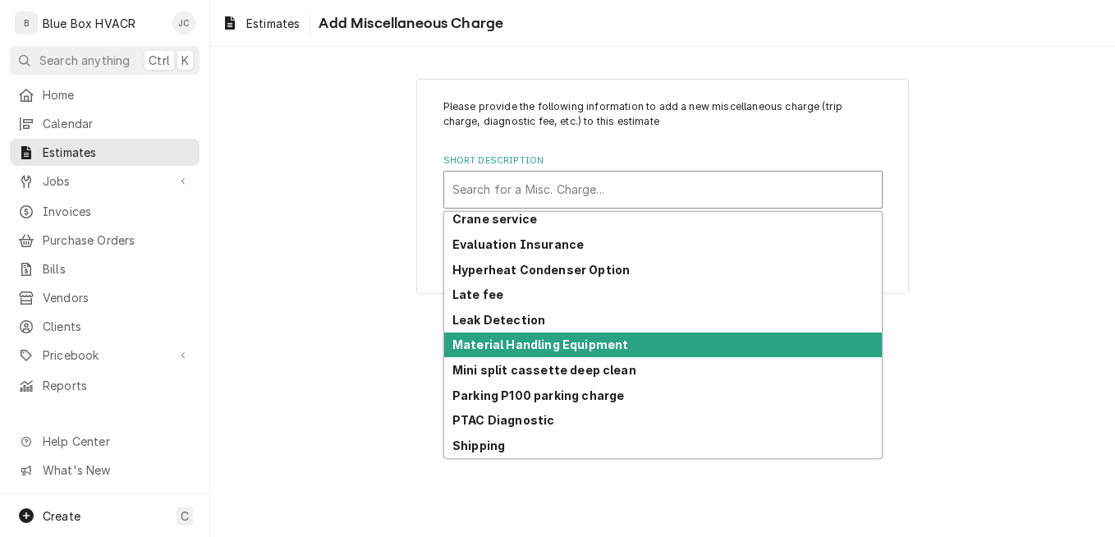
click at [575, 341] on strong "Material Handling Equipment" at bounding box center [540, 344] width 176 height 14
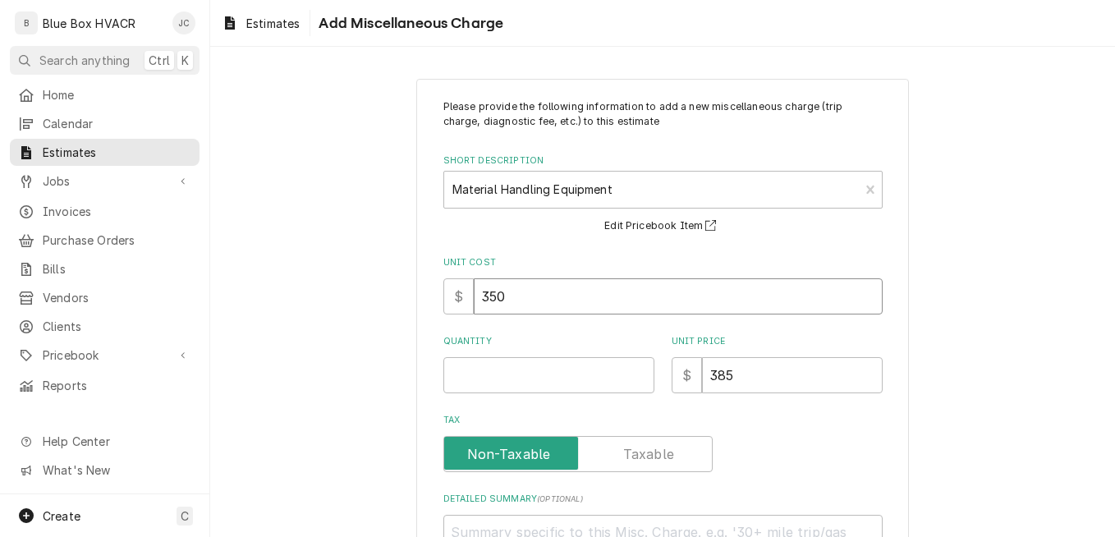
drag, startPoint x: 571, startPoint y: 301, endPoint x: 463, endPoint y: 301, distance: 107.6
click at [463, 301] on div "$ 350" at bounding box center [662, 296] width 439 height 36
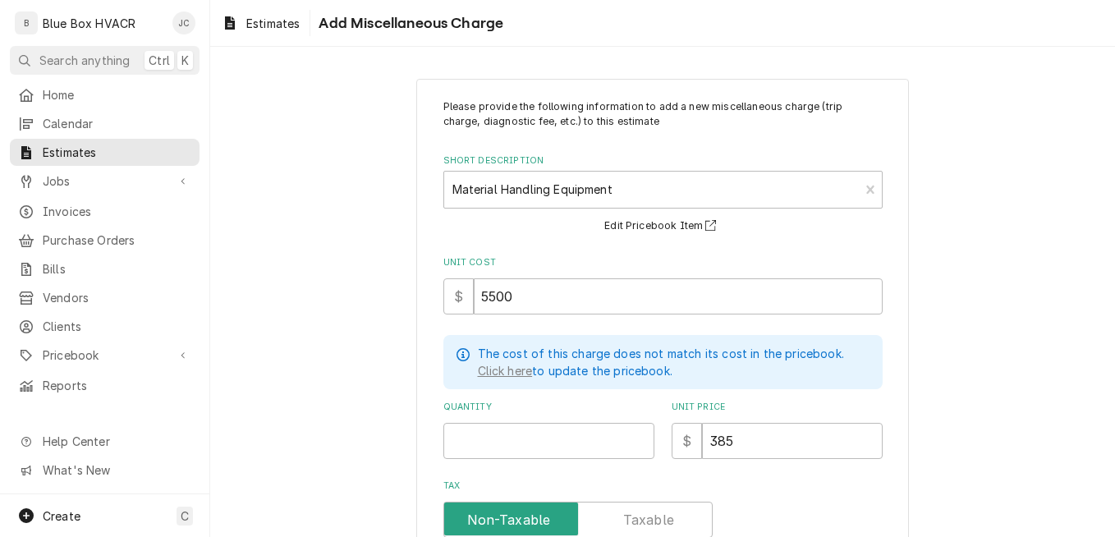
click at [492, 458] on div "Please provide the following information to add a new miscellaneous charge (tri…" at bounding box center [662, 376] width 439 height 555
click at [498, 446] on input "Quantity" at bounding box center [548, 441] width 211 height 36
drag, startPoint x: 728, startPoint y: 439, endPoint x: 689, endPoint y: 443, distance: 38.7
click at [689, 443] on div "$ 385" at bounding box center [777, 441] width 211 height 36
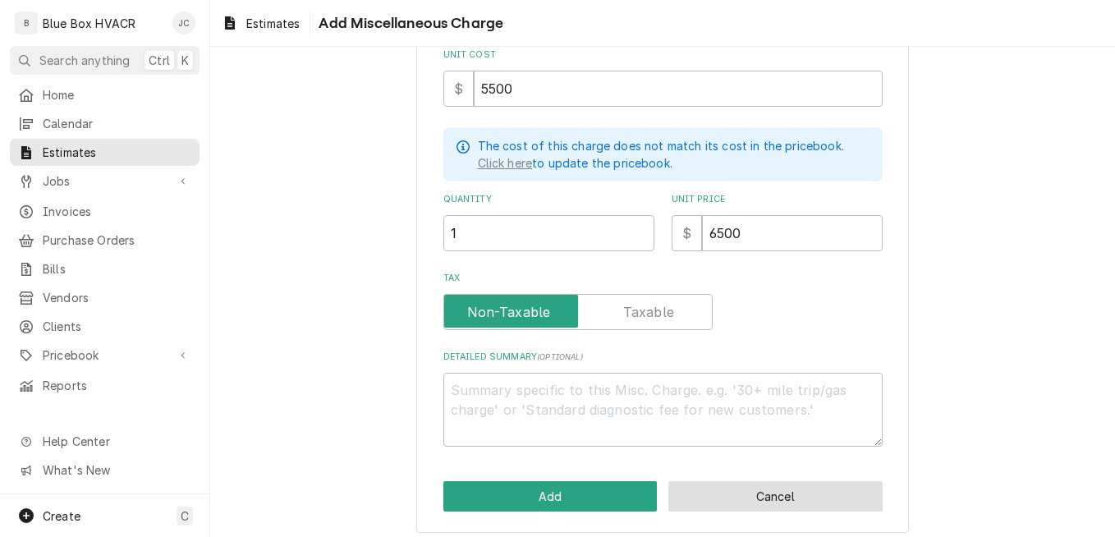
scroll to position [216, 0]
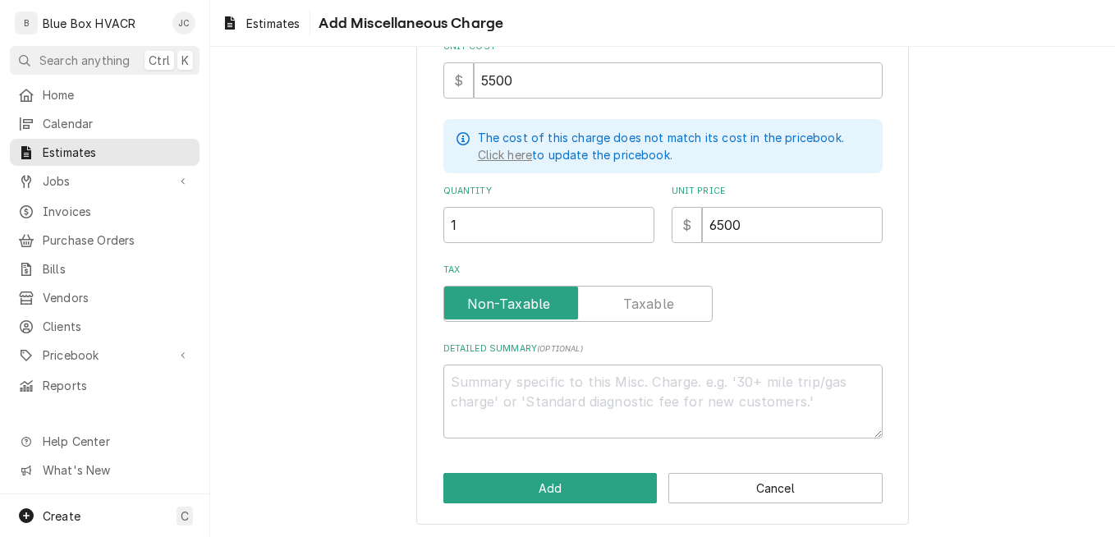
click at [806, 307] on div "Tax" at bounding box center [662, 304] width 439 height 36
click at [585, 490] on button "Add" at bounding box center [550, 488] width 214 height 30
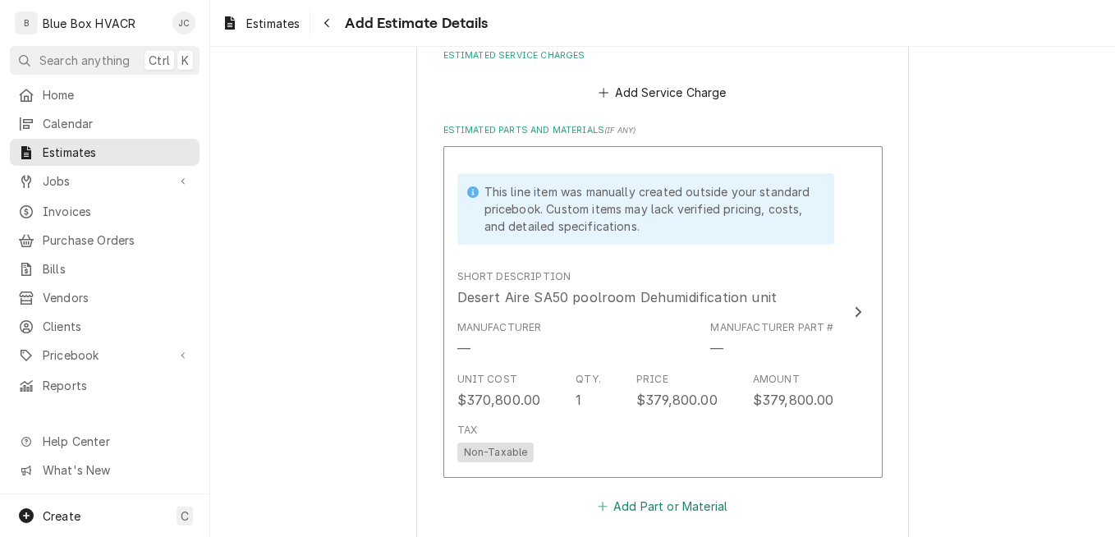
scroll to position [1279, 0]
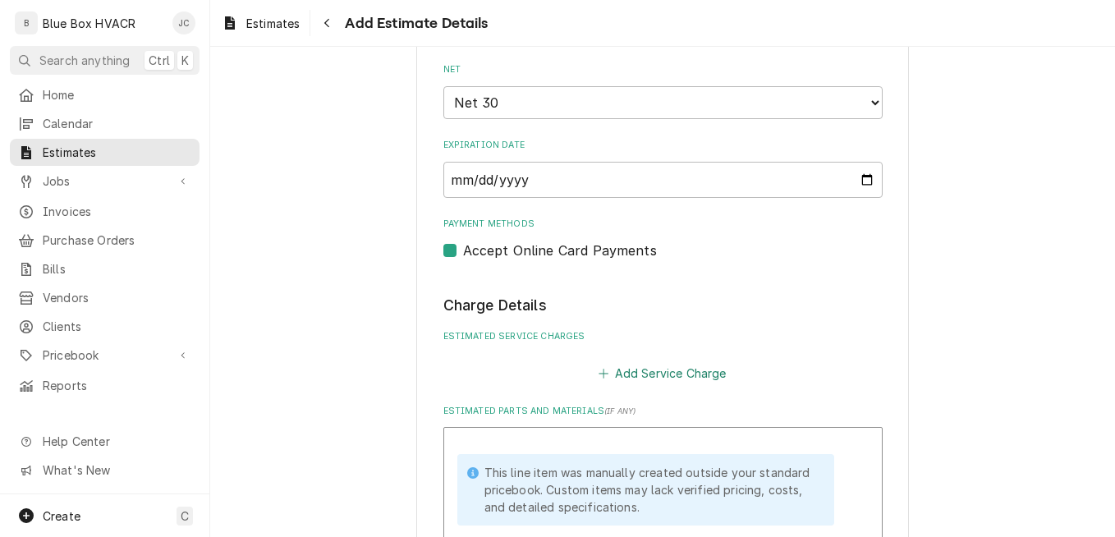
click at [641, 376] on button "Add Service Charge" at bounding box center [662, 372] width 133 height 23
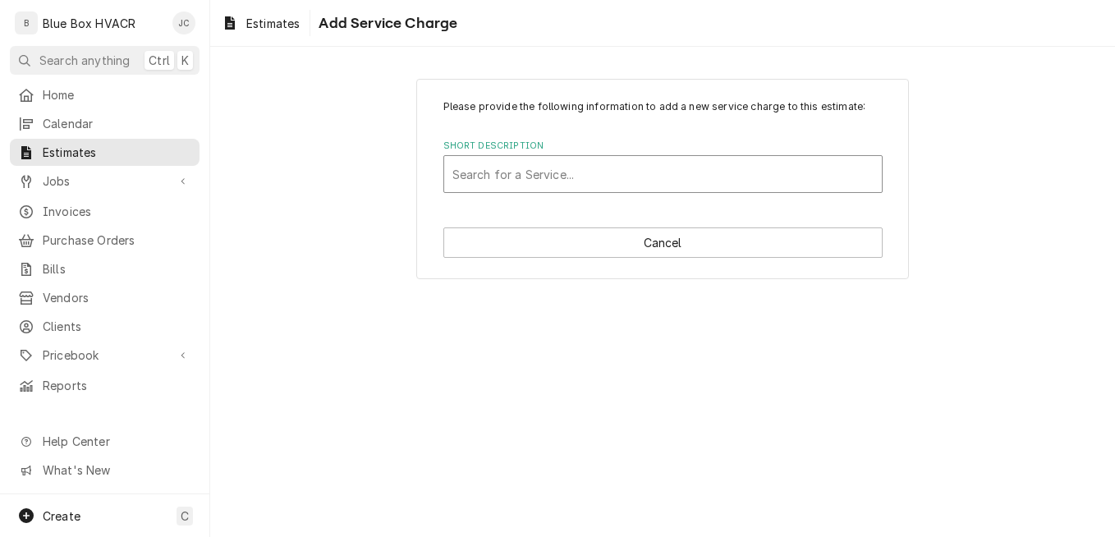
click at [608, 178] on div "Short Description" at bounding box center [662, 174] width 421 height 30
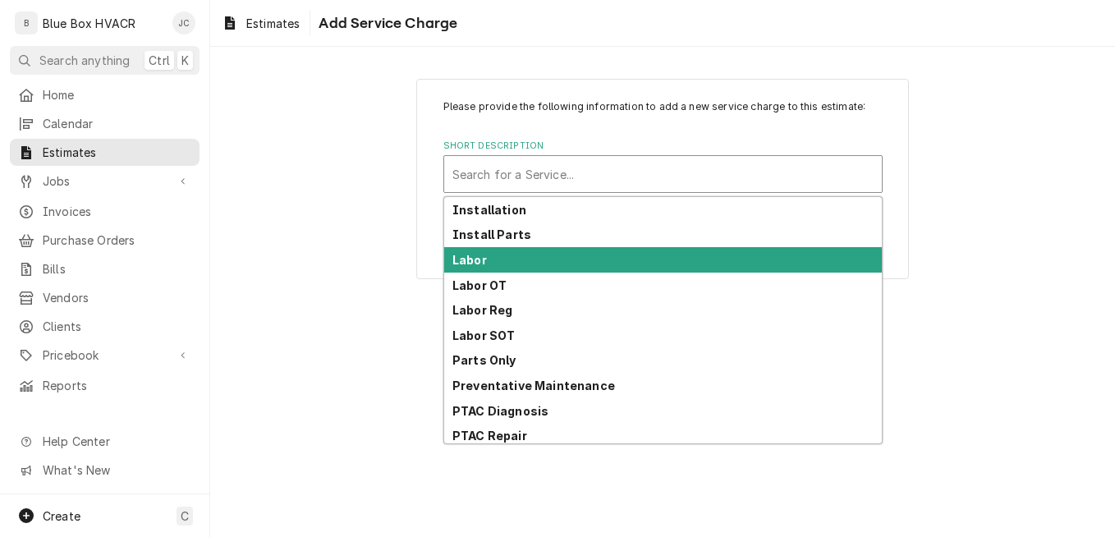
click at [544, 256] on div "Labor" at bounding box center [663, 259] width 438 height 25
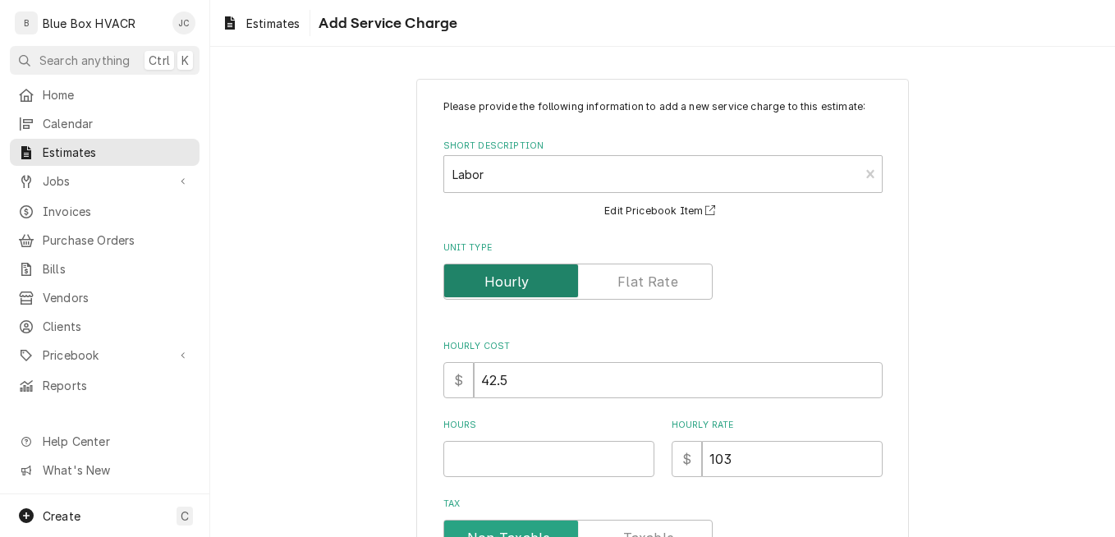
click at [603, 285] on input "Unit Type" at bounding box center [578, 282] width 255 height 36
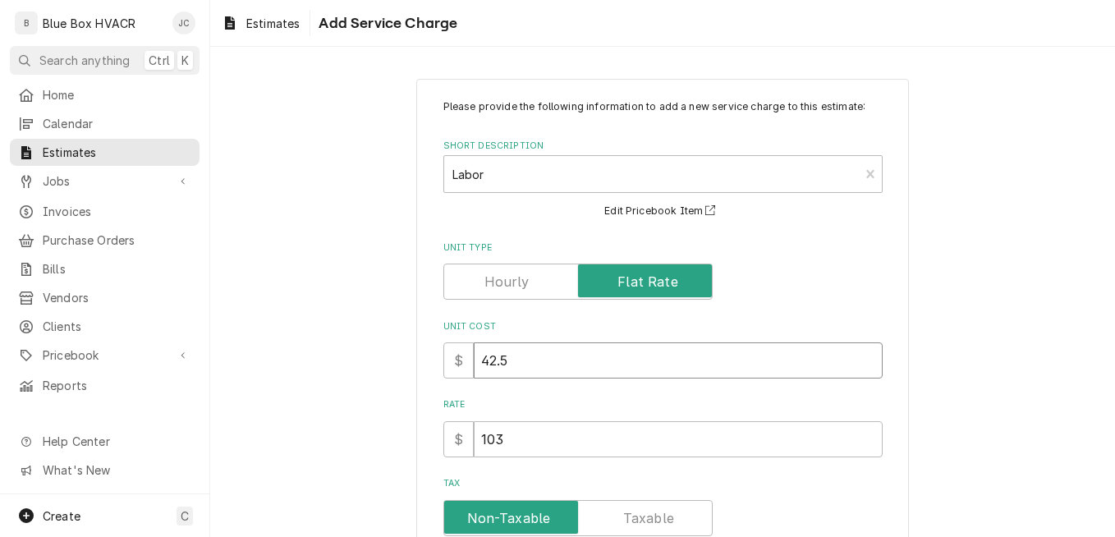
drag, startPoint x: 582, startPoint y: 367, endPoint x: 392, endPoint y: 364, distance: 189.7
click at [397, 364] on div "Please provide the following information to add a new service charge to this es…" at bounding box center [662, 408] width 905 height 689
click at [614, 364] on input "42.5" at bounding box center [678, 360] width 409 height 36
drag, startPoint x: 573, startPoint y: 355, endPoint x: 420, endPoint y: 380, distance: 155.6
click at [432, 380] on div "Please provide the following information to add a new service charge to this es…" at bounding box center [662, 409] width 493 height 660
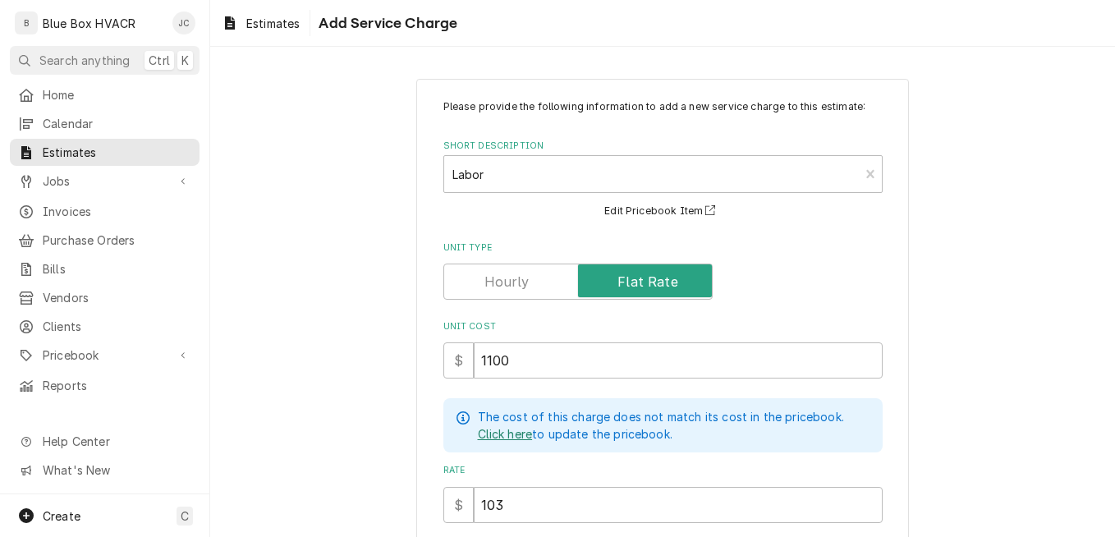
scroll to position [164, 0]
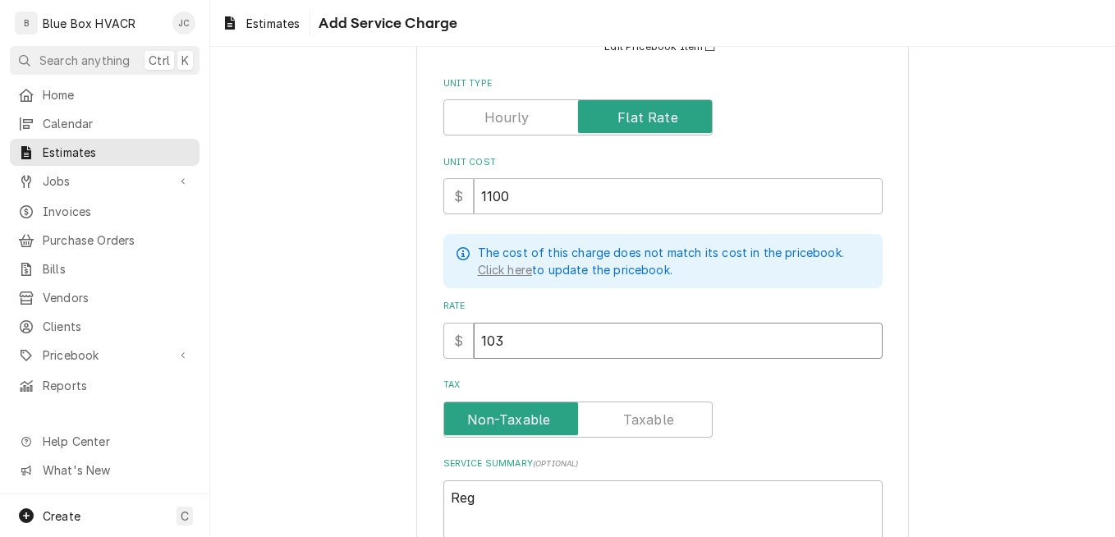
drag, startPoint x: 530, startPoint y: 344, endPoint x: 426, endPoint y: 335, distance: 103.9
click at [426, 335] on div "Please provide the following information to add a new service charge to this es…" at bounding box center [662, 278] width 493 height 726
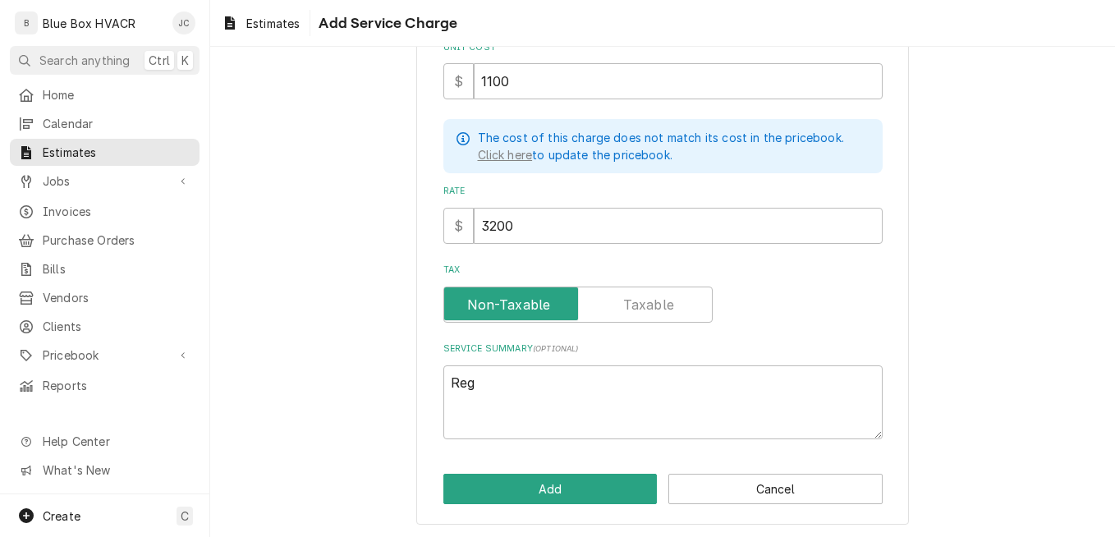
scroll to position [280, 0]
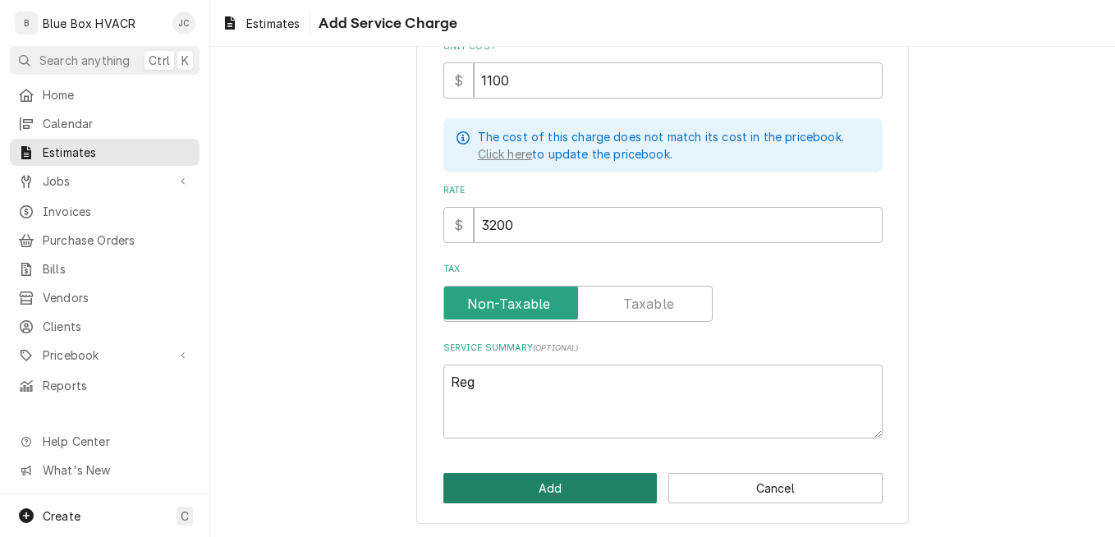
click at [530, 486] on button "Add" at bounding box center [550, 488] width 214 height 30
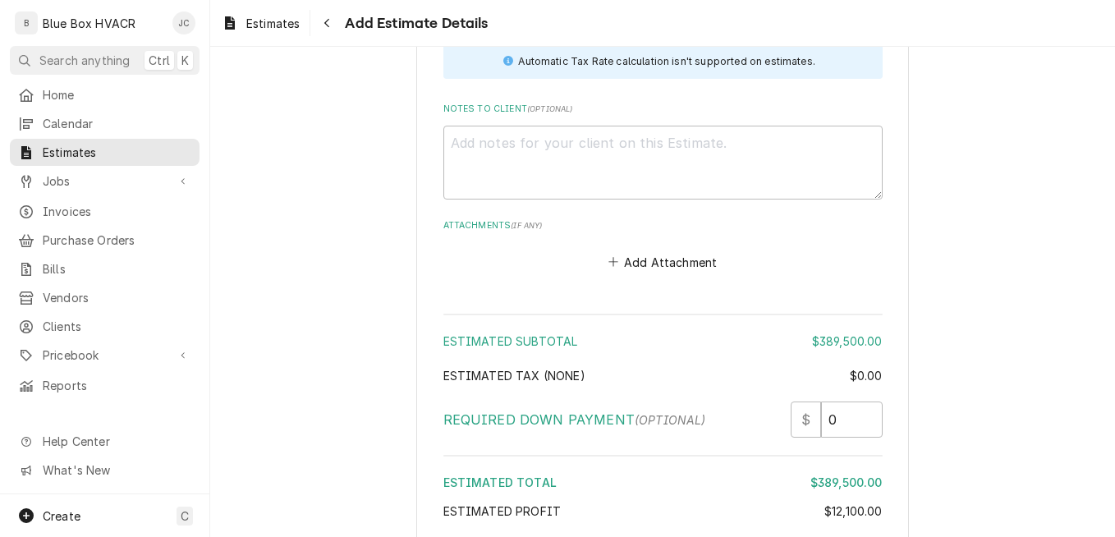
scroll to position [2807, 0]
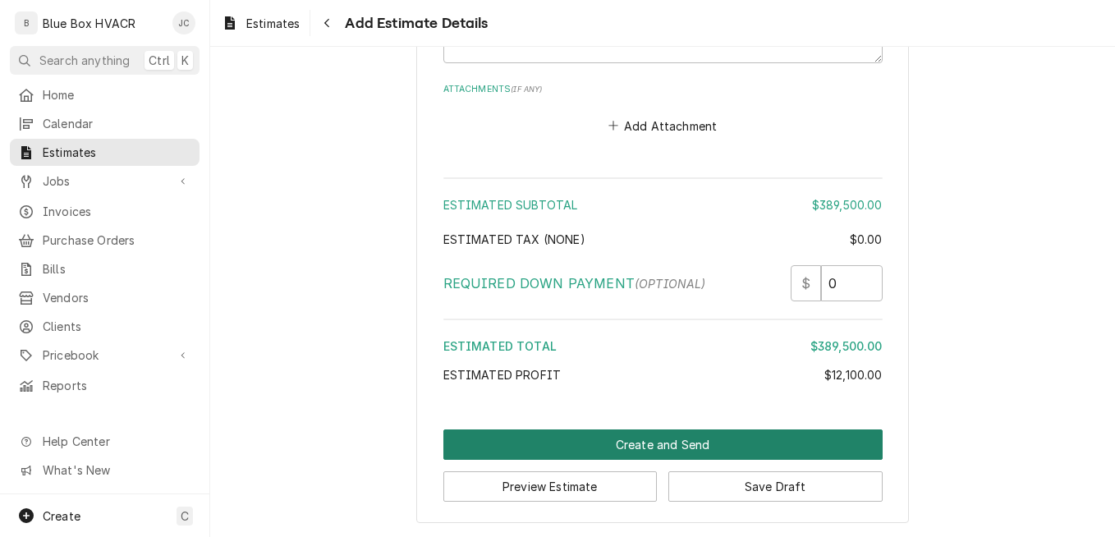
click at [591, 448] on button "Create and Send" at bounding box center [662, 444] width 439 height 30
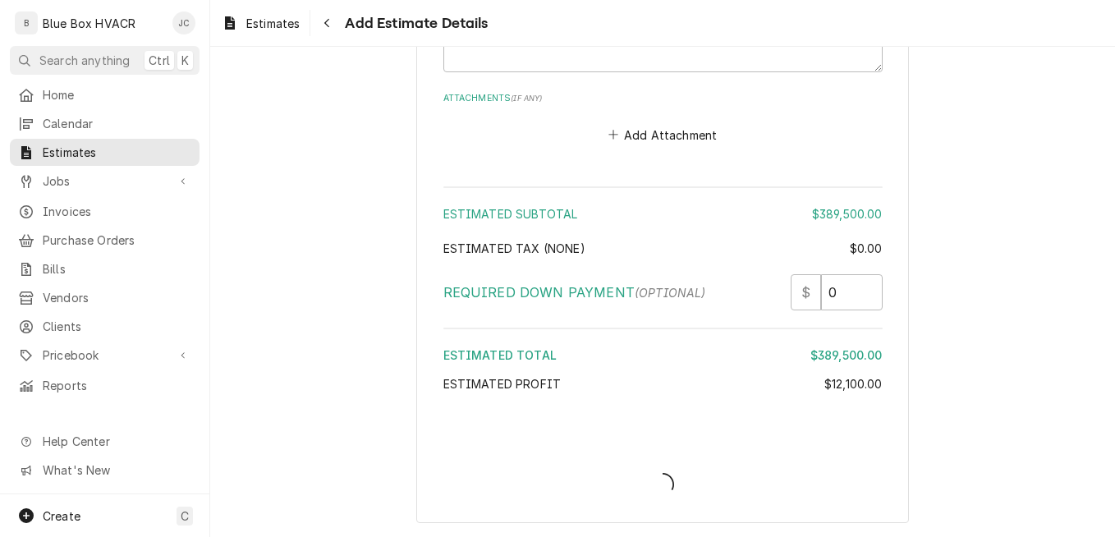
scroll to position [2798, 0]
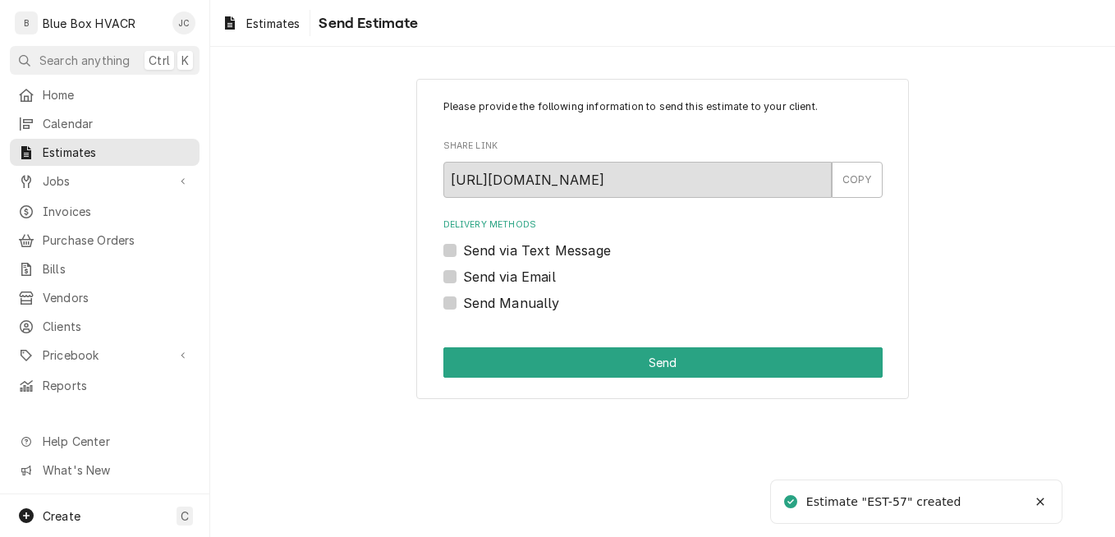
click at [508, 303] on label "Send Manually" at bounding box center [511, 303] width 97 height 20
click at [508, 303] on input "Send Manually" at bounding box center [682, 311] width 439 height 36
checkbox input "true"
click at [541, 341] on div "Please provide the following information to send this estimate to your client. …" at bounding box center [662, 239] width 493 height 320
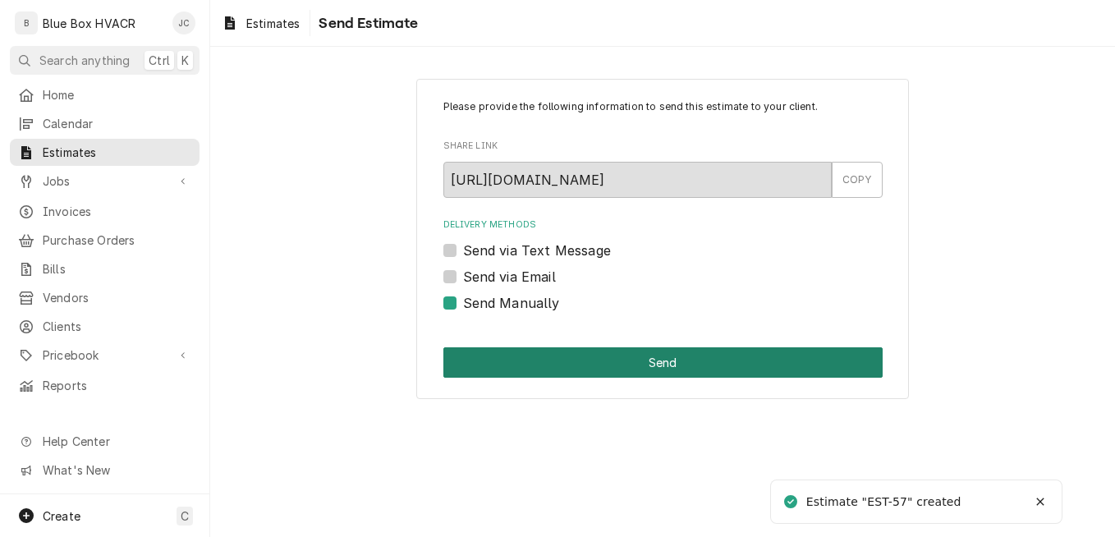
click at [548, 352] on button "Send" at bounding box center [662, 362] width 439 height 30
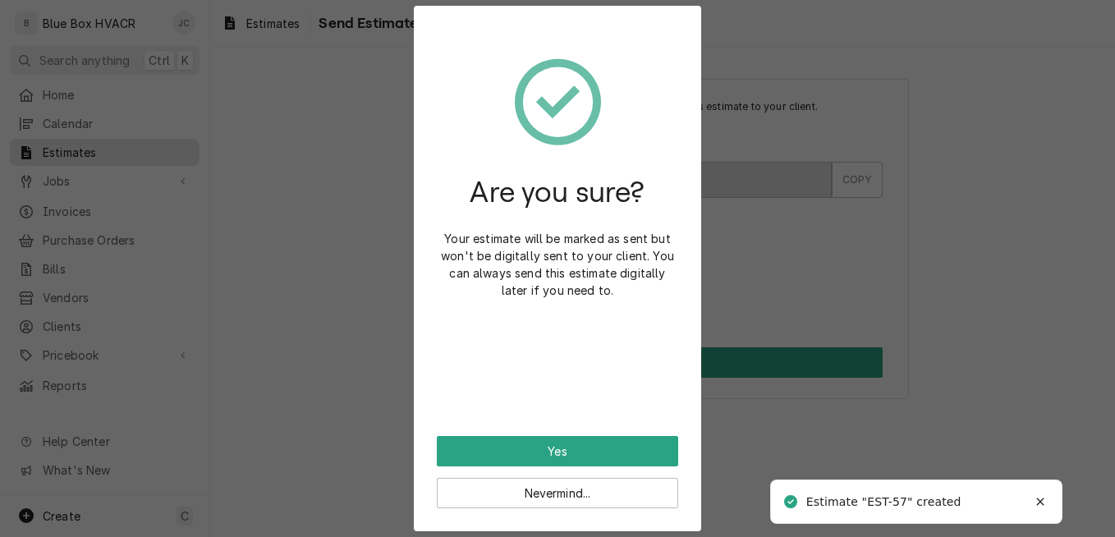
click at [558, 433] on div "Are you sure? Your estimate will be marked as sent but won't be digitally sent …" at bounding box center [557, 232] width 241 height 407
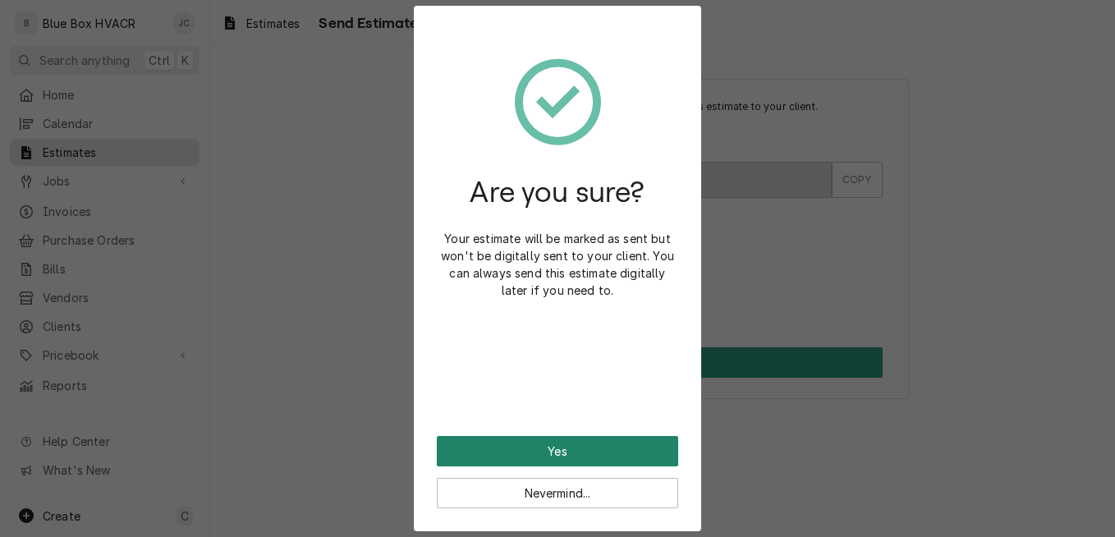
click at [558, 443] on button "Yes" at bounding box center [557, 451] width 241 height 30
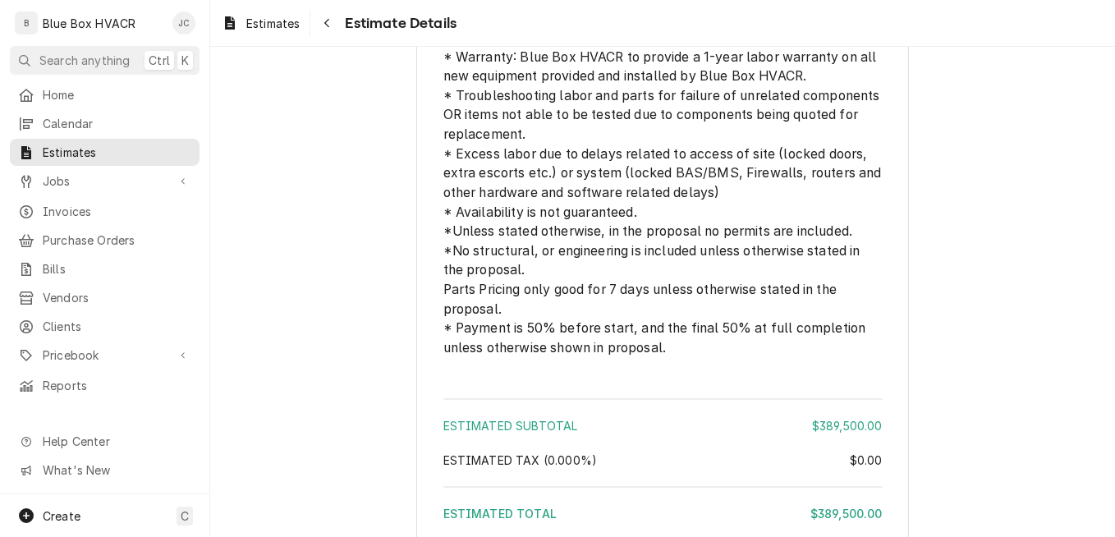
scroll to position [1971, 0]
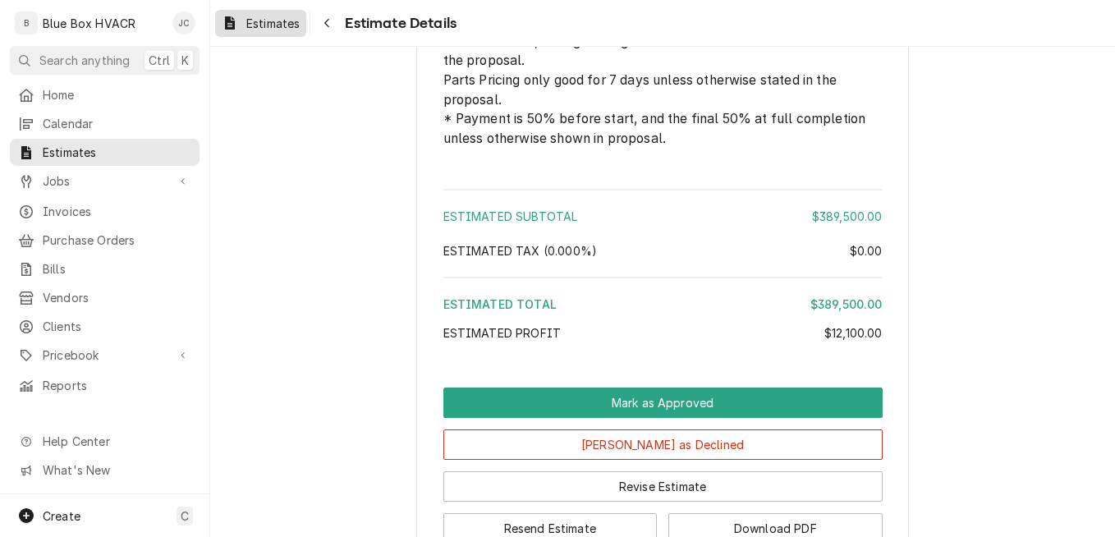
click at [286, 20] on span "Estimates" at bounding box center [272, 23] width 53 height 17
